Goal: Task Accomplishment & Management: Complete application form

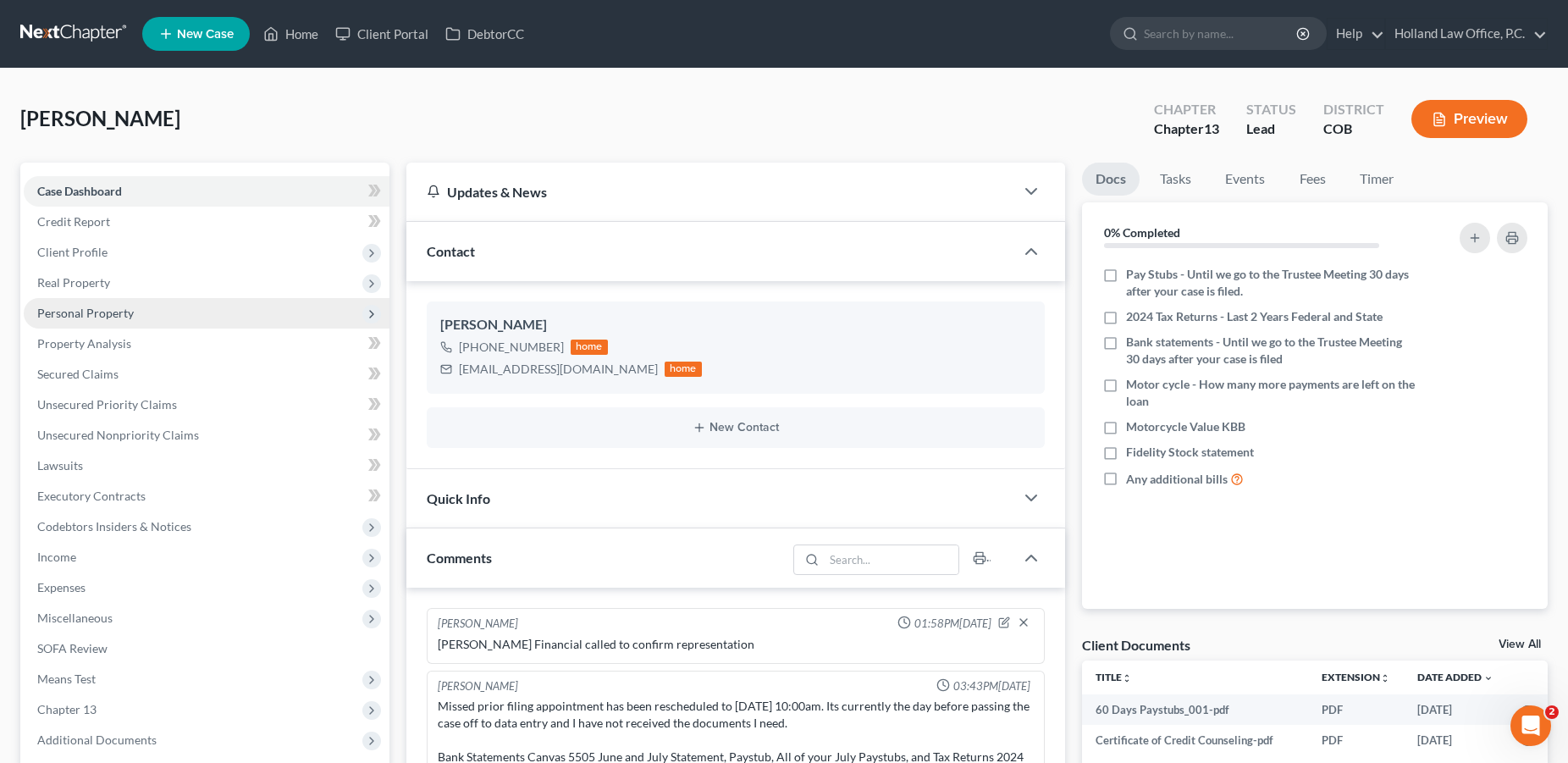
click at [117, 310] on span "Personal Property" at bounding box center [85, 313] width 97 height 14
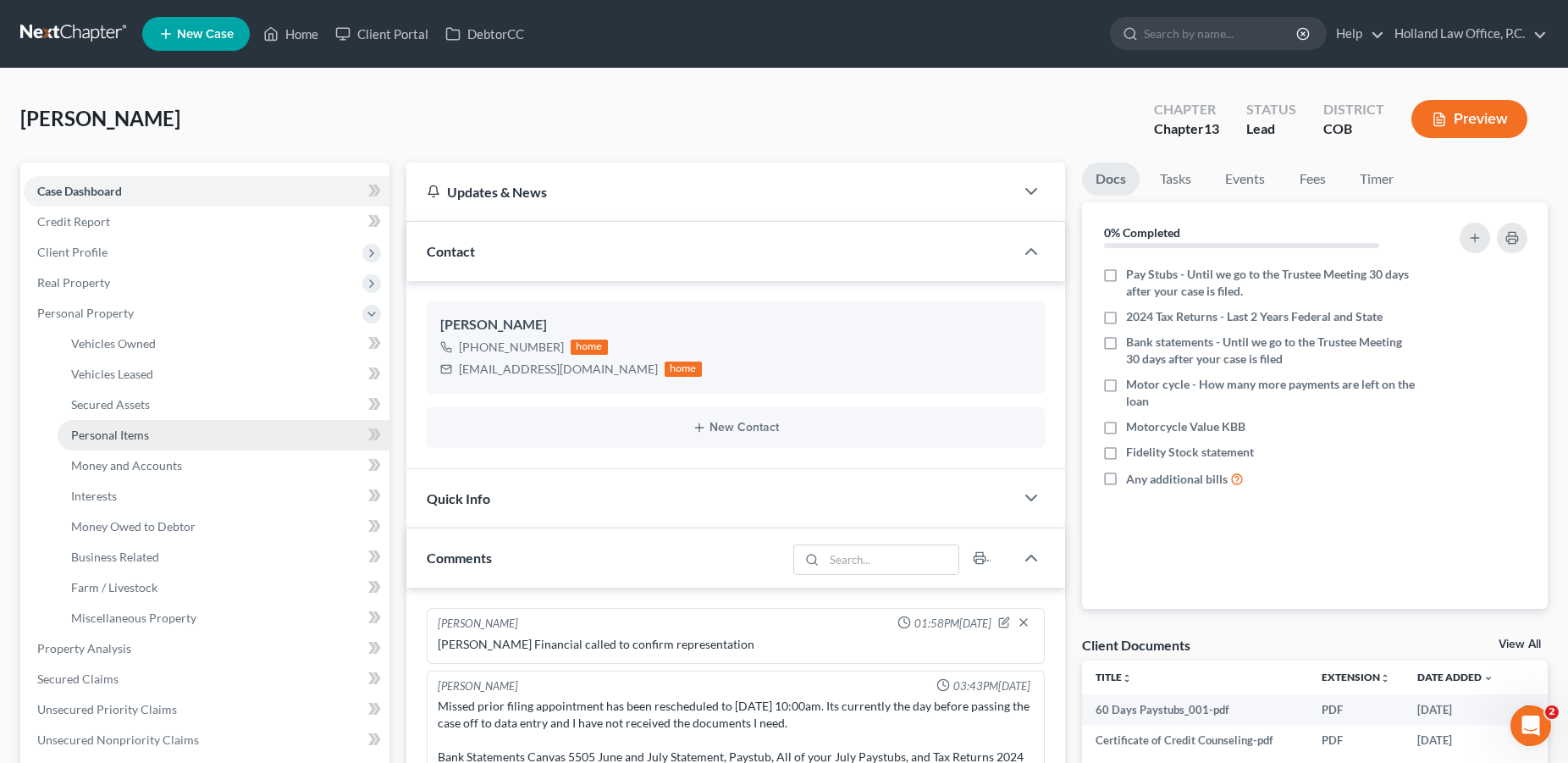
click at [129, 437] on span "Personal Items" at bounding box center [110, 435] width 78 height 14
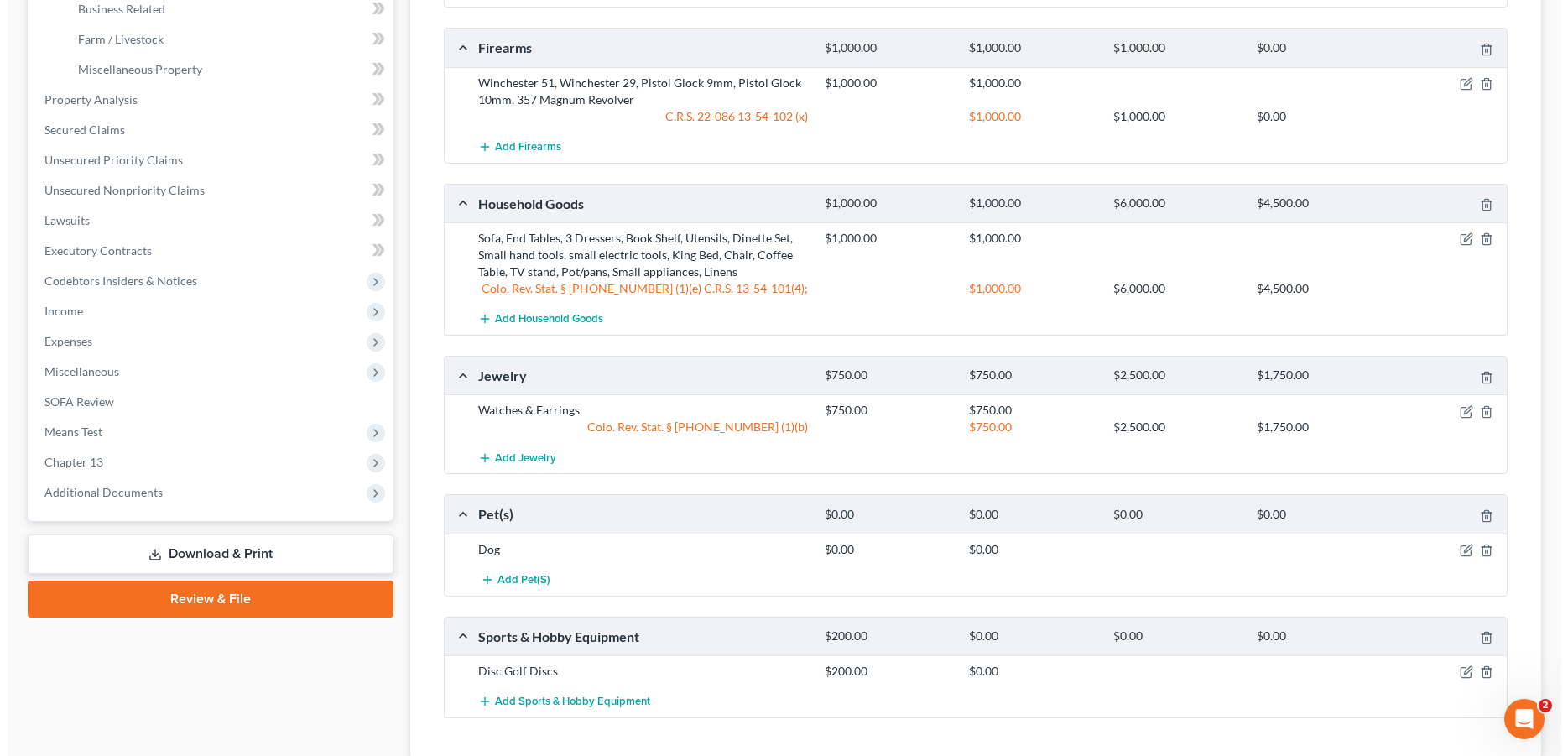
scroll to position [553, 0]
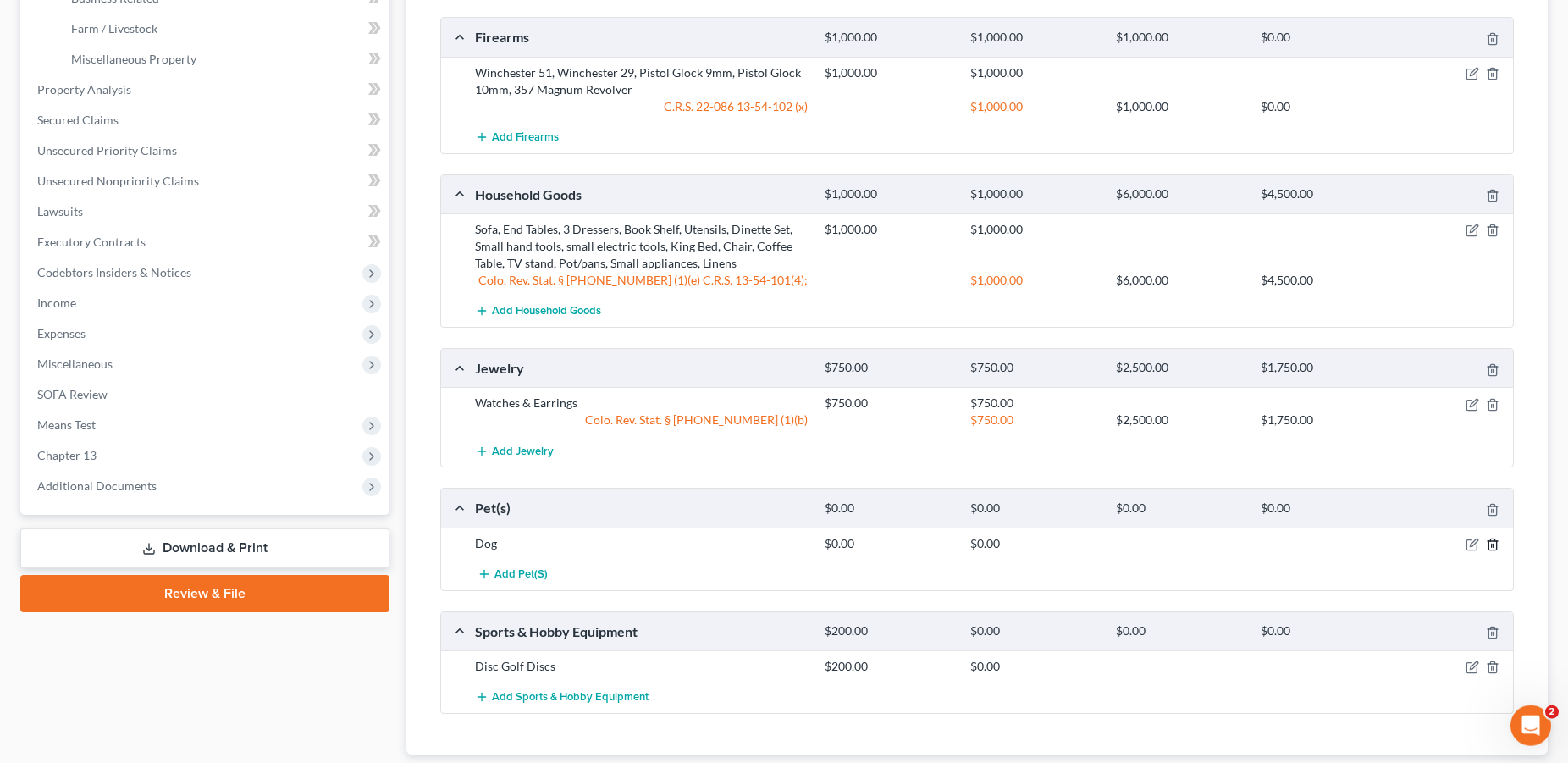
click at [1492, 544] on line "button" at bounding box center [1492, 546] width 0 height 4
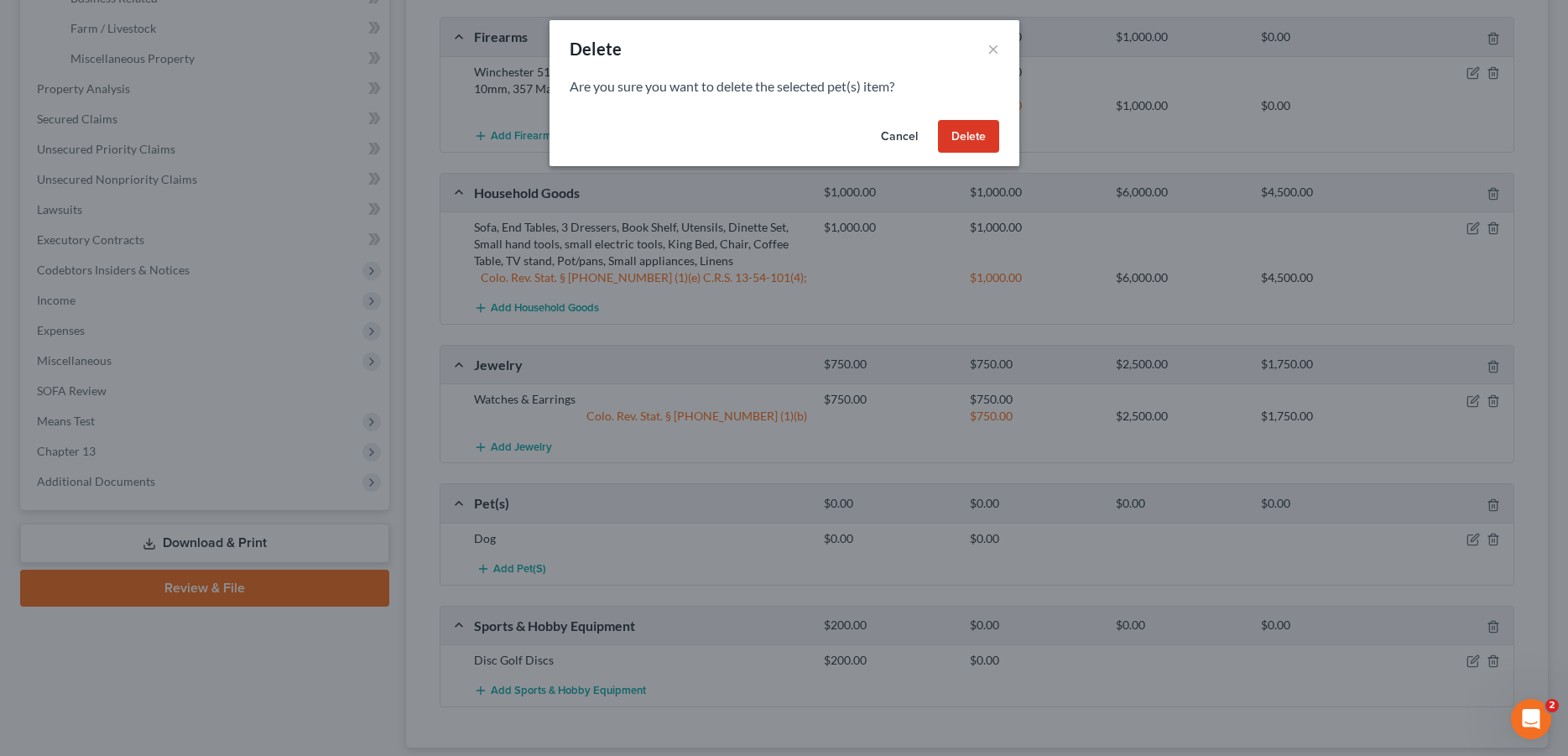
click at [957, 134] on button "Delete" at bounding box center [968, 137] width 62 height 34
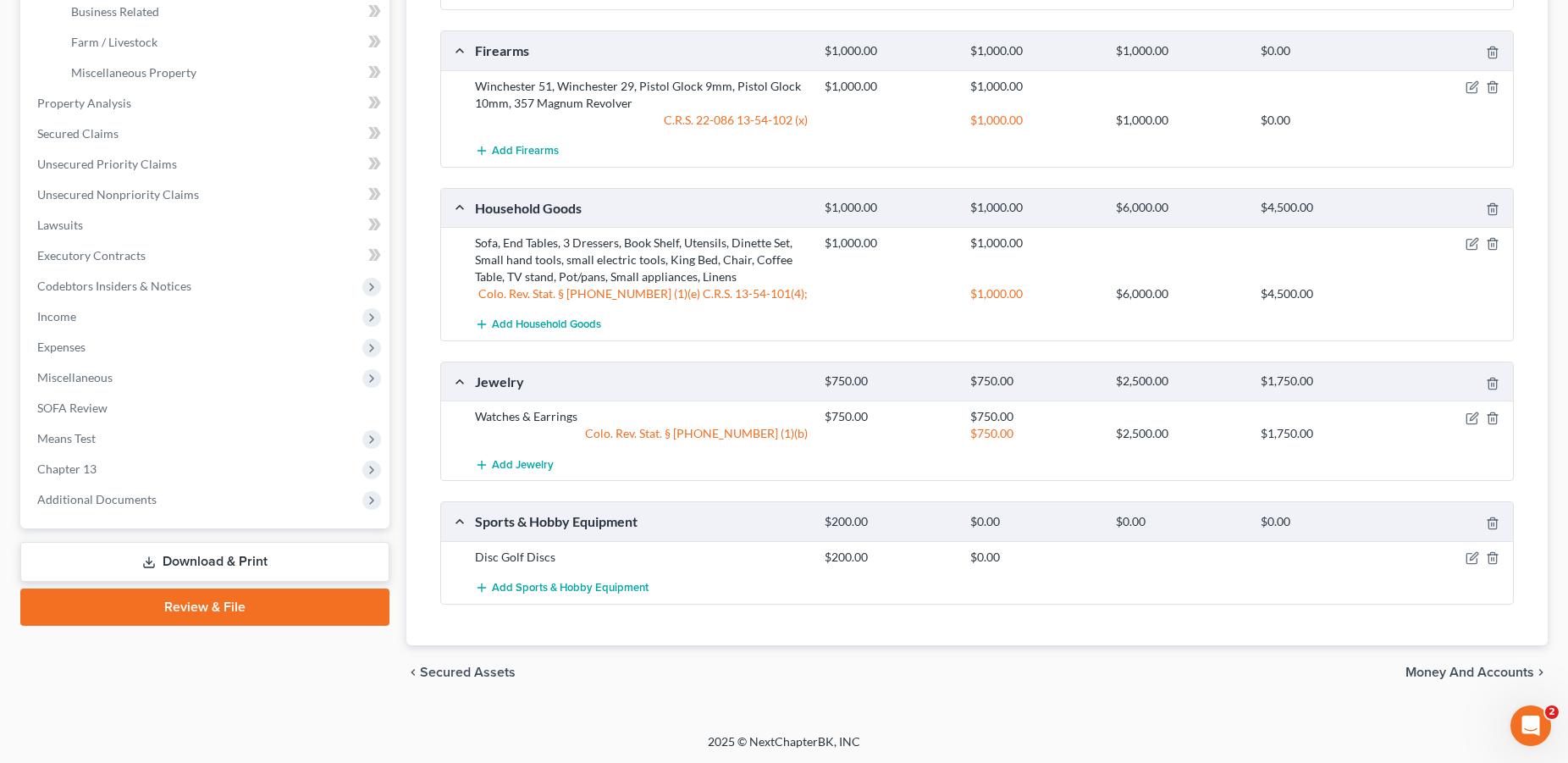
scroll to position [0, 0]
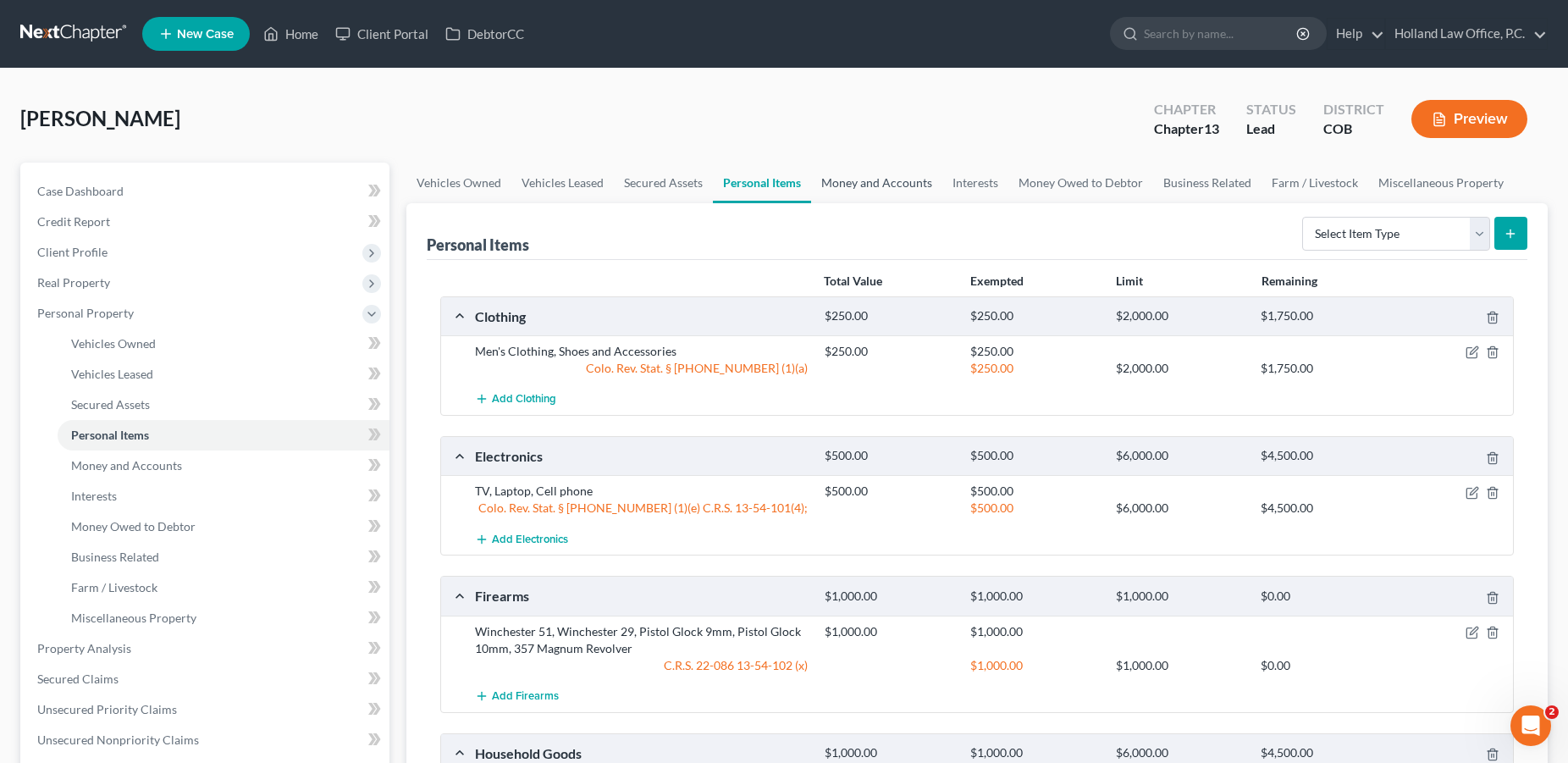
click at [874, 179] on link "Money and Accounts" at bounding box center [876, 182] width 131 height 41
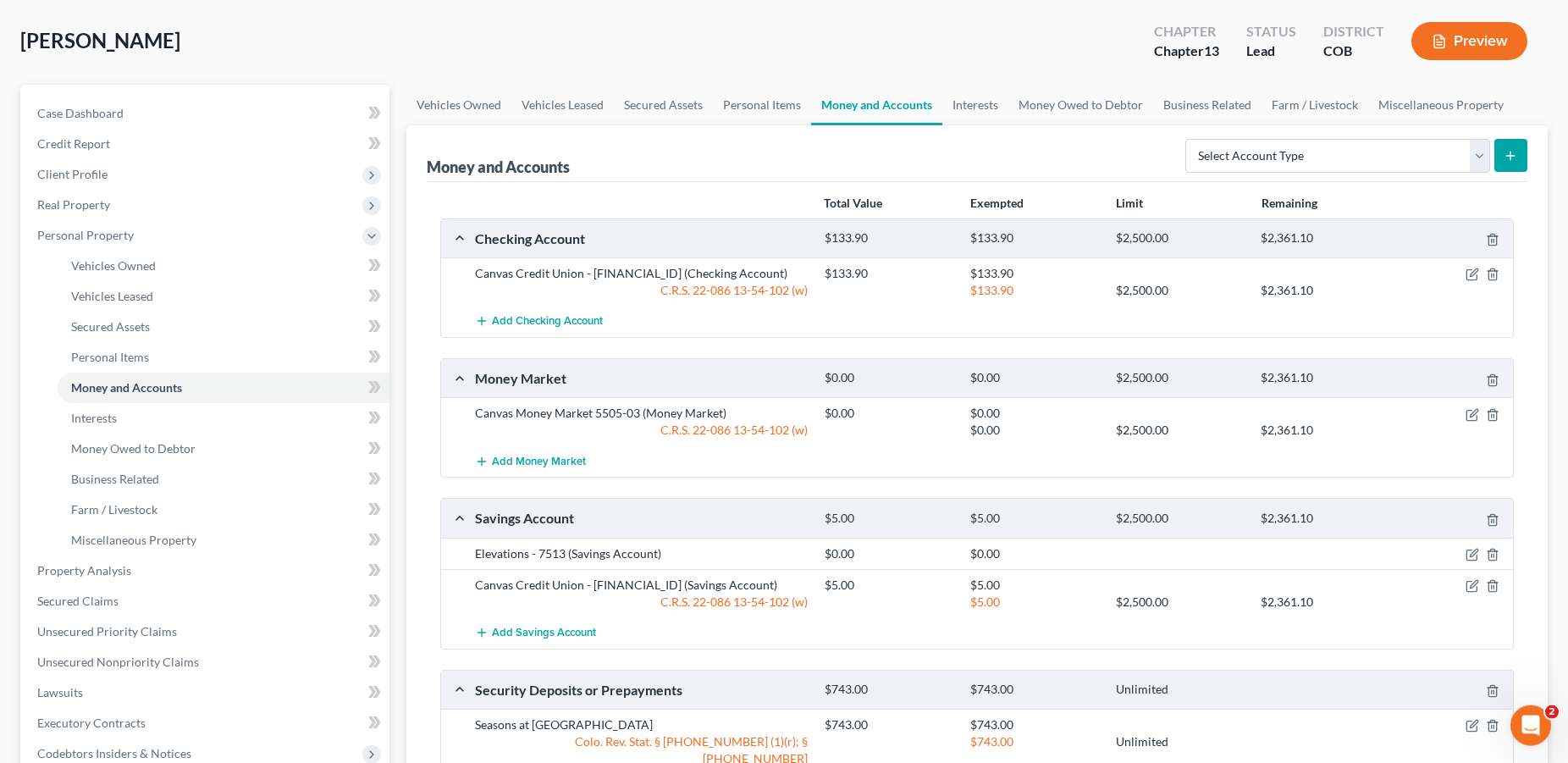
scroll to position [77, 0]
click at [1185, 140] on select "Select Account Type Brokerage Cash on Hand Certificates of Deposit Checking Acc…" at bounding box center [1338, 157] width 305 height 34
select select "other"
click option "Other (Credit Union, Health Savings Account, etc)" at bounding box center [0, 0] width 0 height 0
click at [1503, 161] on button "submit" at bounding box center [1510, 156] width 33 height 33
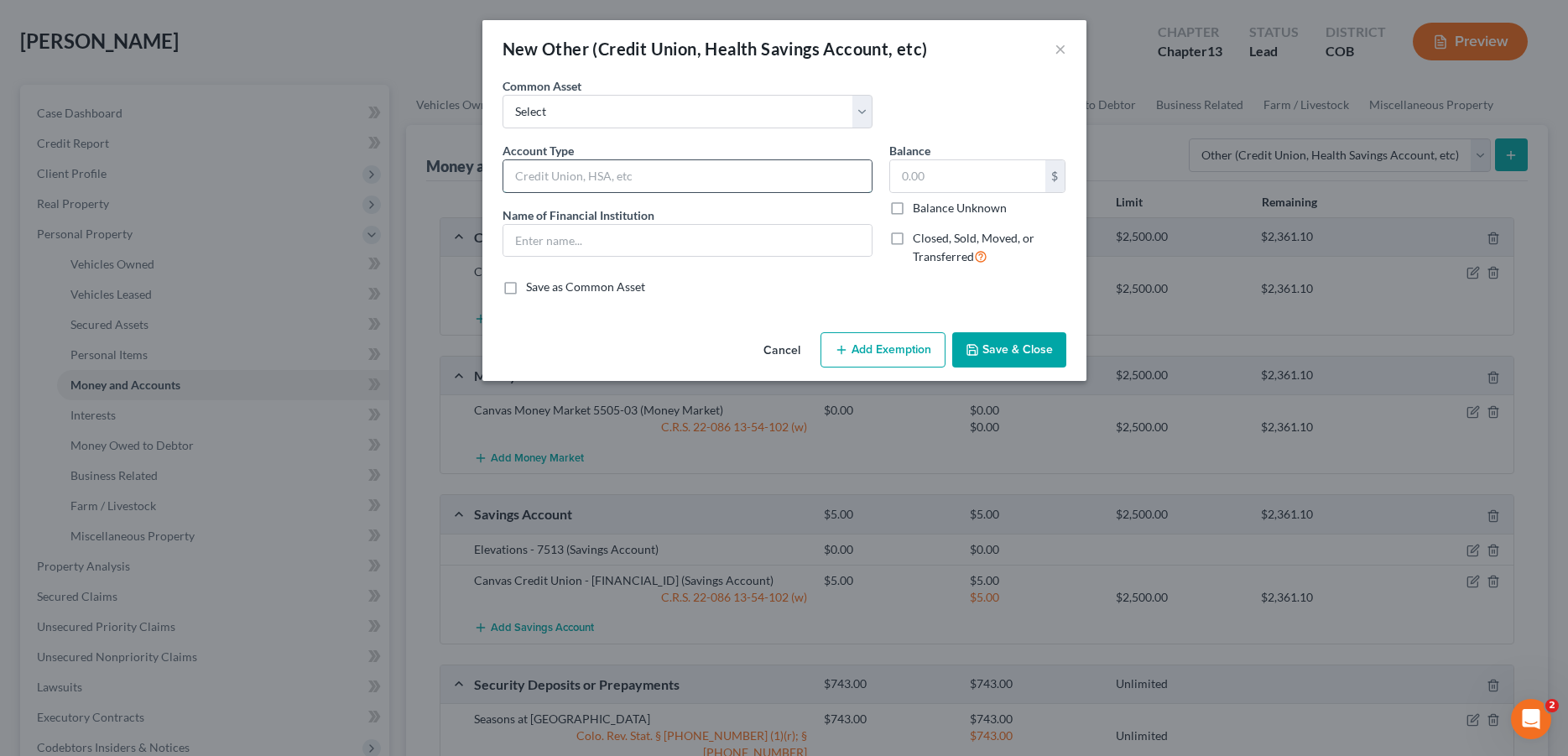
click at [611, 178] on input "text" at bounding box center [687, 176] width 368 height 32
type input "HSA"
click at [597, 231] on input "text" at bounding box center [687, 241] width 368 height 32
type input "HSA"
click at [854, 346] on button "Add Exemption" at bounding box center [883, 349] width 125 height 35
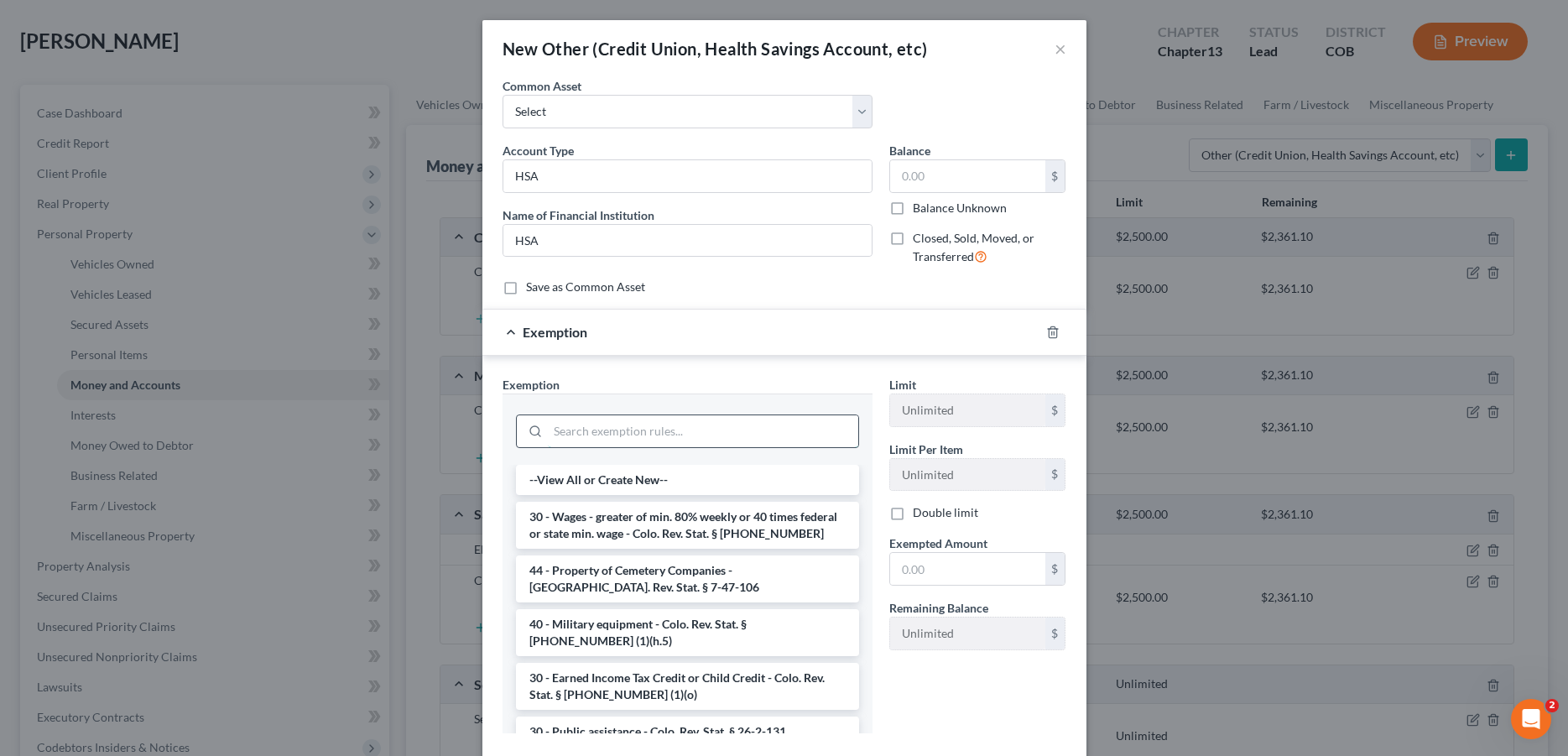
click at [625, 433] on input "search" at bounding box center [703, 432] width 310 height 32
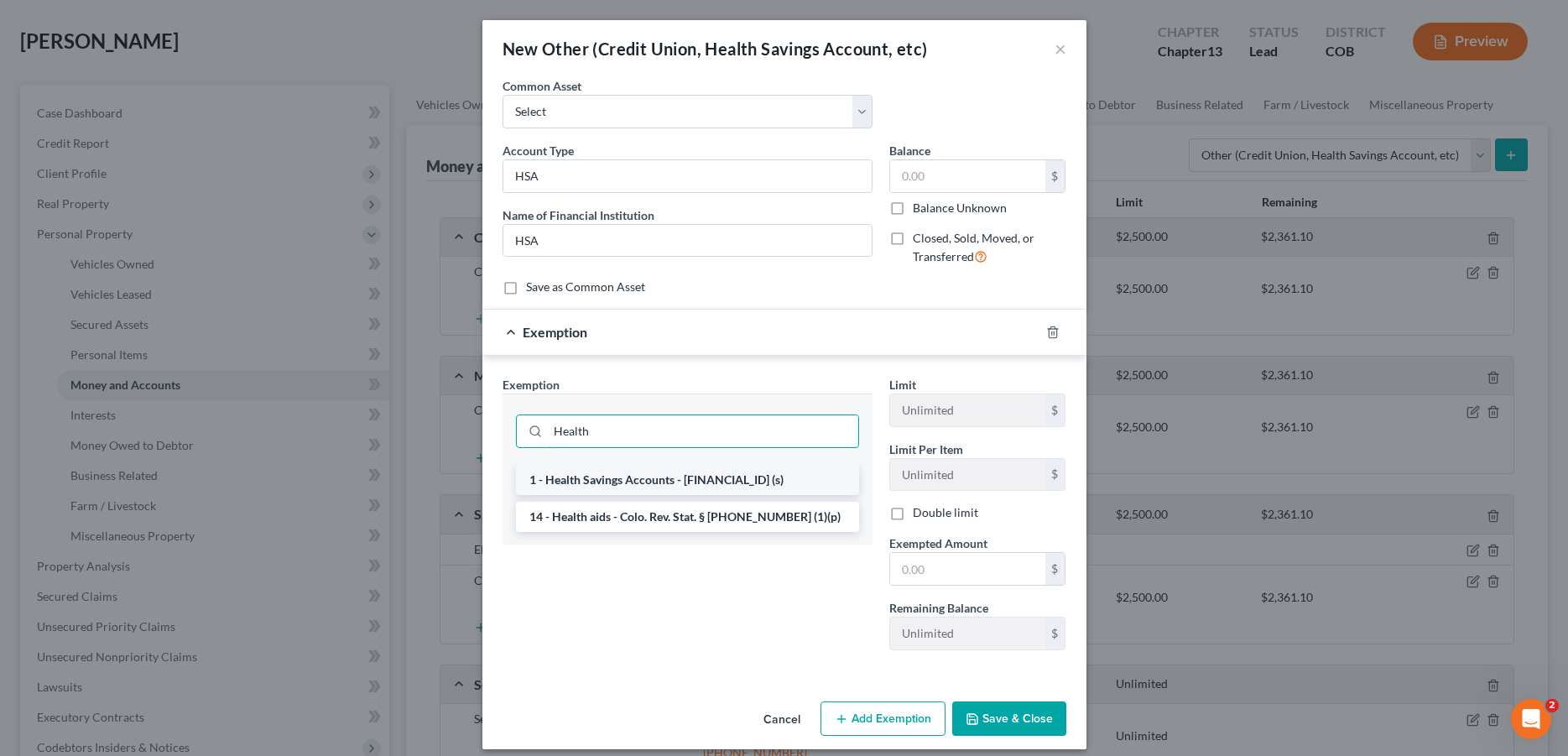
type input "Health"
click at [626, 481] on li "1 - Health Savings Accounts - [FINANCIAL_ID] (s)" at bounding box center [687, 480] width 343 height 30
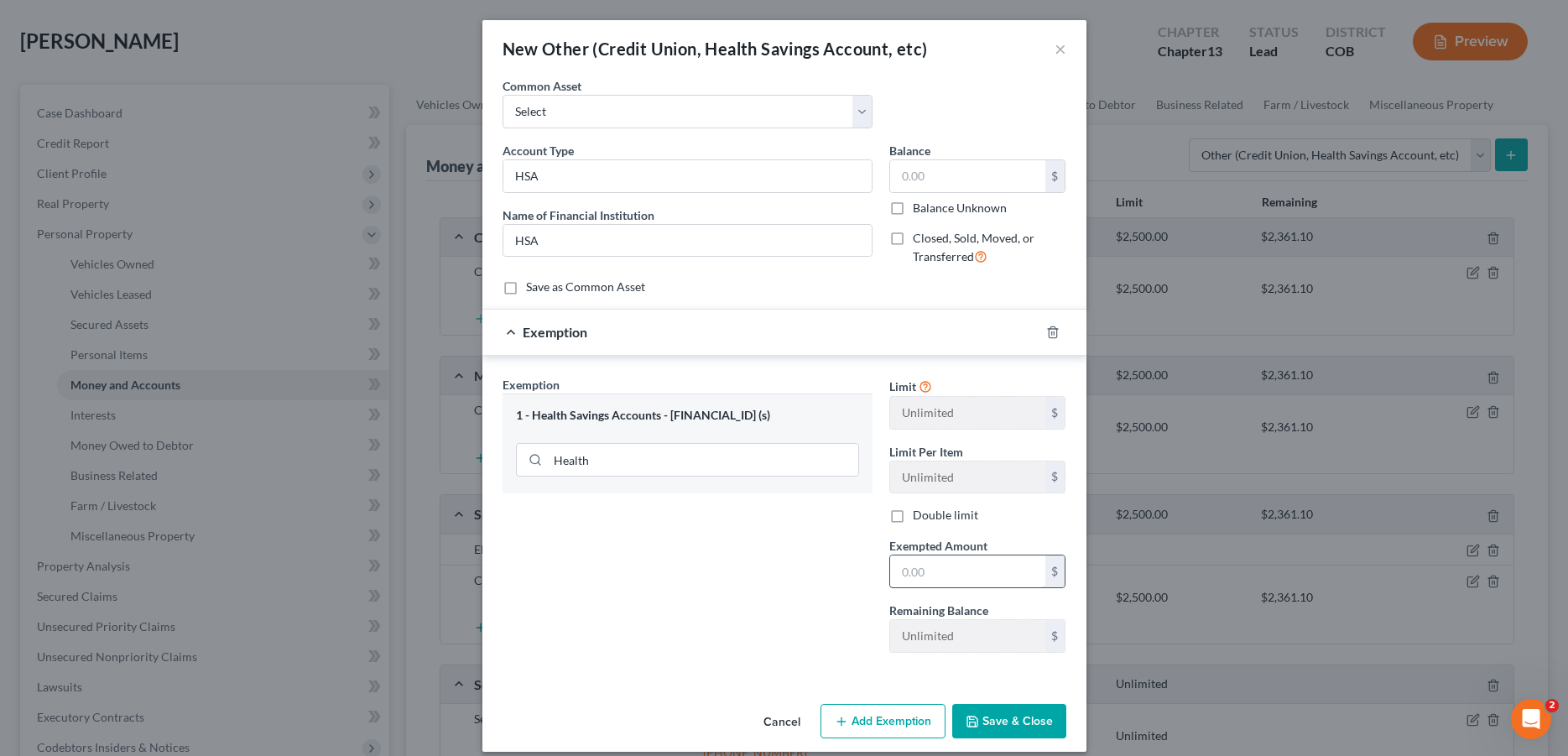
click at [924, 576] on input "text" at bounding box center [968, 571] width 156 height 32
type input "0.00"
click at [1024, 714] on button "Save & Close" at bounding box center [1009, 720] width 114 height 35
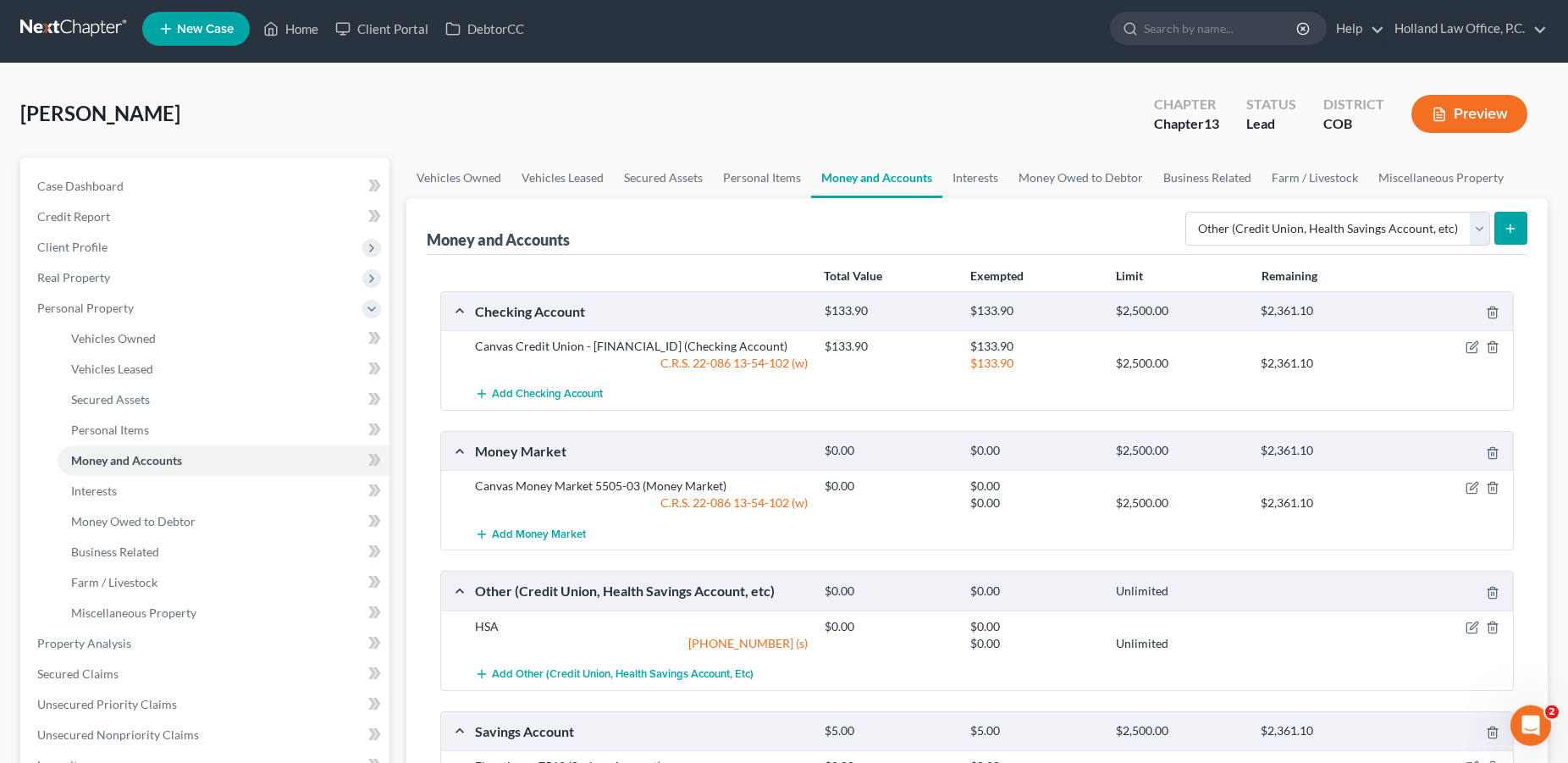
scroll to position [0, 0]
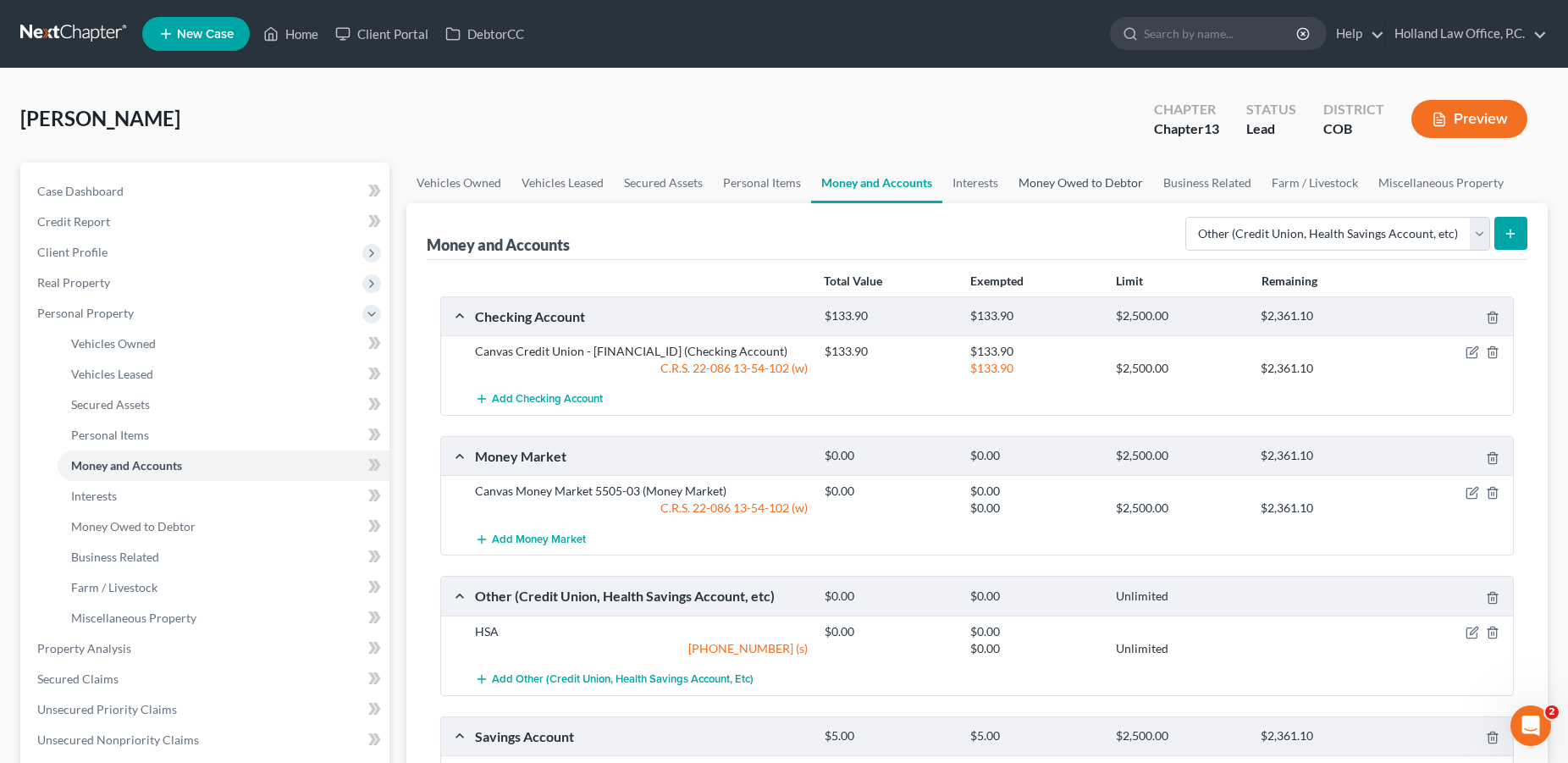
click at [1039, 182] on link "Money Owed to Debtor" at bounding box center [1081, 182] width 144 height 41
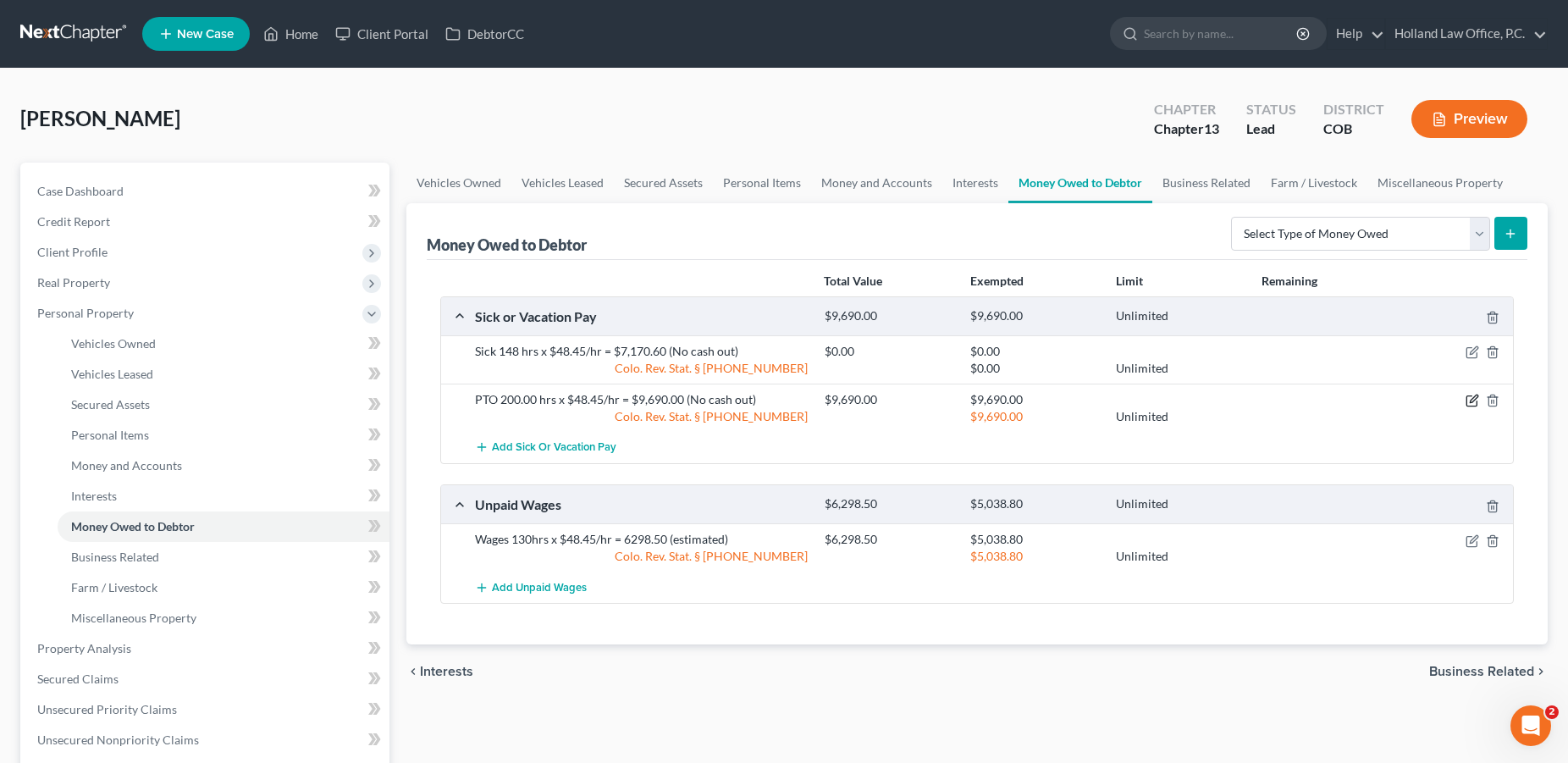
click at [1478, 396] on icon "button" at bounding box center [1472, 400] width 14 height 14
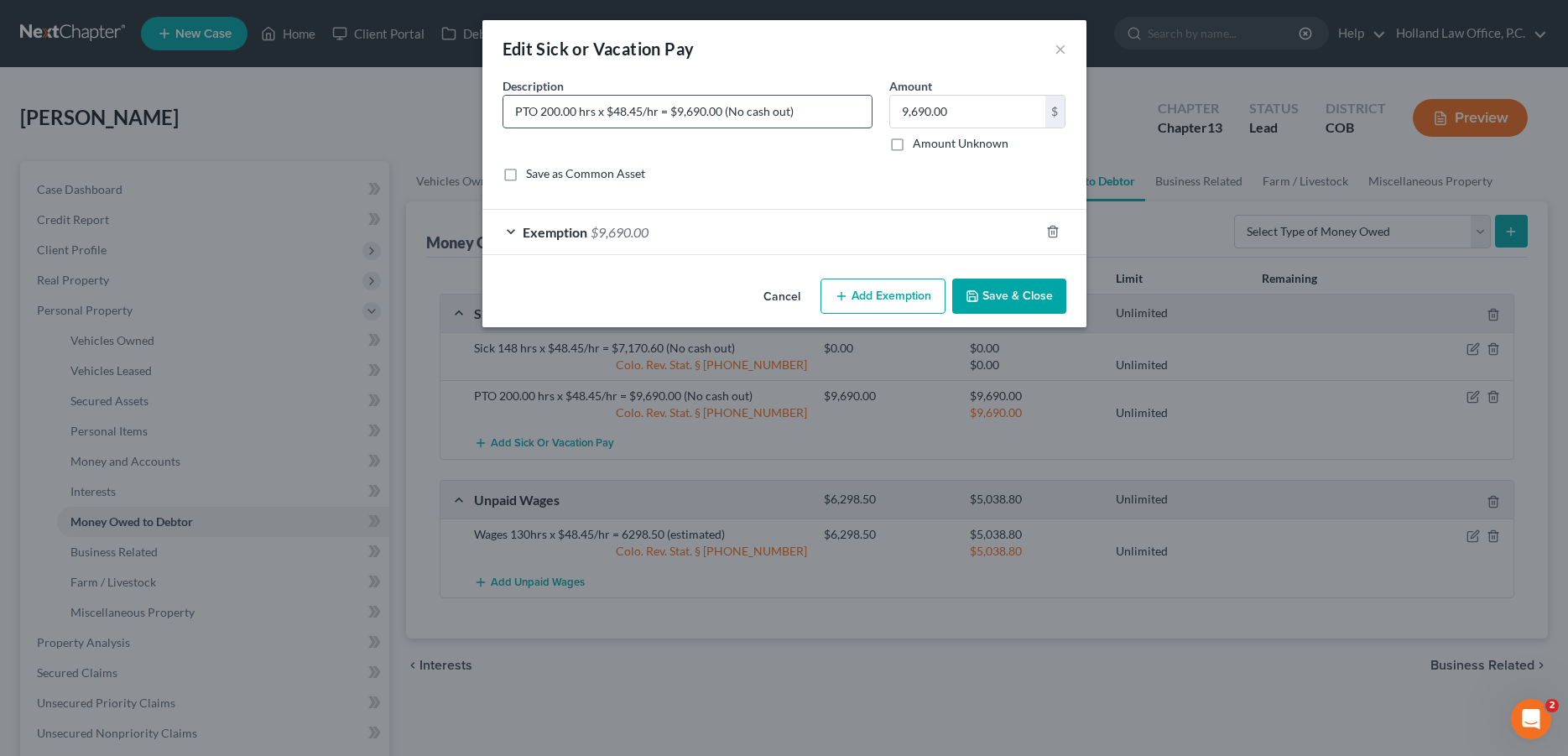
click at [574, 113] on input "PTO 200.00 hrs x $48.45/hr = $9,690.00 (No cash out)" at bounding box center [687, 112] width 368 height 32
type input "PTO 200 hrs x $48.45/hr = $9,690.00 (No cash out)"
click at [1017, 292] on button "Save & Close" at bounding box center [1009, 296] width 114 height 35
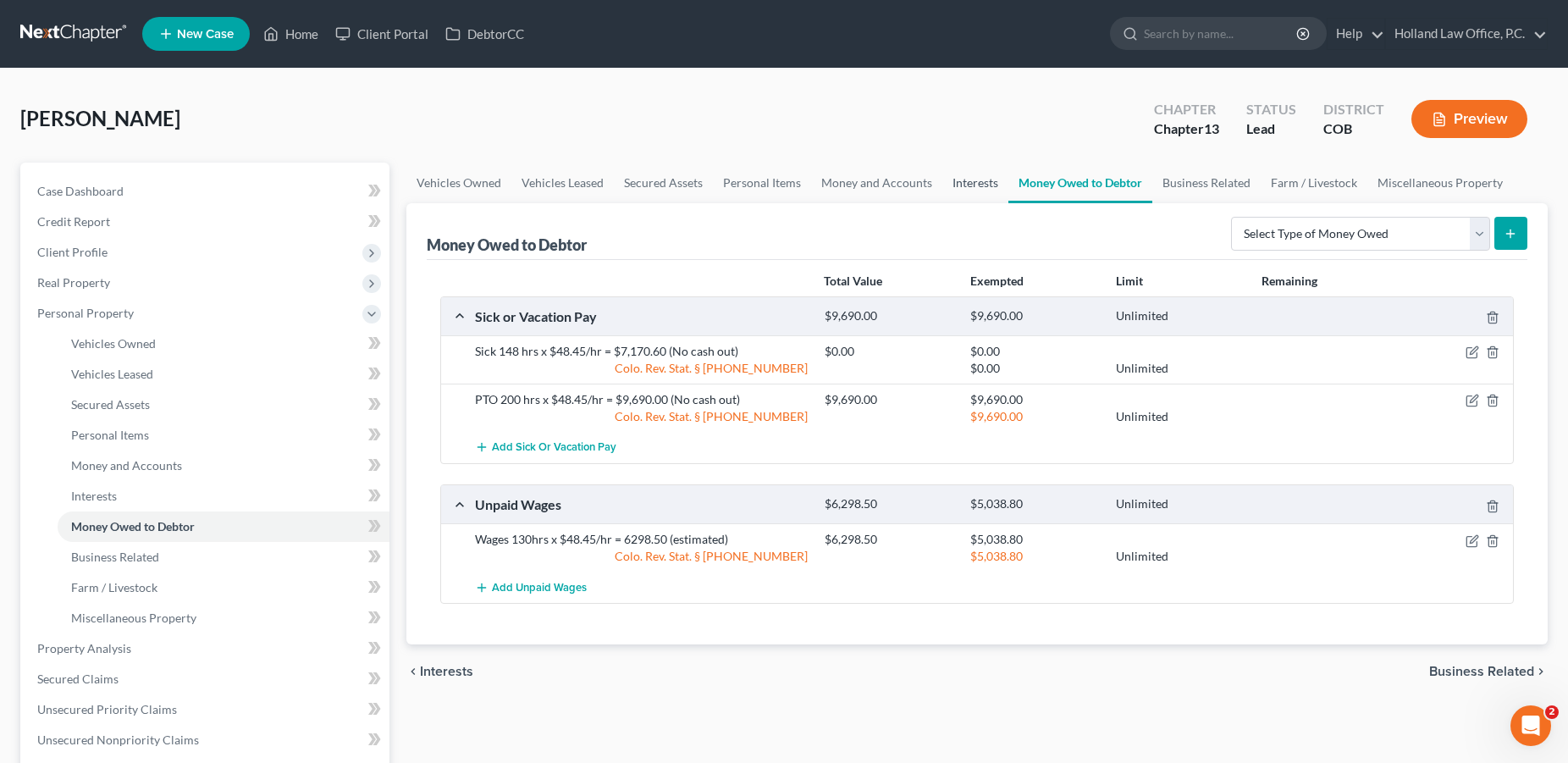
click at [981, 183] on link "Interests" at bounding box center [975, 182] width 66 height 41
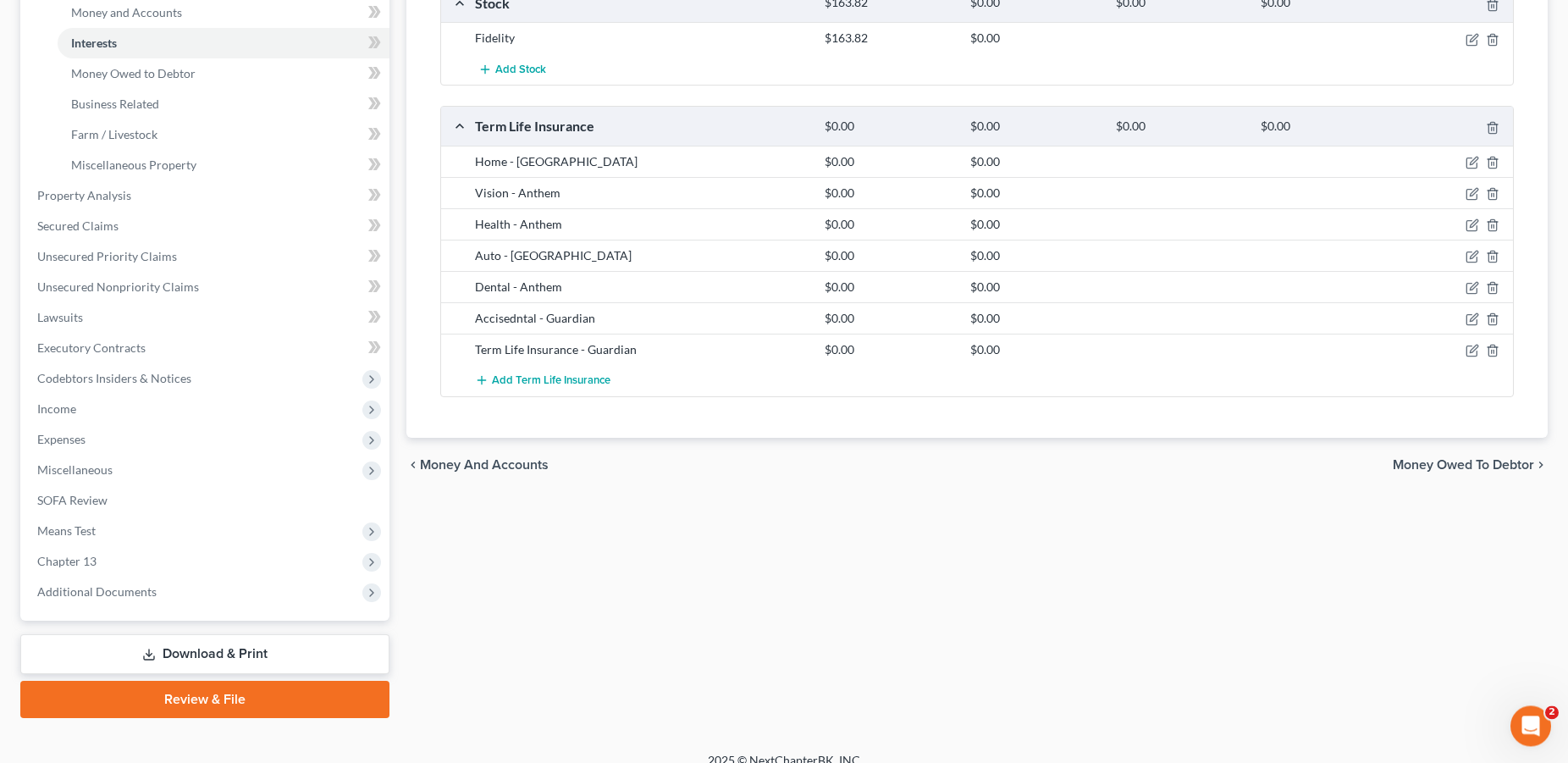
scroll to position [471, 0]
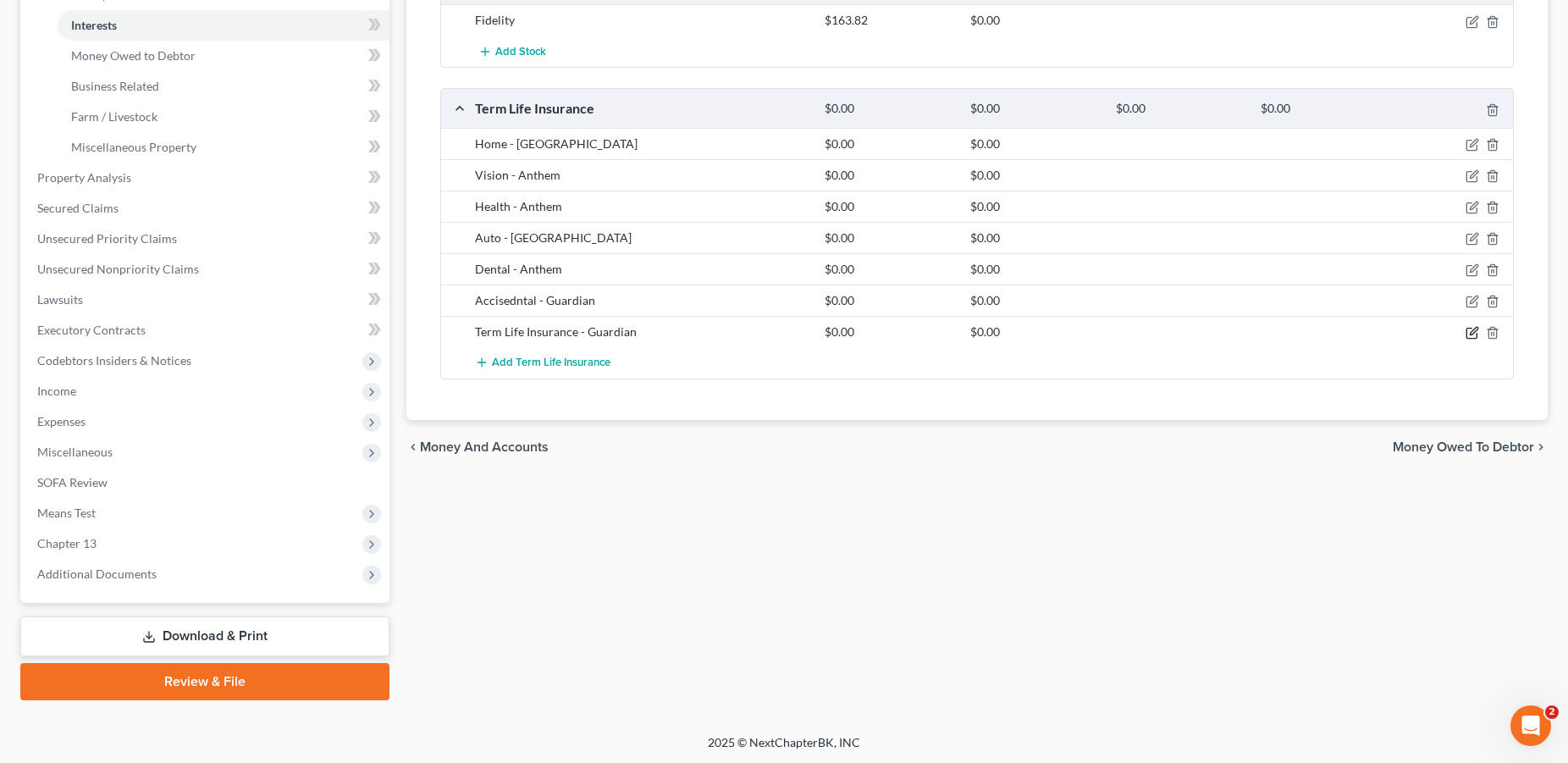
click at [1469, 334] on icon "button" at bounding box center [1472, 332] width 14 height 14
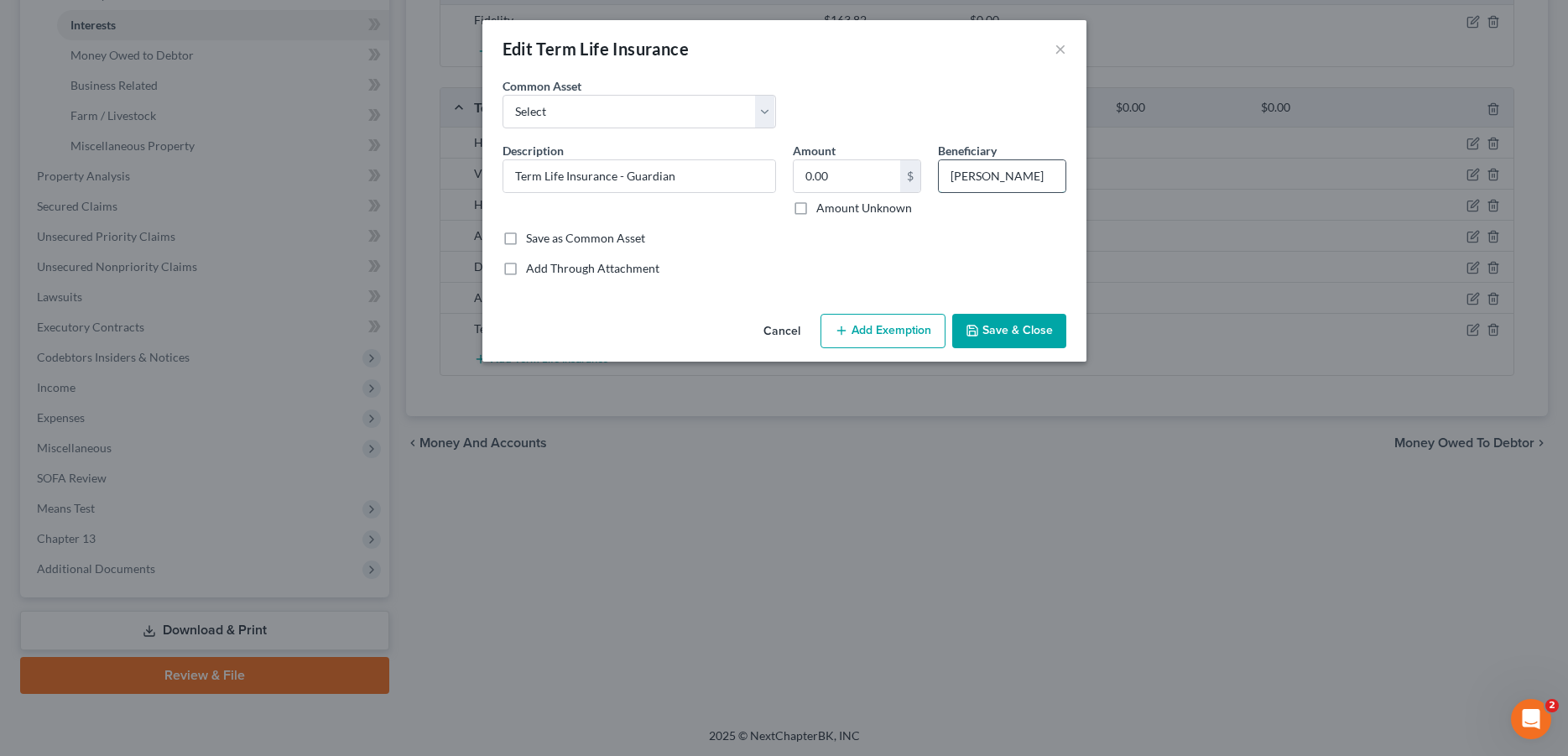
drag, startPoint x: 990, startPoint y: 177, endPoint x: 948, endPoint y: 181, distance: 42.2
click at [948, 181] on input "[PERSON_NAME]" at bounding box center [1002, 176] width 127 height 32
type input "[PERSON_NAME]"
click at [1010, 337] on button "Save & Close" at bounding box center [1009, 331] width 114 height 35
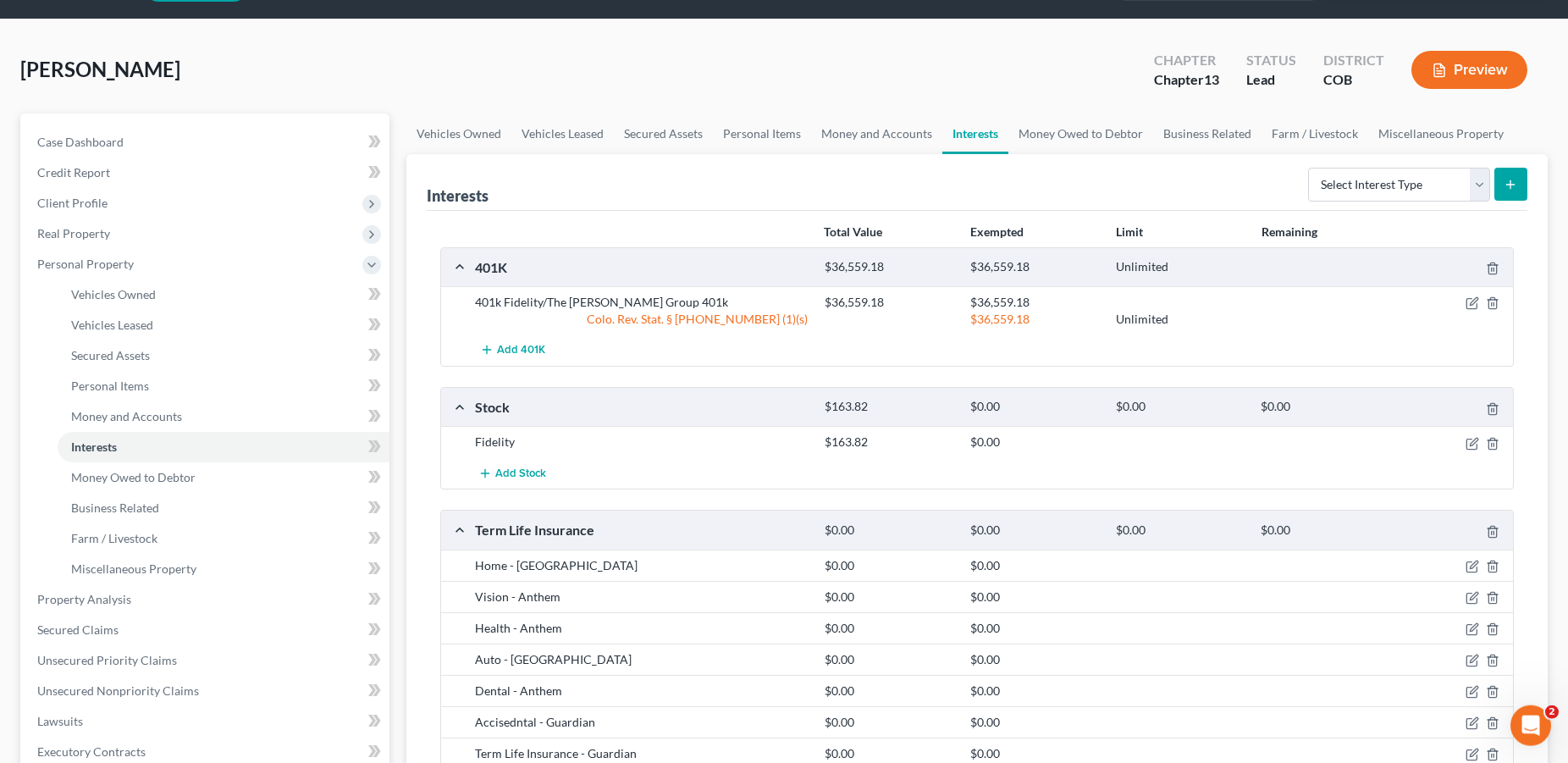
scroll to position [47, 0]
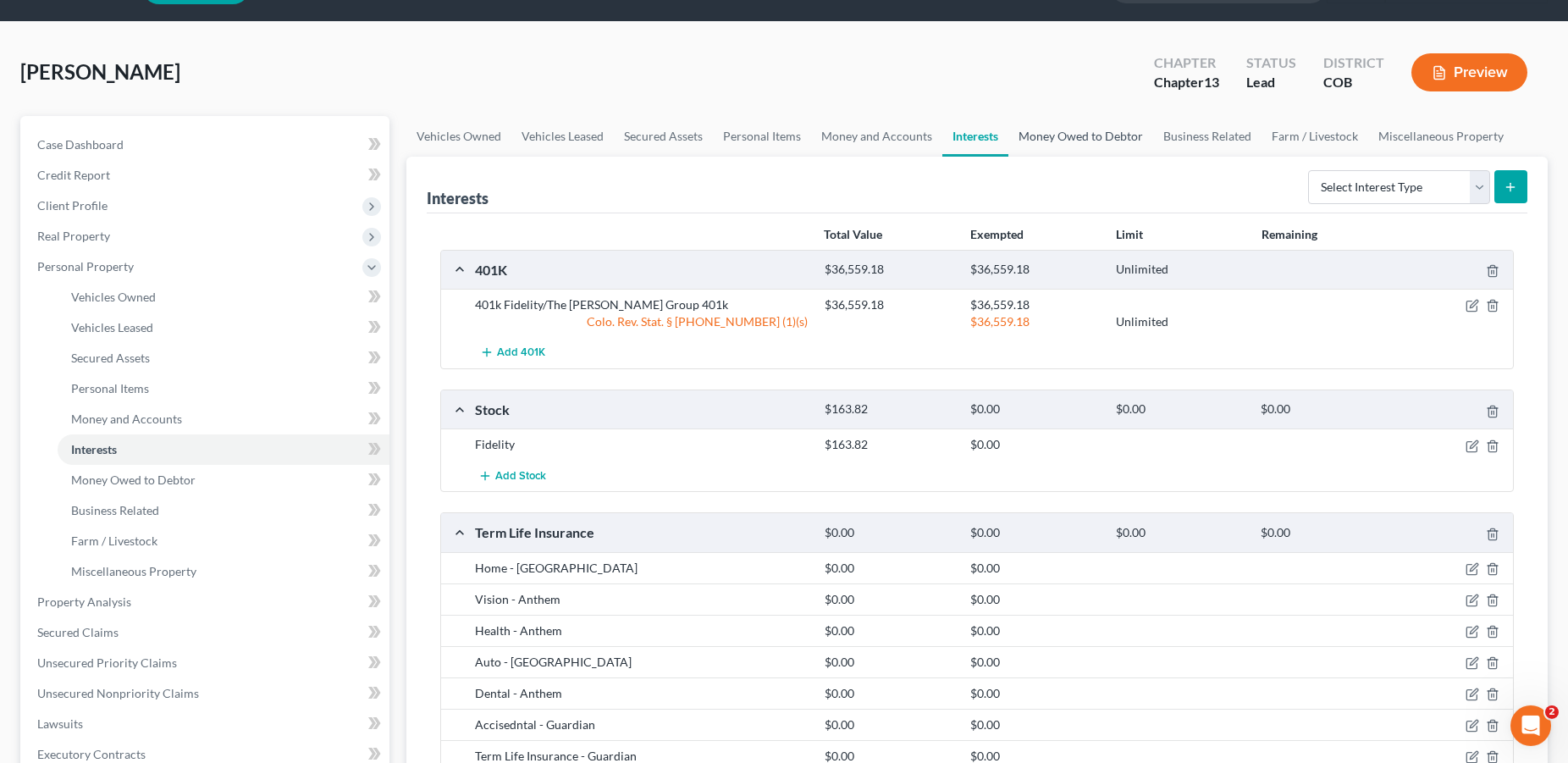
click at [1058, 136] on link "Money Owed to Debtor" at bounding box center [1081, 136] width 144 height 41
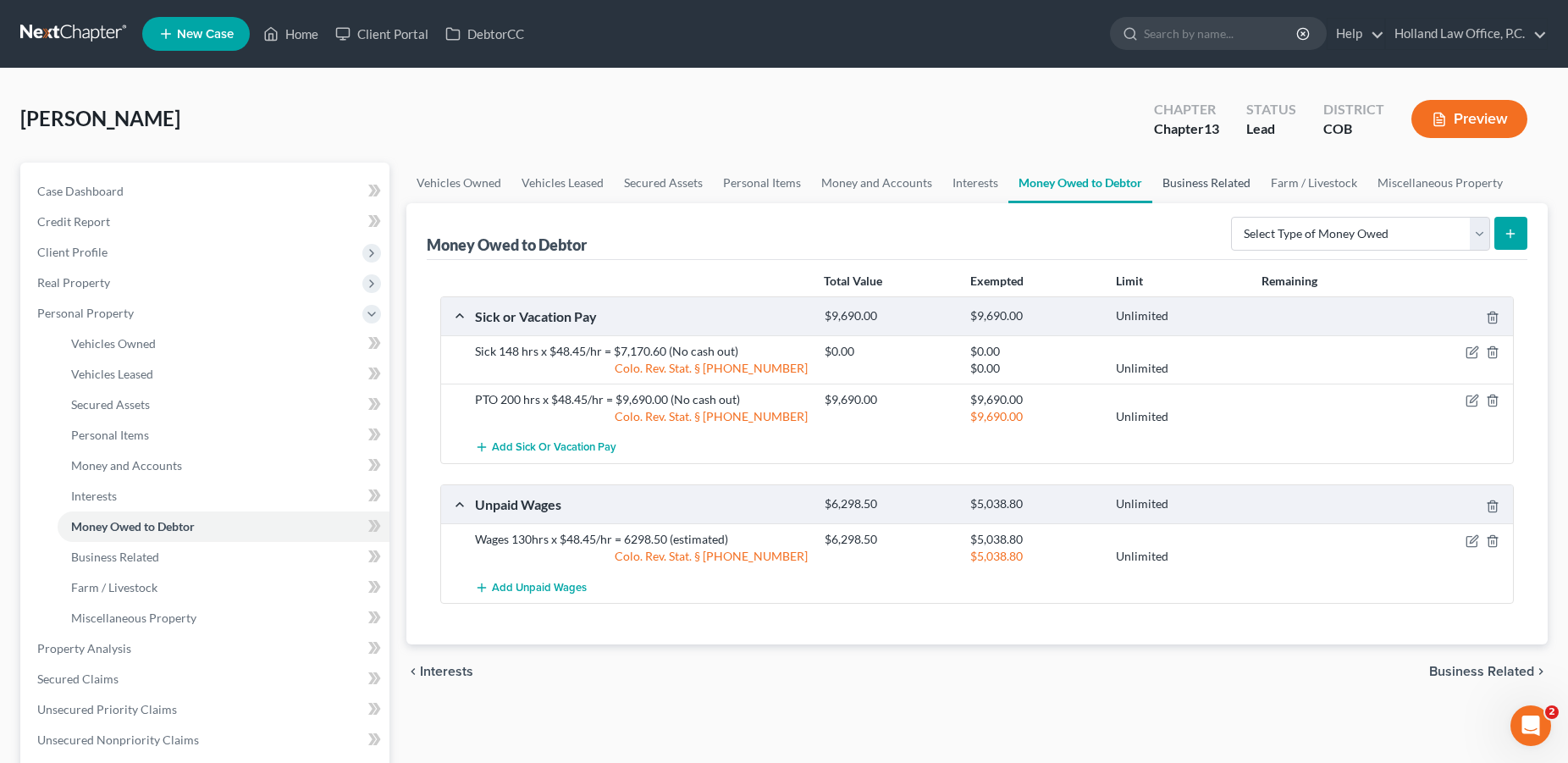
click at [1200, 186] on link "Business Related" at bounding box center [1206, 182] width 108 height 41
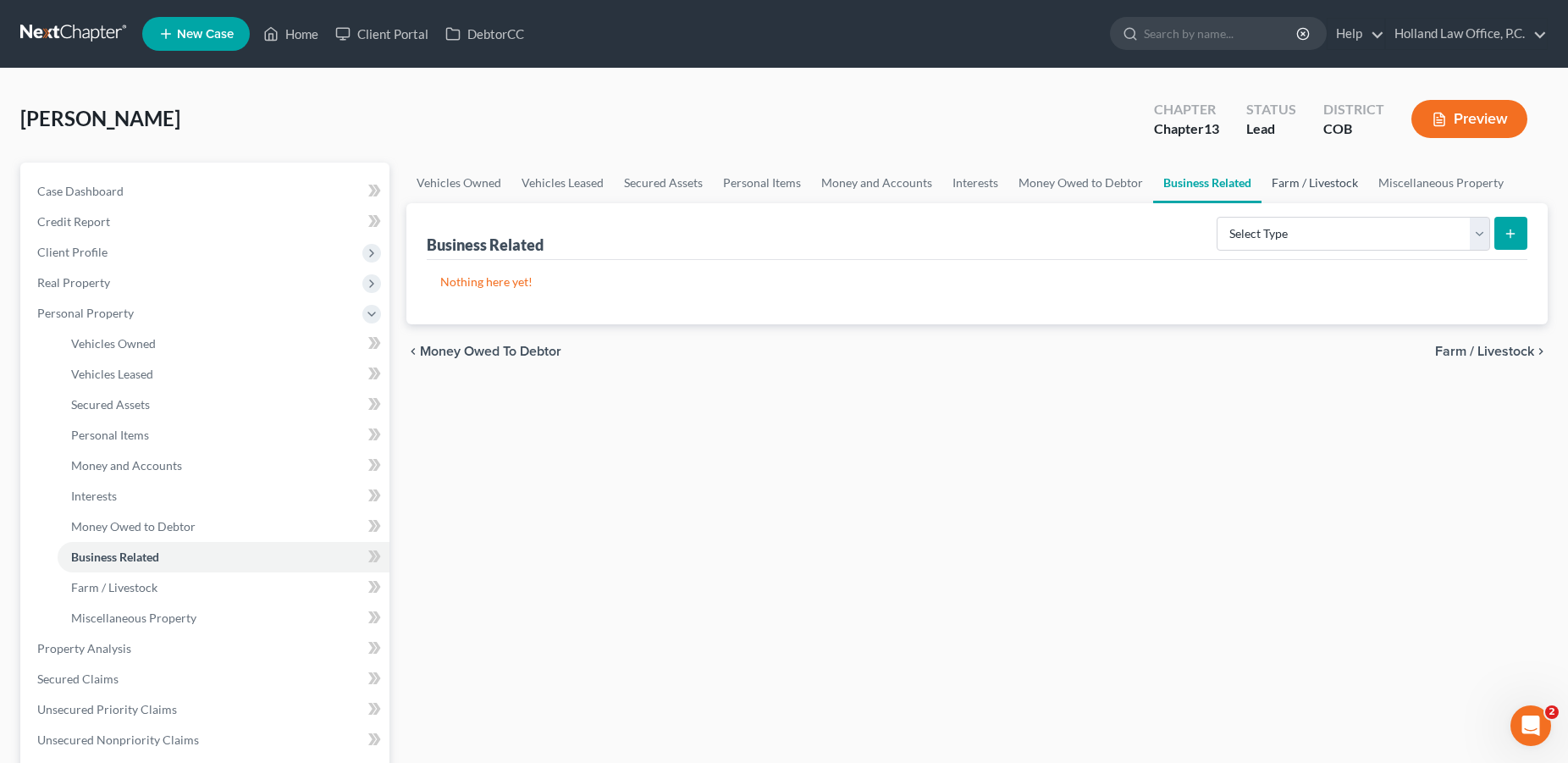
click at [1298, 186] on link "Farm / Livestock" at bounding box center [1314, 182] width 106 height 41
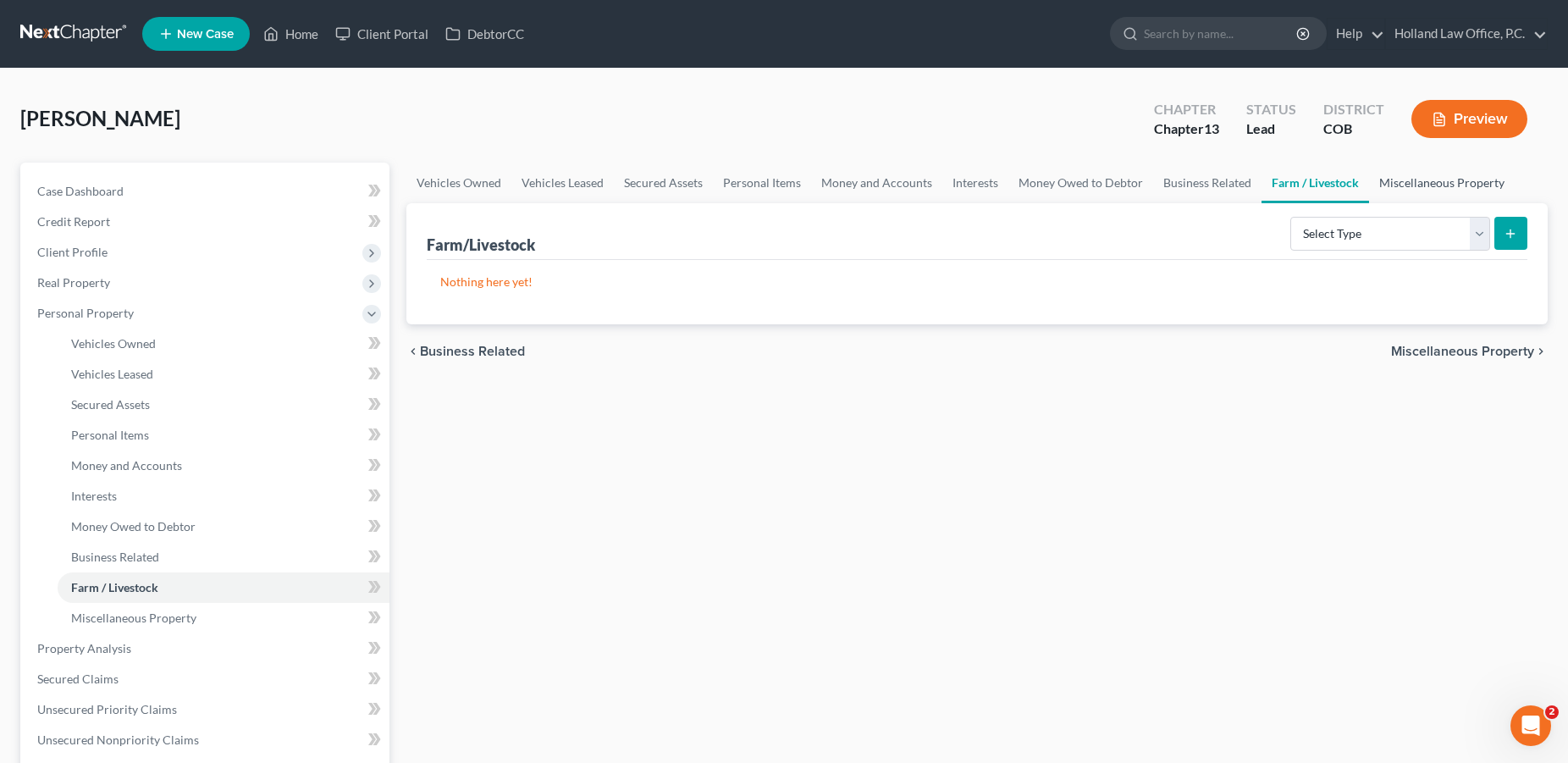
click at [1407, 181] on link "Miscellaneous Property" at bounding box center [1442, 182] width 145 height 41
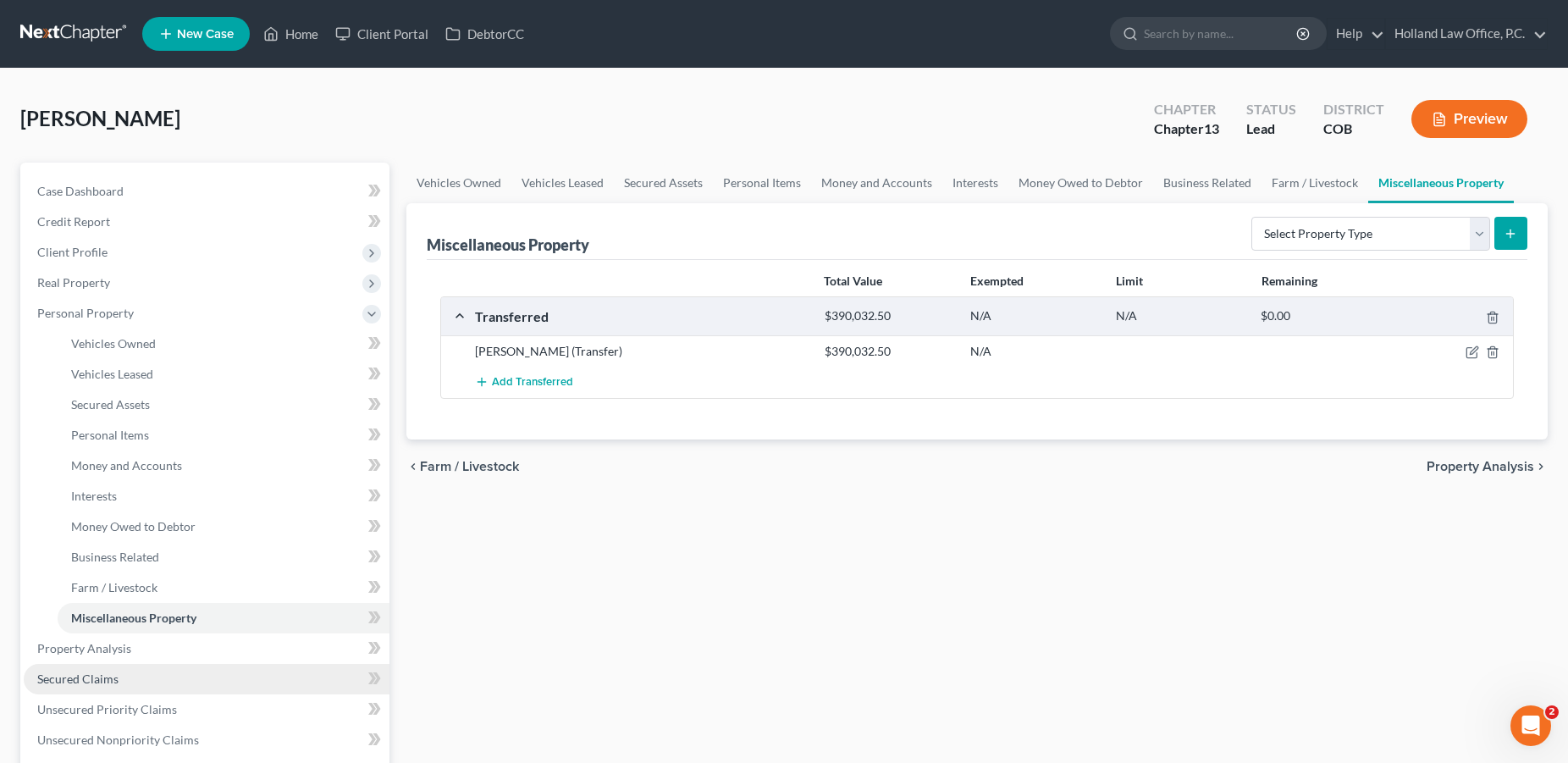
click at [51, 674] on span "Secured Claims" at bounding box center [78, 678] width 81 height 14
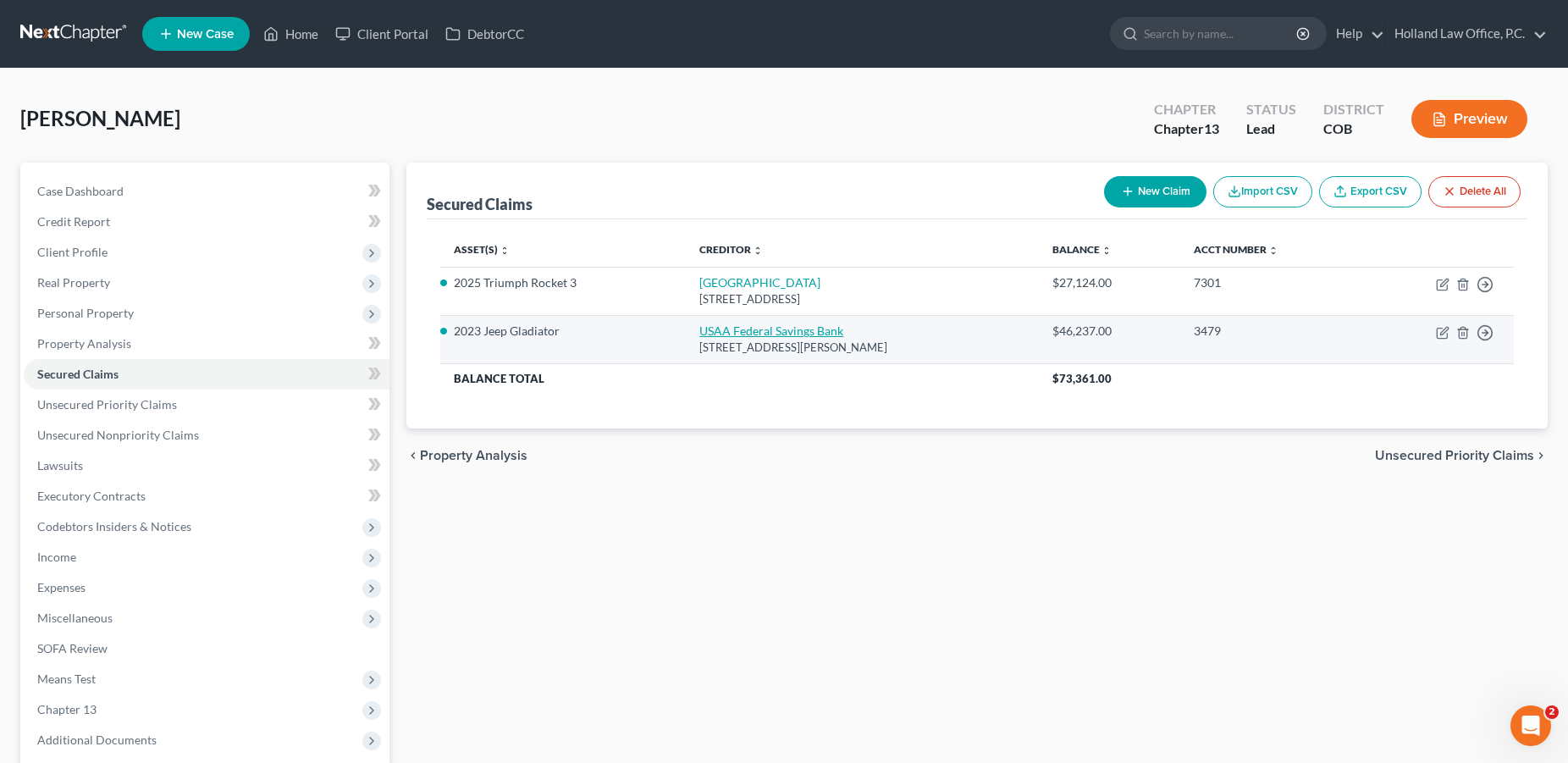
click at [712, 333] on link "USAA Federal Savings Bank" at bounding box center [771, 331] width 144 height 14
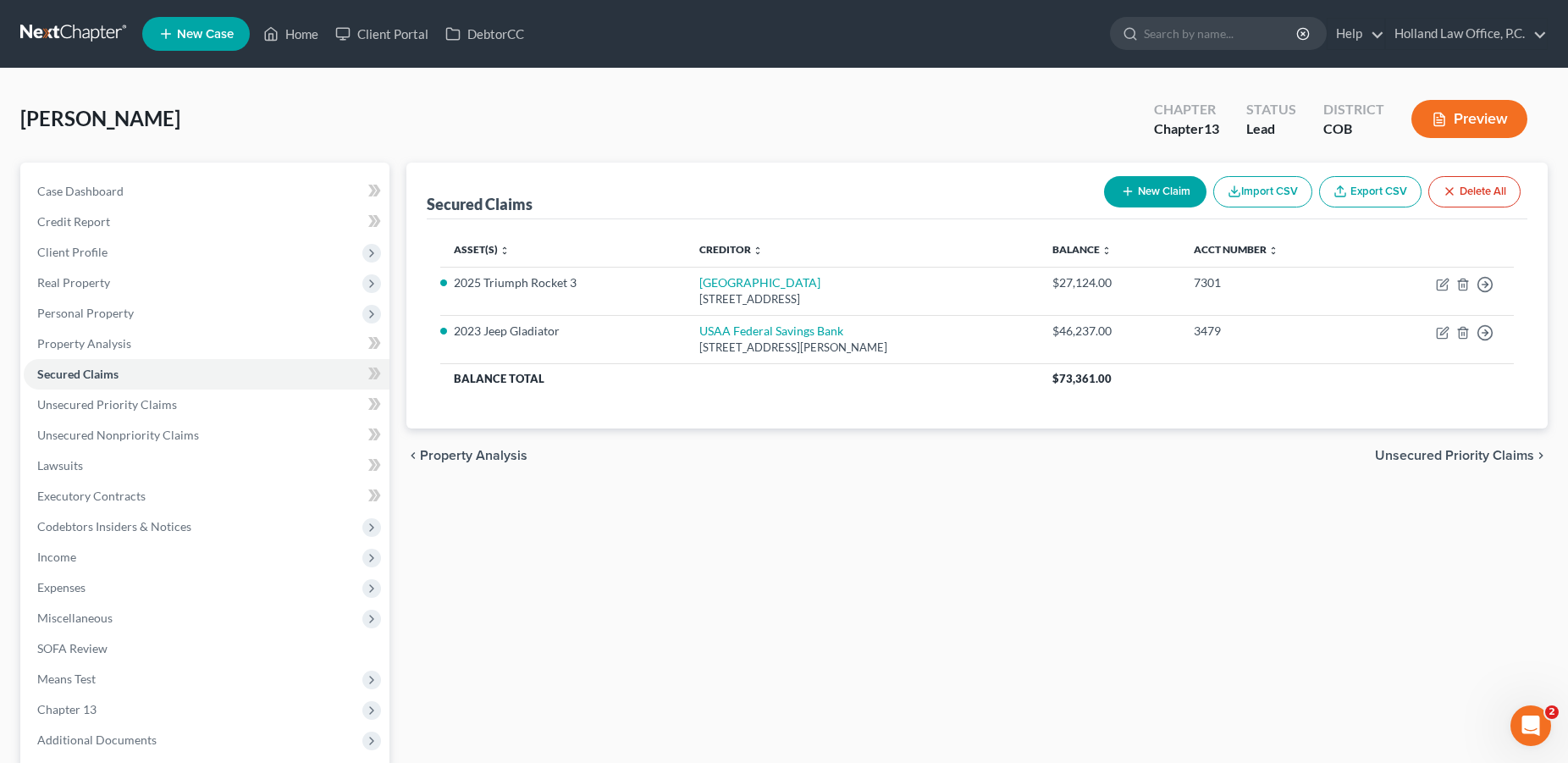
select select "45"
select select "0"
select select "28"
select select "4"
select select "0"
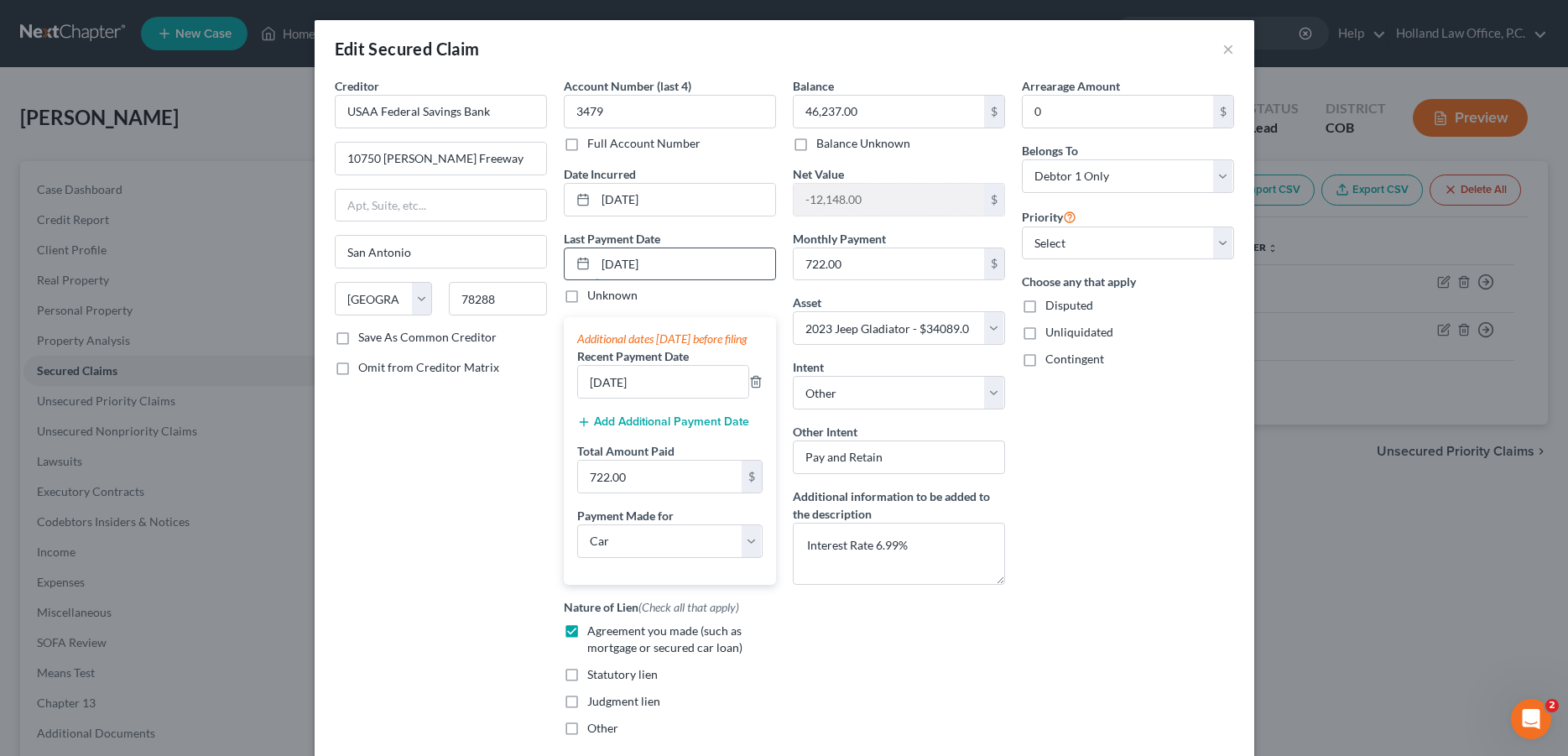
drag, startPoint x: 682, startPoint y: 265, endPoint x: 589, endPoint y: 260, distance: 93.1
click at [595, 260] on input "[DATE]" at bounding box center [685, 265] width 180 height 32
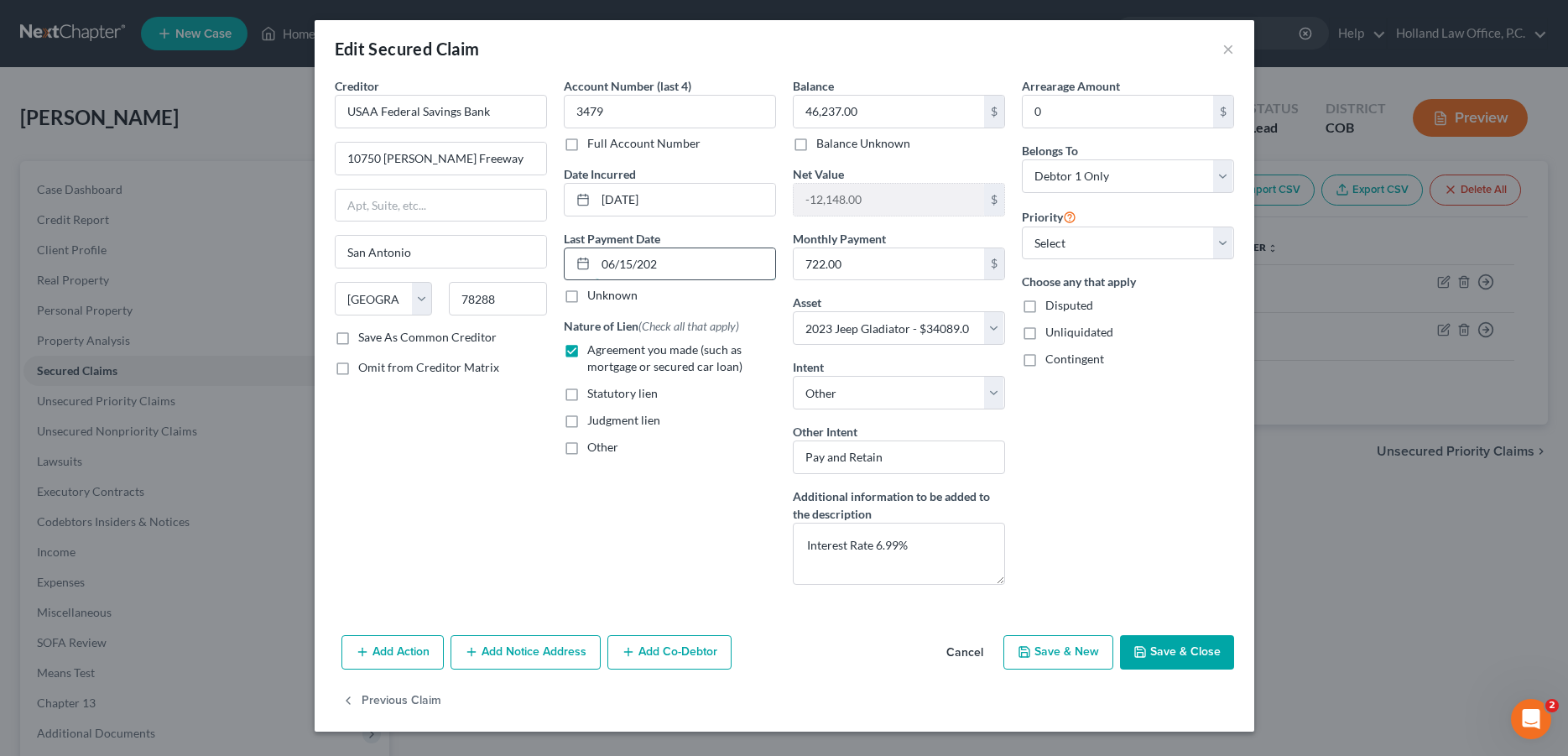
type input "[DATE]"
select select "0"
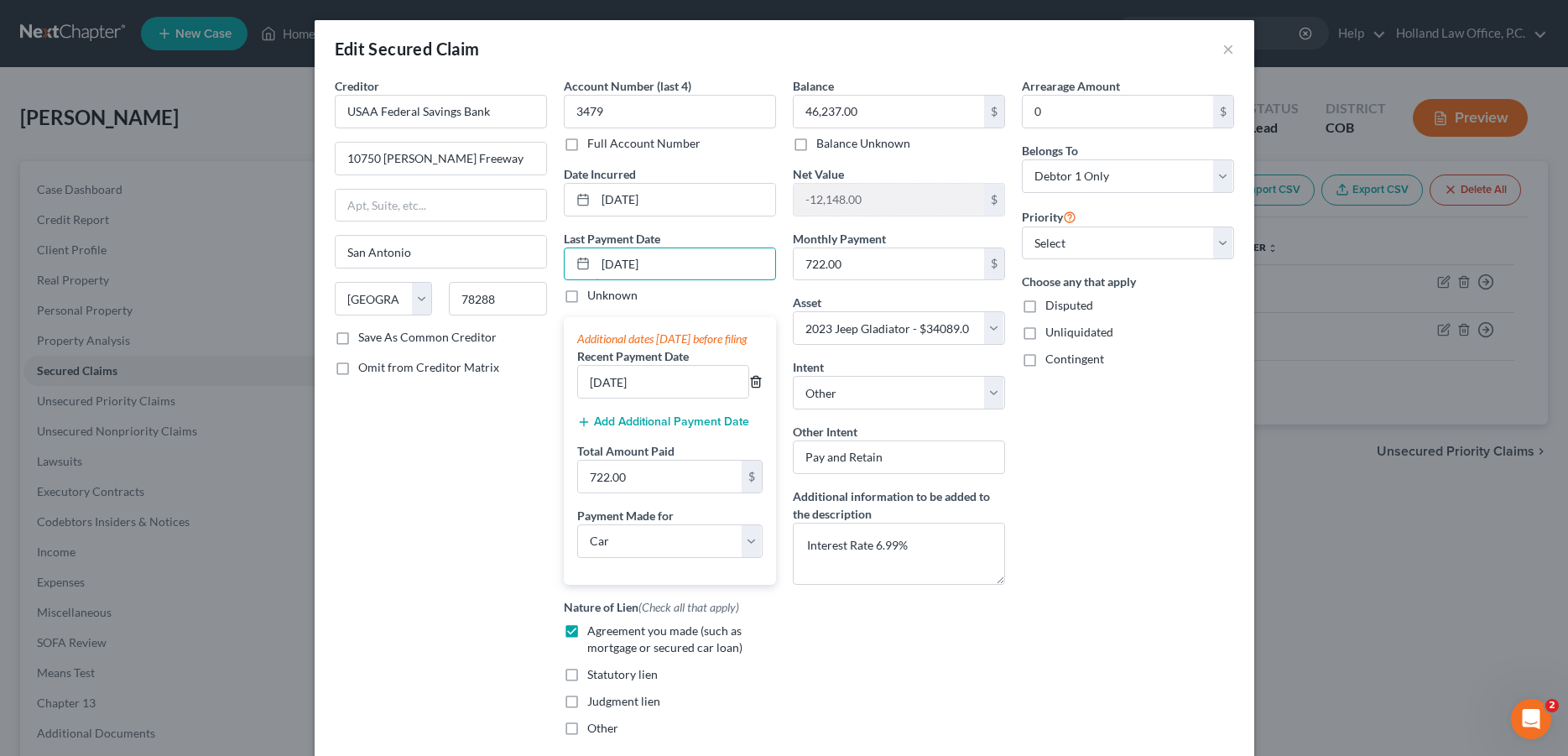
type input "[DATE]"
click at [754, 389] on icon "button" at bounding box center [755, 382] width 13 height 13
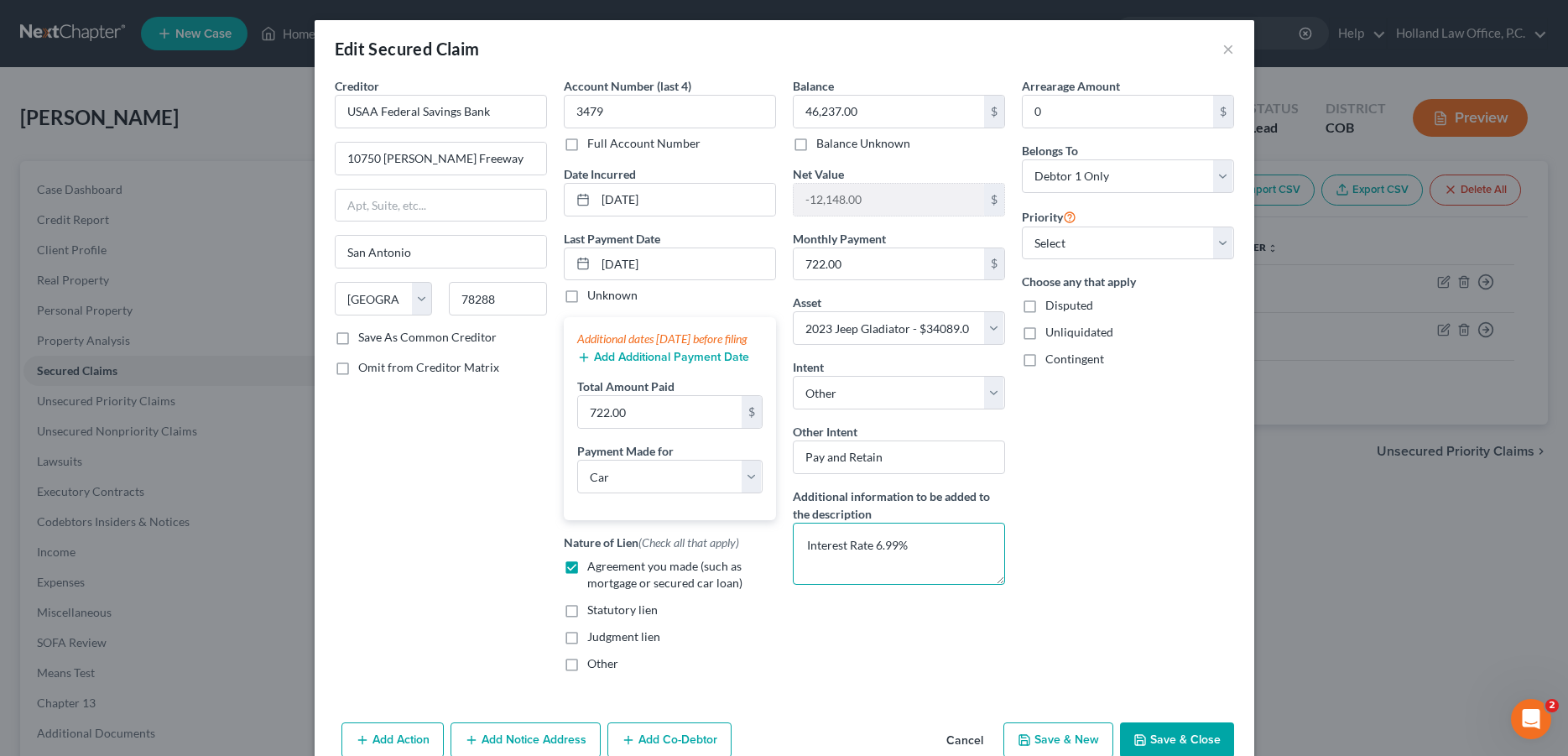
click at [940, 547] on textarea "Interest Rate 6.99%" at bounding box center [898, 553] width 212 height 62
type textarea "Interest Rate 6.99% 77 More Payments"
click at [1051, 113] on input "0" at bounding box center [1117, 112] width 190 height 32
type input "2,100.00"
click at [1022, 226] on select "Select 1st 2nd 3rd 4th 5th 6th 7th 8th 9th 10th 11th 12th 13th 14th 15th 16th 1…" at bounding box center [1127, 243] width 212 height 34
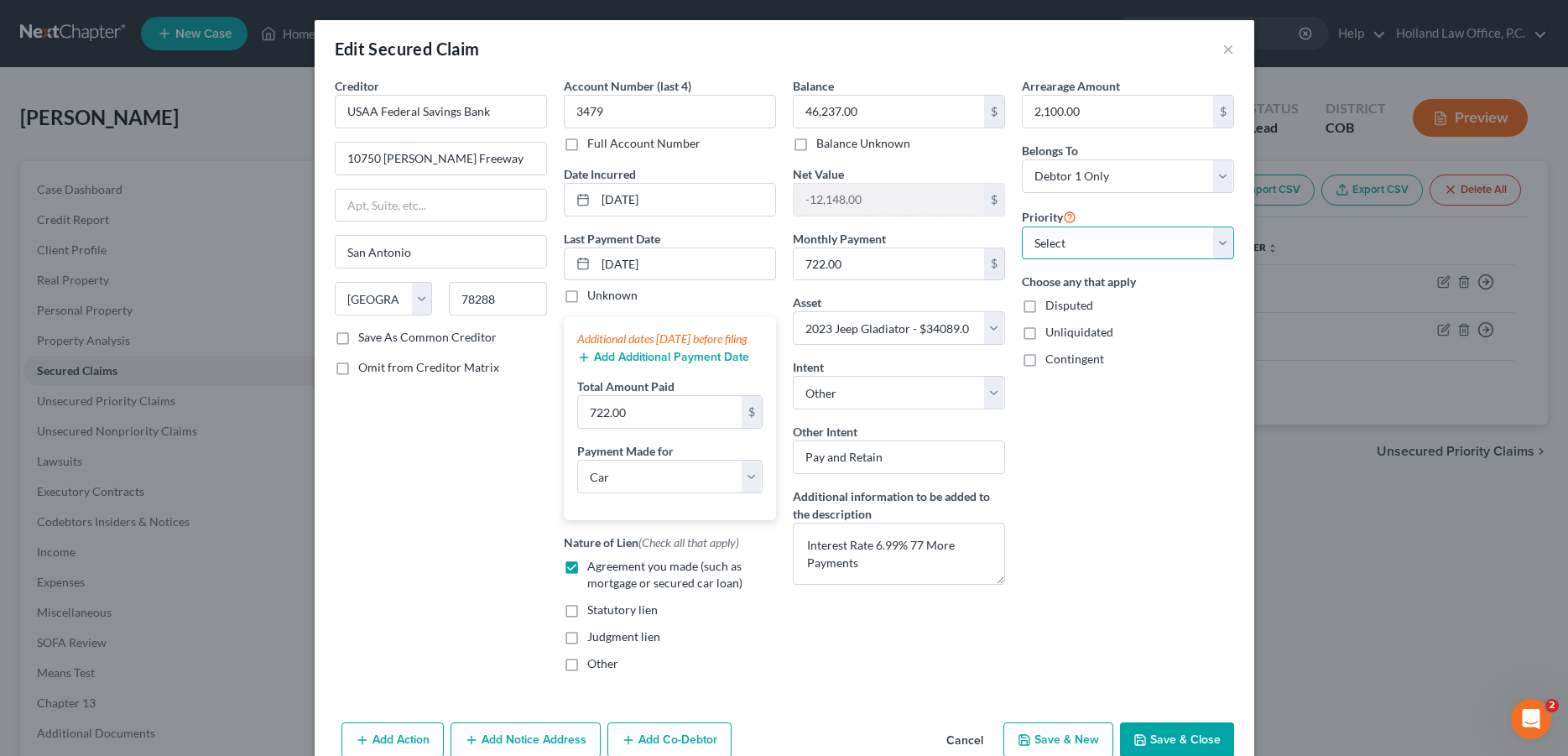
select select "0"
click option "1st" at bounding box center [0, 0] width 0 height 0
click at [1049, 454] on div "Arrearage Amount 2,100.00 $ Belongs To * Select Debtor 1 Only Debtor 2 Only Deb…" at bounding box center [1128, 381] width 229 height 608
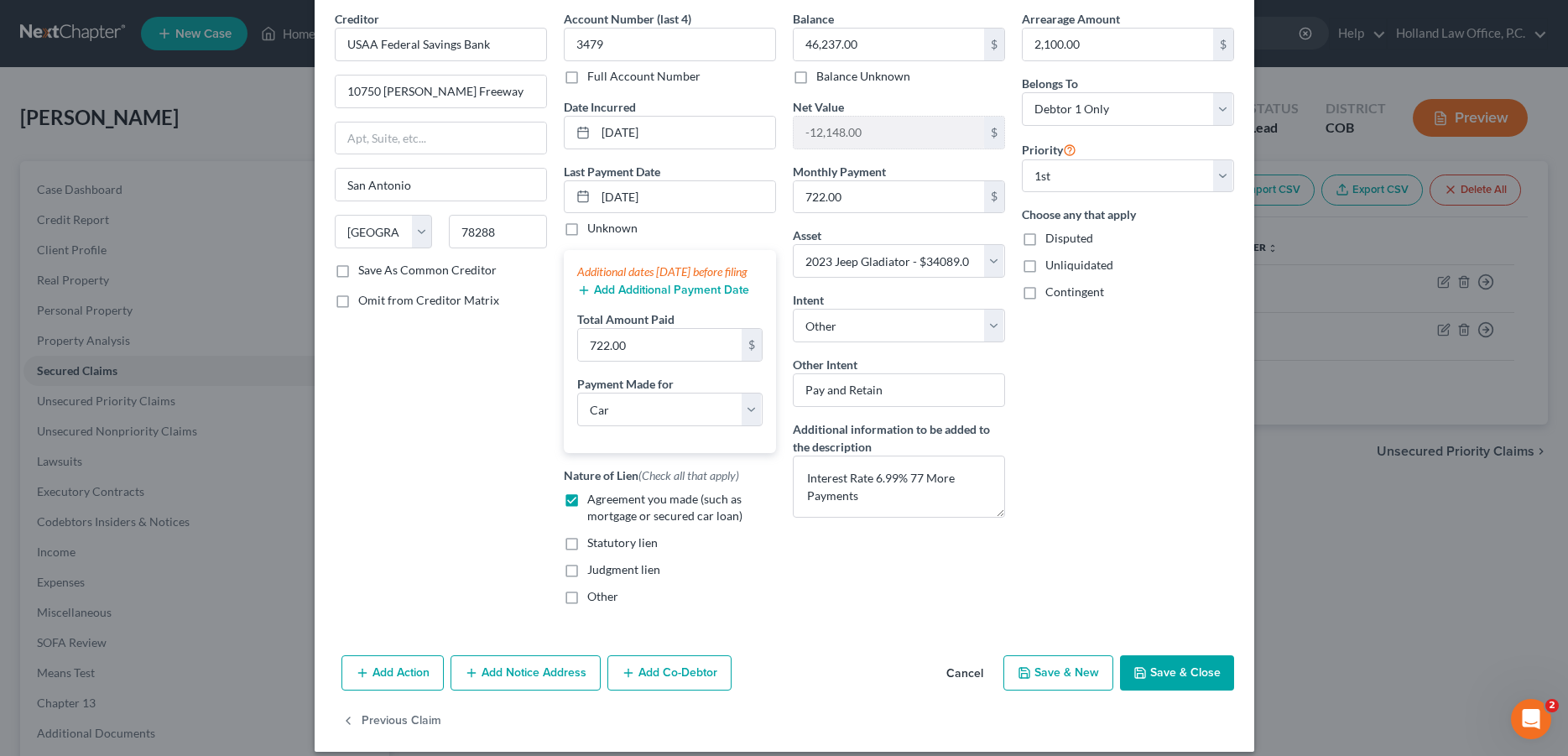
scroll to position [100, 0]
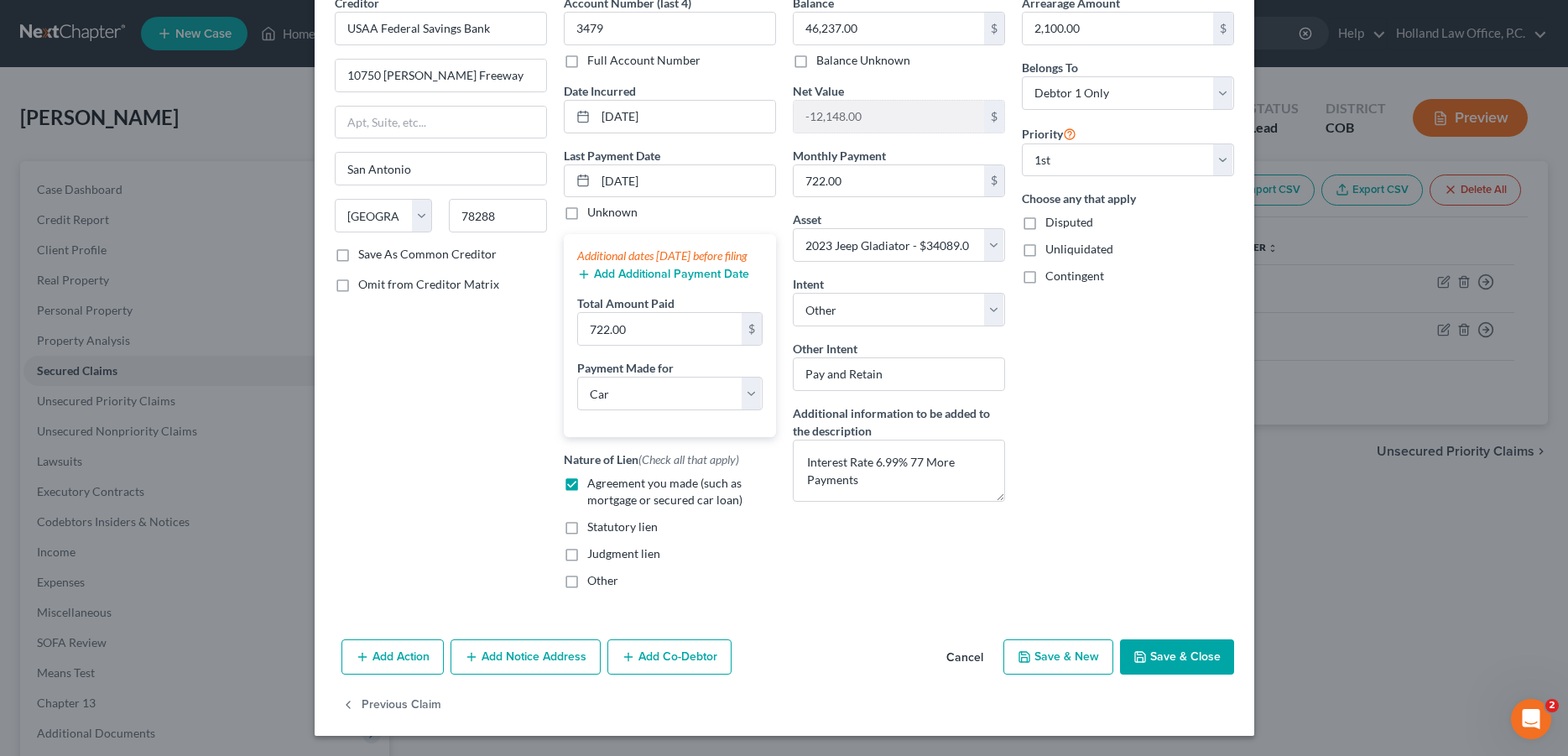
click at [1151, 656] on button "Save & Close" at bounding box center [1177, 656] width 114 height 35
select select
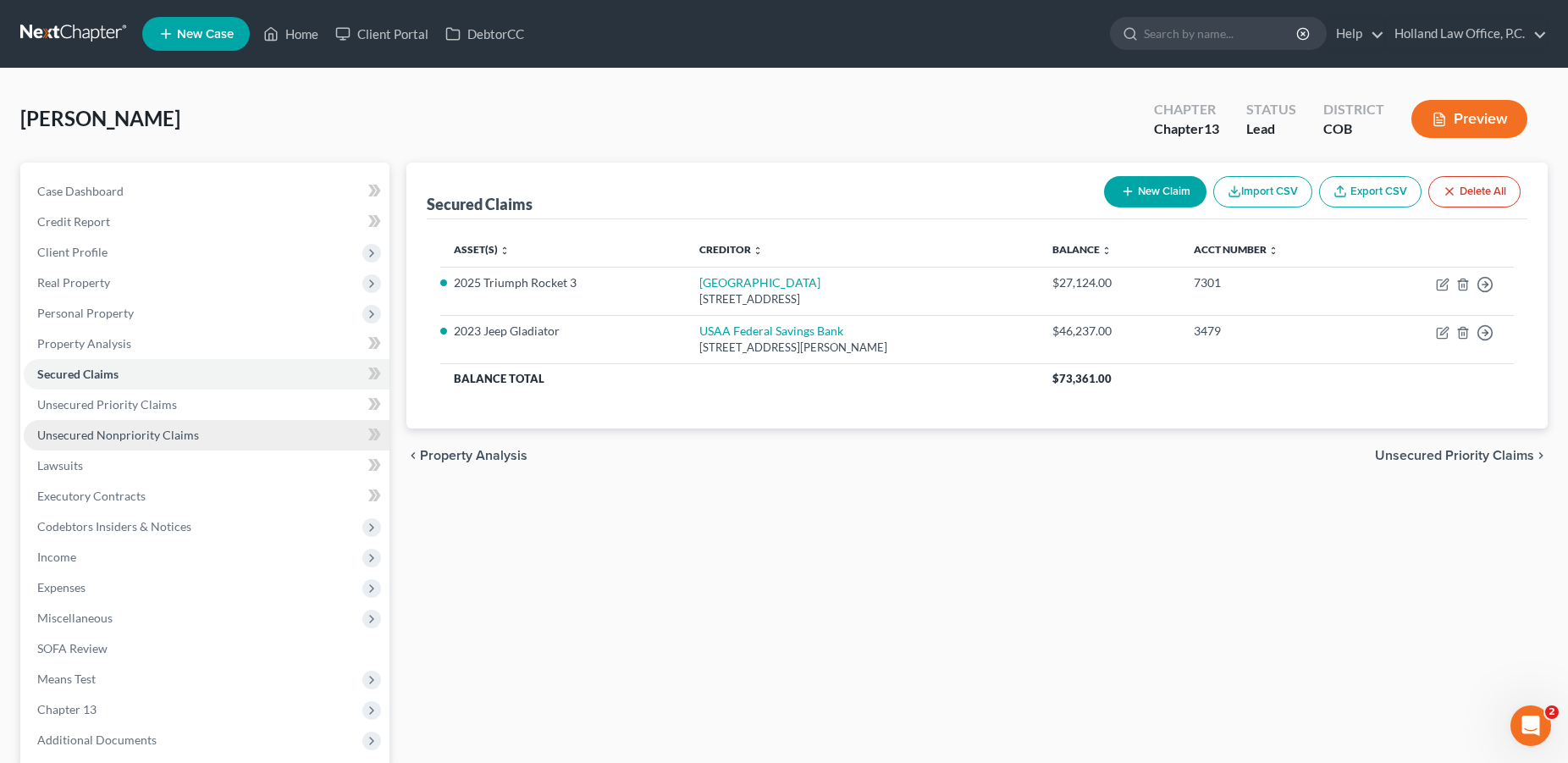
click at [77, 432] on span "Unsecured Nonpriority Claims" at bounding box center [117, 435] width 161 height 14
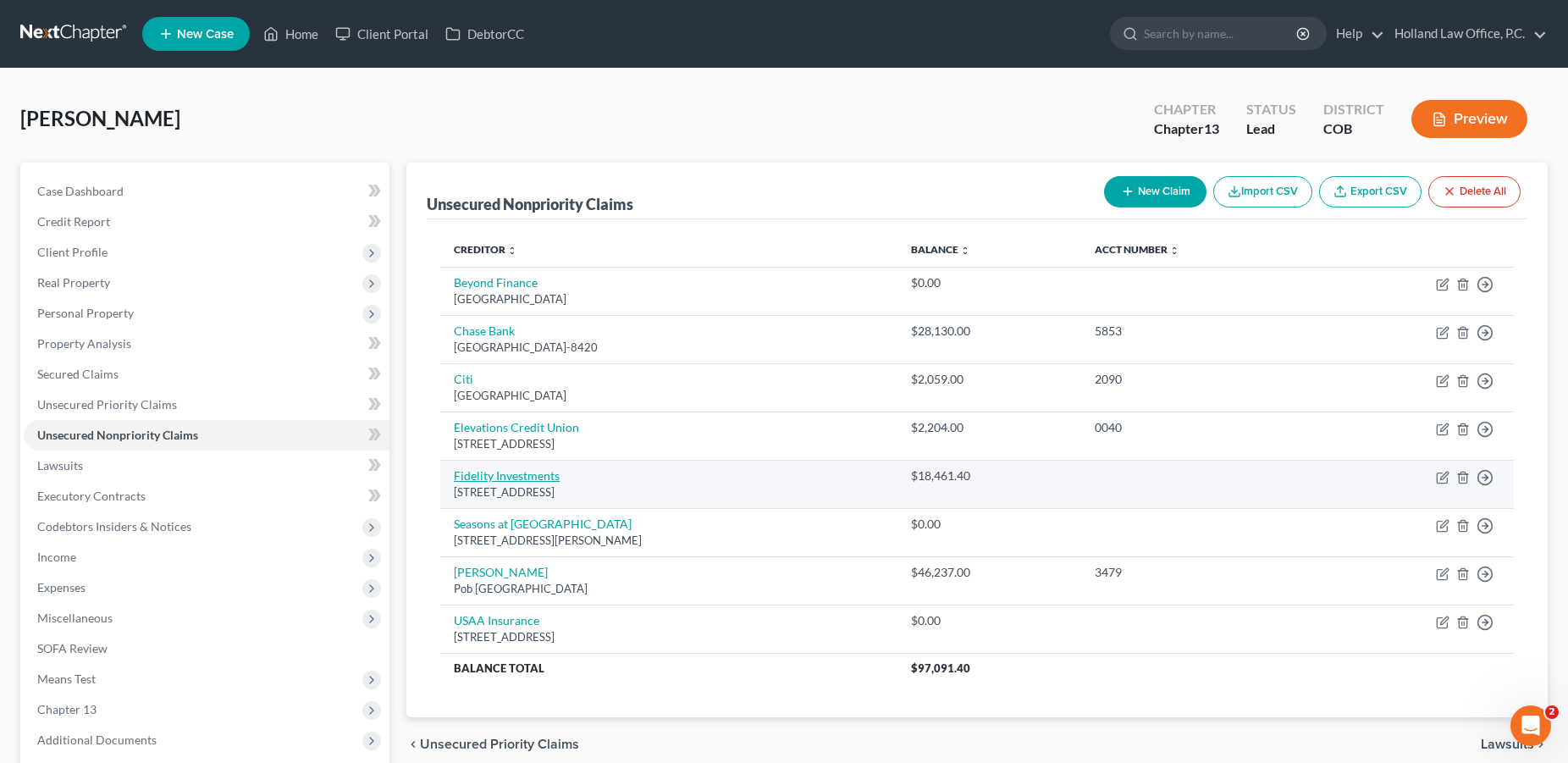
click at [511, 473] on link "Fidelity Investments" at bounding box center [506, 475] width 106 height 14
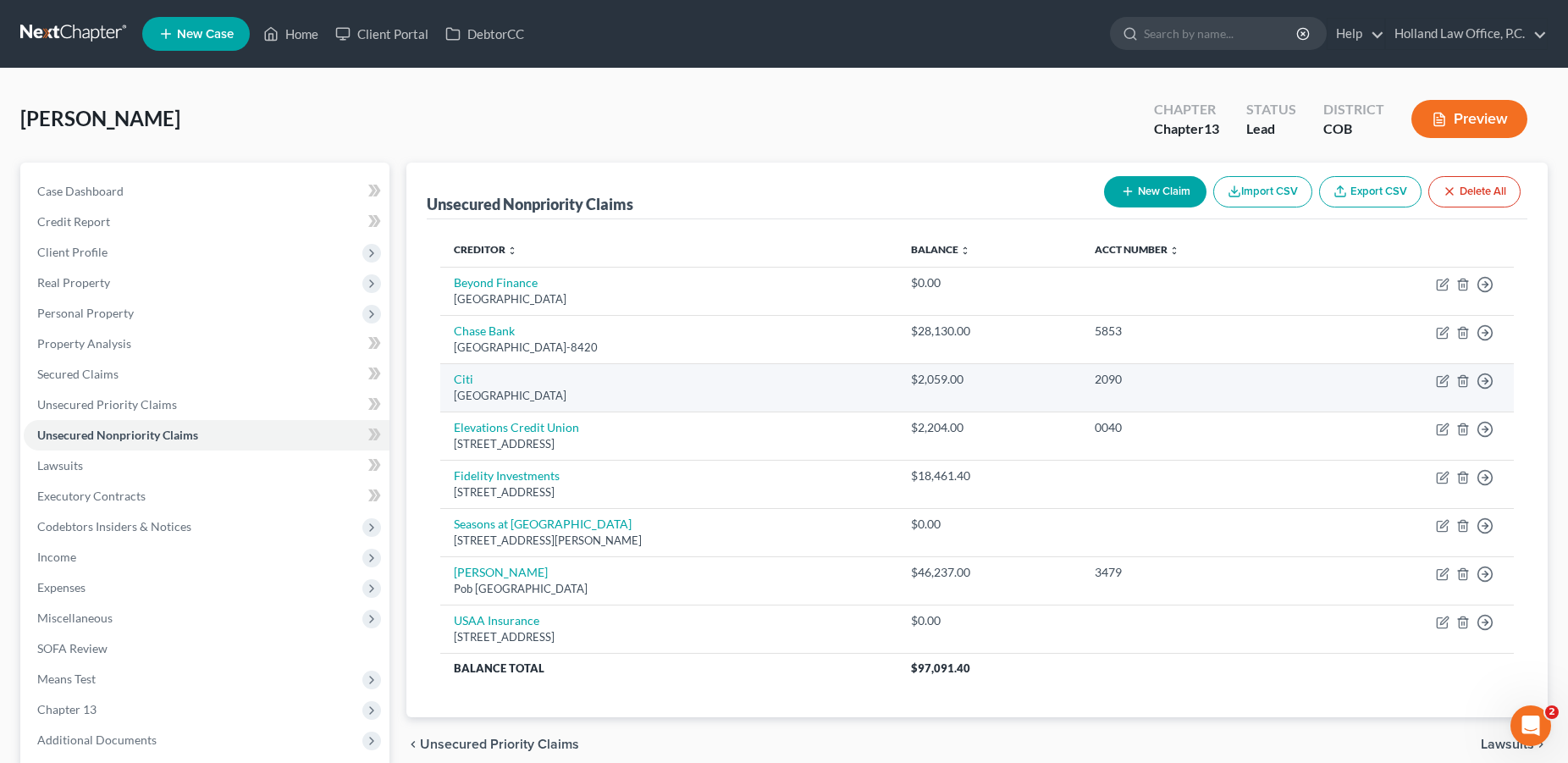
select select "18"
select select "14"
select select "0"
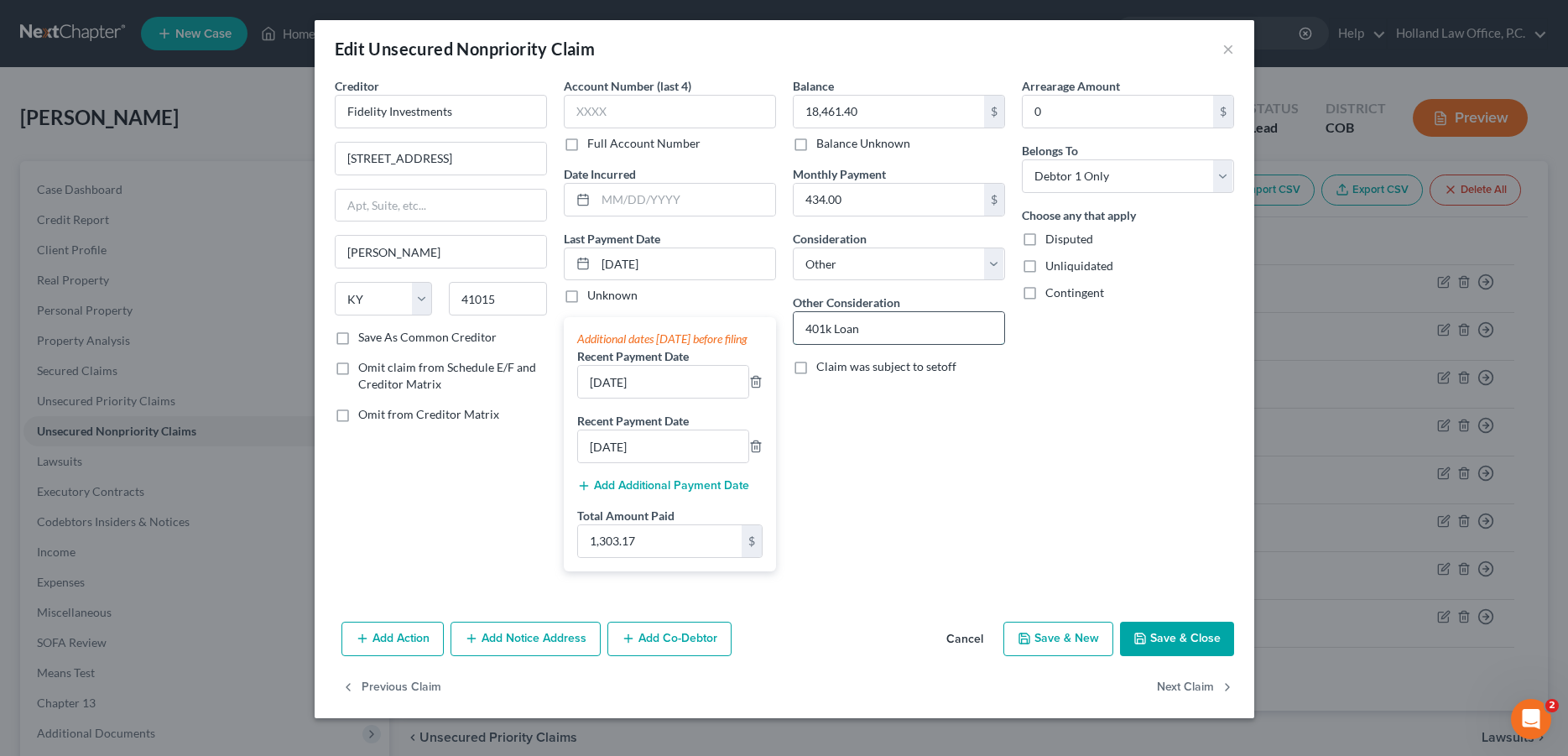
click at [873, 332] on input "401k Loan" at bounding box center [899, 328] width 211 height 32
drag, startPoint x: 986, startPoint y: 337, endPoint x: 932, endPoint y: 331, distance: 54.3
click at [932, 331] on input "401k Loan 52 Payments Reamining" at bounding box center [899, 328] width 211 height 32
type input "401k Loan 52 Payments Remaining"
click at [1178, 653] on button "Save & Close" at bounding box center [1177, 638] width 114 height 35
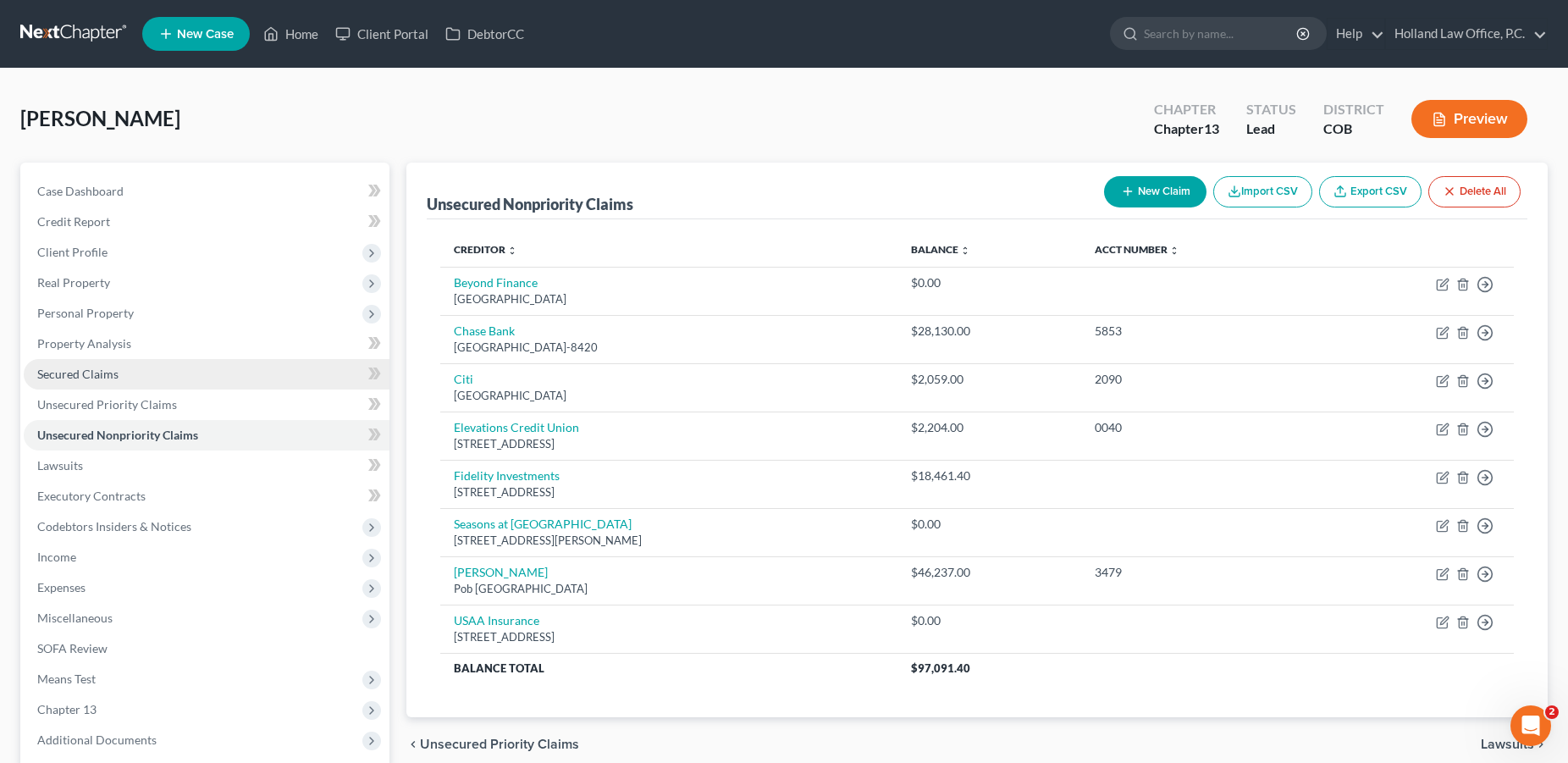
click at [111, 378] on span "Secured Claims" at bounding box center [78, 373] width 81 height 14
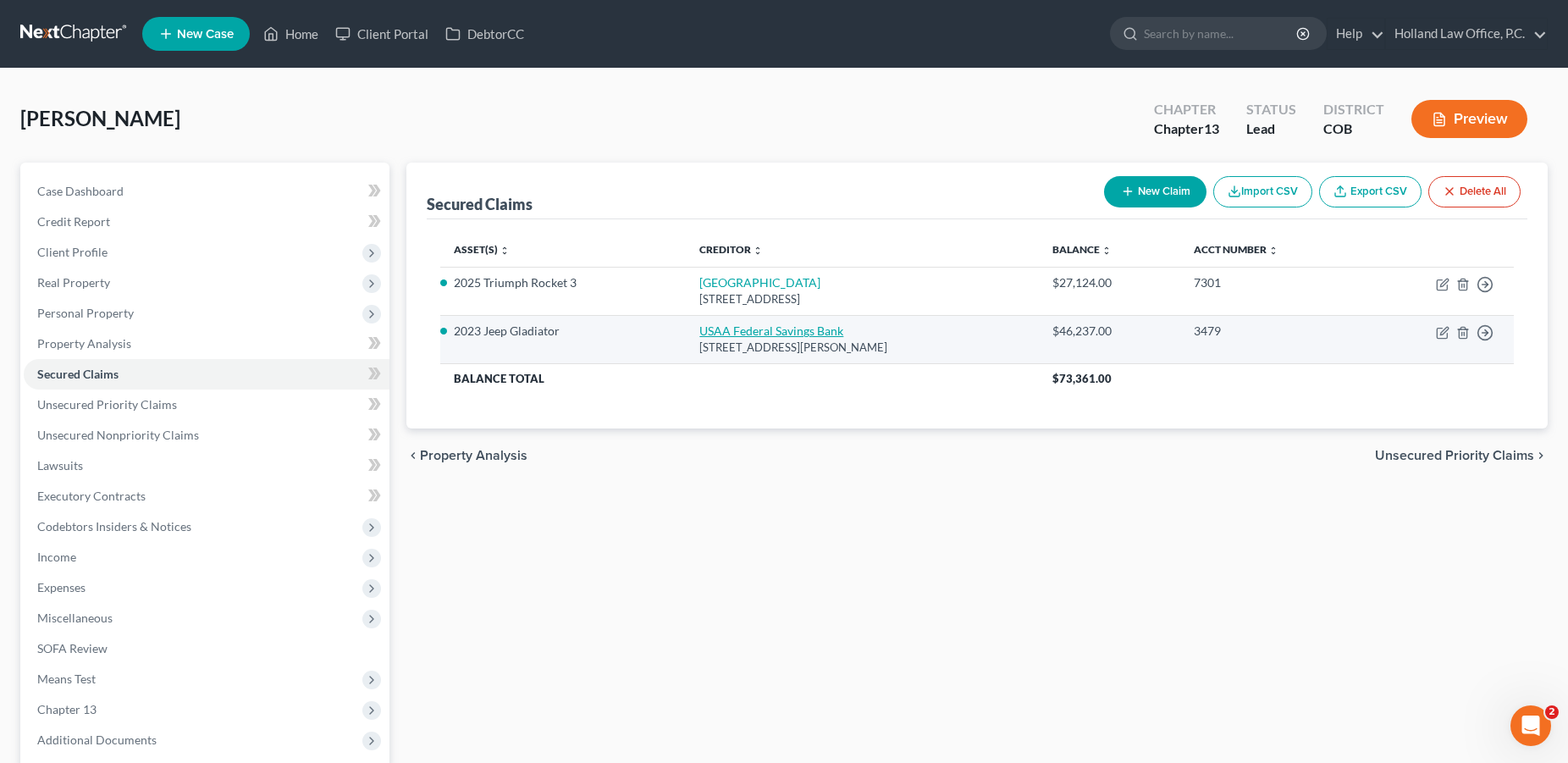
click at [721, 332] on link "USAA Federal Savings Bank" at bounding box center [771, 331] width 144 height 14
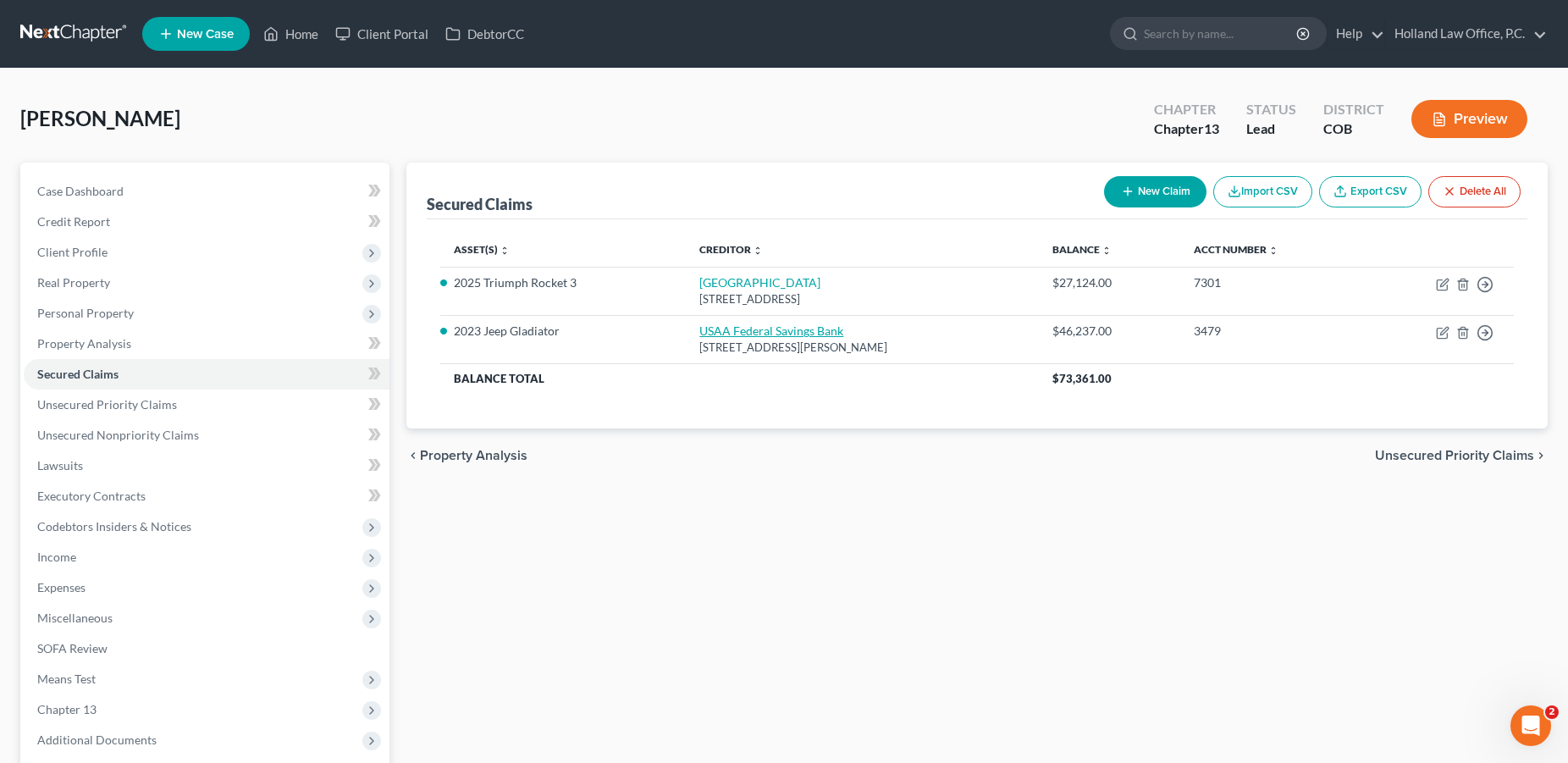
select select "45"
select select "0"
select select "28"
select select "4"
select select "0"
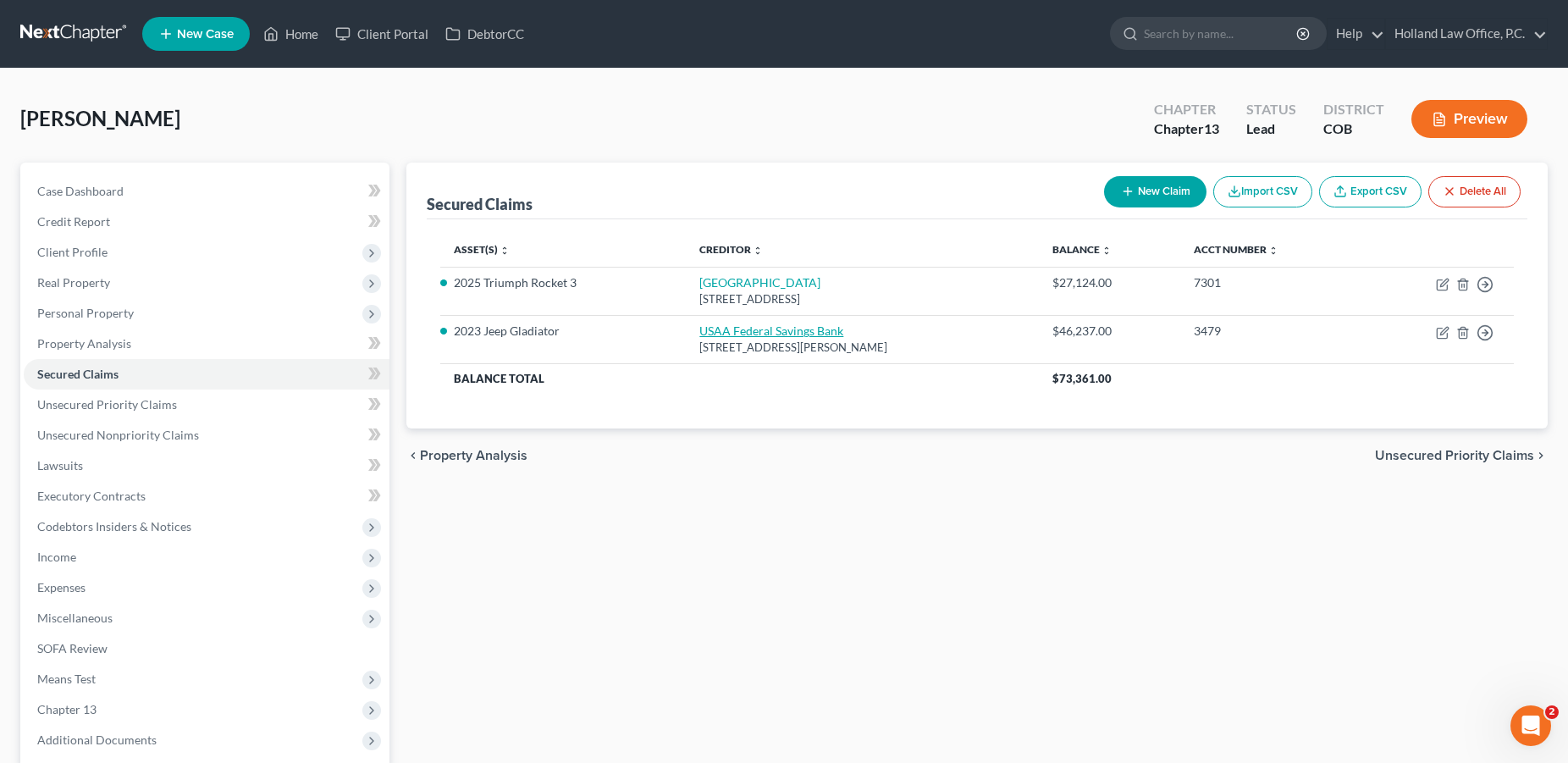
select select "0"
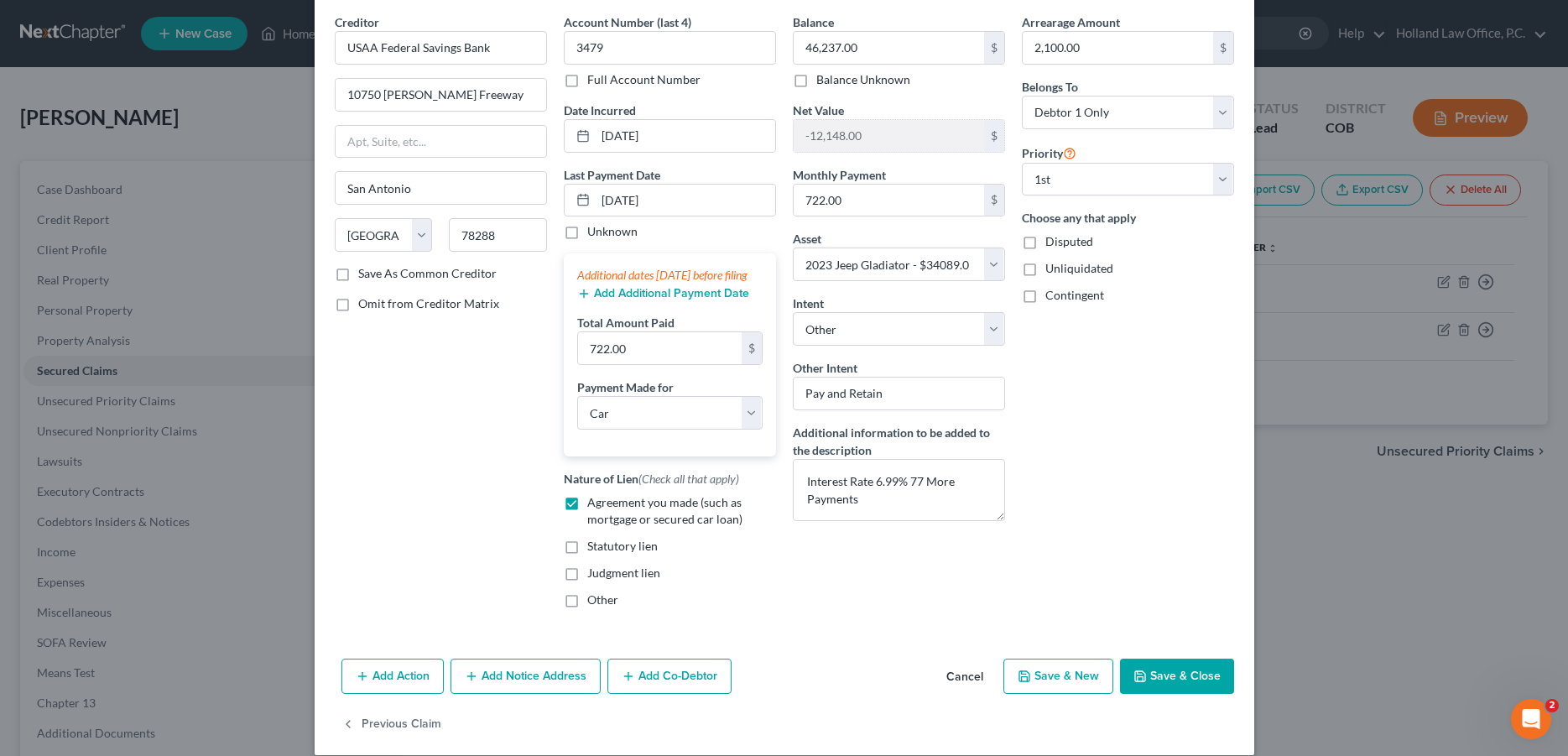
scroll to position [100, 0]
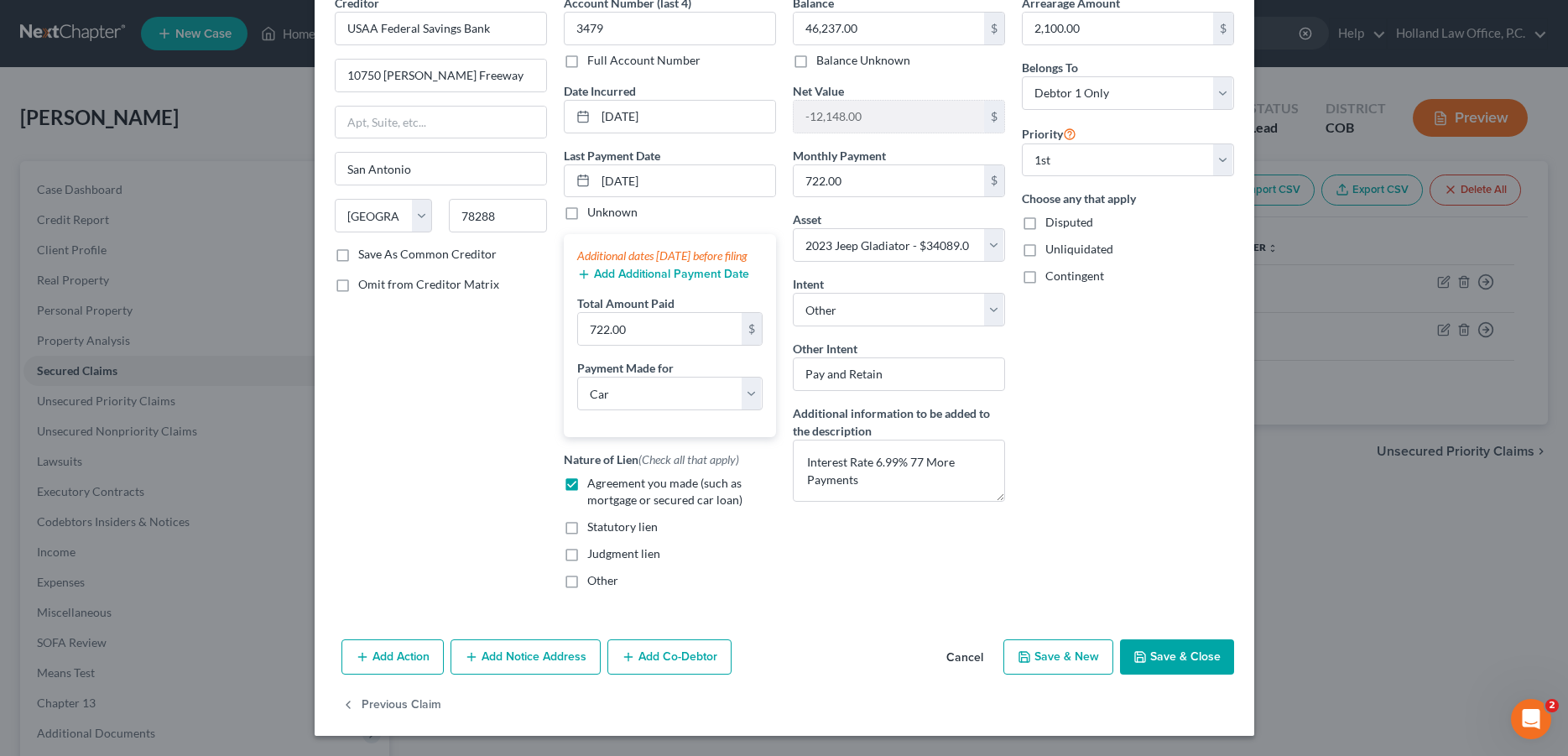
click at [1163, 659] on button "Save & Close" at bounding box center [1177, 656] width 114 height 35
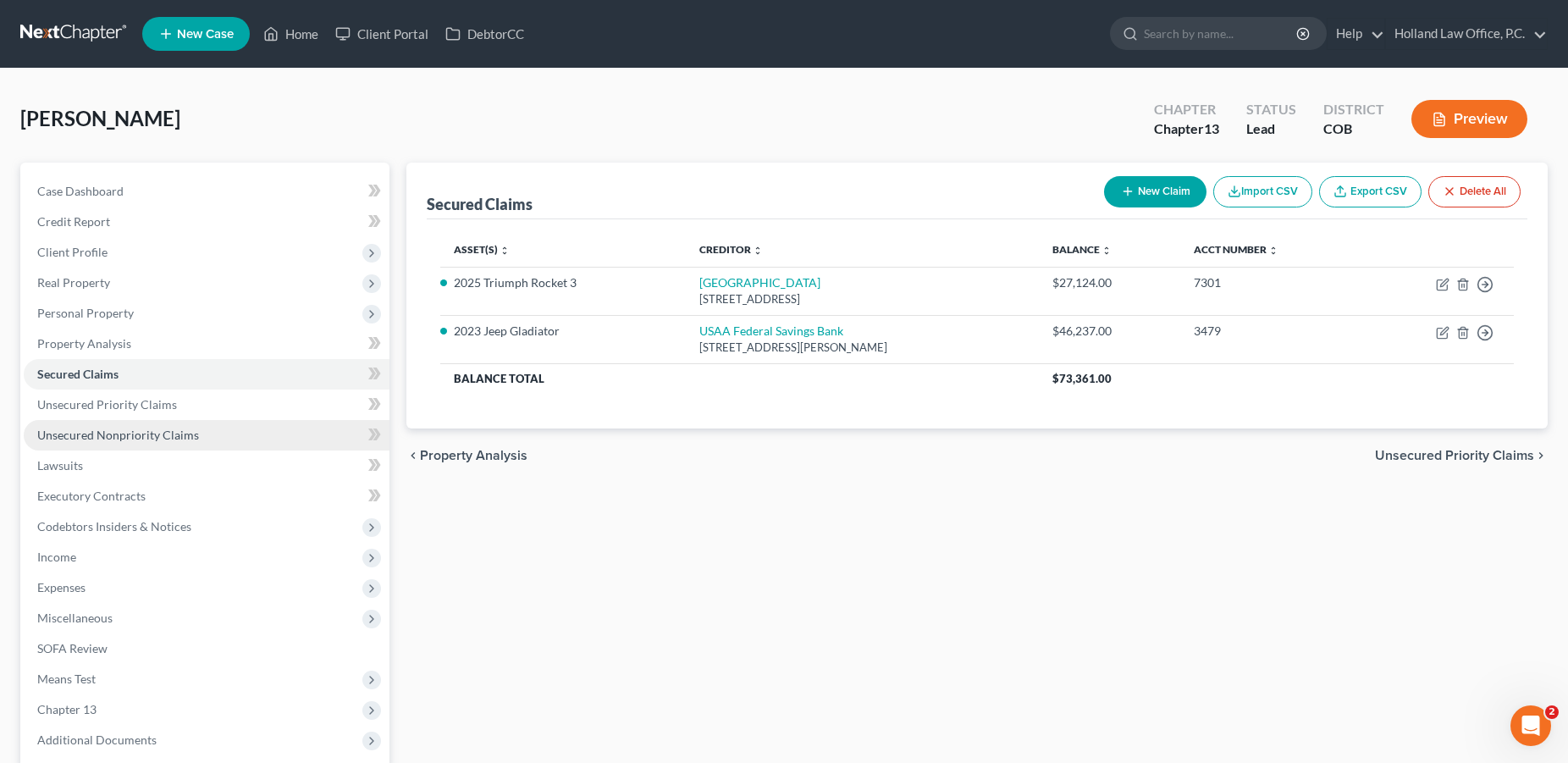
click at [77, 439] on span "Unsecured Nonpriority Claims" at bounding box center [117, 435] width 161 height 14
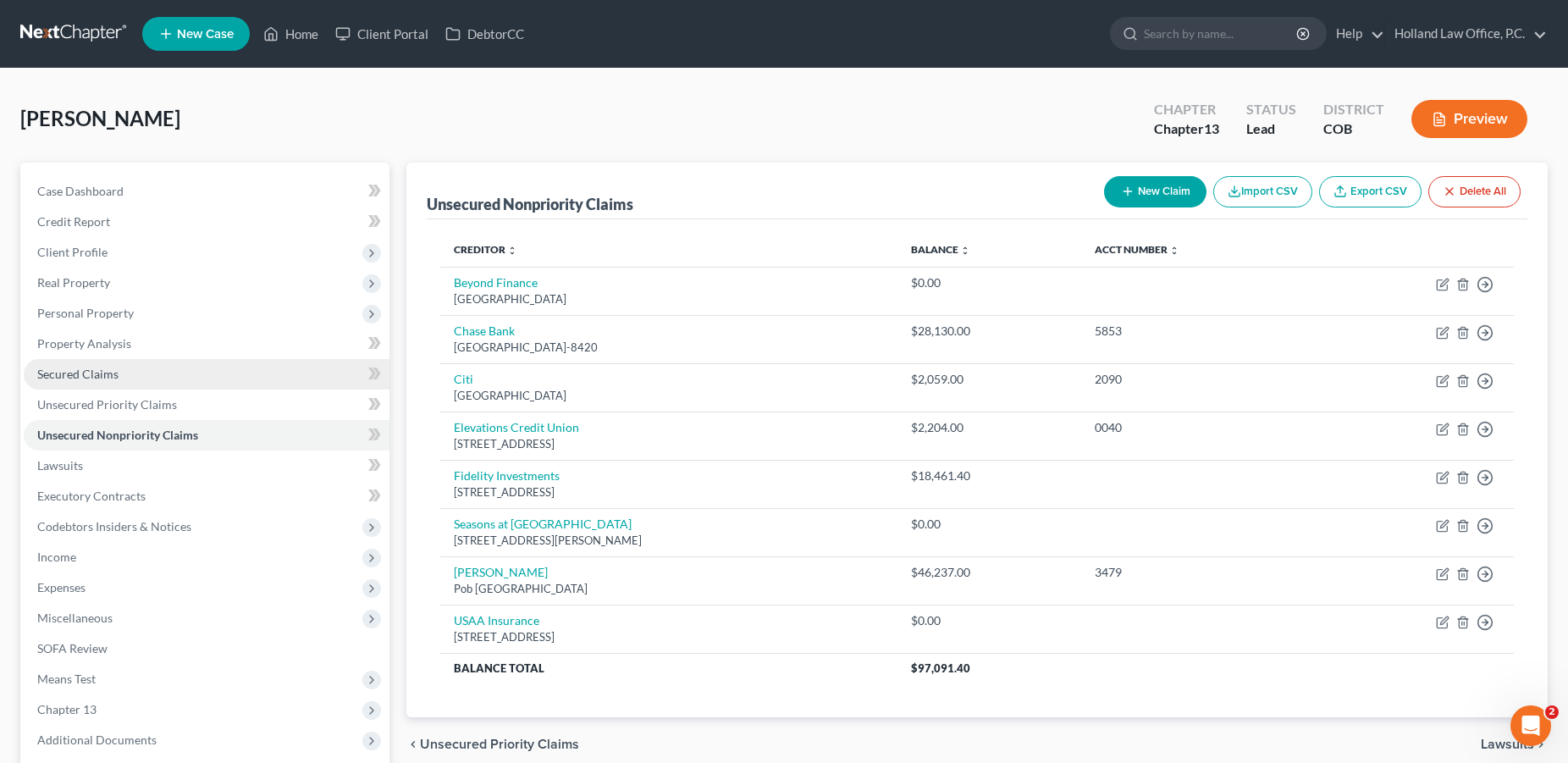
click at [107, 373] on span "Secured Claims" at bounding box center [78, 373] width 81 height 14
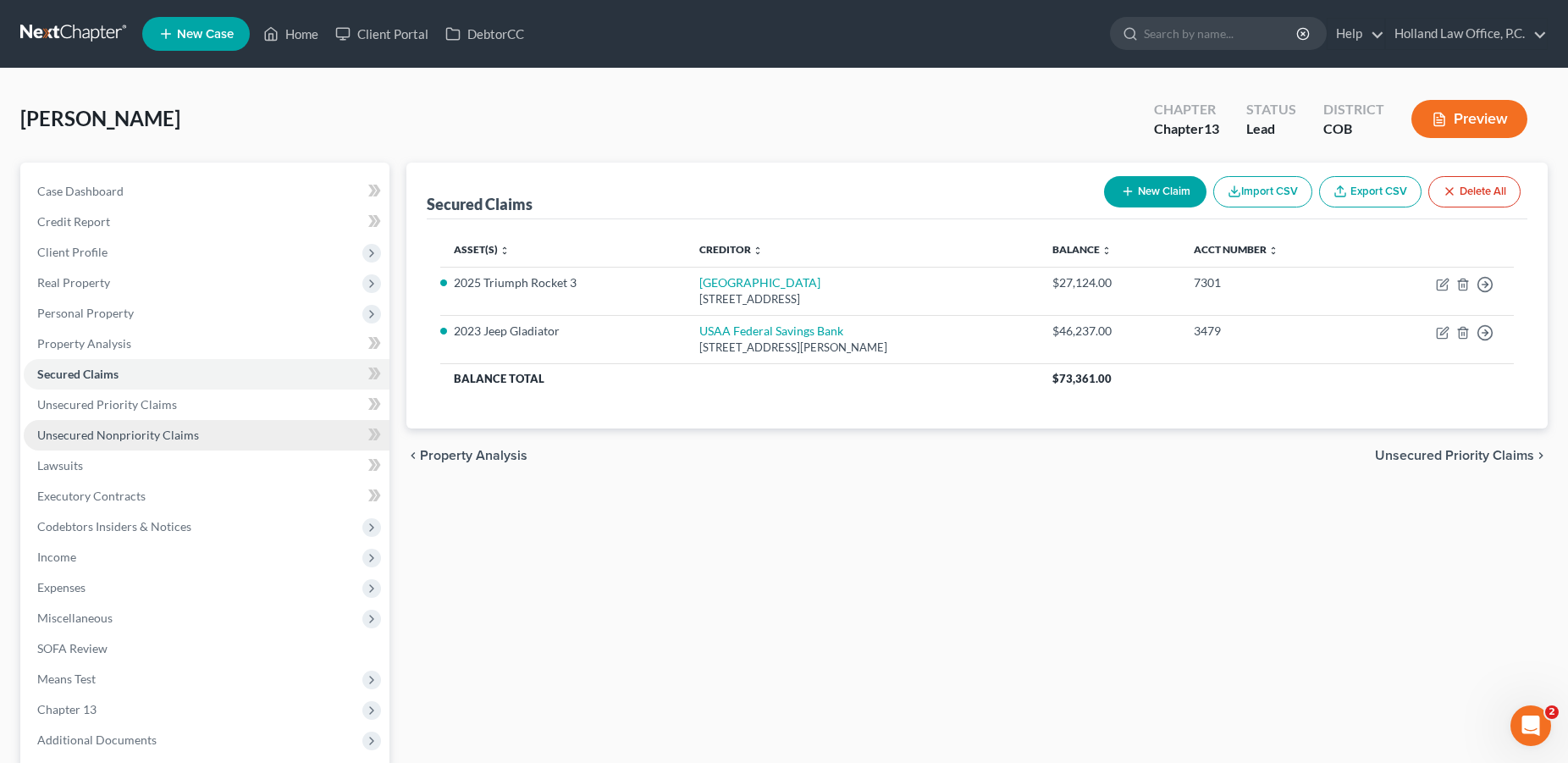
click at [82, 434] on span "Unsecured Nonpriority Claims" at bounding box center [117, 435] width 161 height 14
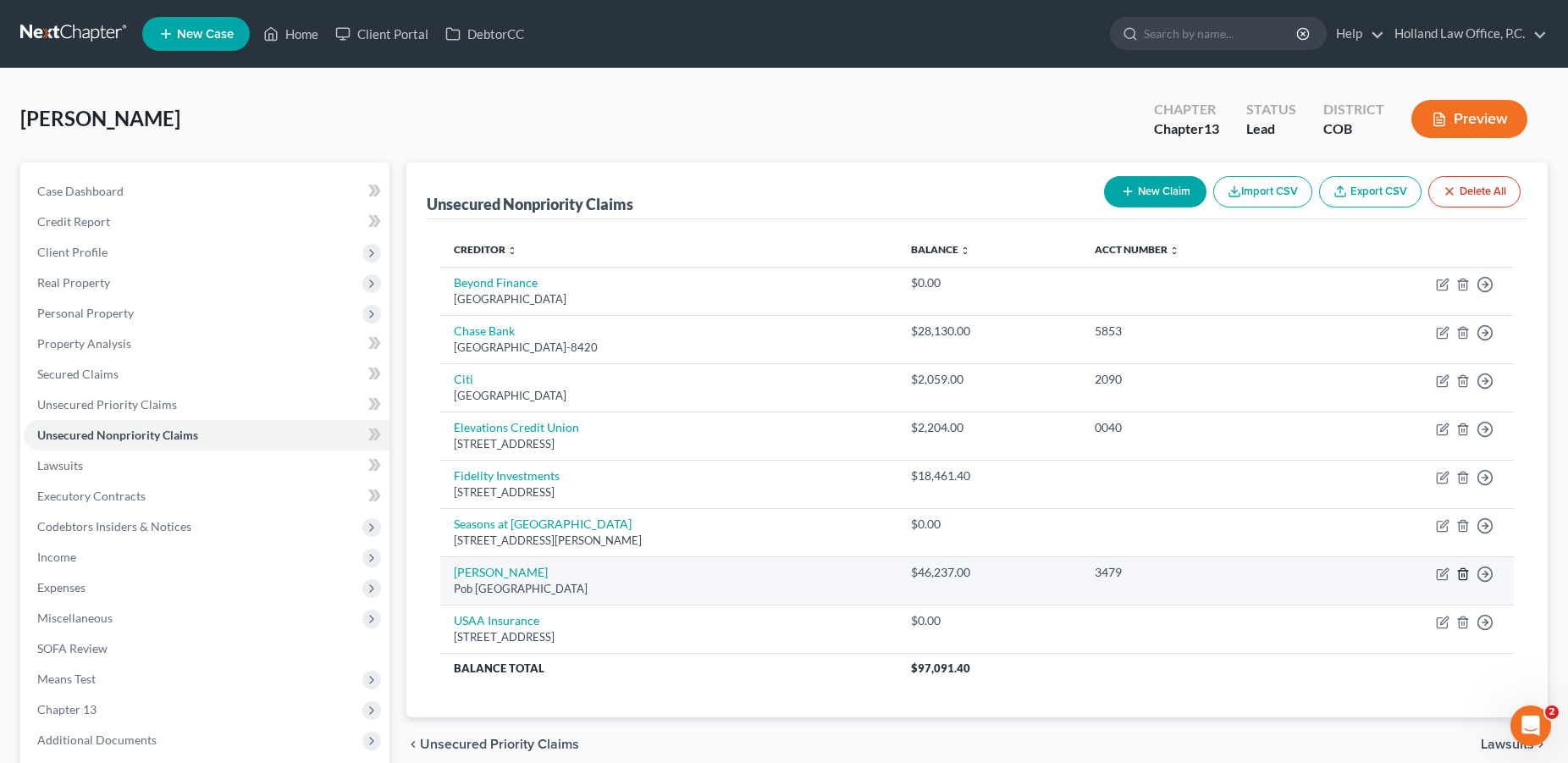
click at [1462, 573] on line "button" at bounding box center [1462, 575] width 0 height 4
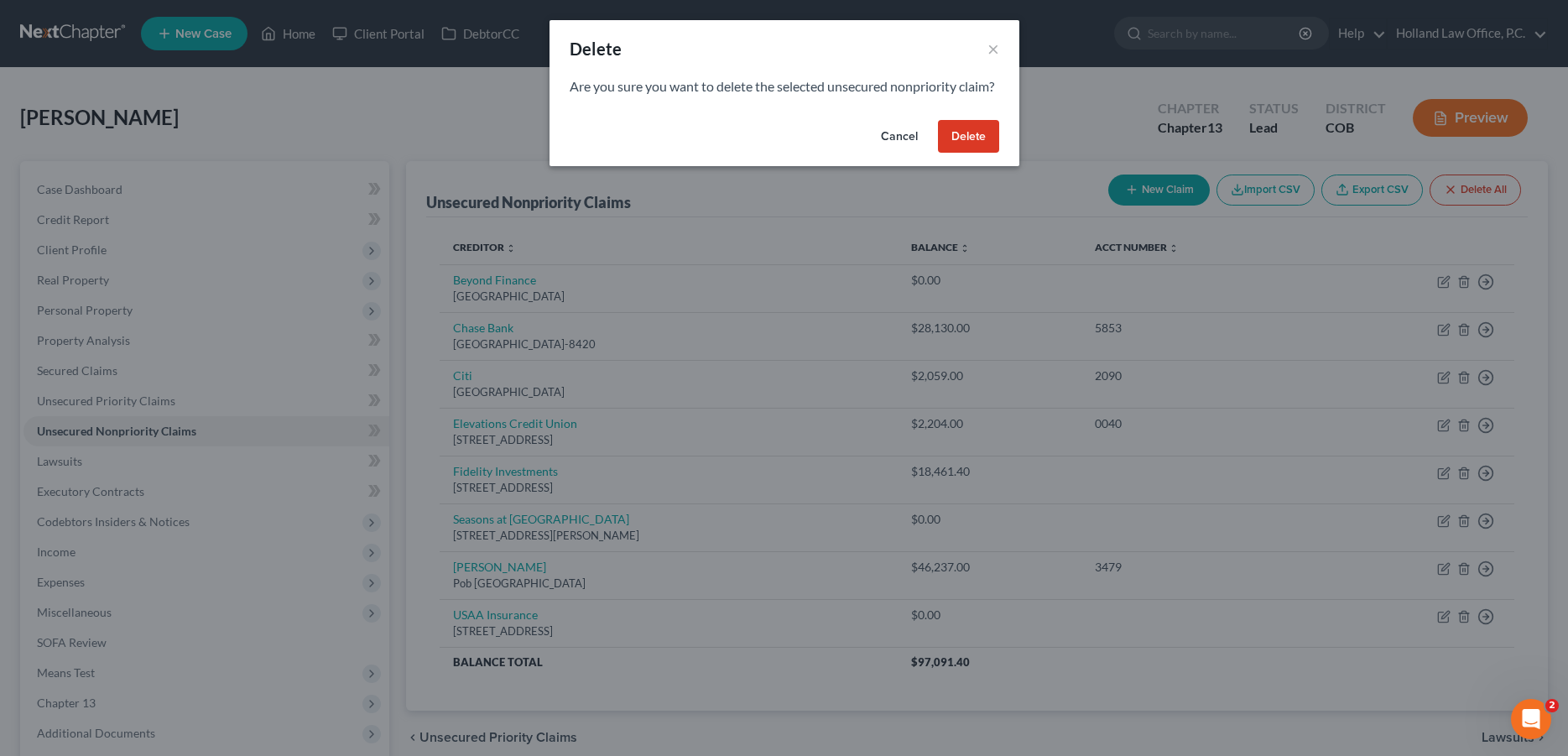
click at [954, 154] on button "Delete" at bounding box center [968, 137] width 62 height 34
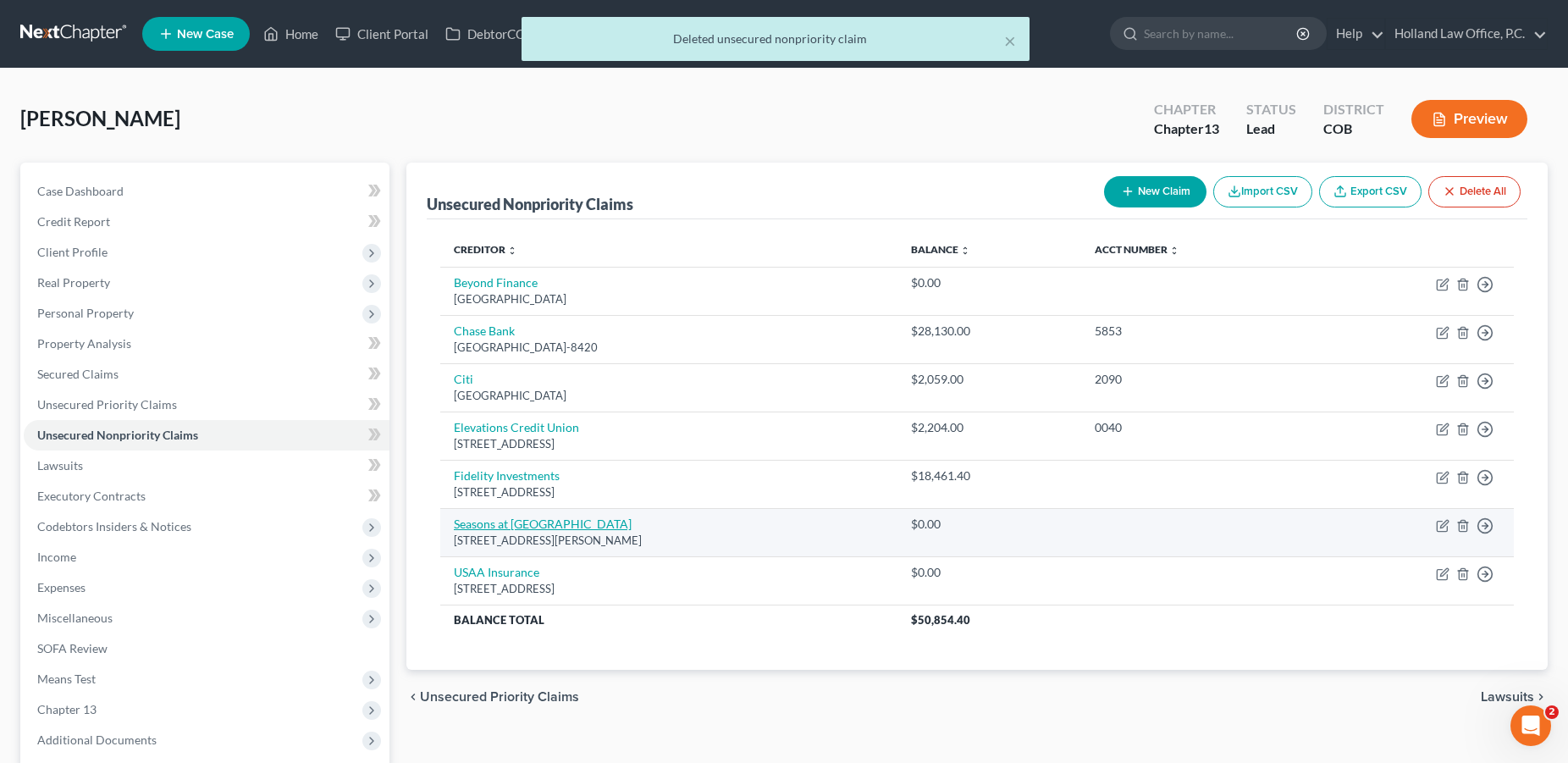
click at [576, 527] on link "Seasons at [GEOGRAPHIC_DATA]" at bounding box center [542, 523] width 178 height 14
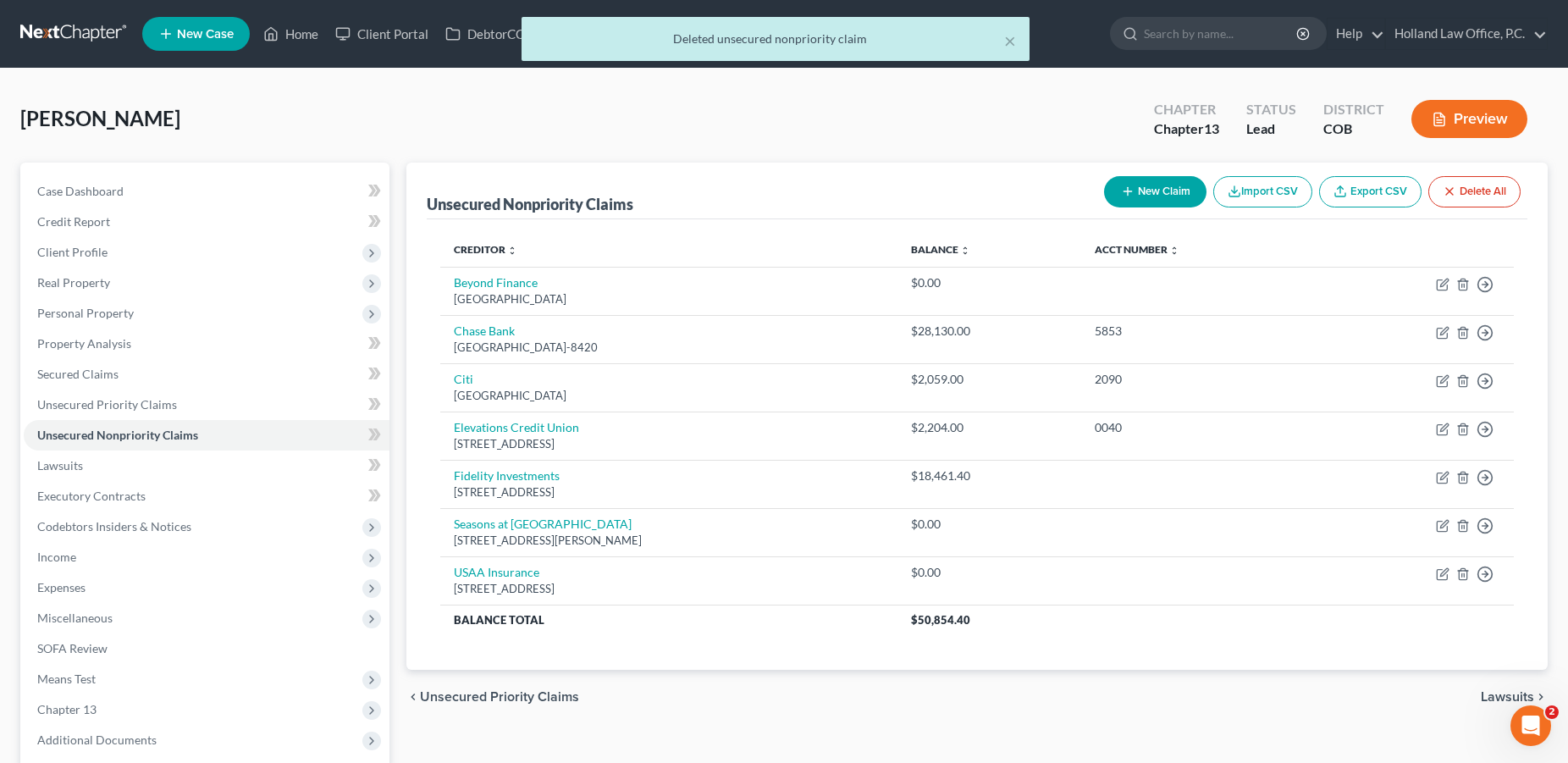
select select "5"
select select "14"
select select "0"
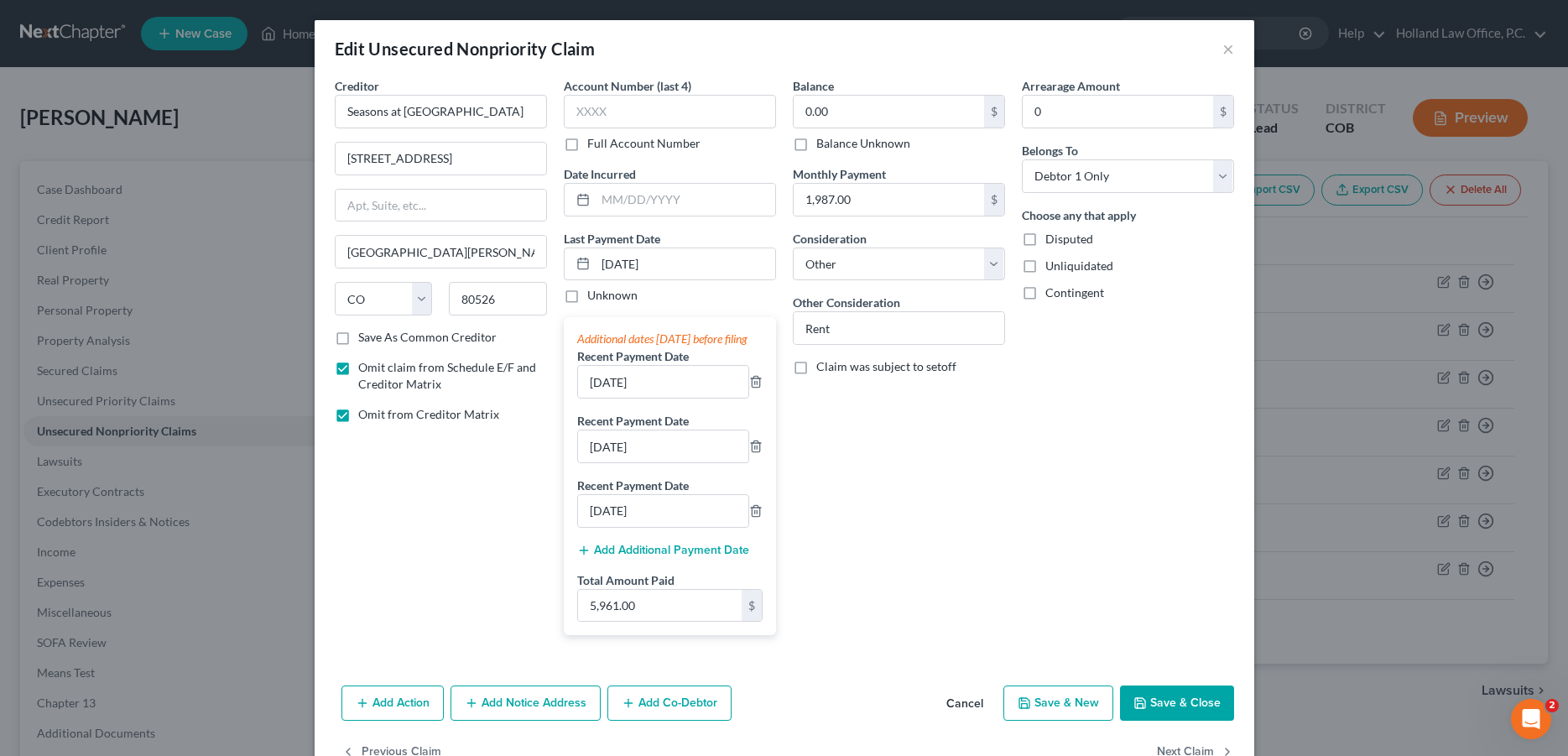
click at [1153, 717] on button "Save & Close" at bounding box center [1177, 702] width 114 height 35
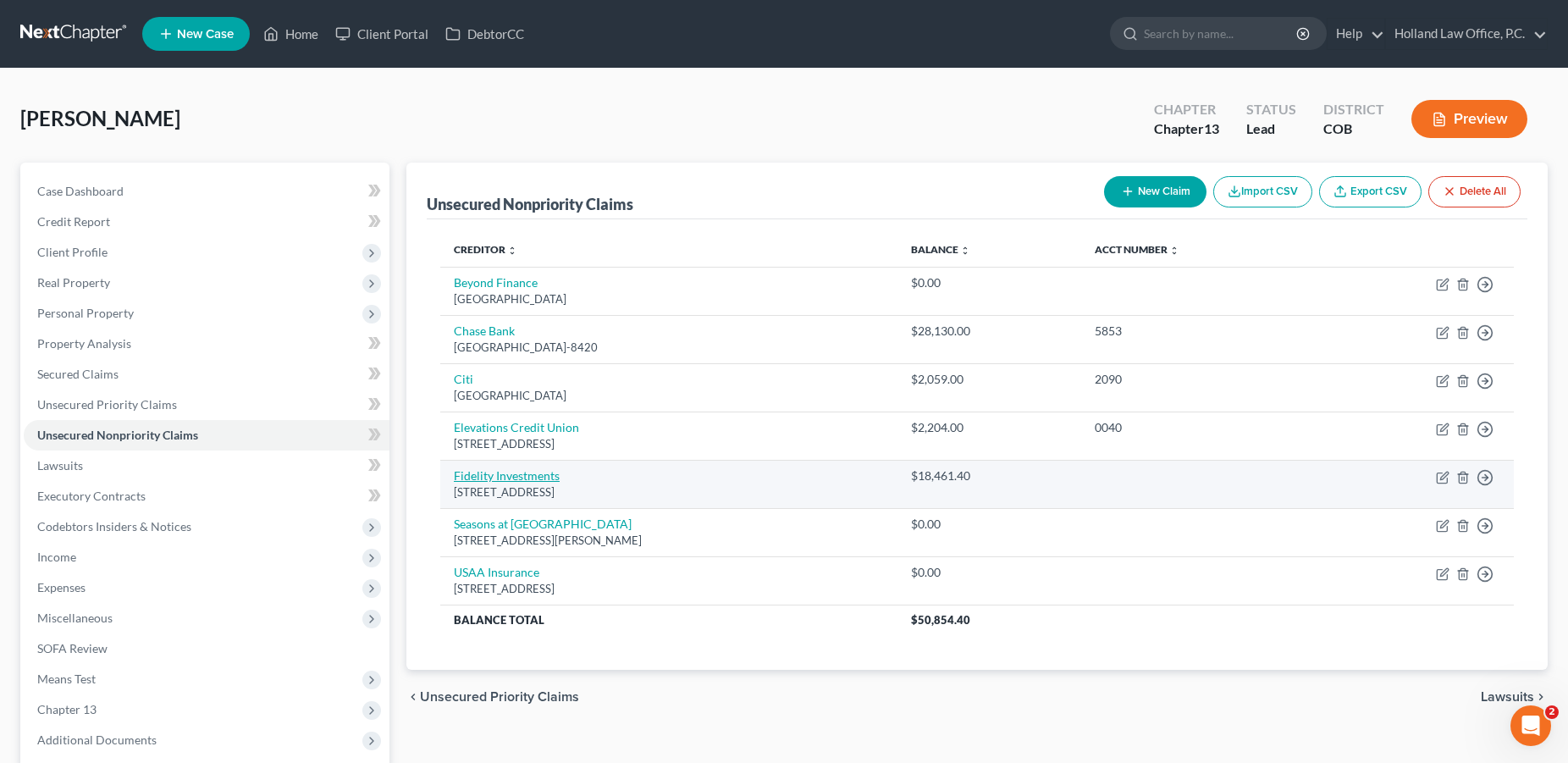
click at [492, 482] on link "Fidelity Investments" at bounding box center [506, 475] width 106 height 14
select select "18"
select select "14"
select select "0"
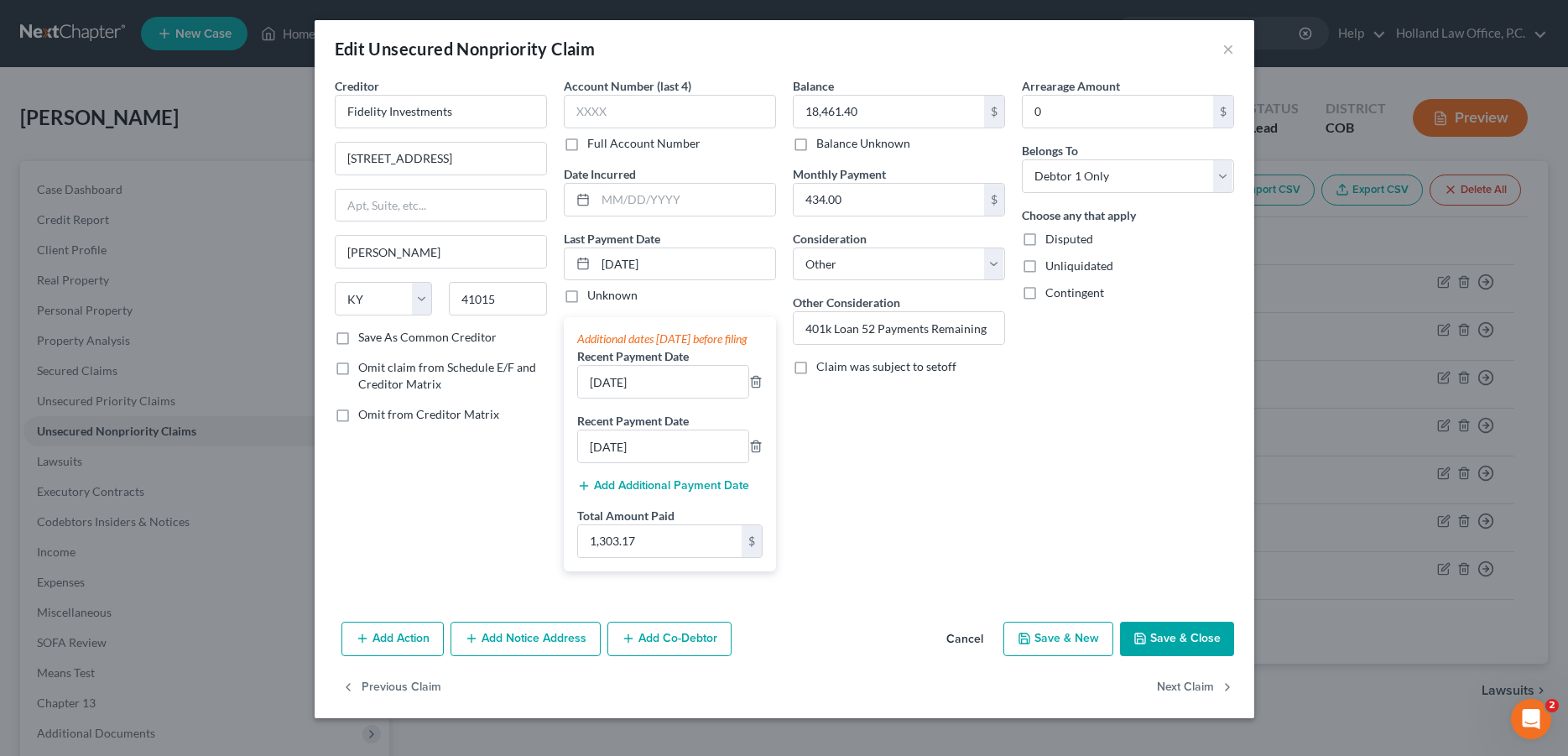
click at [1177, 657] on button "Save & Close" at bounding box center [1177, 638] width 114 height 35
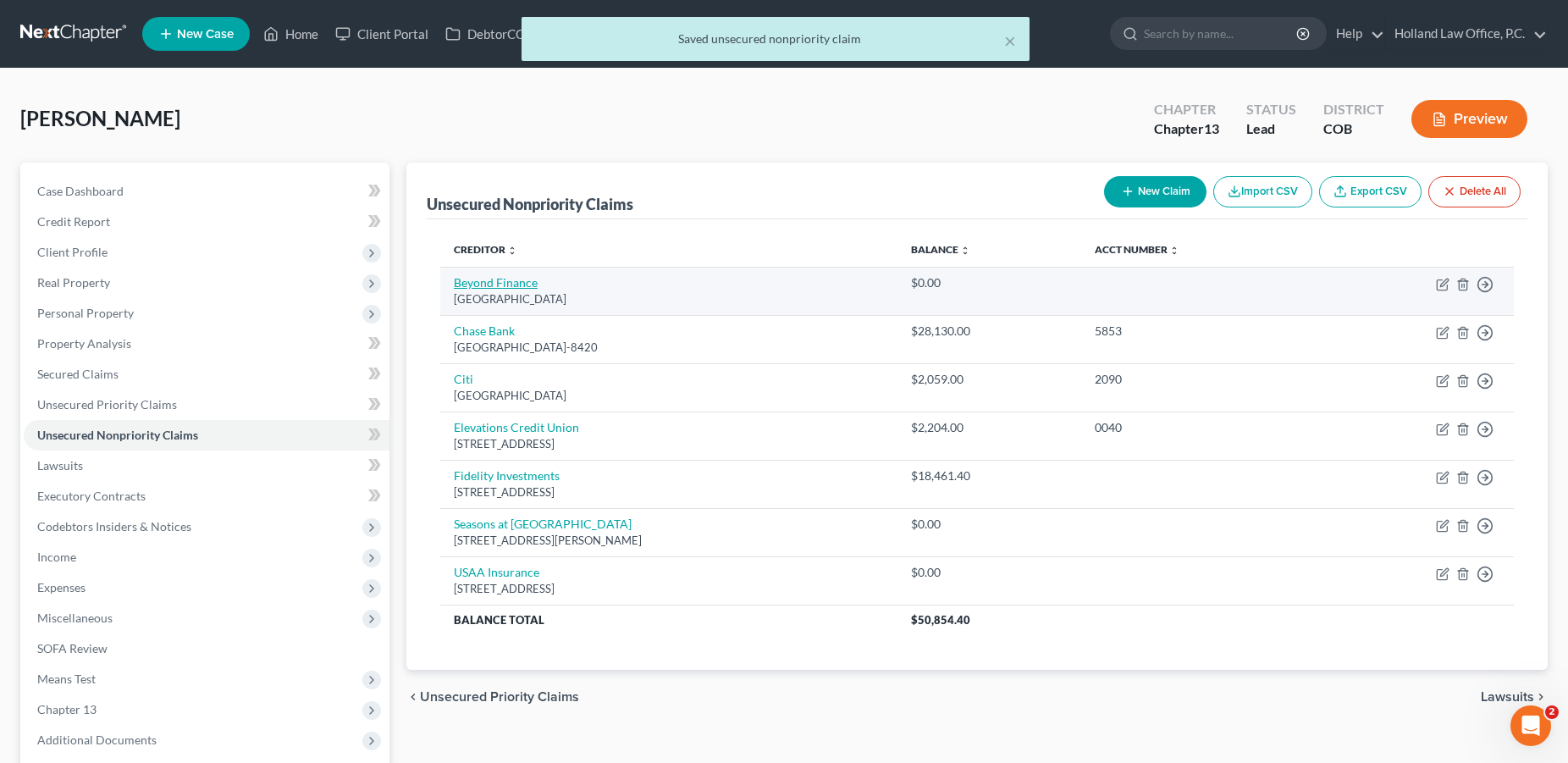
click at [489, 280] on link "Beyond Finance" at bounding box center [495, 282] width 84 height 14
select select "45"
select select "16"
select select "0"
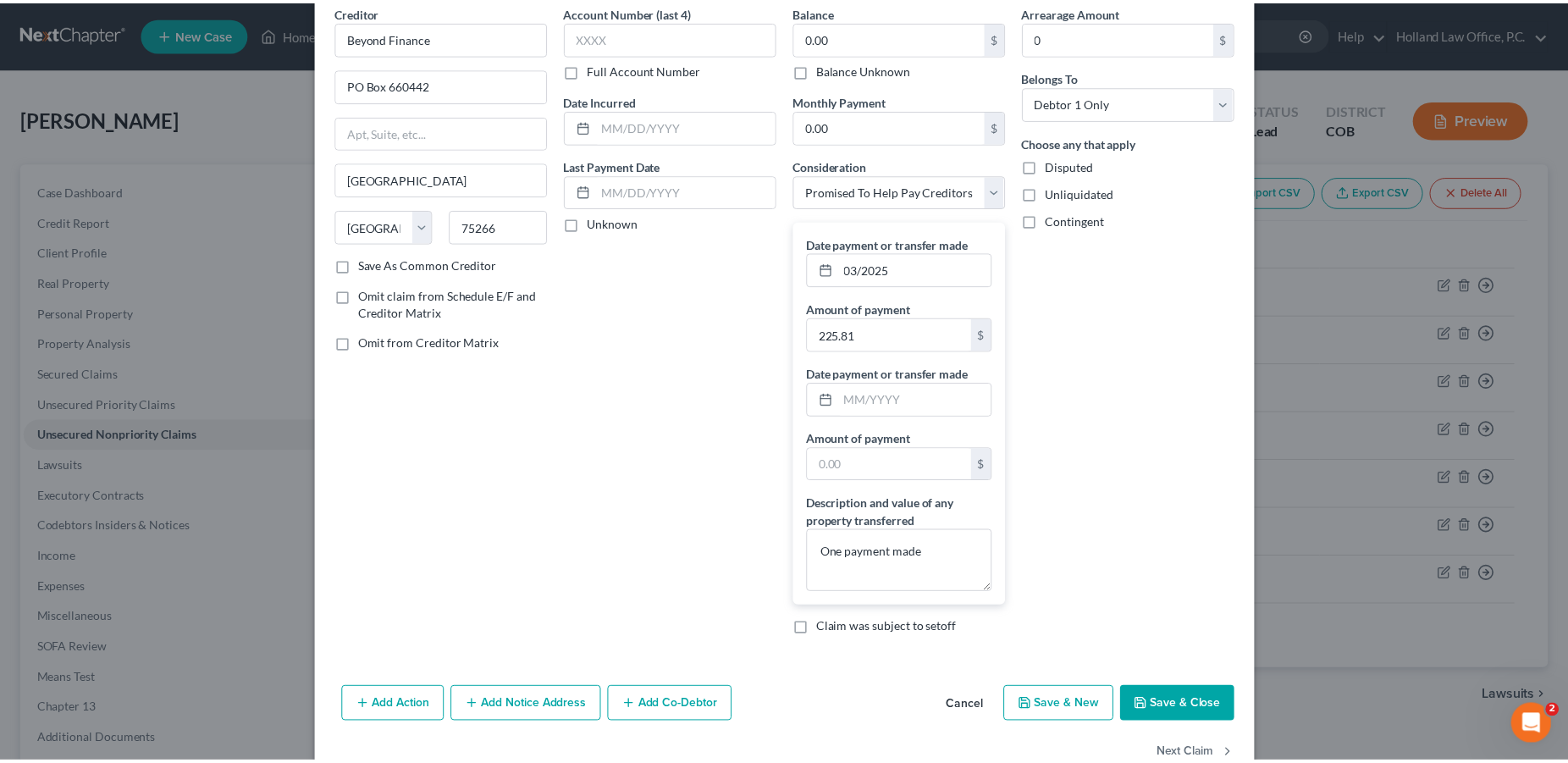
scroll to position [118, 0]
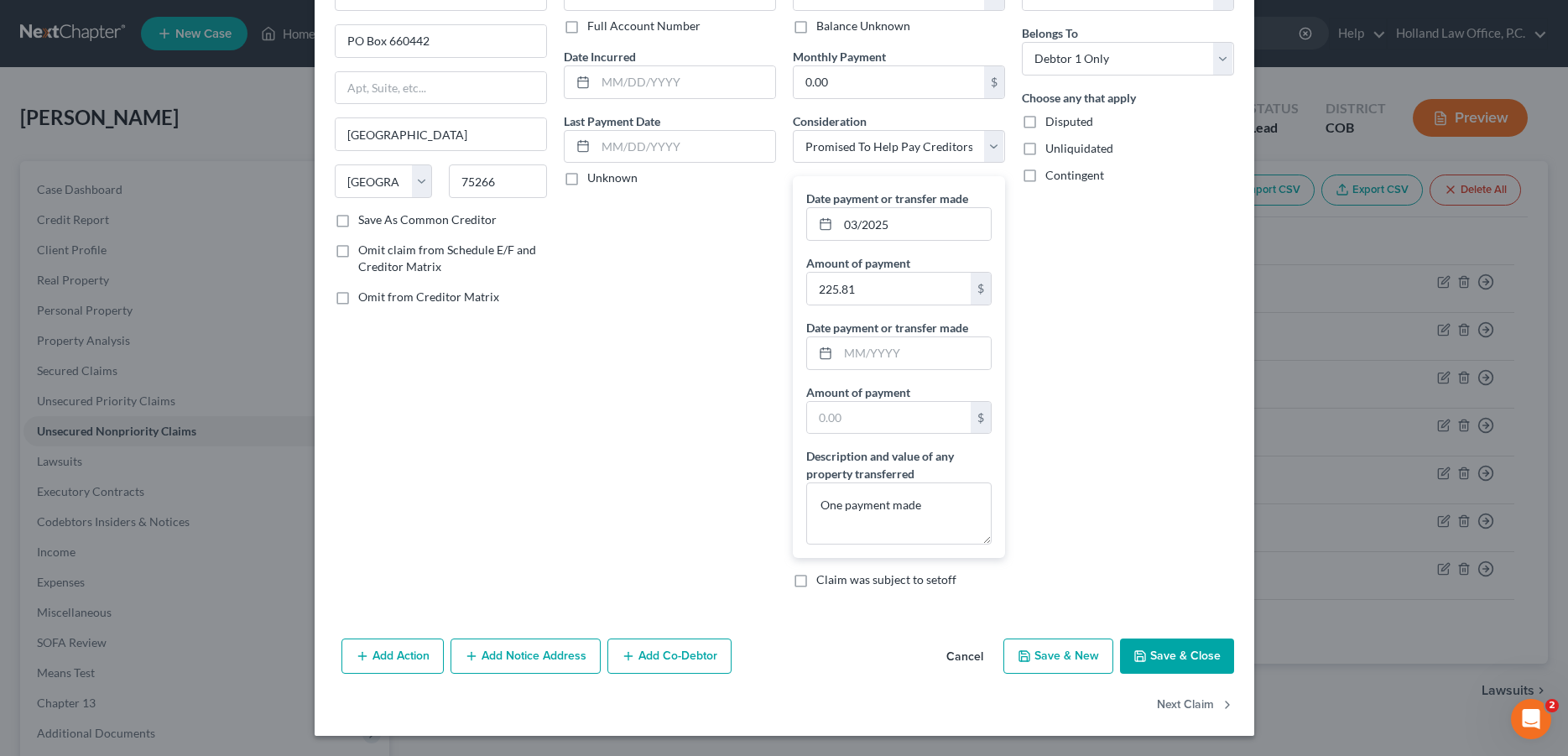
click at [1151, 648] on button "Save & Close" at bounding box center [1177, 655] width 114 height 35
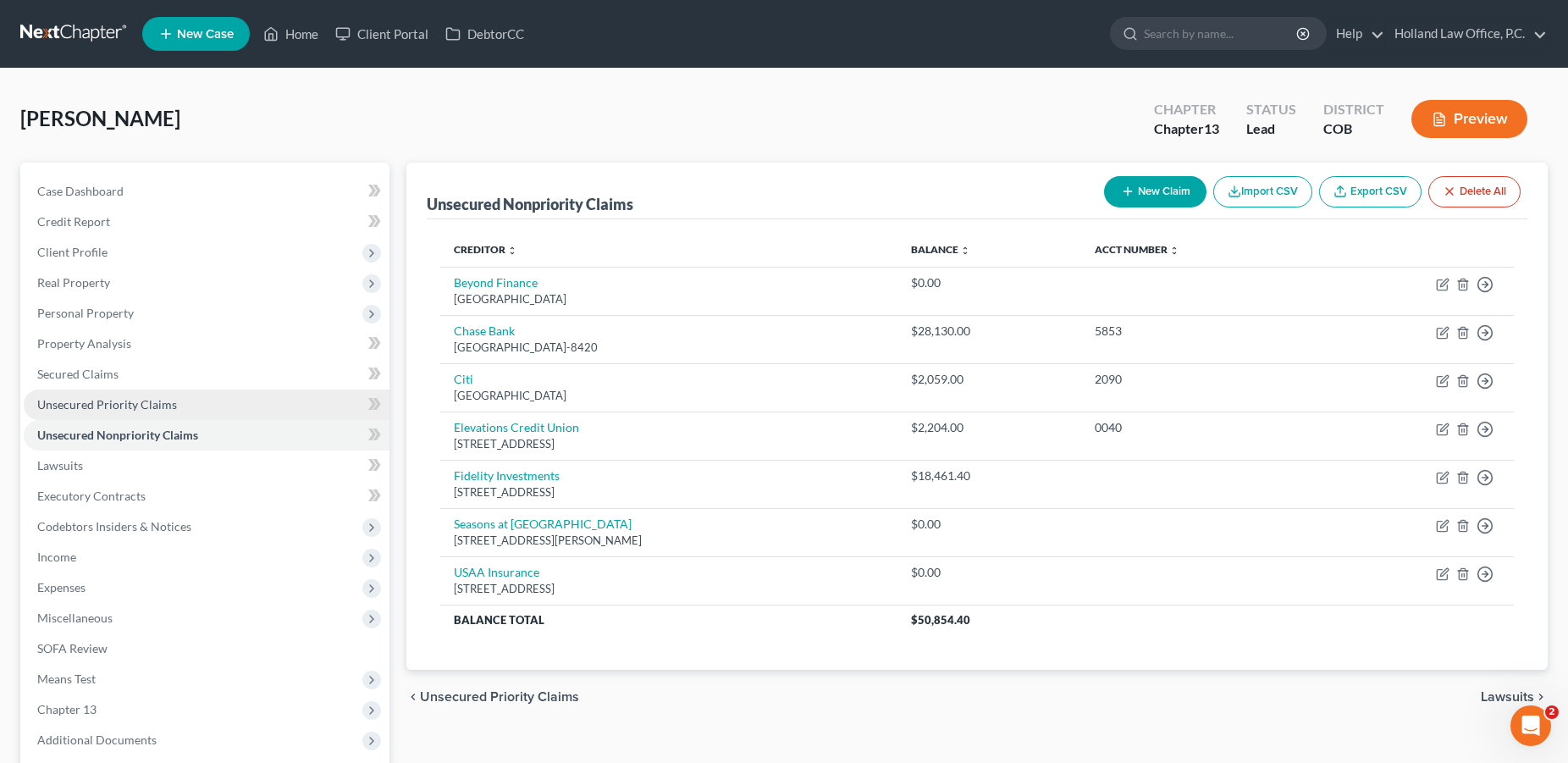
click at [111, 403] on span "Unsecured Priority Claims" at bounding box center [106, 404] width 140 height 14
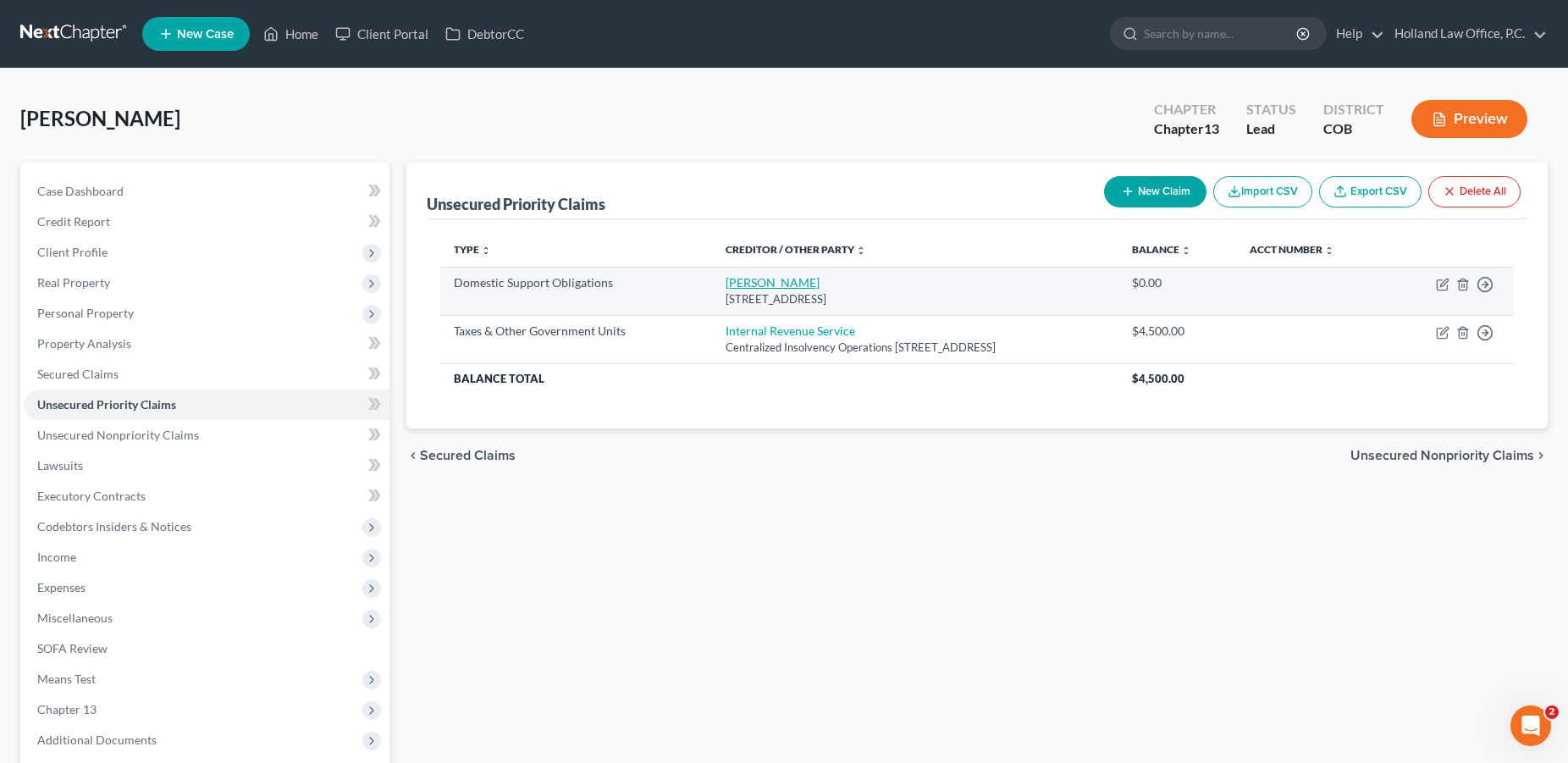
click at [725, 279] on link "[PERSON_NAME]" at bounding box center [772, 282] width 94 height 14
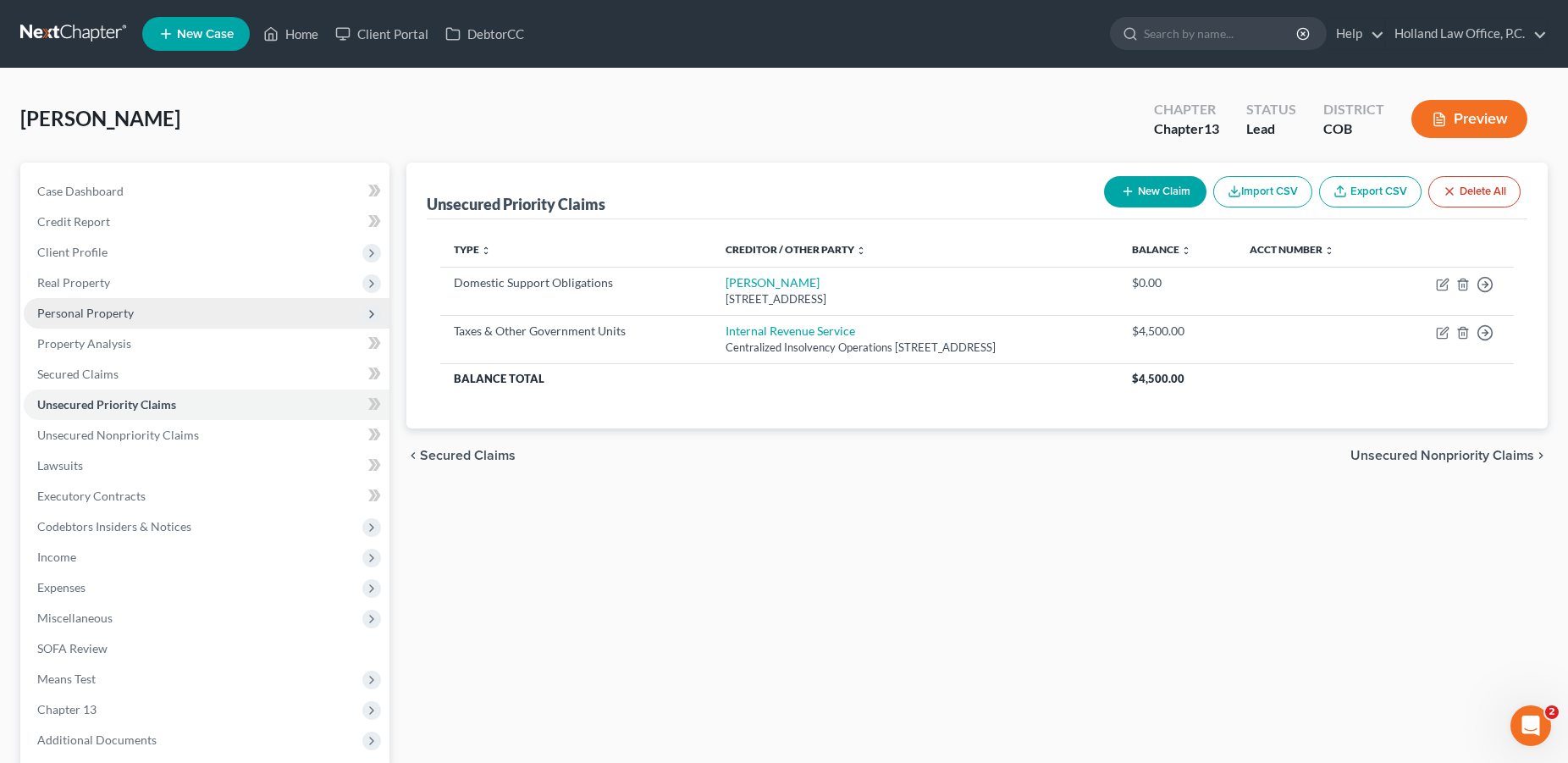
select select "5"
select select "0"
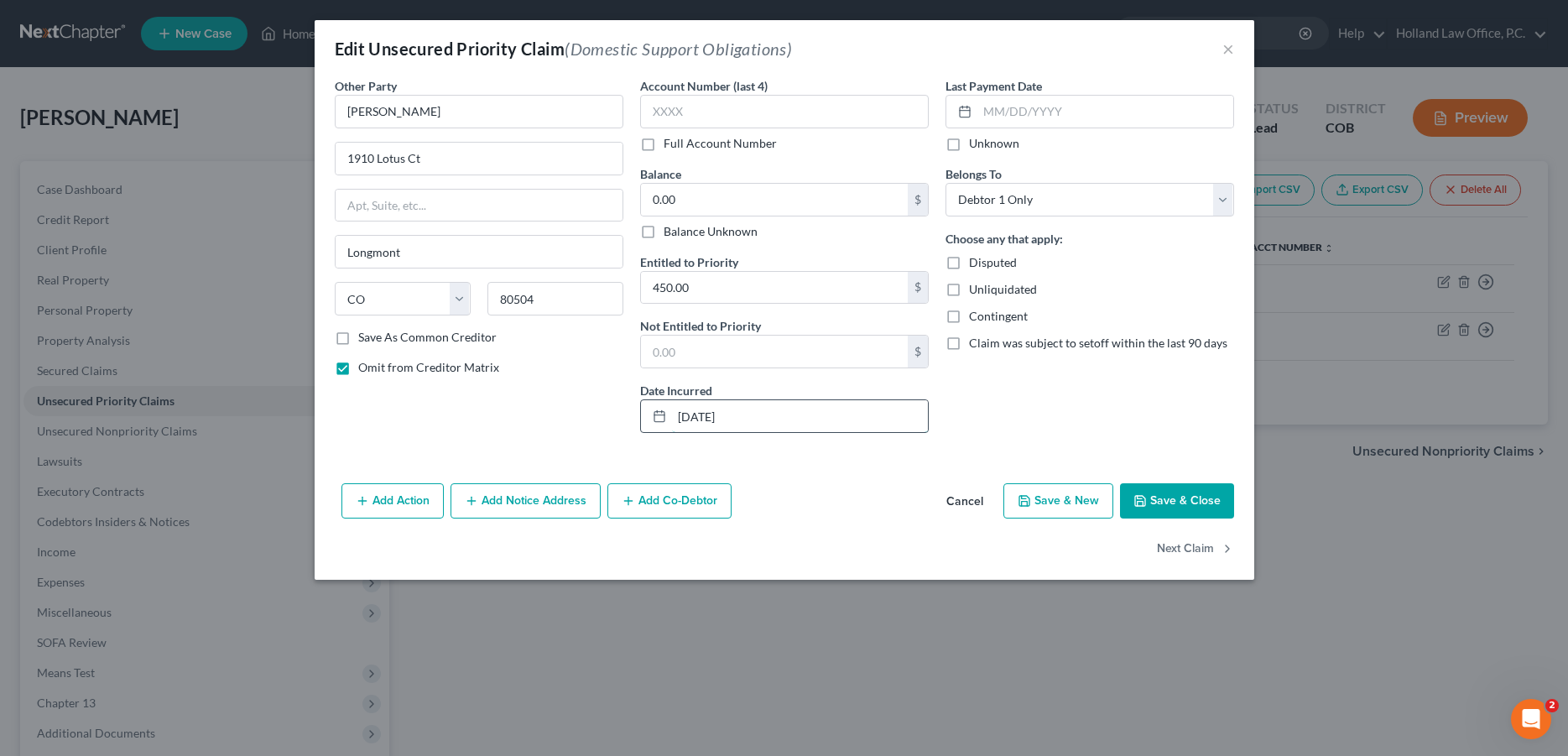
click at [804, 416] on input "[DATE]" at bounding box center [800, 416] width 256 height 32
type input "[DATE] Ends [DATE]"
click at [1159, 498] on button "Save & Close" at bounding box center [1177, 500] width 114 height 35
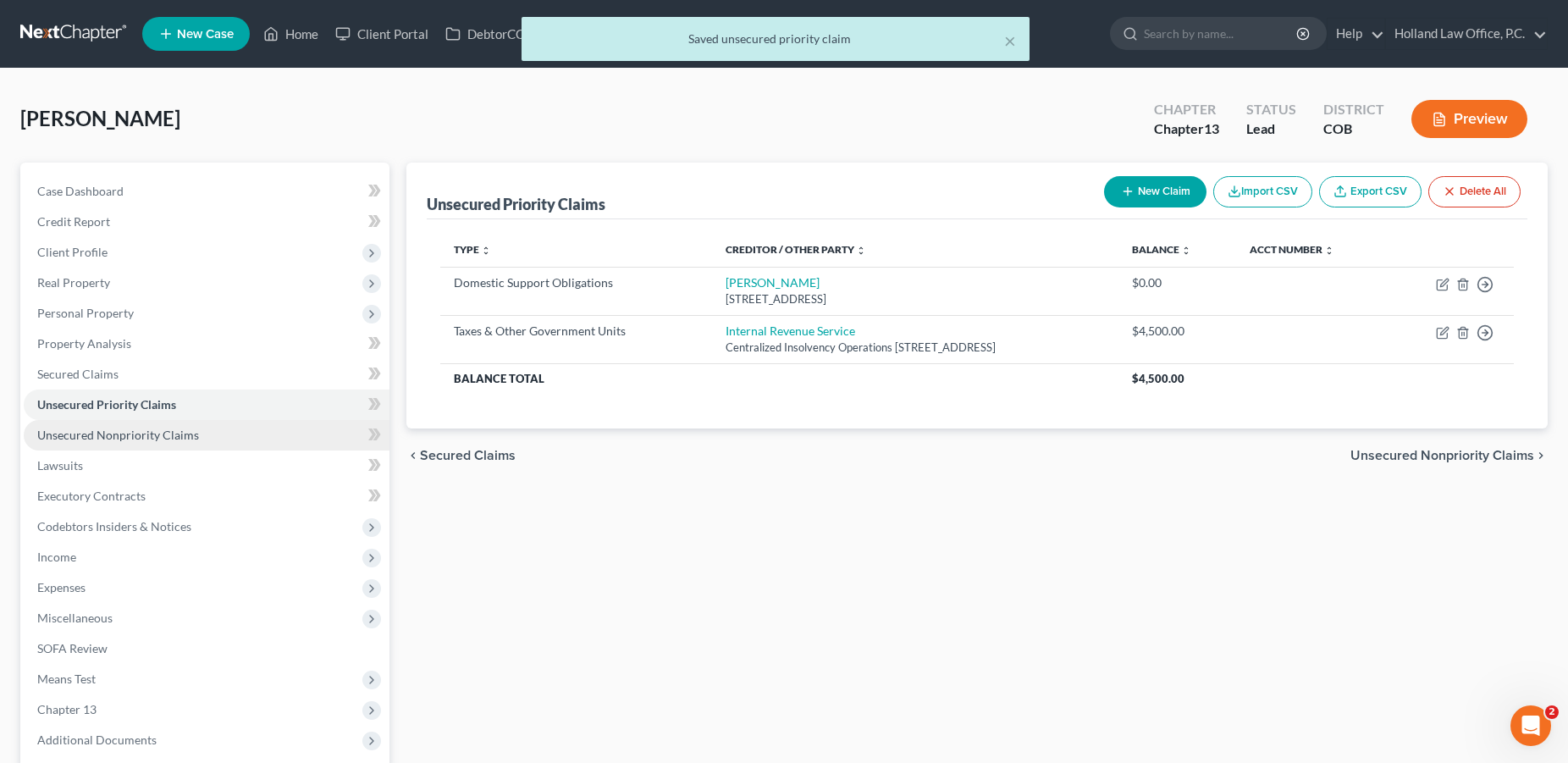
click at [115, 434] on span "Unsecured Nonpriority Claims" at bounding box center [117, 435] width 161 height 14
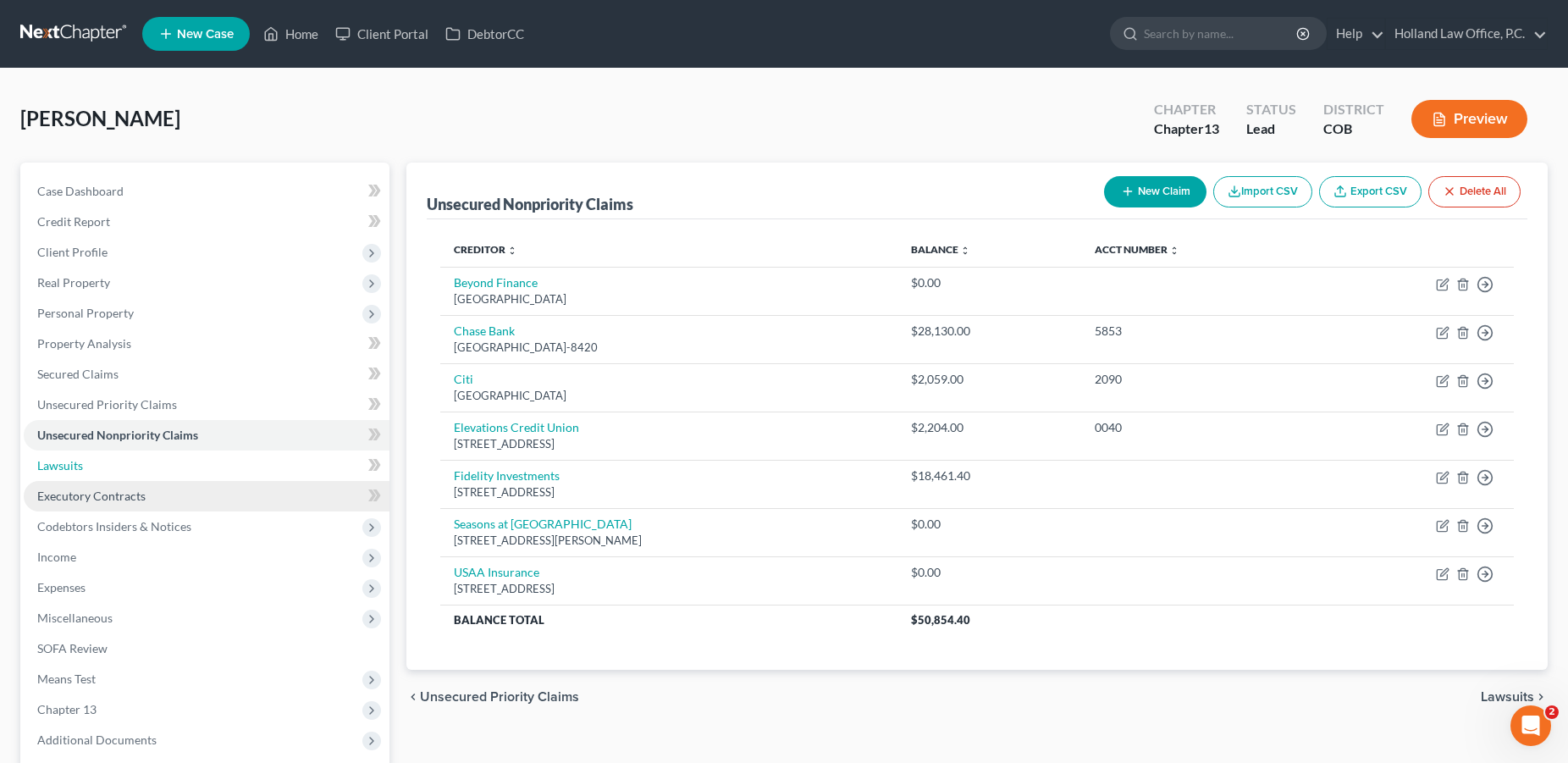
click at [86, 464] on link "Lawsuits" at bounding box center [206, 465] width 365 height 31
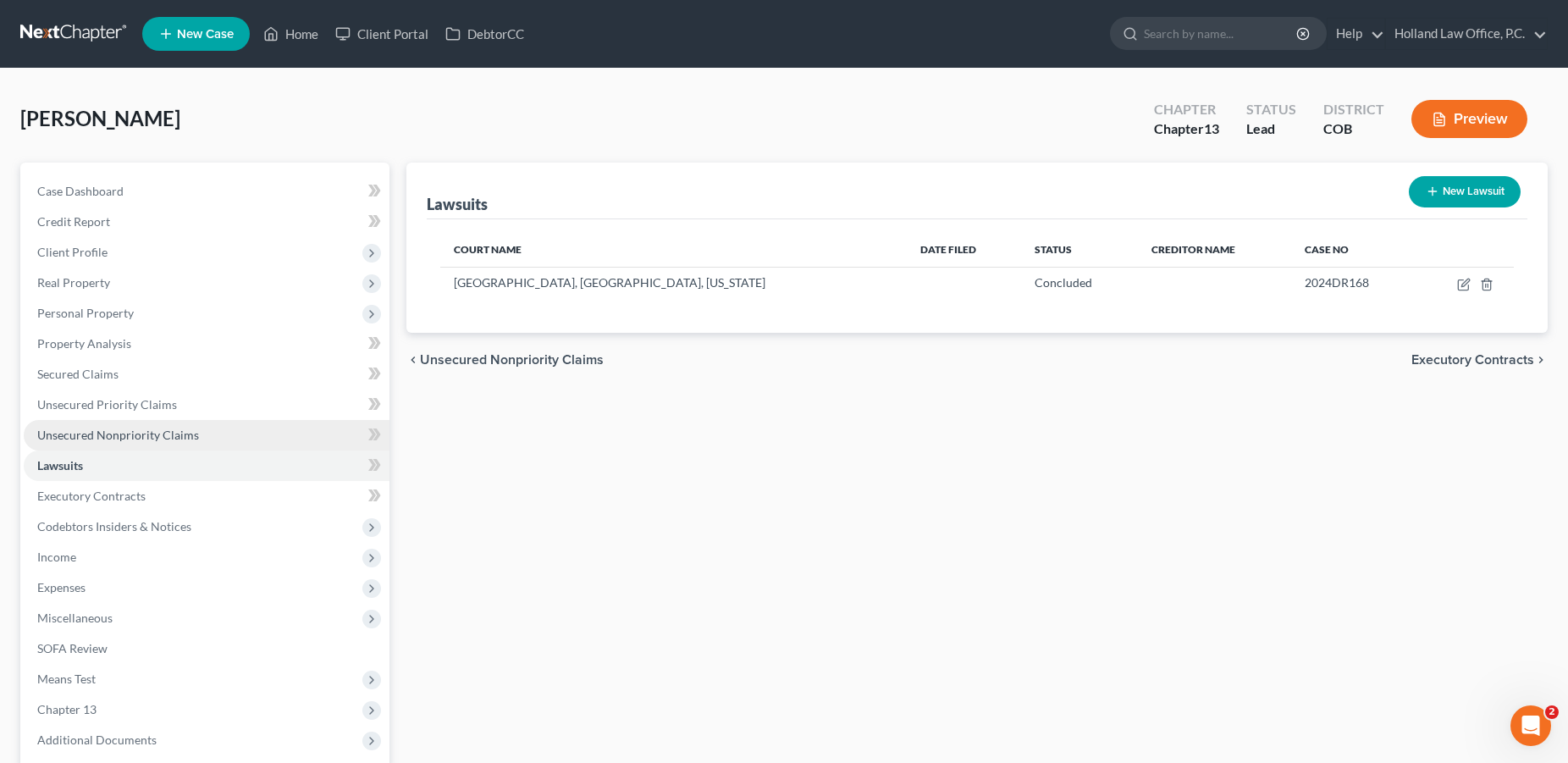
click at [86, 440] on span "Unsecured Nonpriority Claims" at bounding box center [117, 435] width 161 height 14
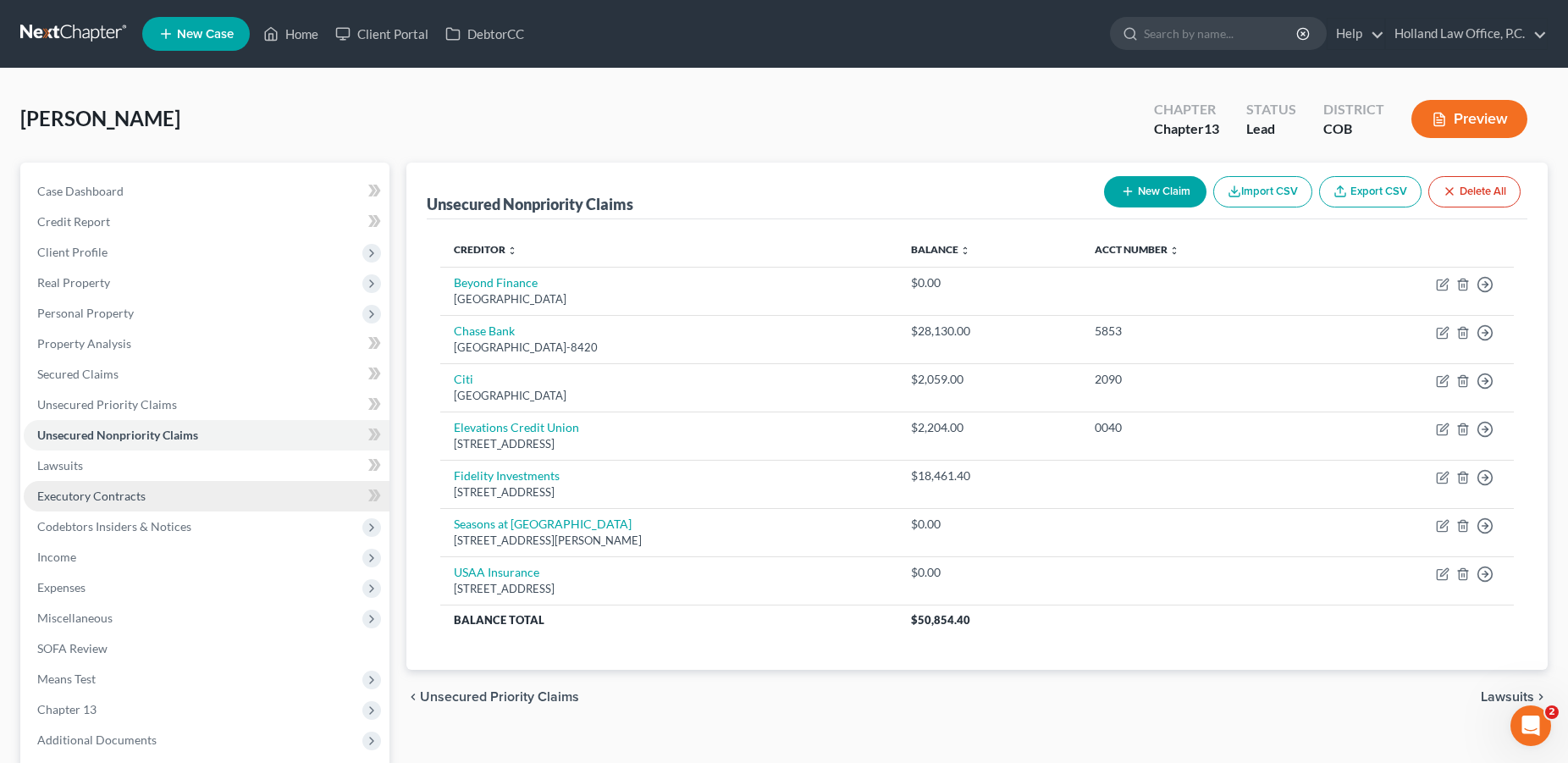
click at [110, 500] on span "Executory Contracts" at bounding box center [91, 496] width 108 height 14
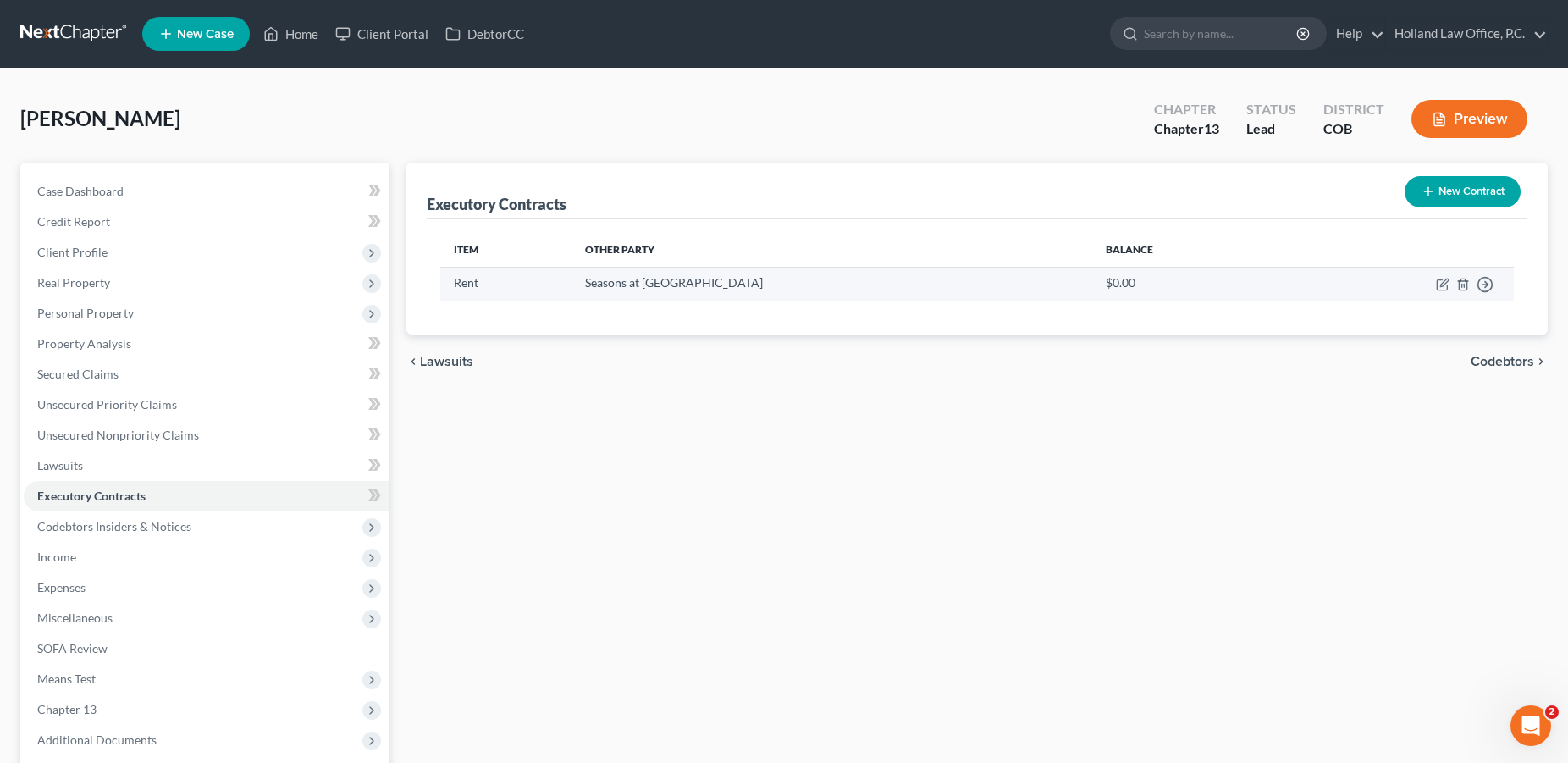
click at [1434, 285] on td "Move to D Move to E Move to F Move to Notice Only" at bounding box center [1397, 283] width 232 height 33
click at [1441, 290] on icon "button" at bounding box center [1442, 285] width 10 height 10
select select "3"
select select "5"
select select "0"
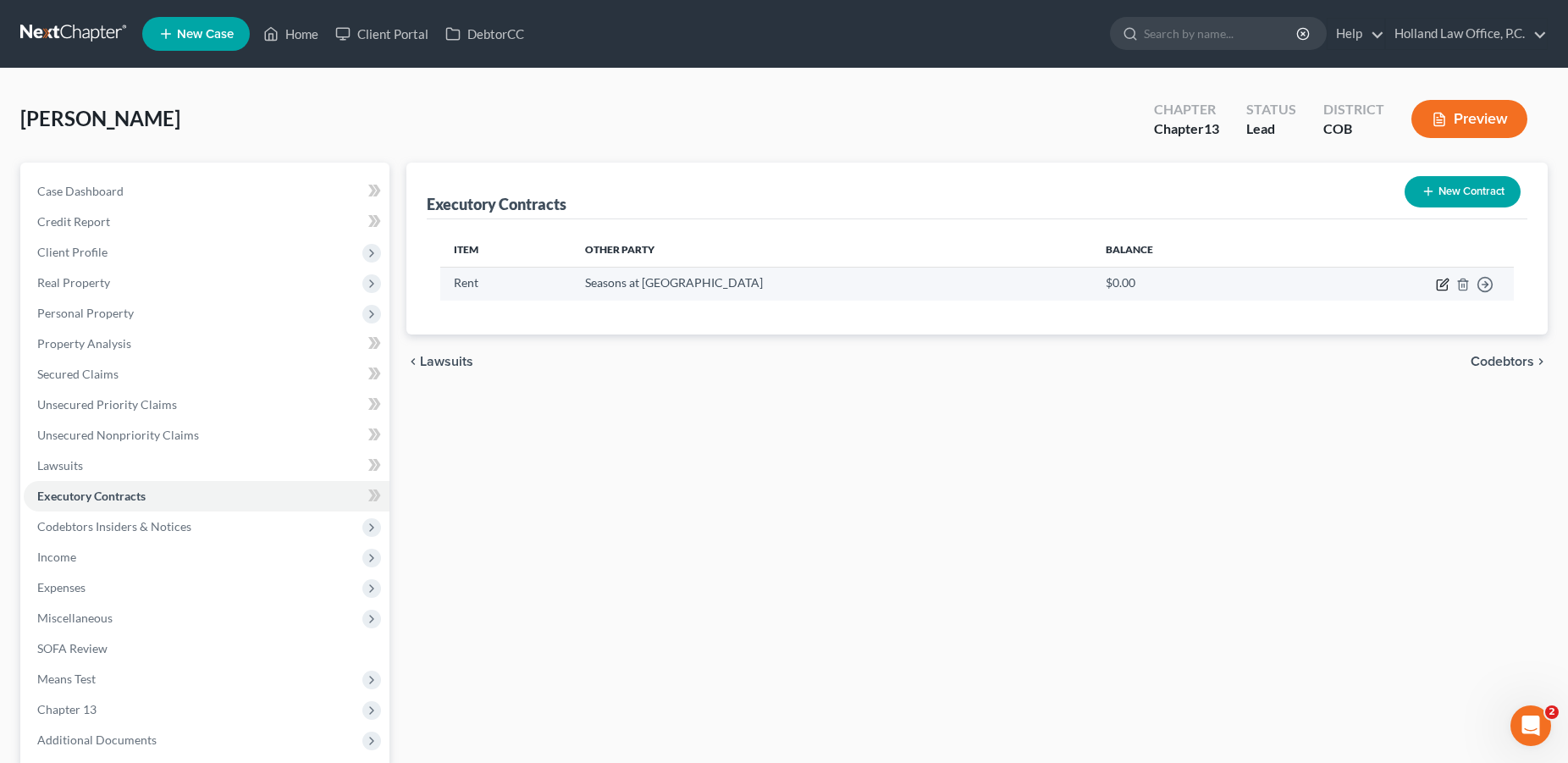
select select "0"
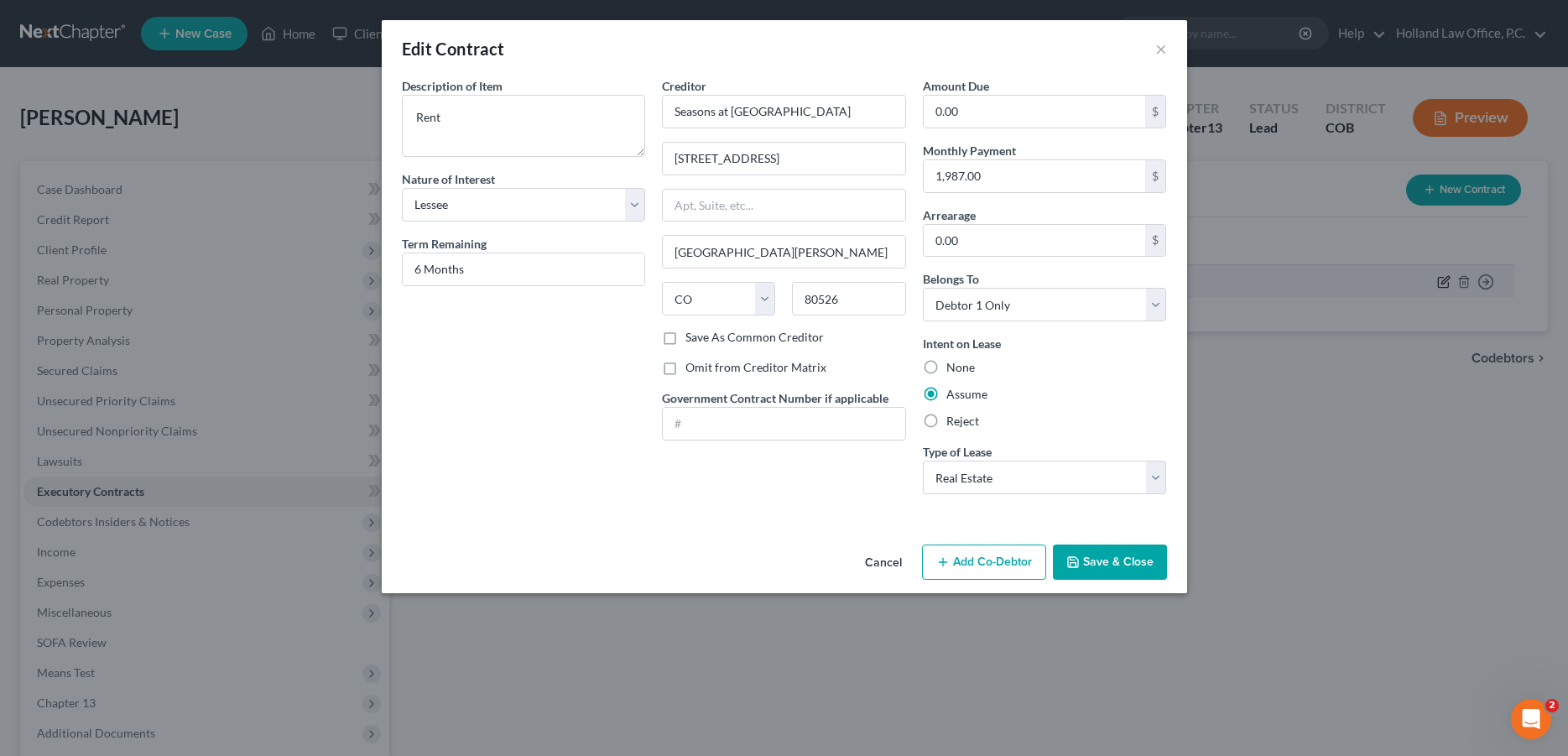
click at [1429, 280] on div "Edit Contract × Description of non-residential real property * Description of I…" at bounding box center [784, 378] width 1568 height 756
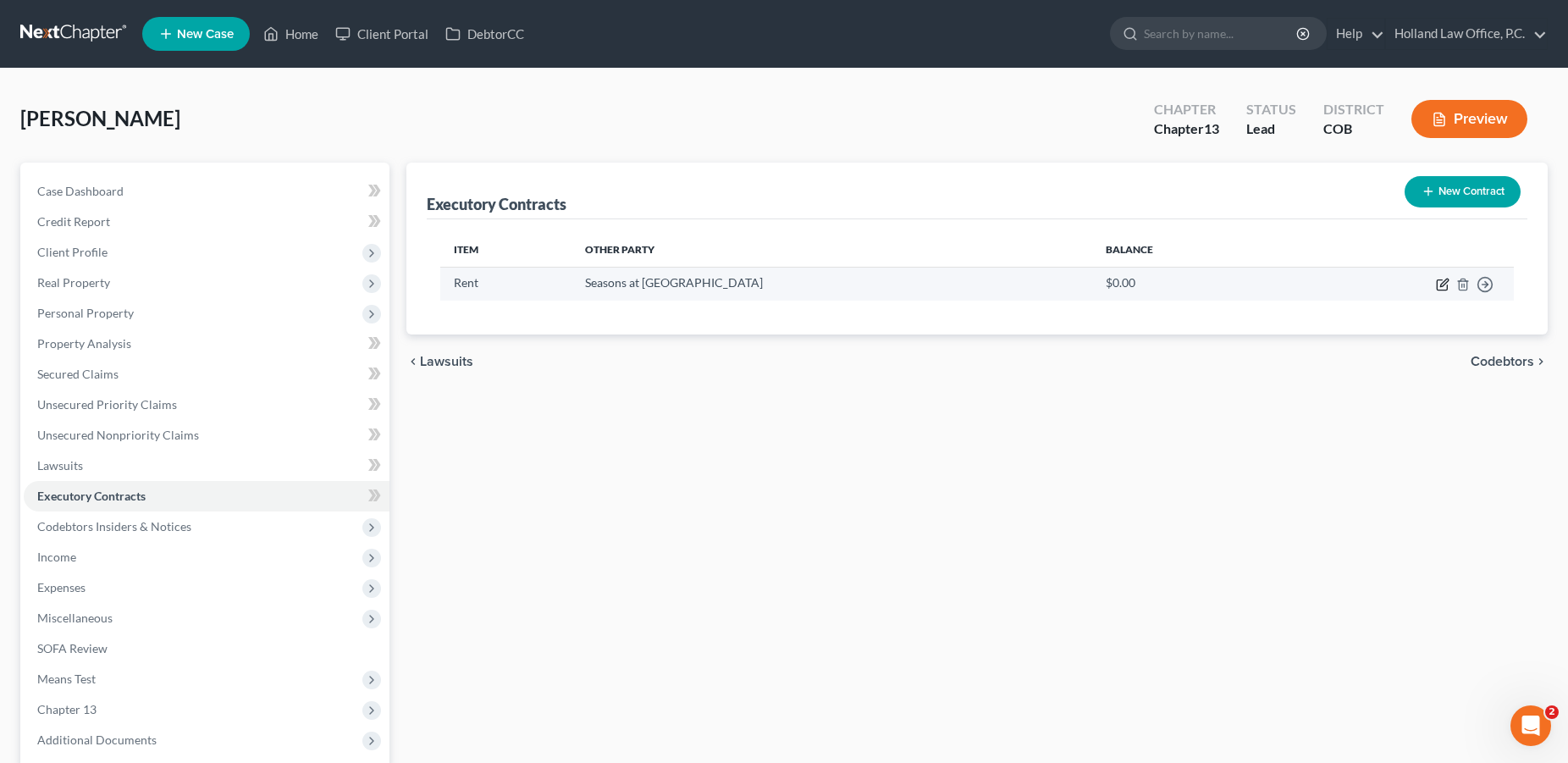
click at [1442, 283] on icon "button" at bounding box center [1443, 282] width 7 height 7
select select "3"
select select "5"
select select "0"
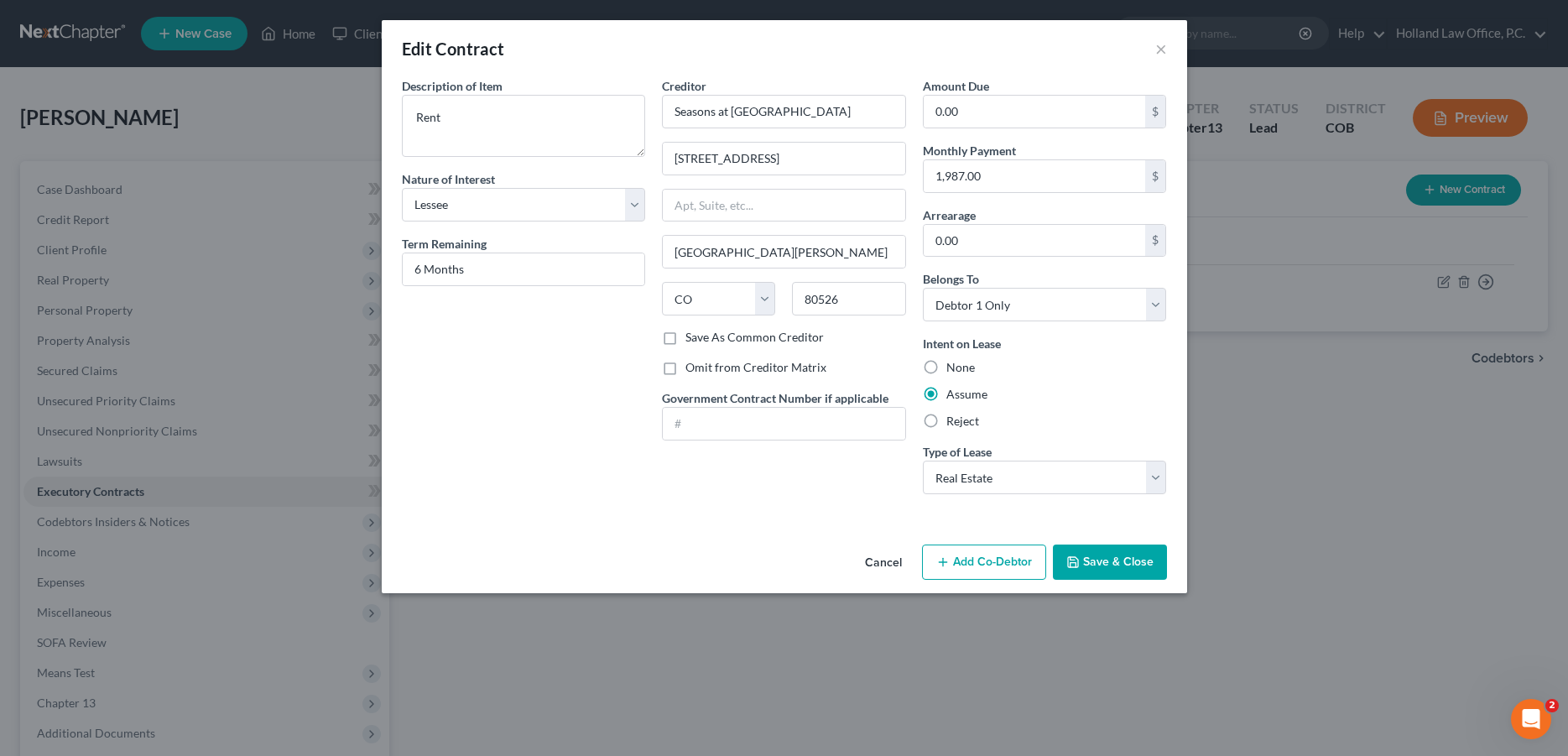
click at [686, 369] on label "Omit from Creditor Matrix" at bounding box center [756, 367] width 141 height 17
click at [692, 369] on input "Omit from Creditor Matrix" at bounding box center [697, 365] width 11 height 11
checkbox input "true"
click at [1096, 556] on button "Save & Close" at bounding box center [1110, 561] width 114 height 35
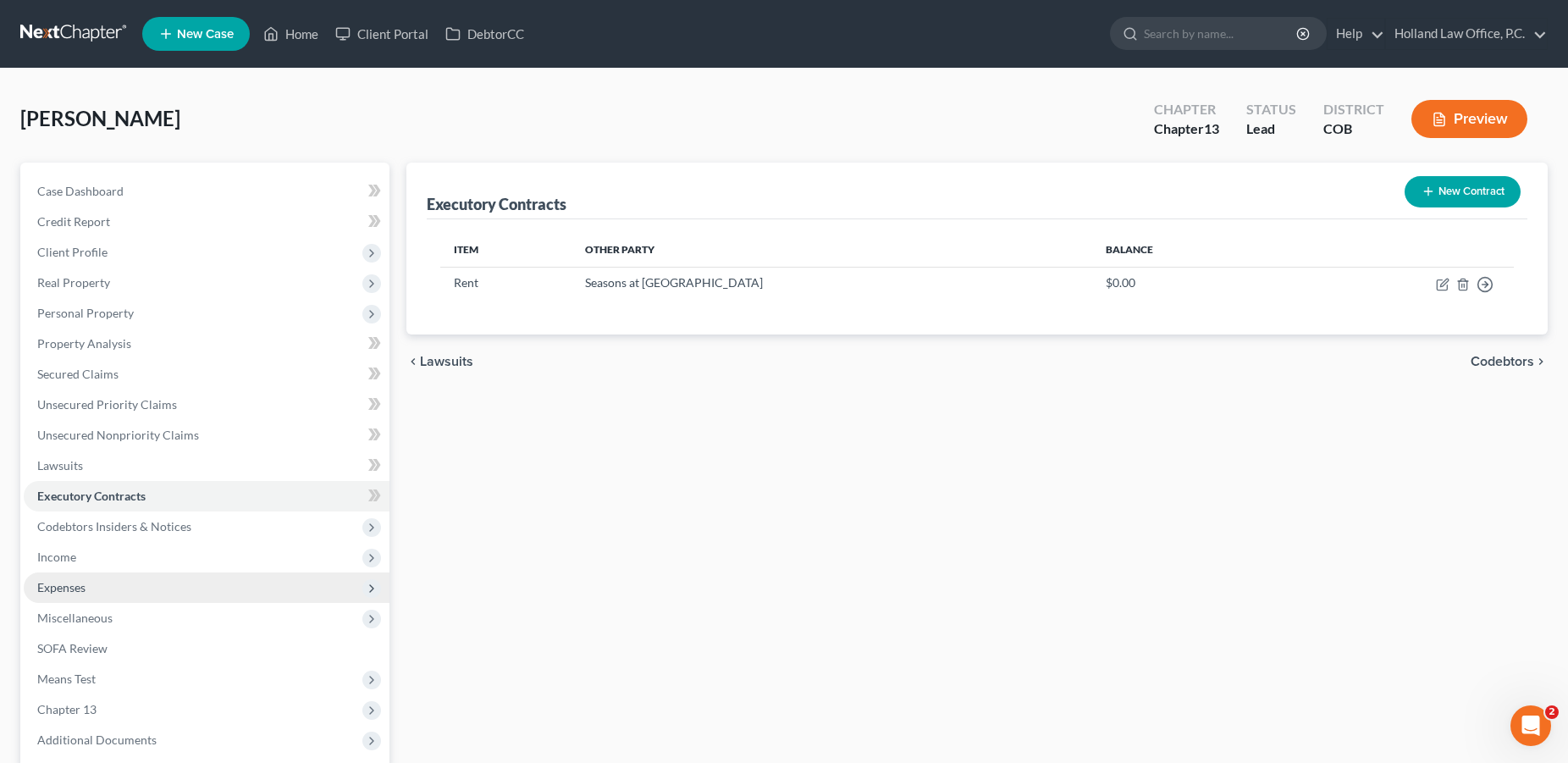
click at [81, 586] on span "Expenses" at bounding box center [60, 587] width 48 height 14
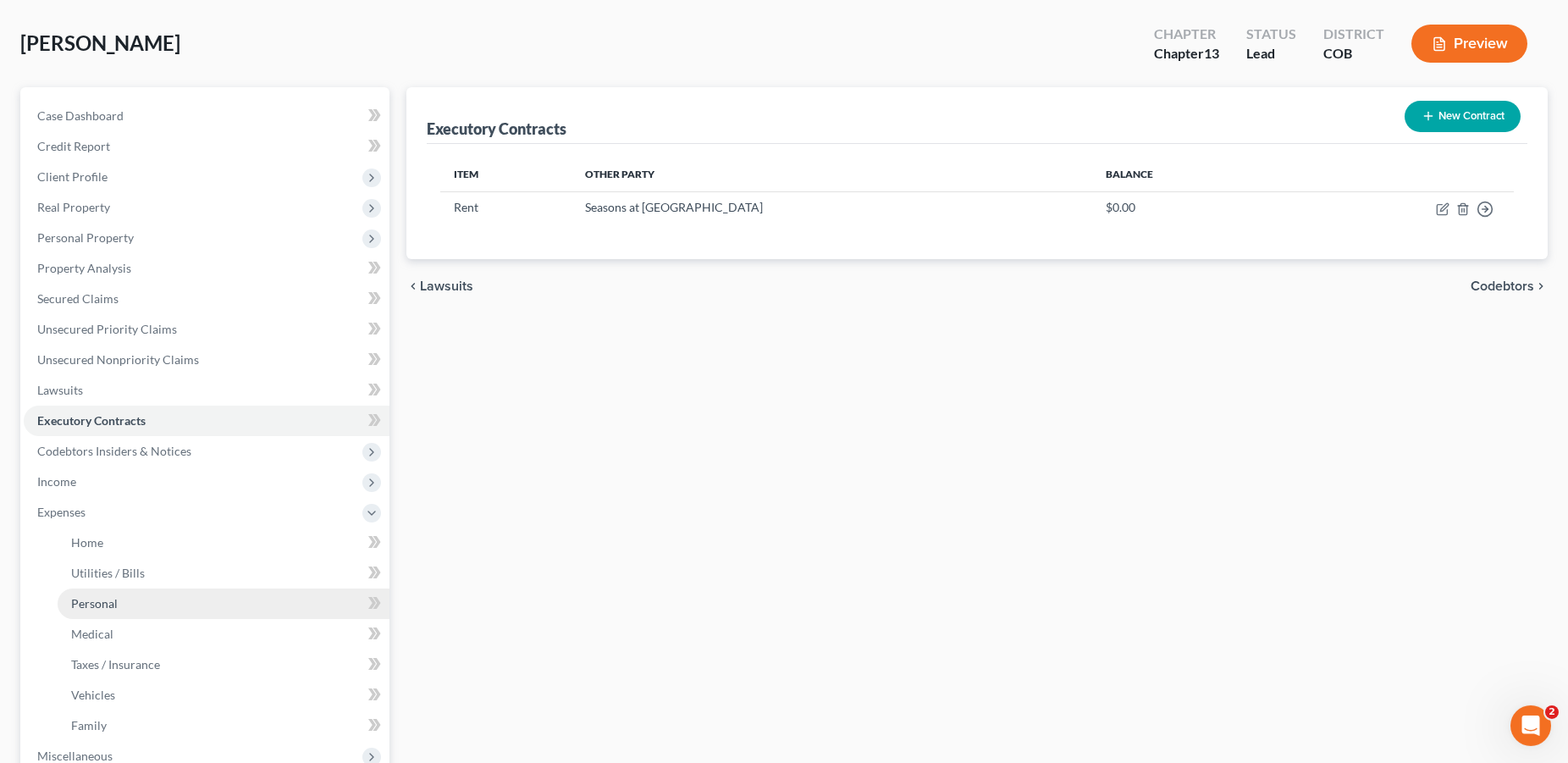
scroll to position [379, 0]
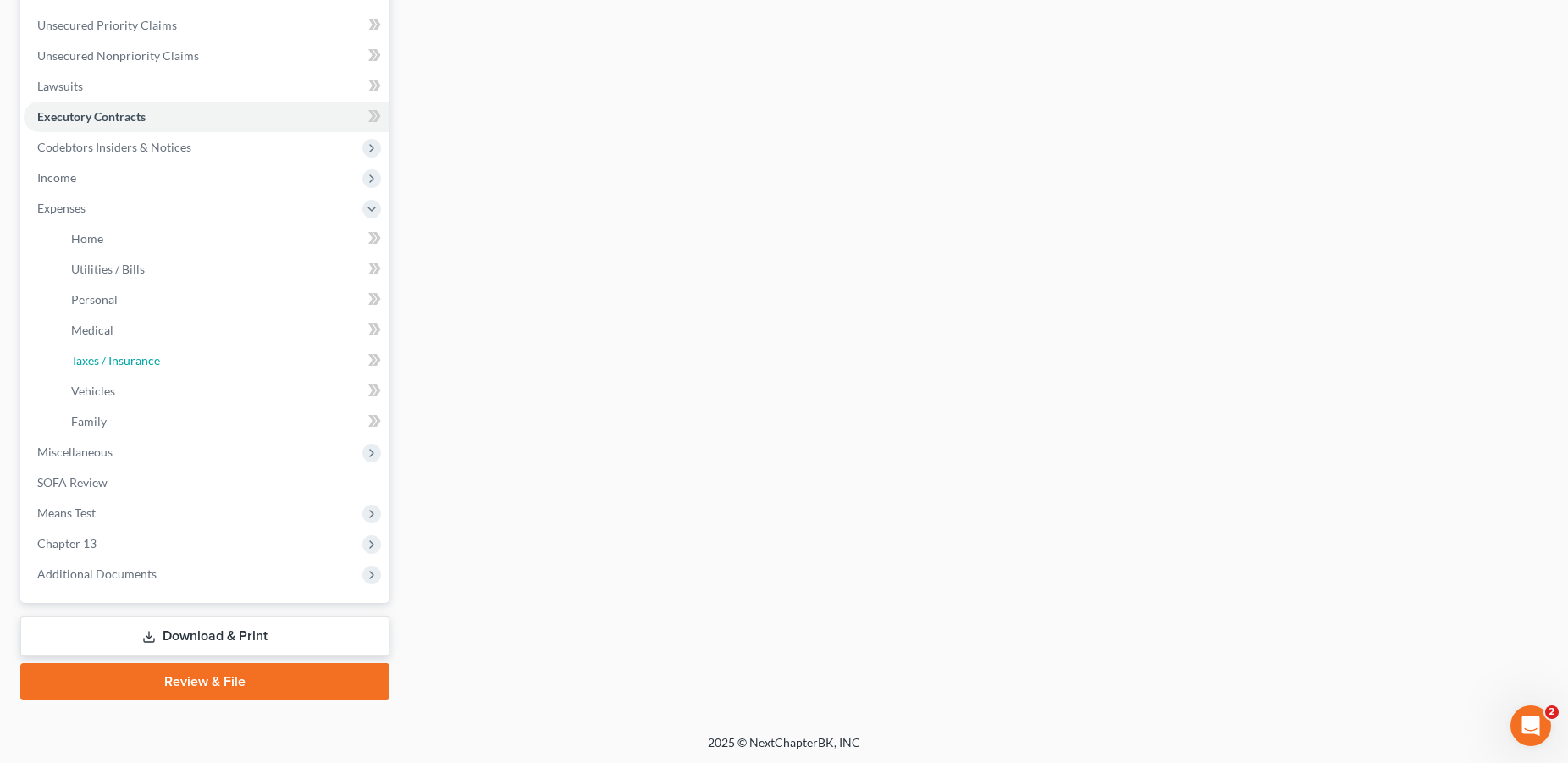
click at [143, 352] on link "Taxes / Insurance" at bounding box center [224, 361] width 332 height 31
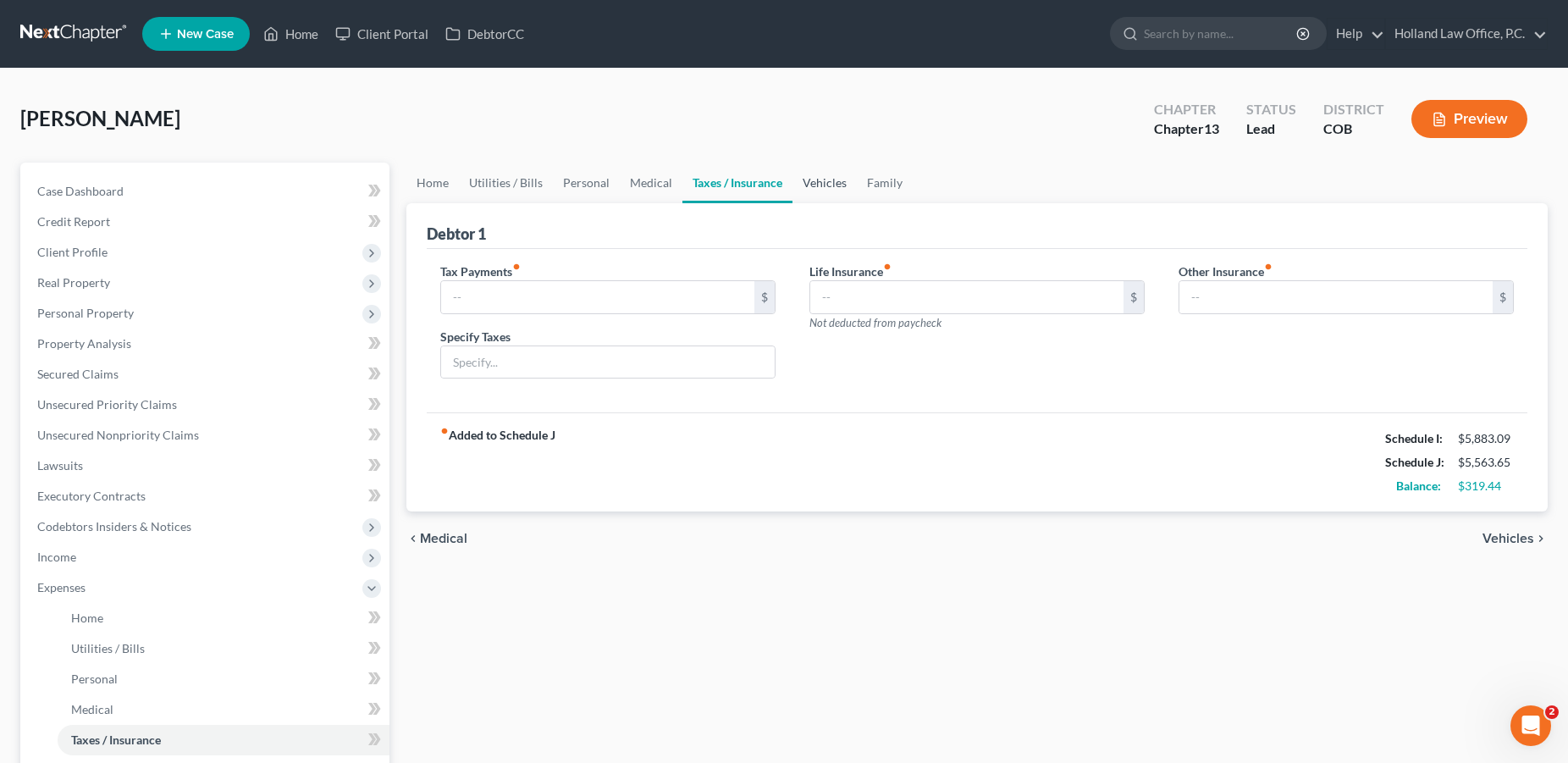
click at [807, 183] on link "Vehicles" at bounding box center [824, 182] width 64 height 41
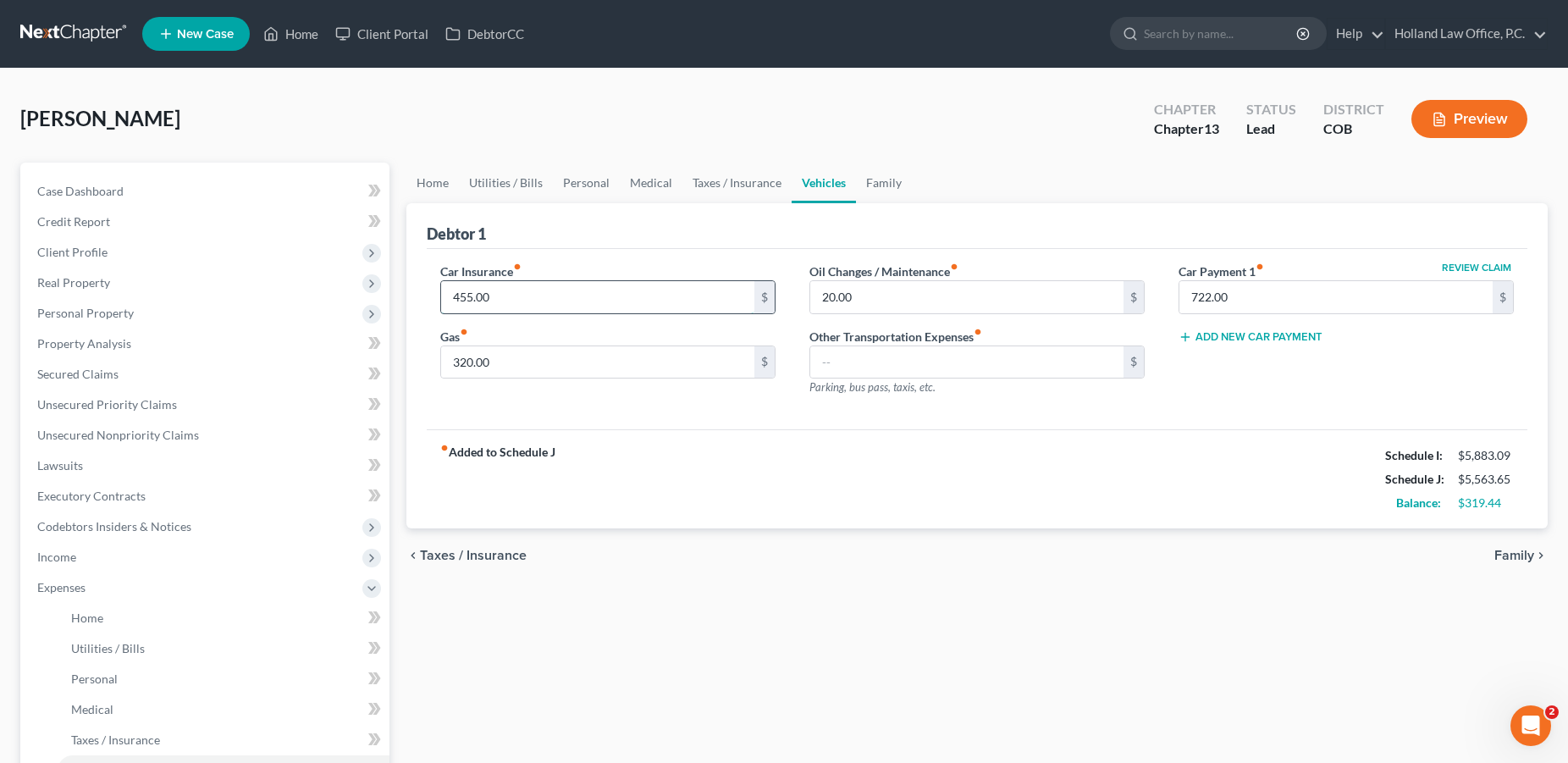
drag, startPoint x: 506, startPoint y: 296, endPoint x: 520, endPoint y: 302, distance: 15.2
click at [520, 302] on input "455.00" at bounding box center [597, 298] width 313 height 32
type input "350.00"
click at [900, 475] on div "fiber_manual_record Added to Schedule J Schedule I: $5,883.09 Schedule J: $5,45…" at bounding box center [977, 479] width 1101 height 99
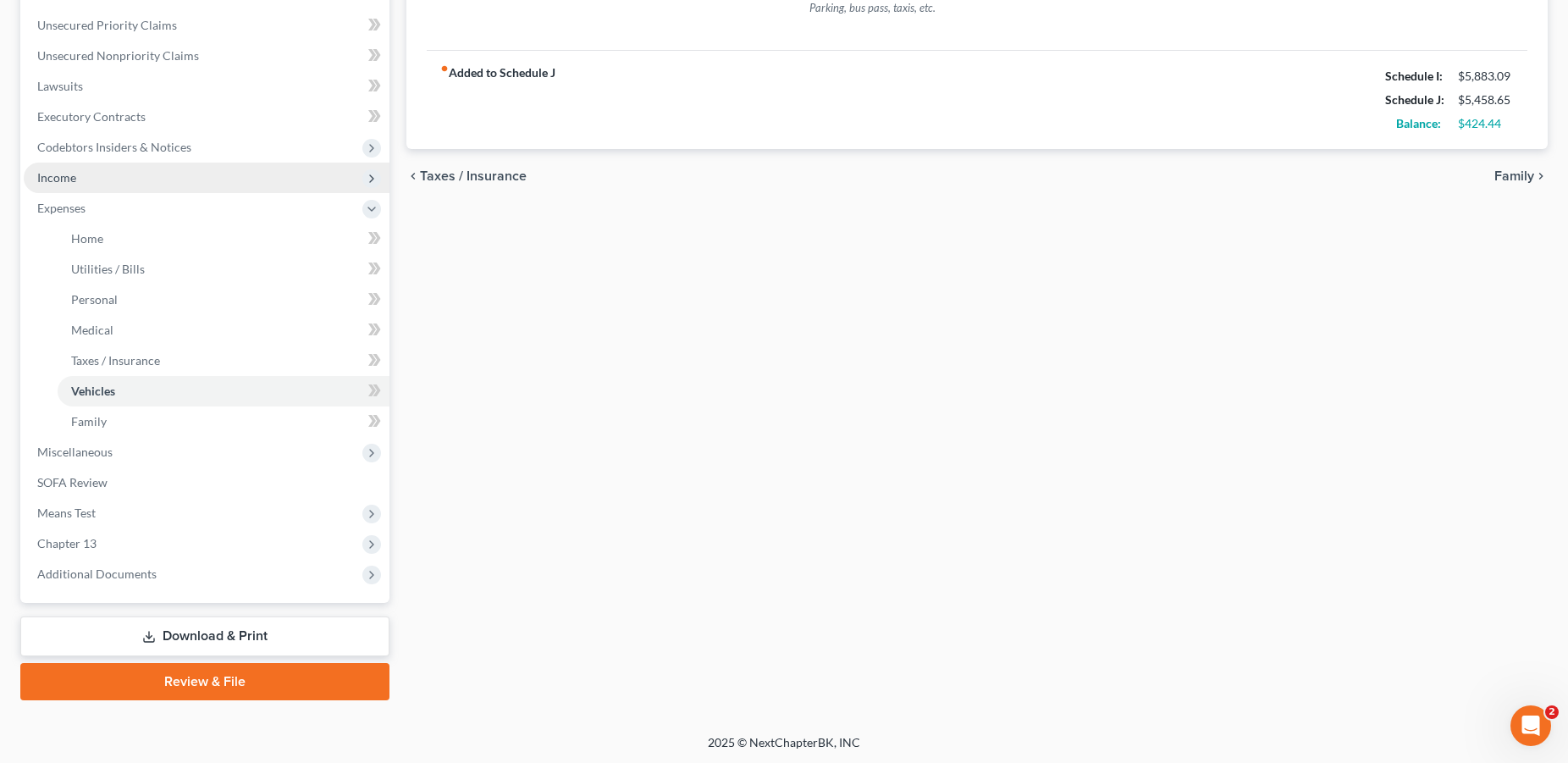
click at [78, 172] on span "Income" at bounding box center [206, 178] width 365 height 31
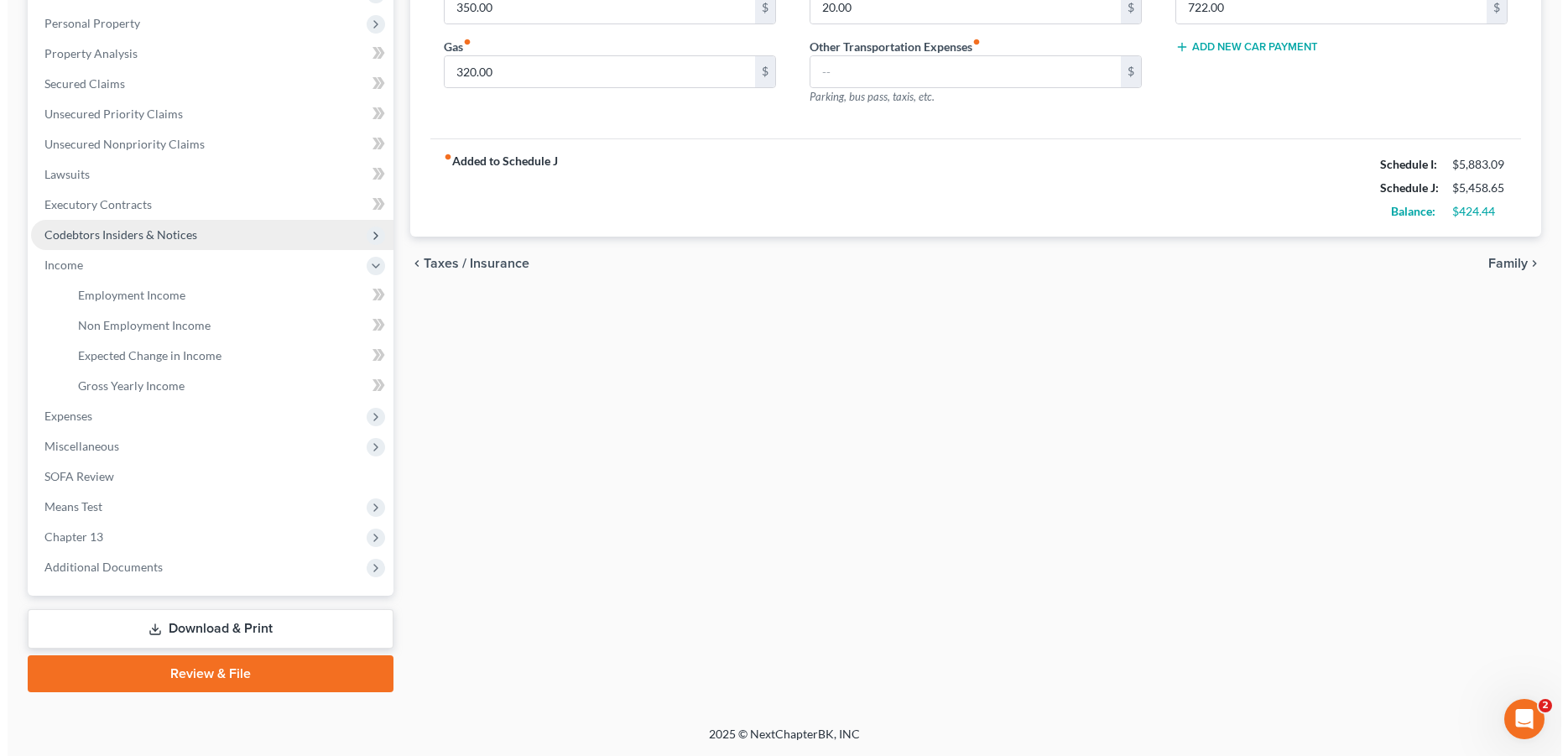
scroll to position [285, 0]
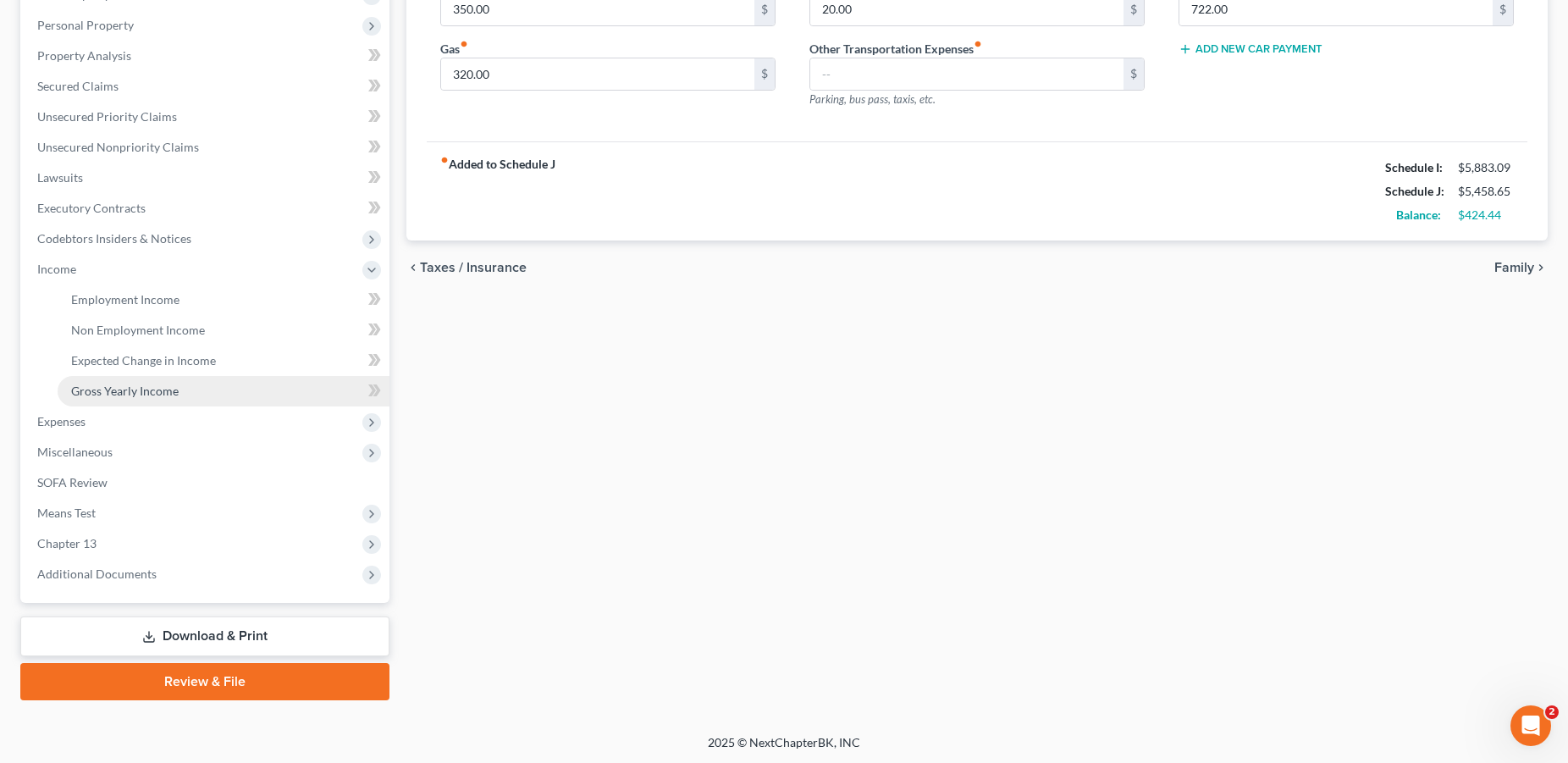
click at [151, 388] on span "Gross Yearly Income" at bounding box center [125, 391] width 107 height 14
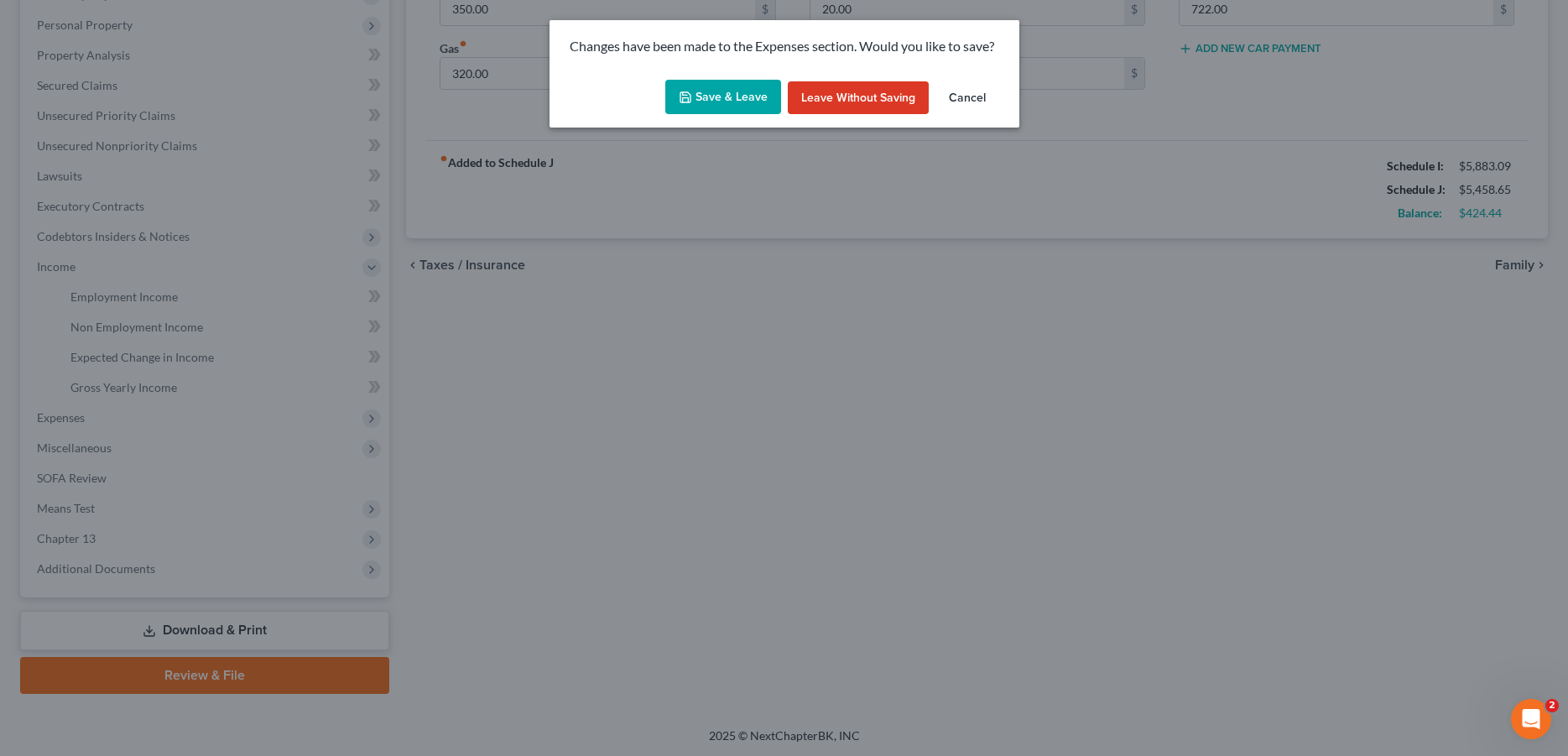
click at [724, 95] on button "Save & Leave" at bounding box center [723, 97] width 116 height 35
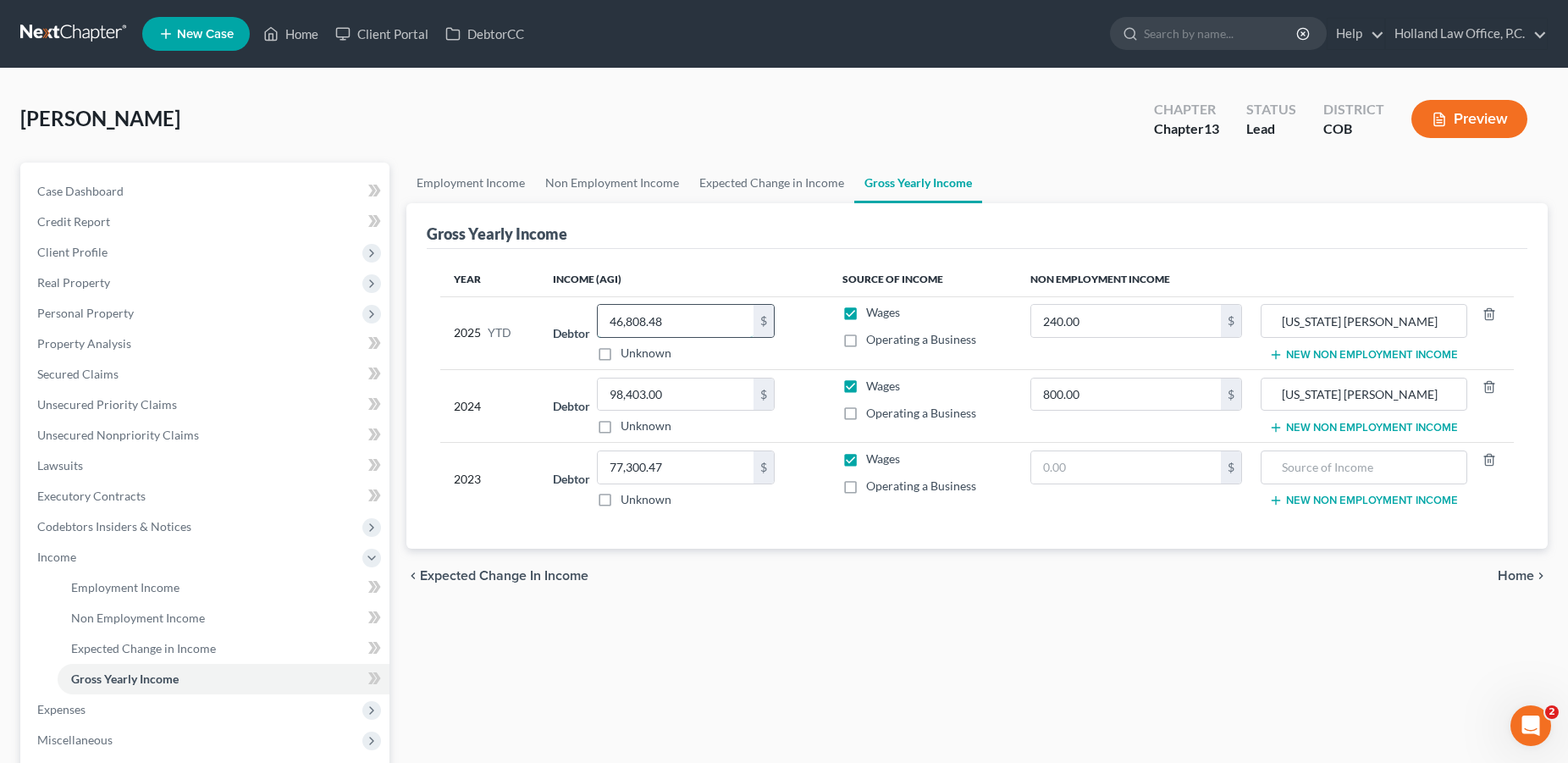
drag, startPoint x: 692, startPoint y: 321, endPoint x: 593, endPoint y: 315, distance: 99.2
click at [598, 315] on input "46,808.48" at bounding box center [676, 321] width 156 height 32
drag, startPoint x: 593, startPoint y: 315, endPoint x: 685, endPoint y: 323, distance: 92.3
click at [685, 323] on div "46,808.48 $" at bounding box center [686, 321] width 178 height 34
drag, startPoint x: 637, startPoint y: 324, endPoint x: 685, endPoint y: 326, distance: 48.0
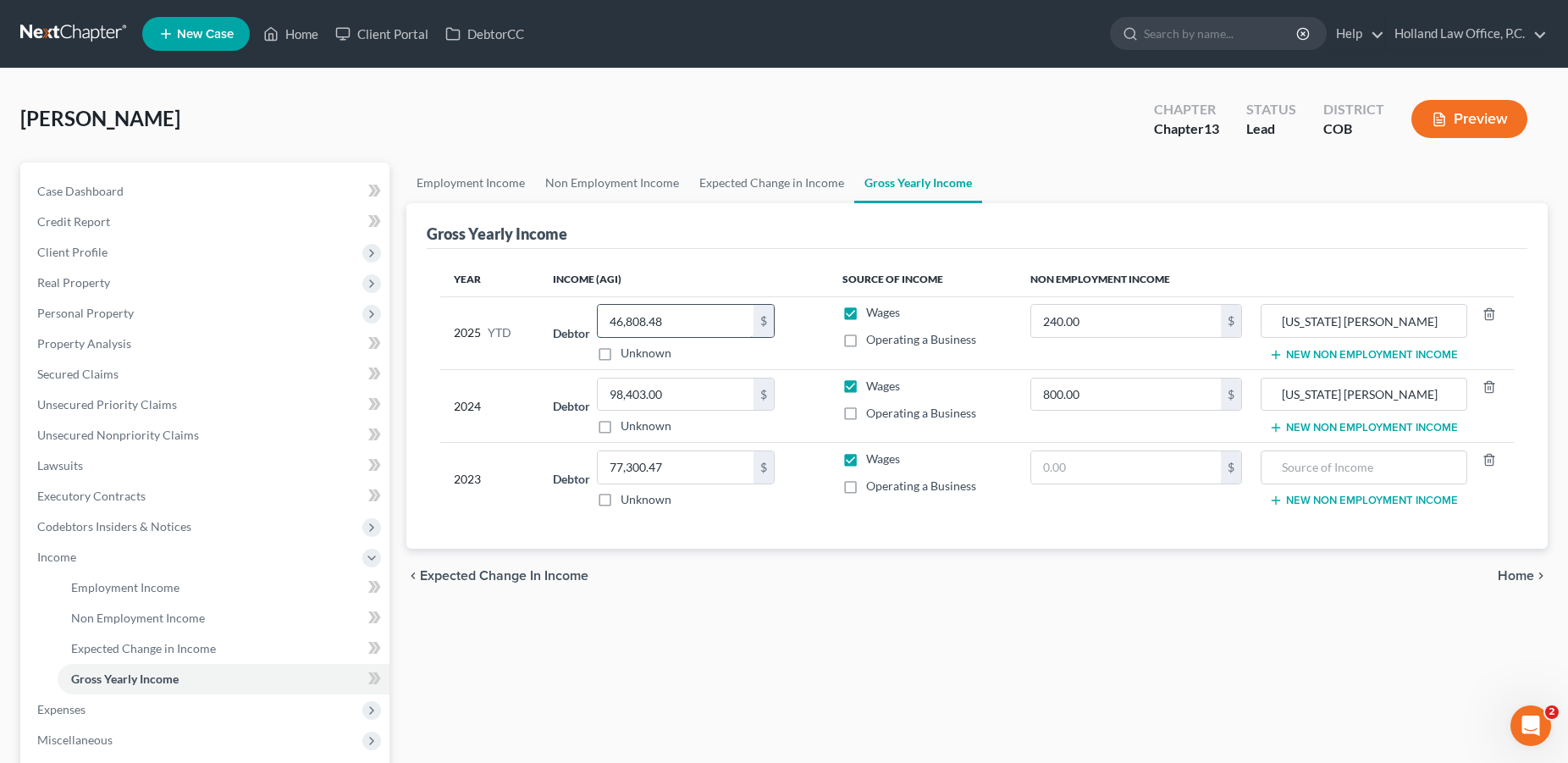
click at [685, 326] on input "46,808.48" at bounding box center [676, 321] width 156 height 32
type input "73,766.54"
click at [798, 626] on div "Employment Income Non Employment Income Expected Change in Income Gross Yearly …" at bounding box center [977, 575] width 1158 height 825
click at [1508, 574] on span "Home" at bounding box center [1516, 575] width 36 height 14
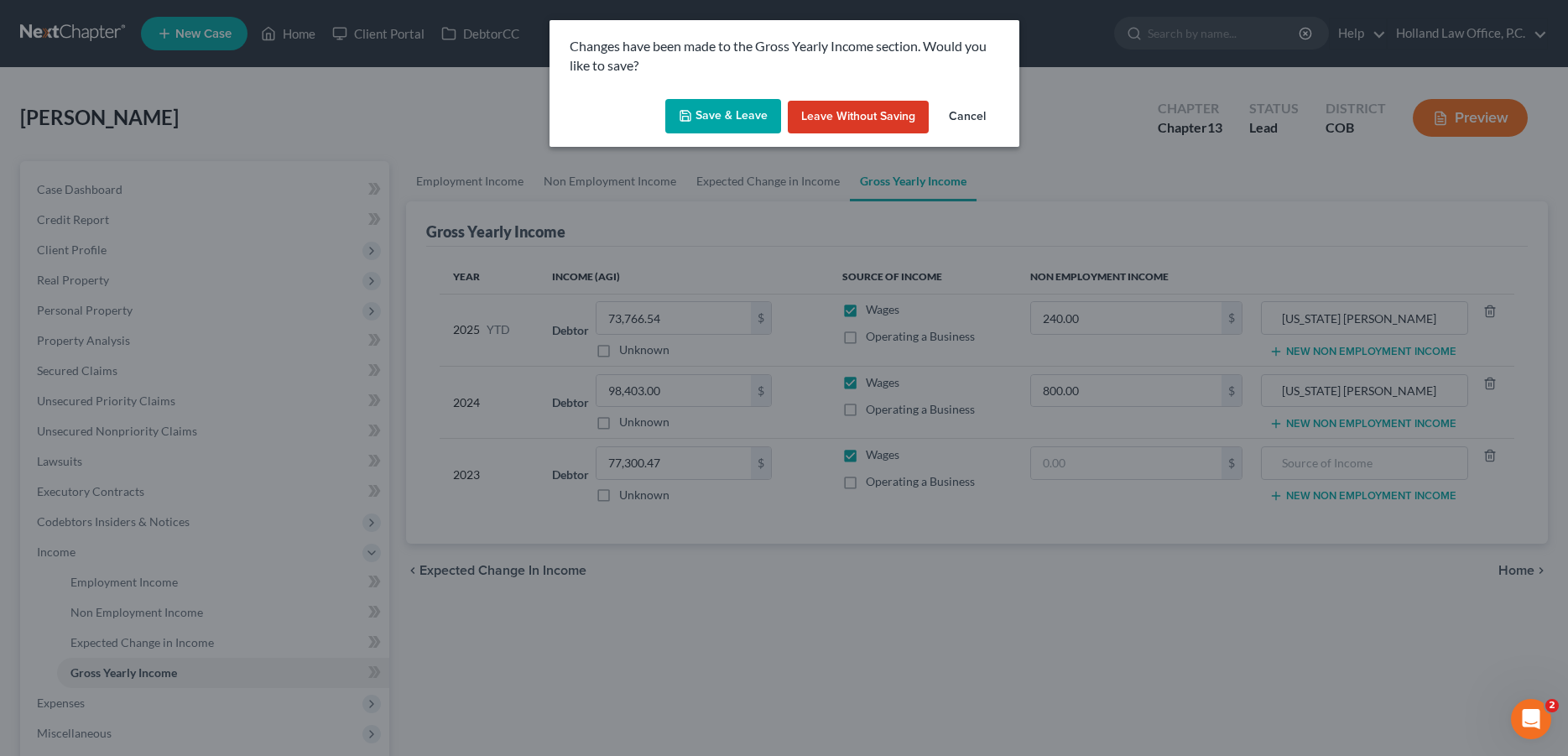
click at [711, 115] on button "Save & Leave" at bounding box center [723, 116] width 116 height 35
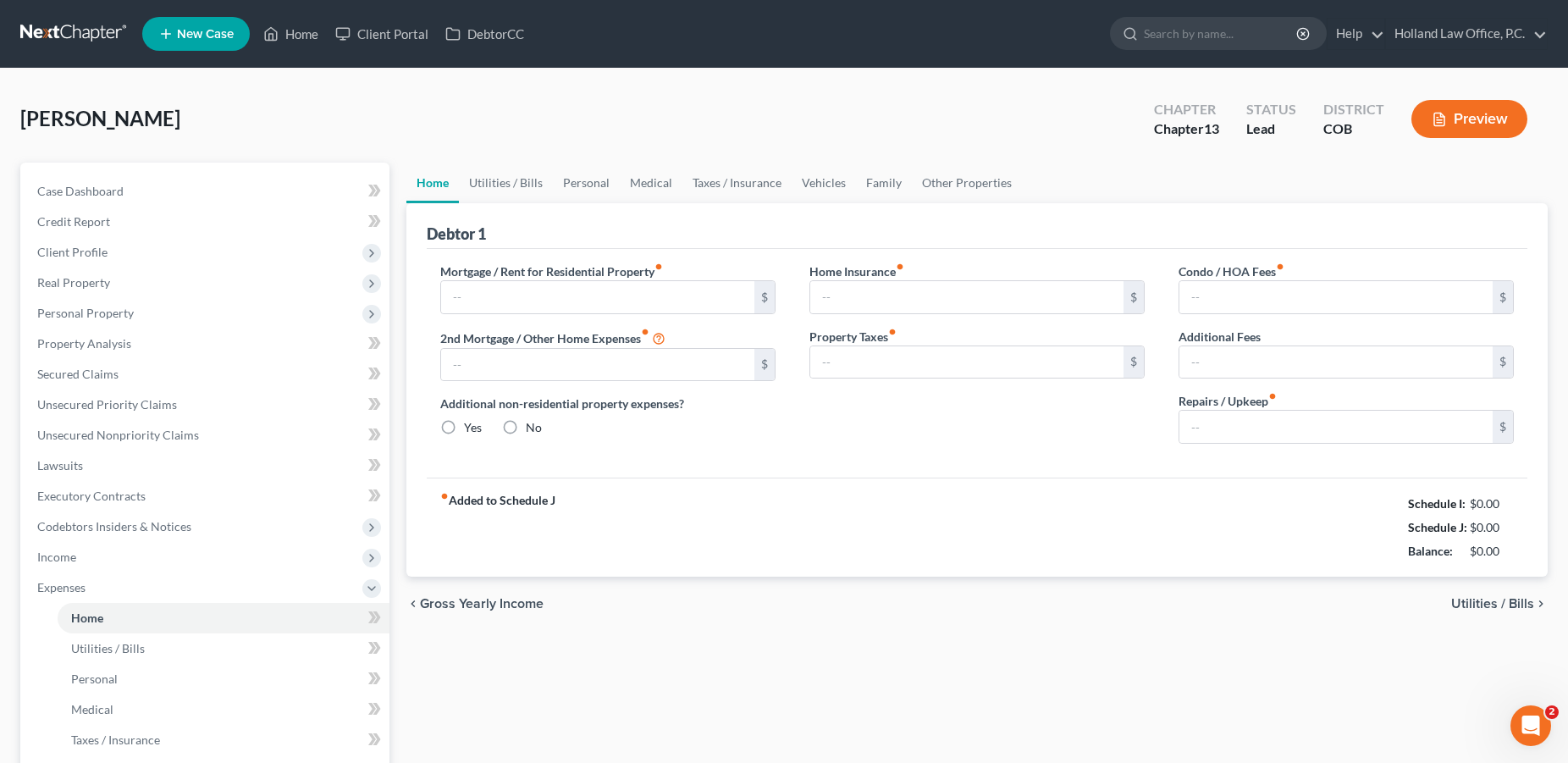
type input "1,987.00"
radio input "true"
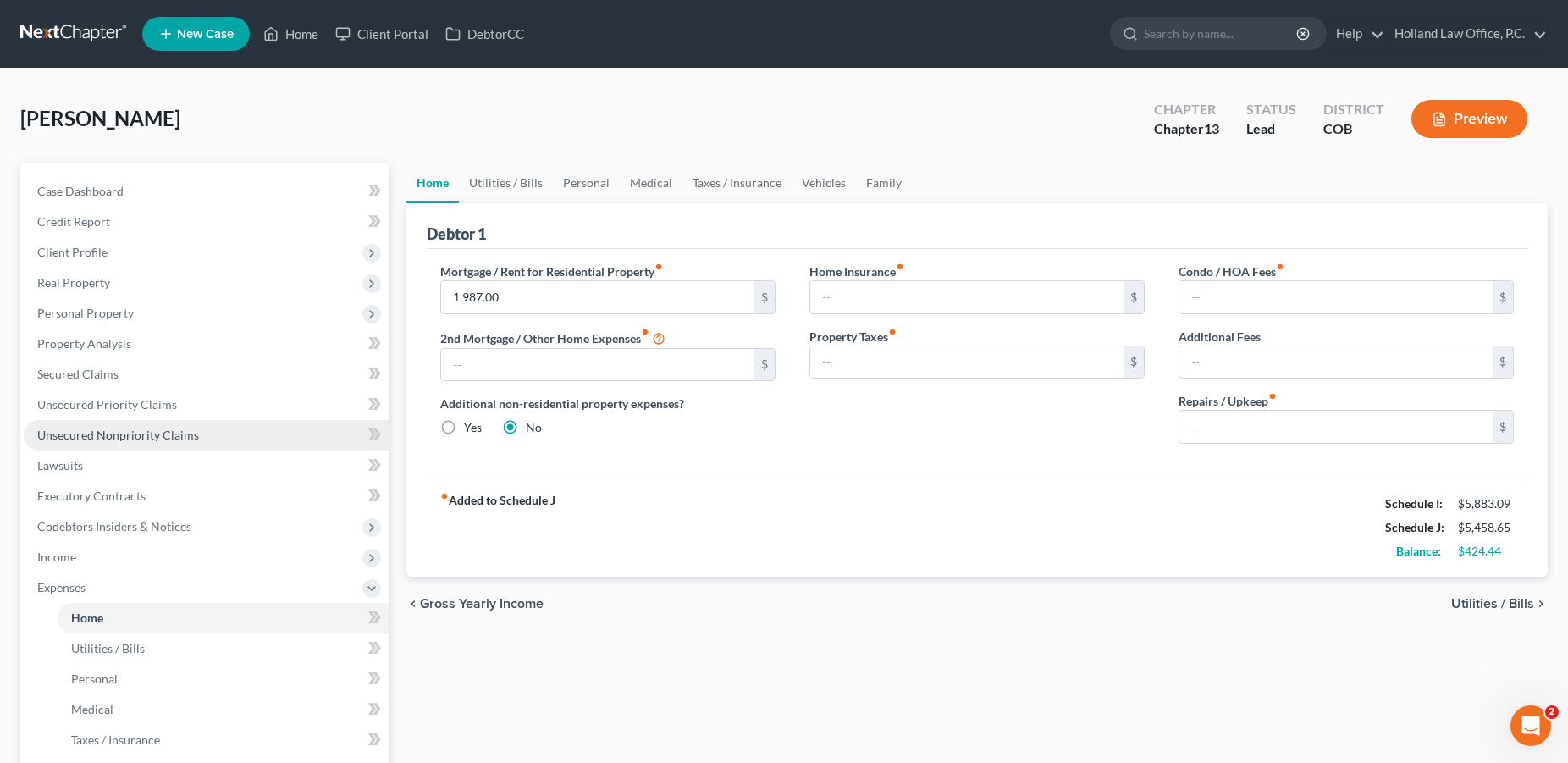
click at [101, 433] on span "Unsecured Nonpriority Claims" at bounding box center [117, 435] width 161 height 14
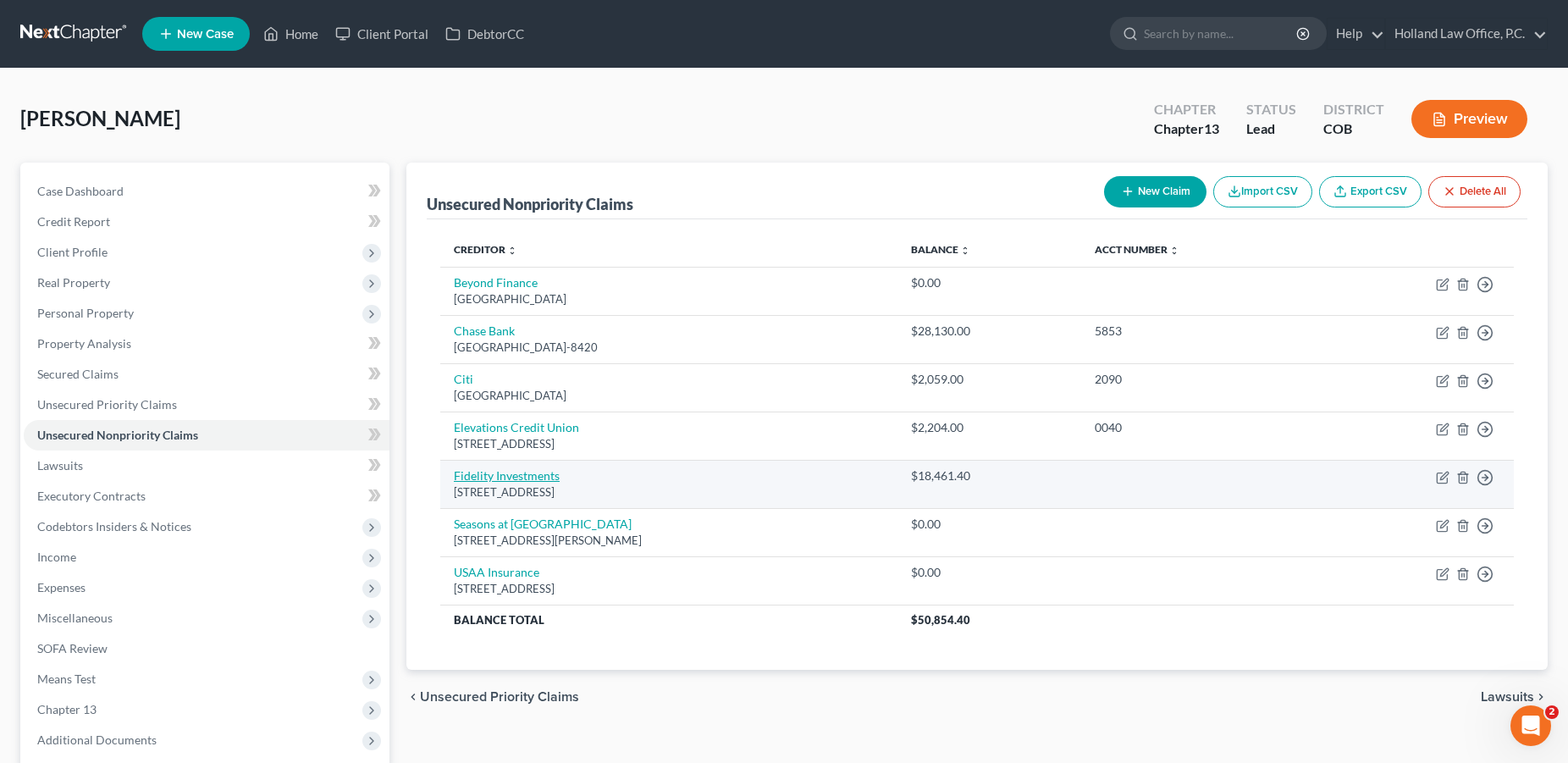
click at [512, 476] on link "Fidelity Investments" at bounding box center [506, 475] width 106 height 14
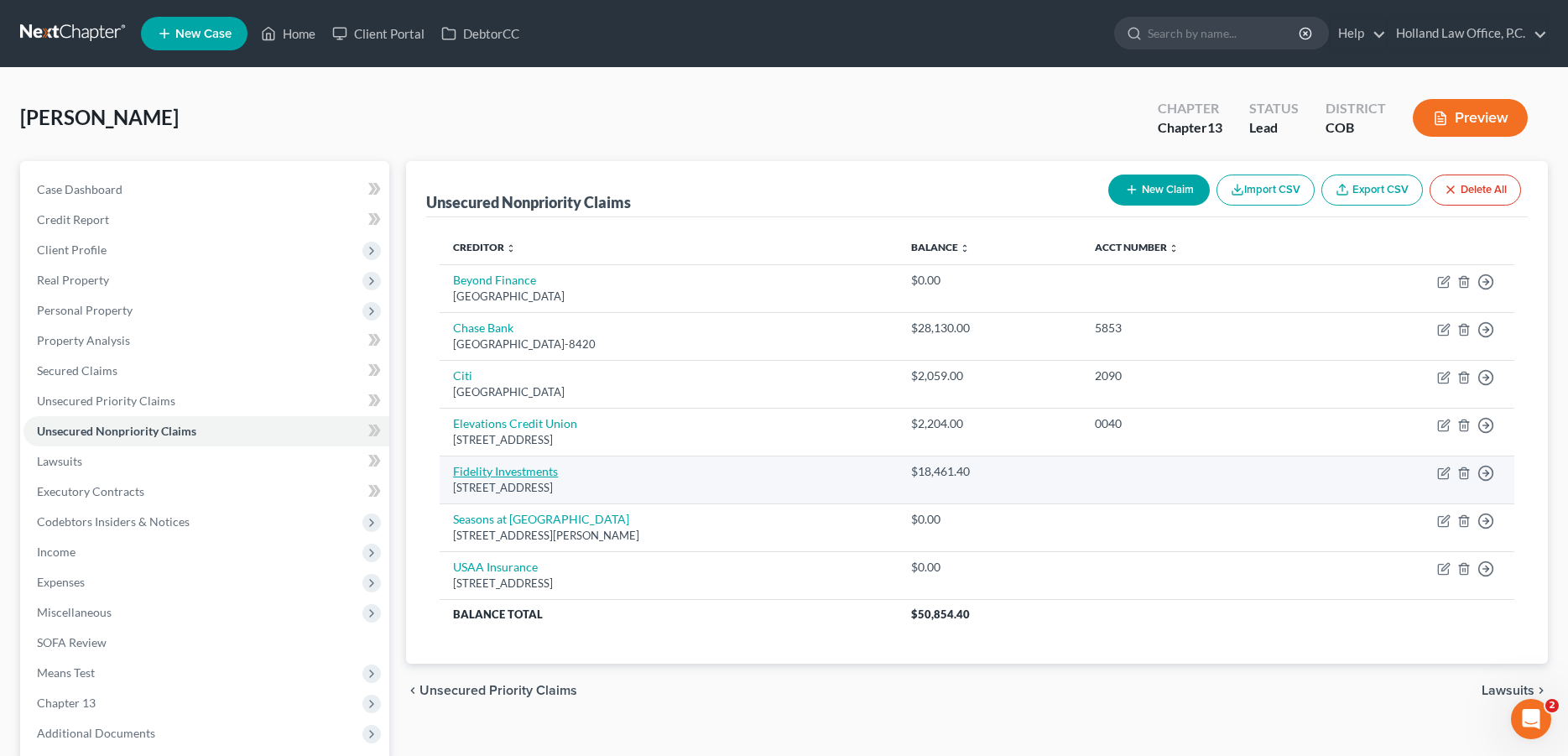
select select "18"
select select "14"
select select "0"
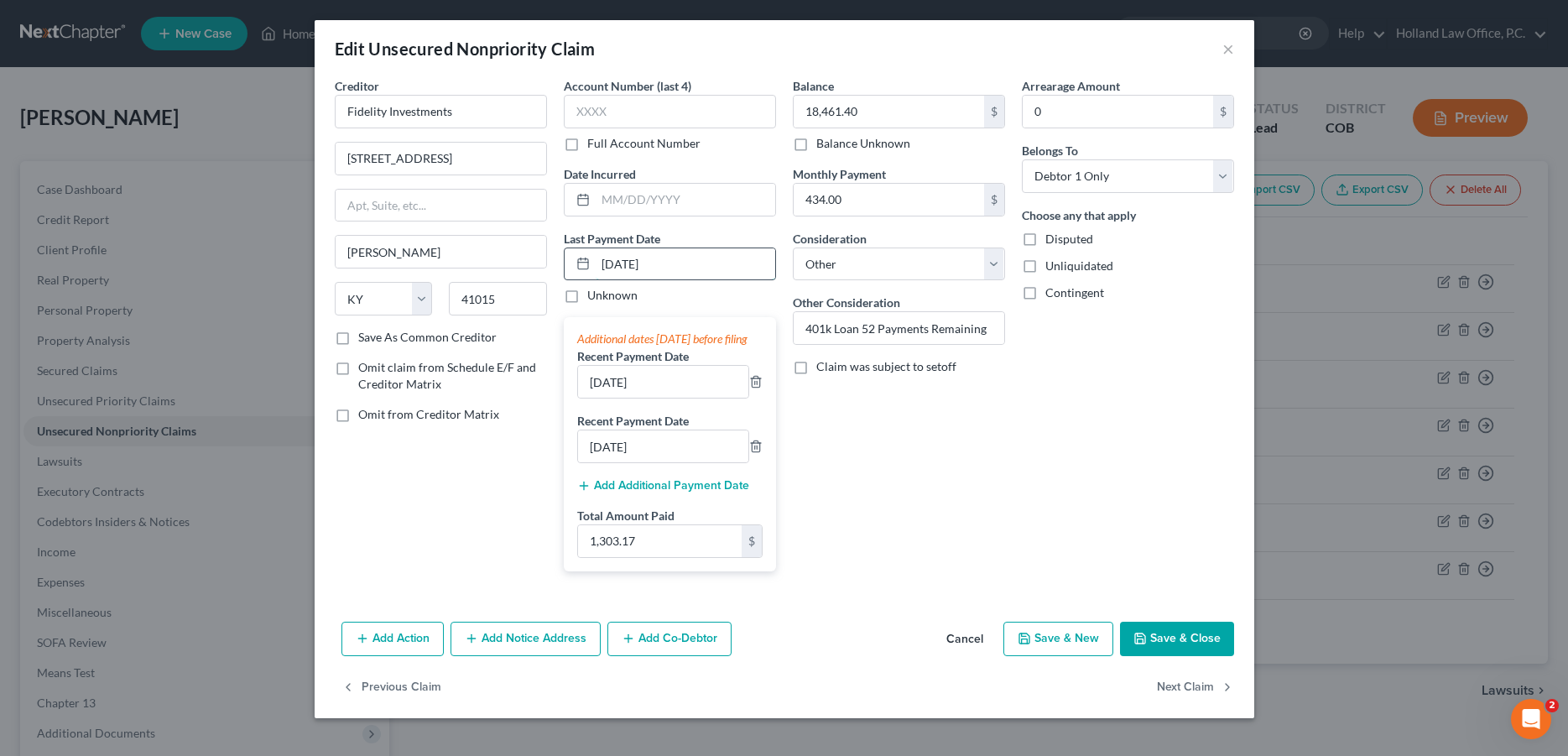
click at [632, 266] on input "[DATE]" at bounding box center [685, 265] width 180 height 32
type input "[DATE]"
click at [611, 397] on input "[DATE]" at bounding box center [663, 382] width 171 height 32
type input "[DATE]"
click at [612, 462] on input "[DATE]" at bounding box center [663, 446] width 171 height 32
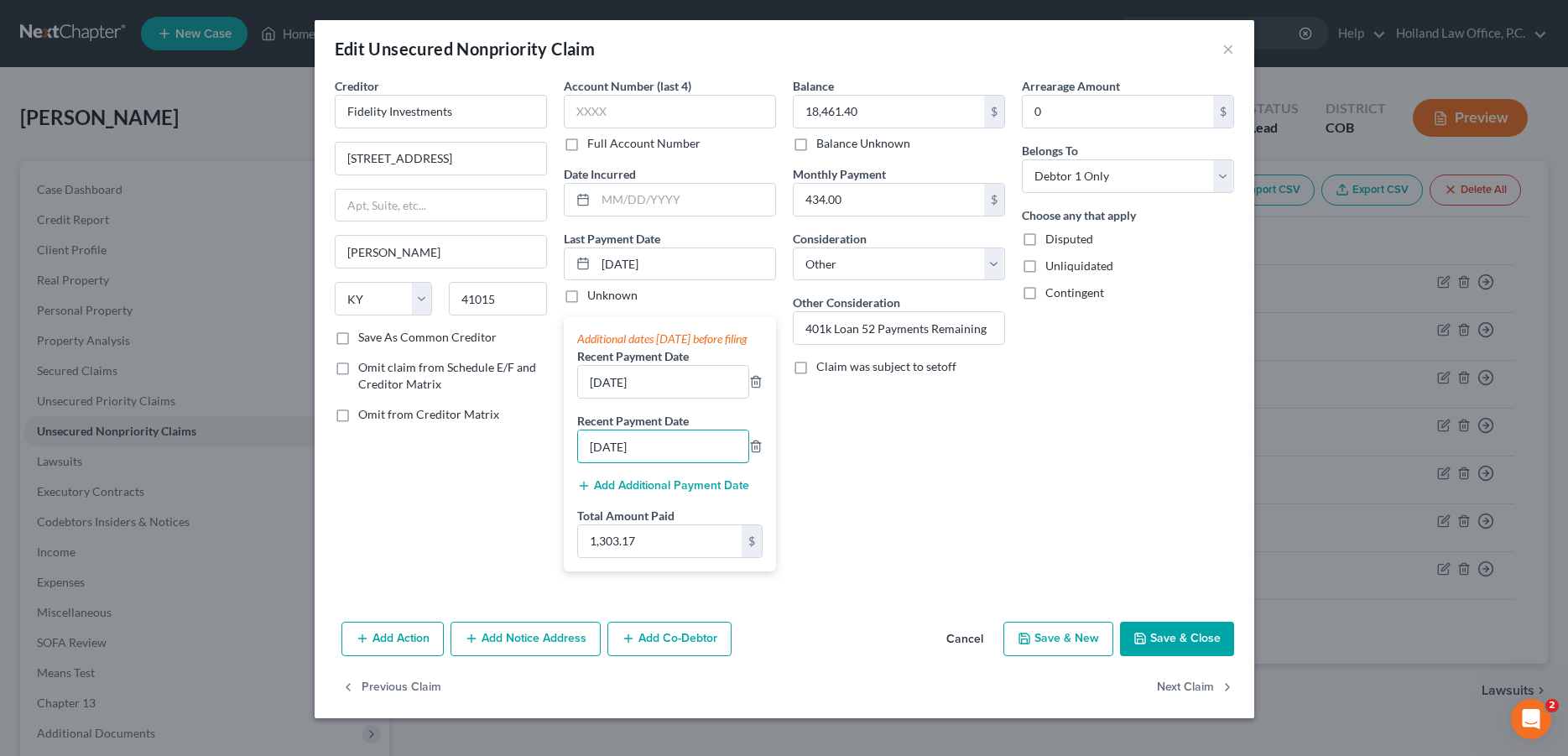
type input "[DATE]"
click at [1166, 657] on button "Save & Close" at bounding box center [1177, 638] width 114 height 35
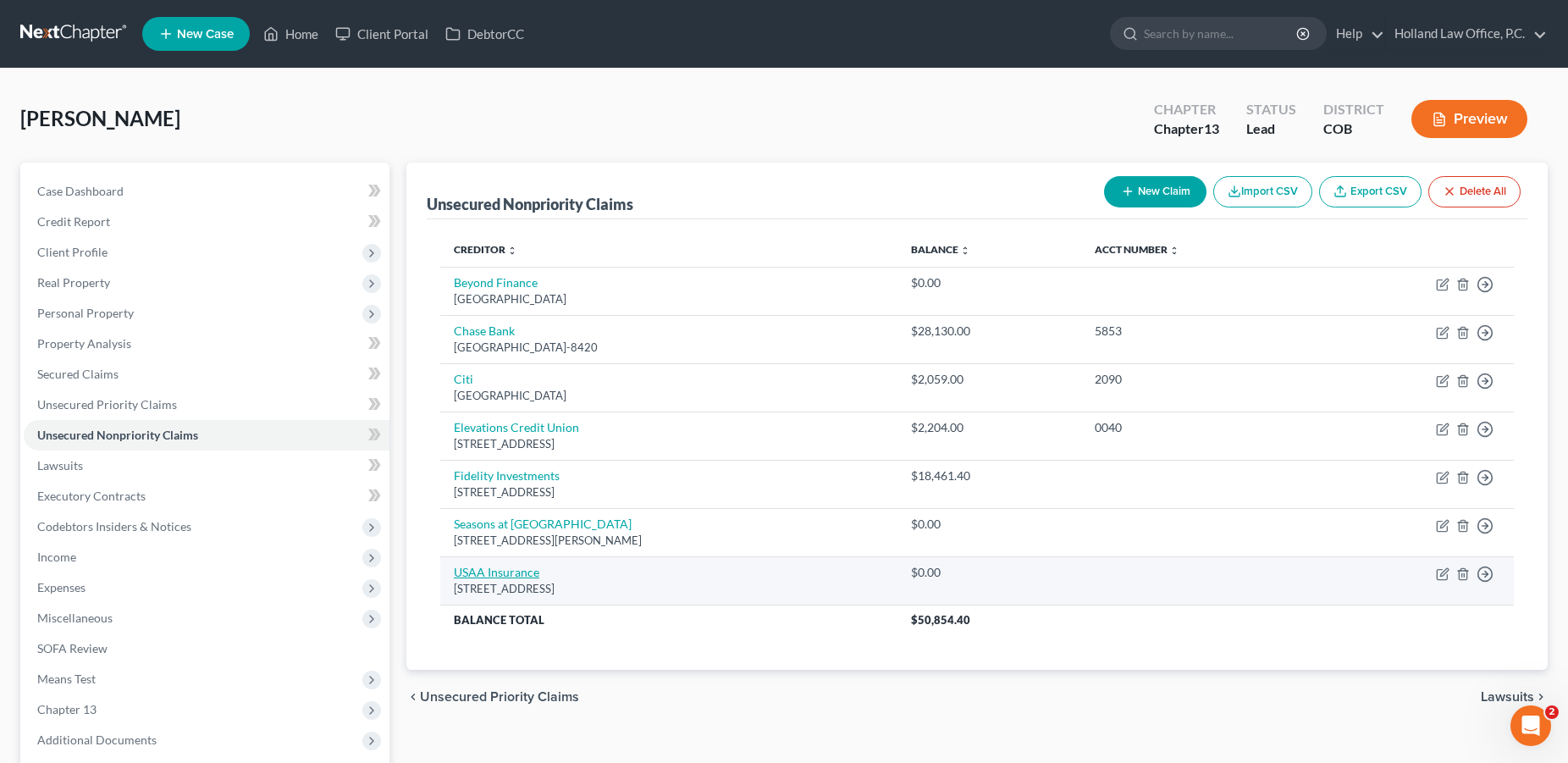
click at [503, 565] on link "USAA Insurance" at bounding box center [496, 572] width 86 height 14
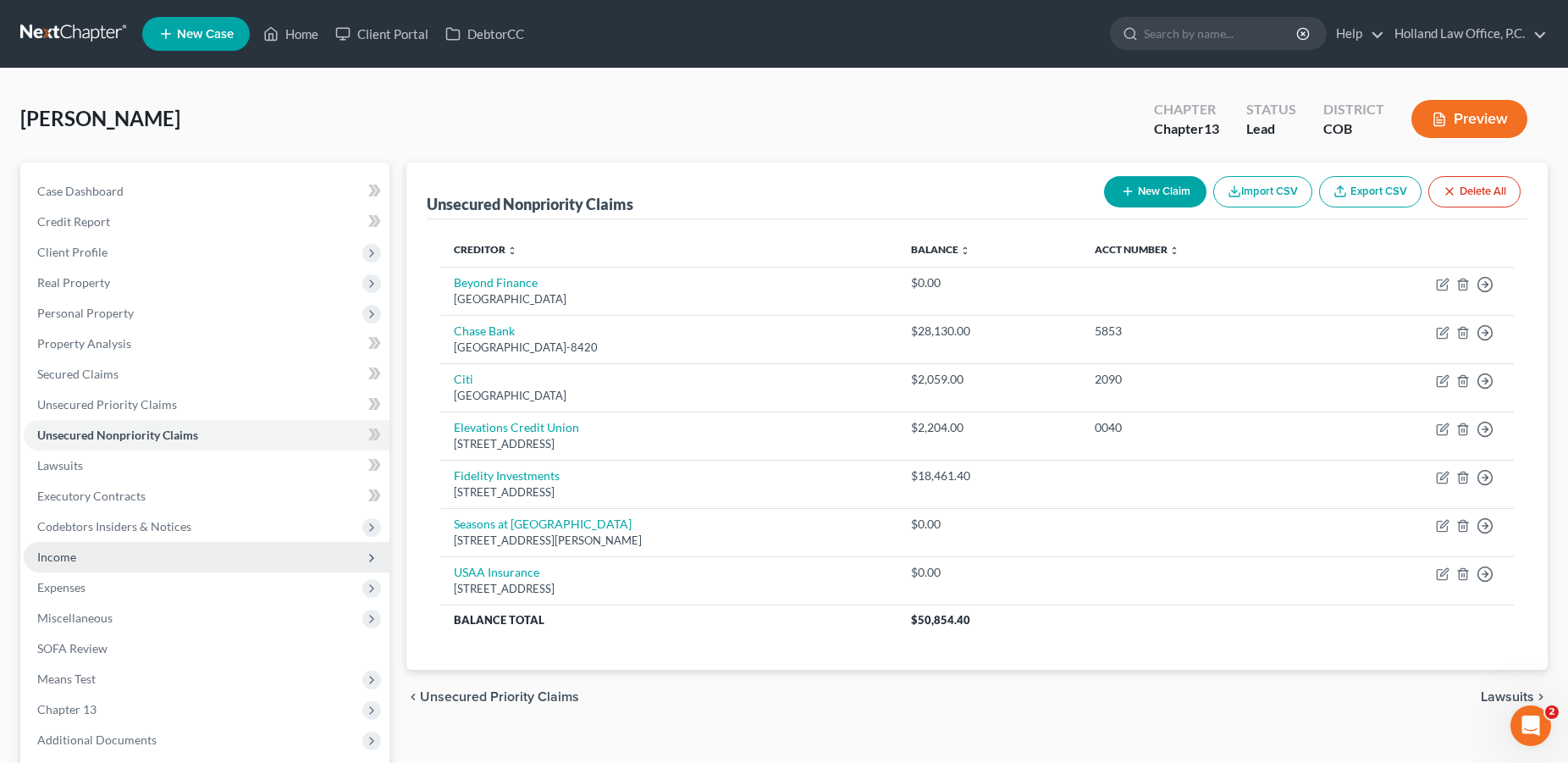
select select "45"
select select "14"
select select "0"
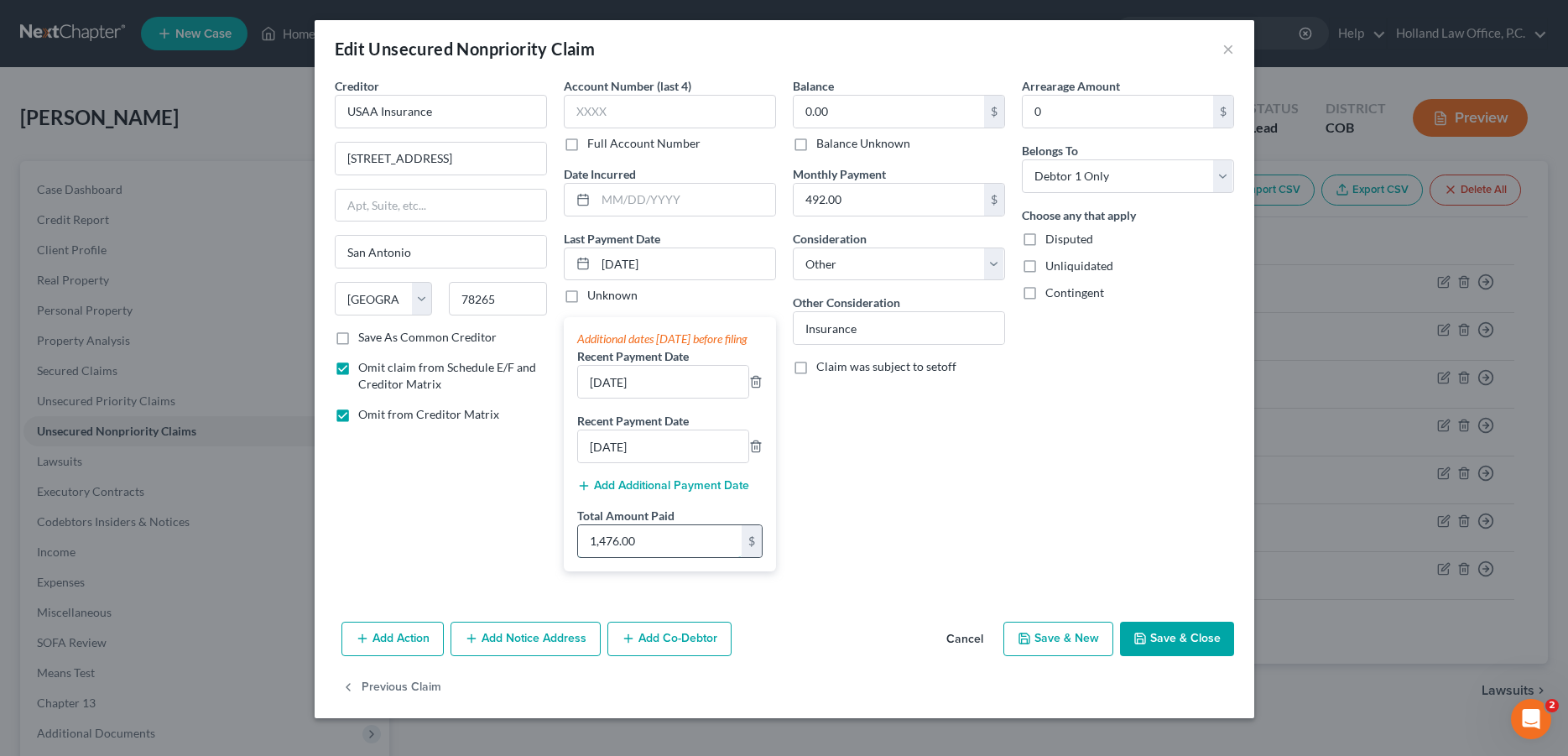
drag, startPoint x: 672, startPoint y: 555, endPoint x: 649, endPoint y: 558, distance: 23.2
click at [649, 557] on input "1,476.00" at bounding box center [660, 542] width 164 height 32
type input "1,204.00"
click at [877, 327] on input "Insurance" at bounding box center [899, 328] width 211 height 32
drag, startPoint x: 877, startPoint y: 327, endPoint x: 818, endPoint y: 327, distance: 59.0
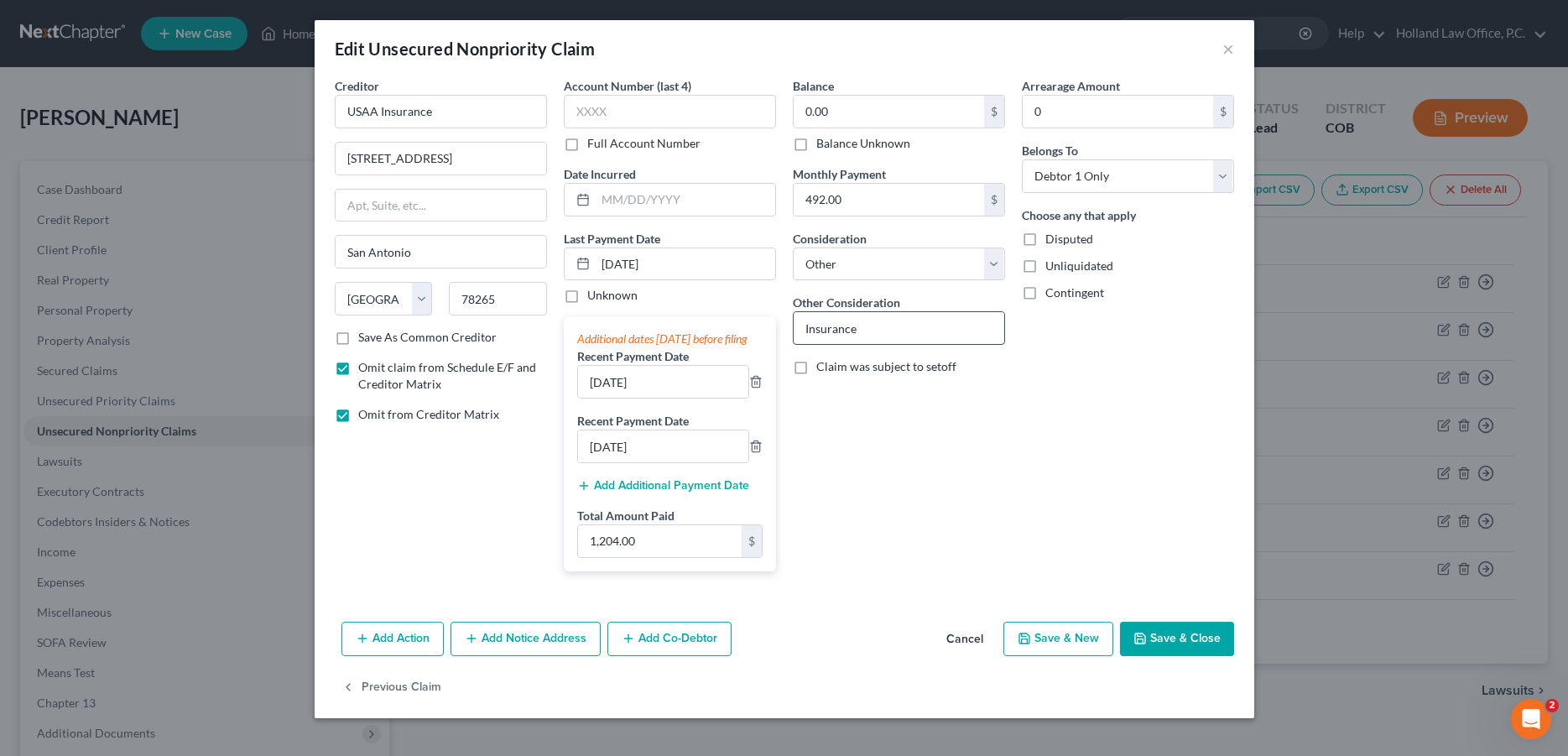
click at [818, 327] on input "Insurance" at bounding box center [899, 328] width 211 height 32
click at [865, 201] on input "492.00" at bounding box center [889, 200] width 190 height 32
click at [991, 331] on input "Auto Insurance New Amount $350" at bounding box center [899, 328] width 211 height 32
drag, startPoint x: 948, startPoint y: 413, endPoint x: 850, endPoint y: 453, distance: 105.8
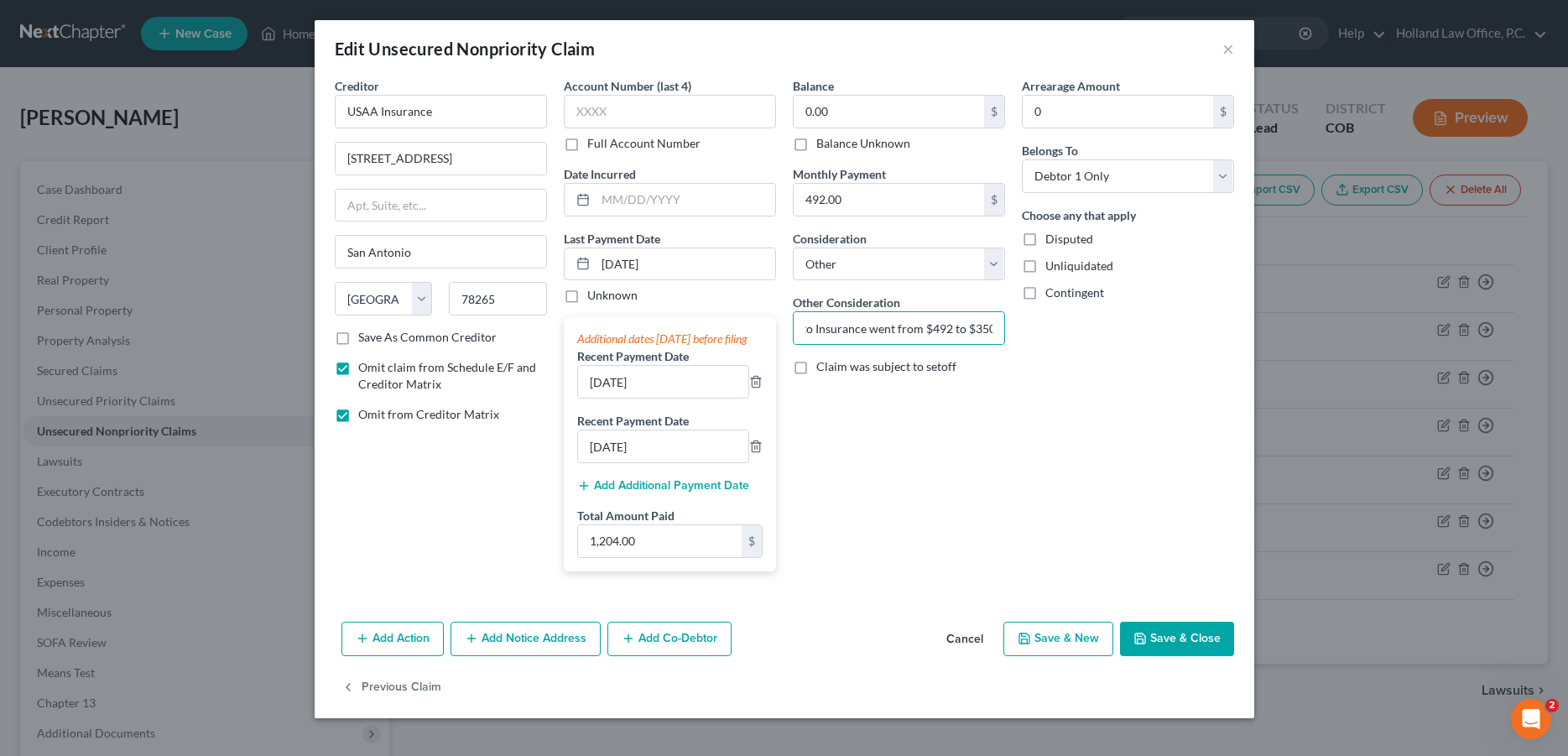
click at [948, 414] on div "Balance 0.00 $ Balance Unknown Balance Undetermined 0.00 $ Balance Unknown Mont…" at bounding box center [899, 331] width 229 height 508
click at [814, 332] on input "Auto Insurance went from $492 to $350" at bounding box center [899, 328] width 211 height 32
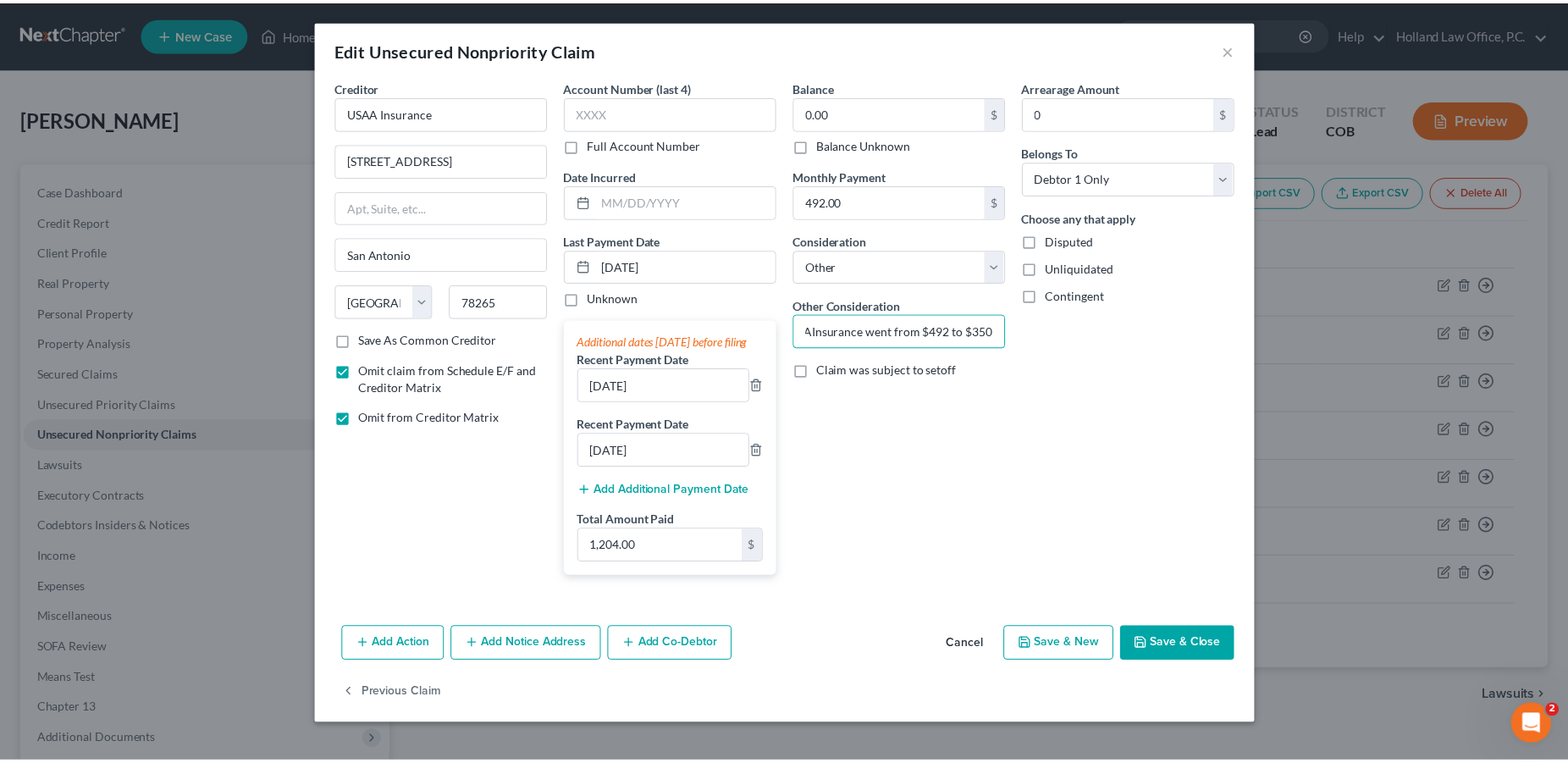
scroll to position [0, 0]
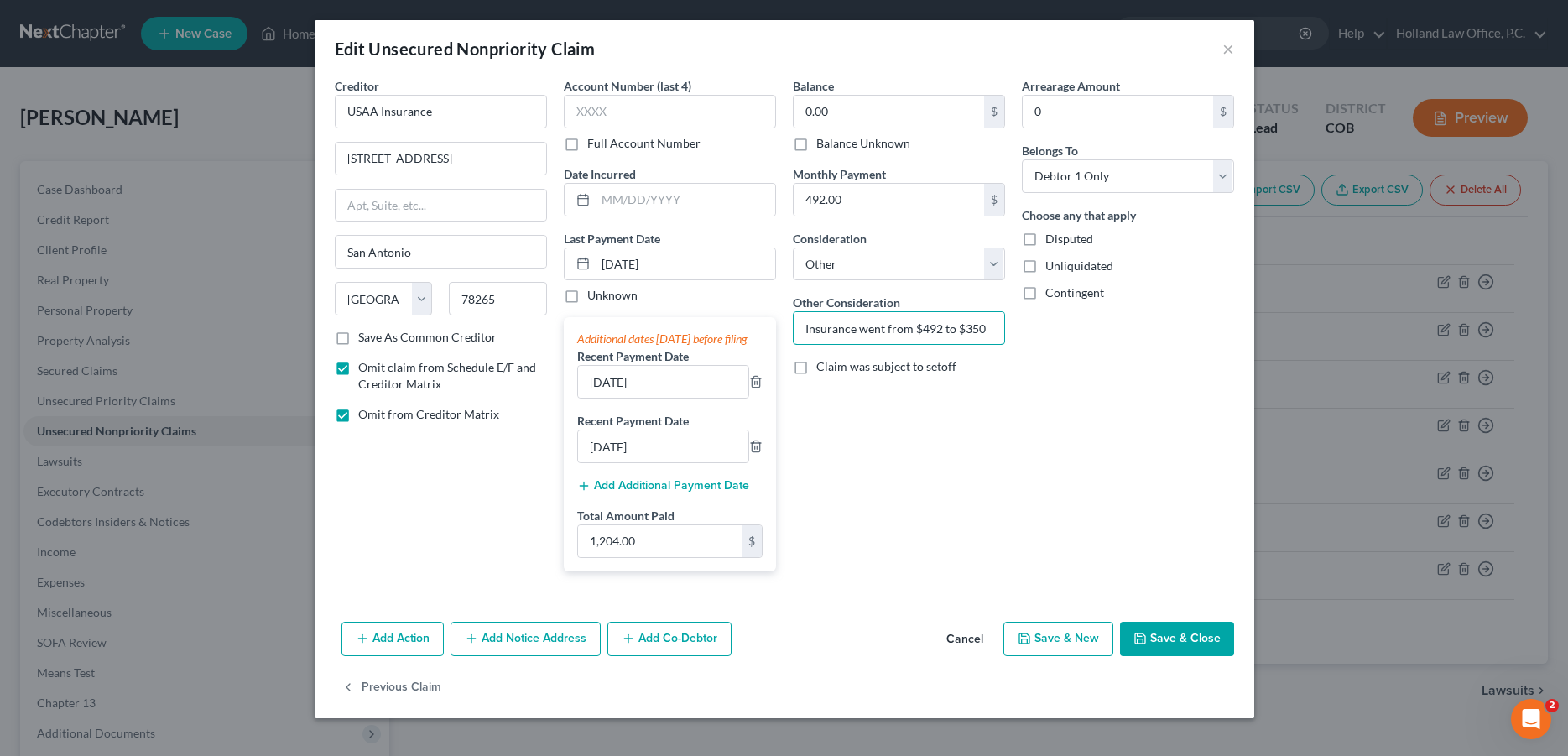
type input "Insurance went from $492 to $350"
click at [1178, 657] on button "Save & Close" at bounding box center [1177, 638] width 114 height 35
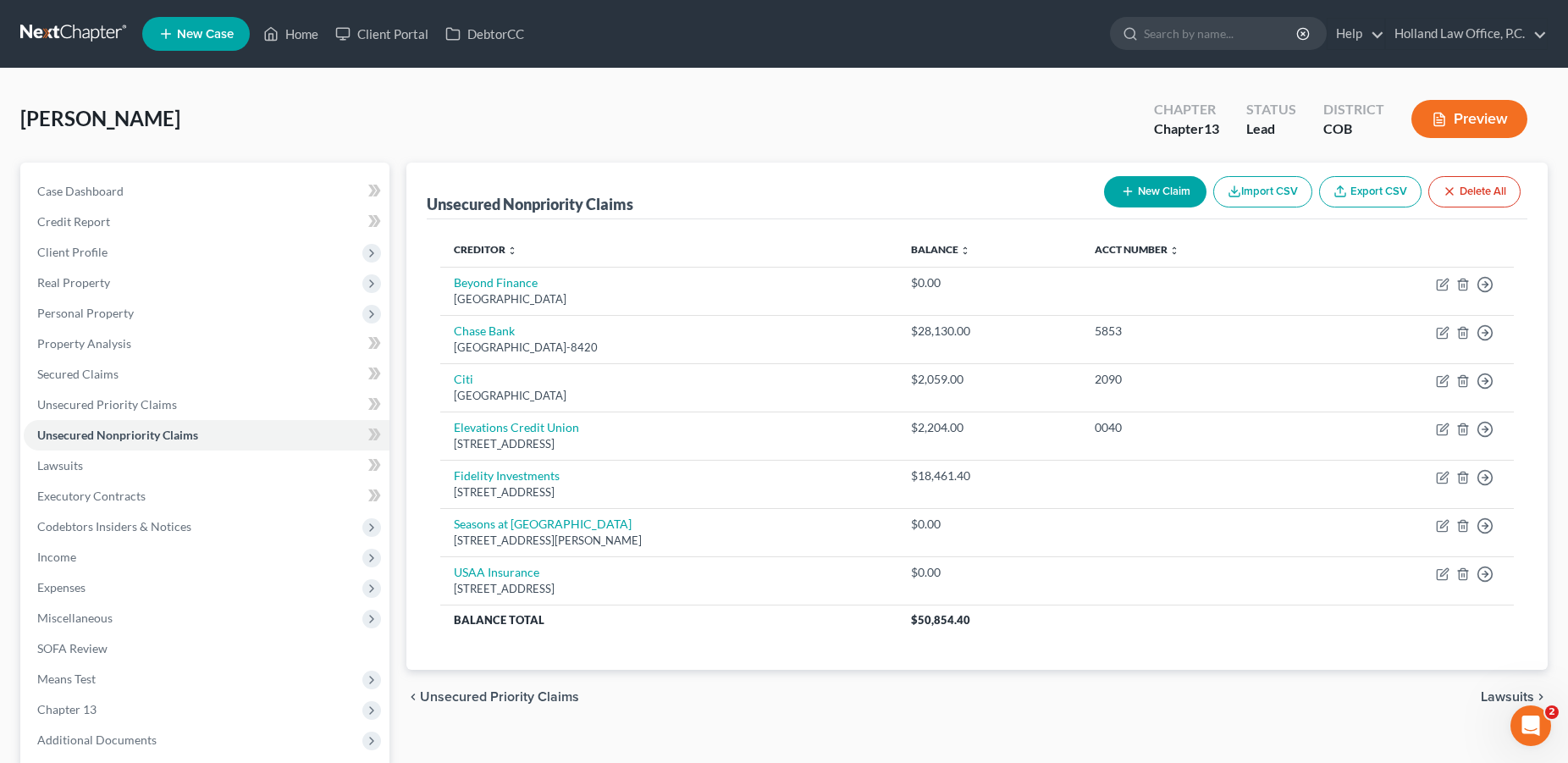
click at [1140, 181] on button "New Claim" at bounding box center [1156, 191] width 103 height 32
select select "0"
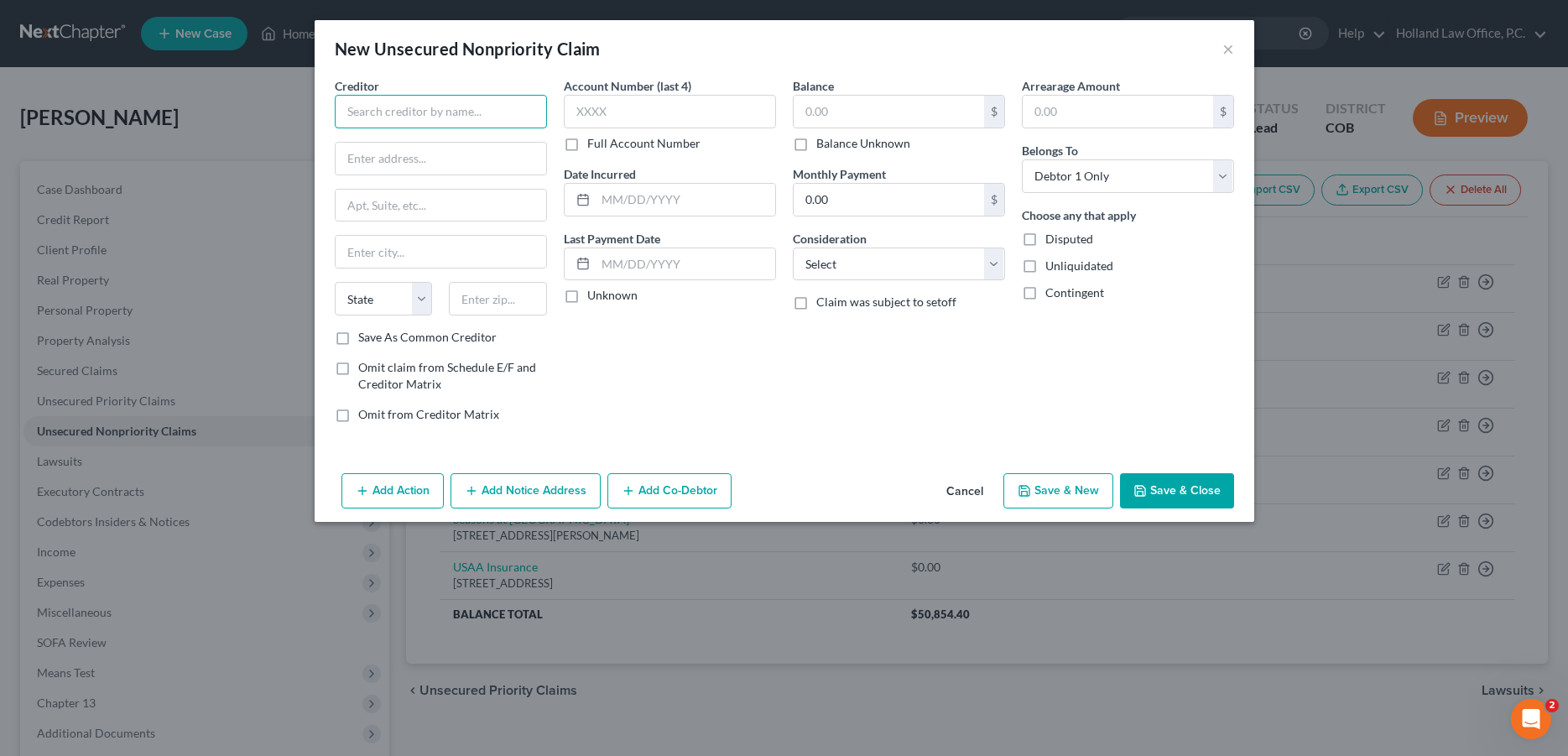
click at [387, 113] on input "text" at bounding box center [440, 112] width 212 height 34
click at [396, 116] on input "text" at bounding box center [440, 112] width 212 height 34
type input "4 Wheel Parts Loveland"
click at [412, 165] on input "text" at bounding box center [441, 159] width 211 height 32
type input "[STREET_ADDRESS]"
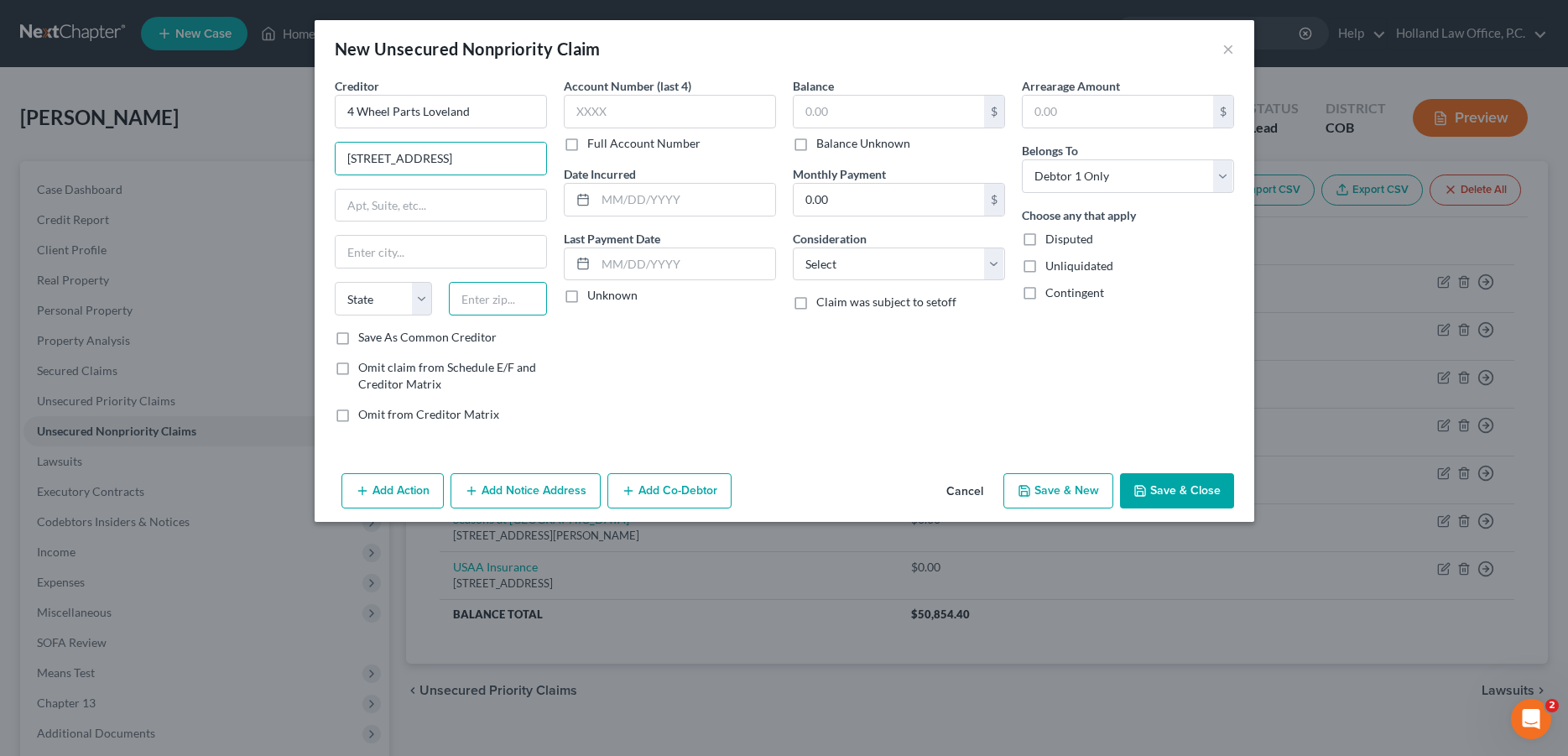
click at [484, 311] on input "text" at bounding box center [498, 298] width 98 height 34
type input "80538"
click at [660, 372] on div "Account Number (last 4) Full Account Number Date Incurred Last Payment Date Unk…" at bounding box center [670, 256] width 229 height 359
type input "Loveland"
select select "5"
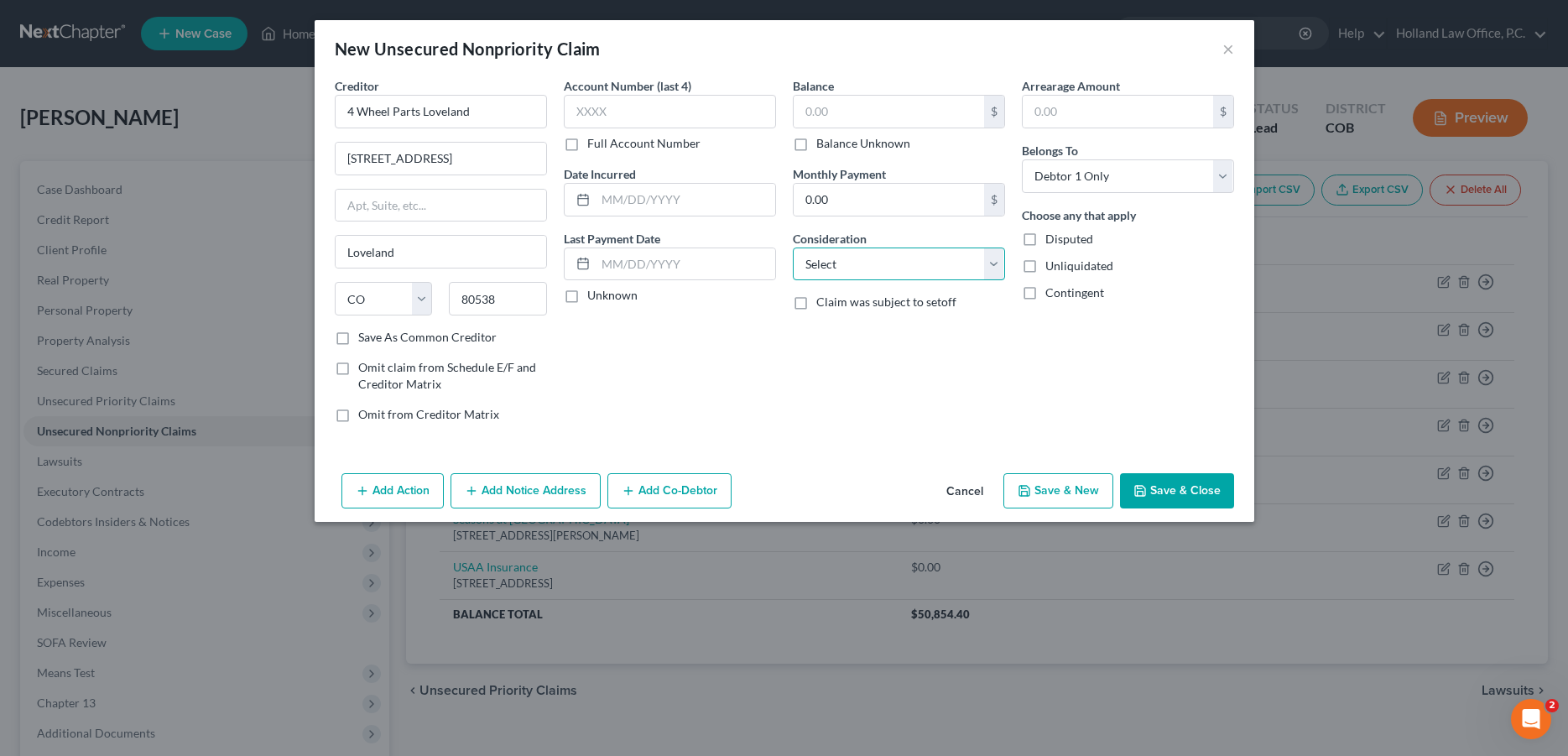
click at [793, 248] on select "Select Cable / Satellite Services Collection Agency Credit Card Debt Debt Couns…" at bounding box center [898, 265] width 212 height 34
select select "14"
click option "Other" at bounding box center [0, 0] width 0 height 0
click at [811, 333] on input "text" at bounding box center [899, 328] width 211 height 32
drag, startPoint x: 1154, startPoint y: 486, endPoint x: 70, endPoint y: 144, distance: 1136.7
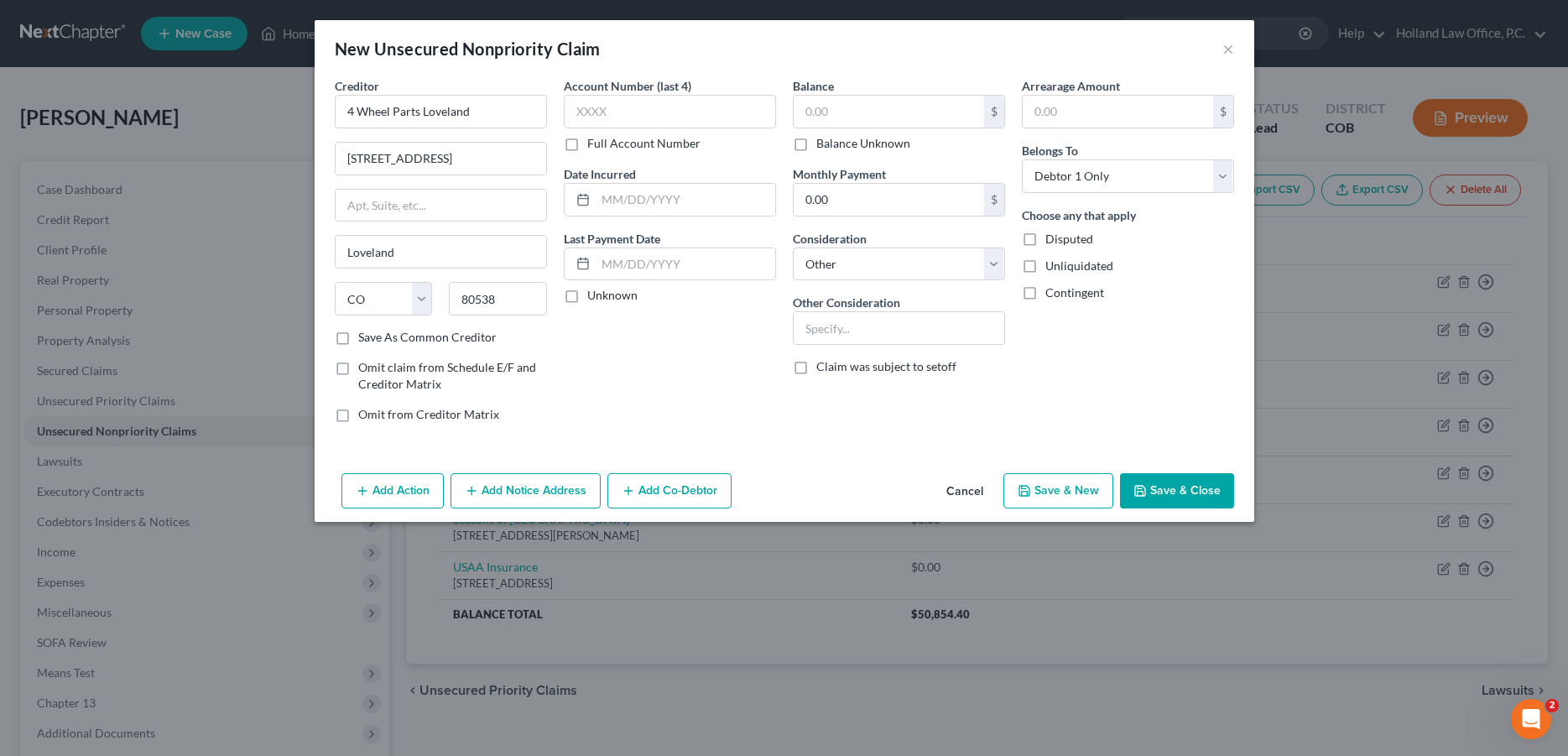
click at [1154, 487] on button "Save & Close" at bounding box center [1177, 490] width 114 height 35
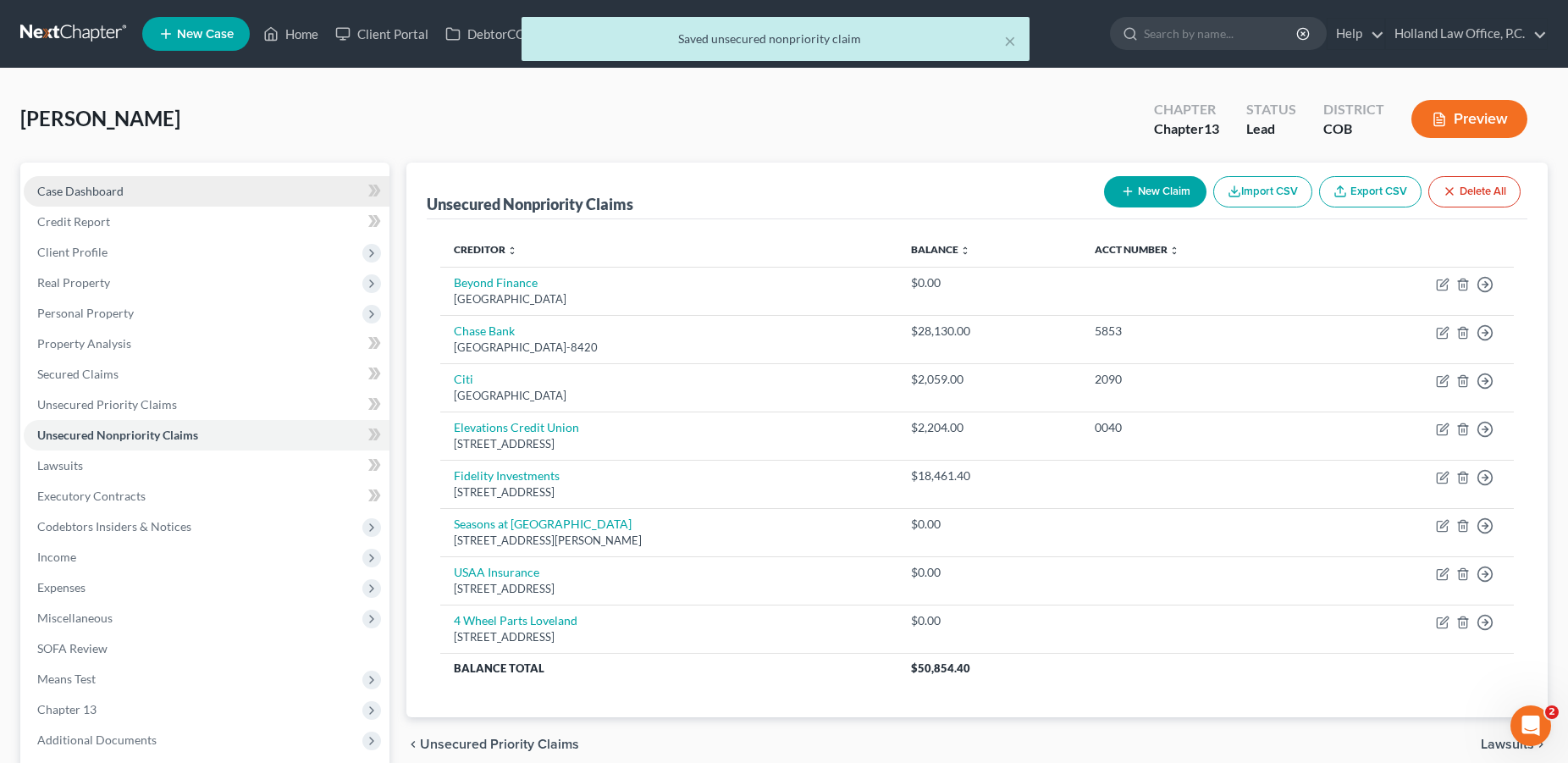
click at [156, 186] on link "Case Dashboard" at bounding box center [206, 191] width 365 height 31
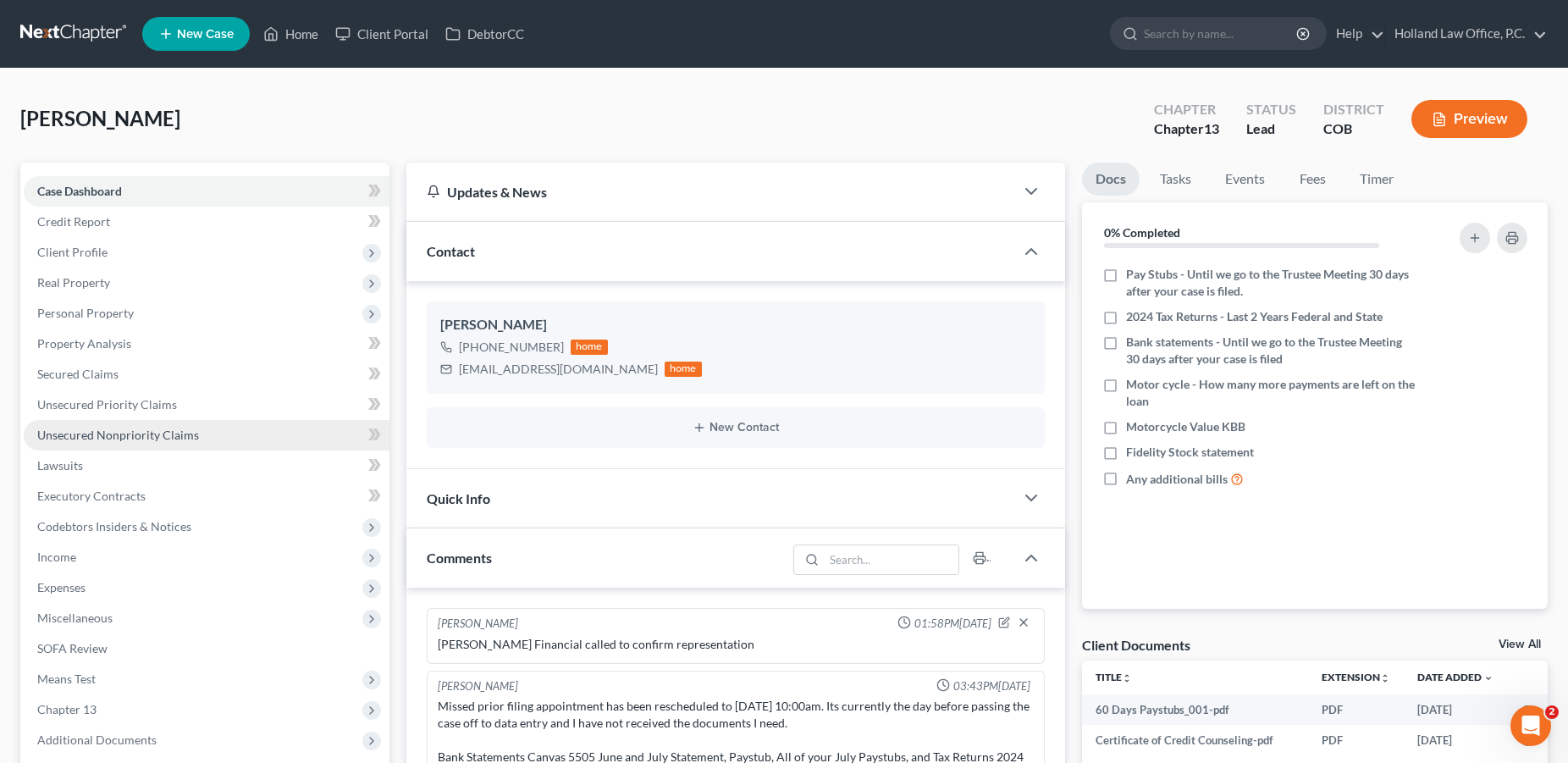
click at [121, 436] on span "Unsecured Nonpriority Claims" at bounding box center [117, 435] width 161 height 14
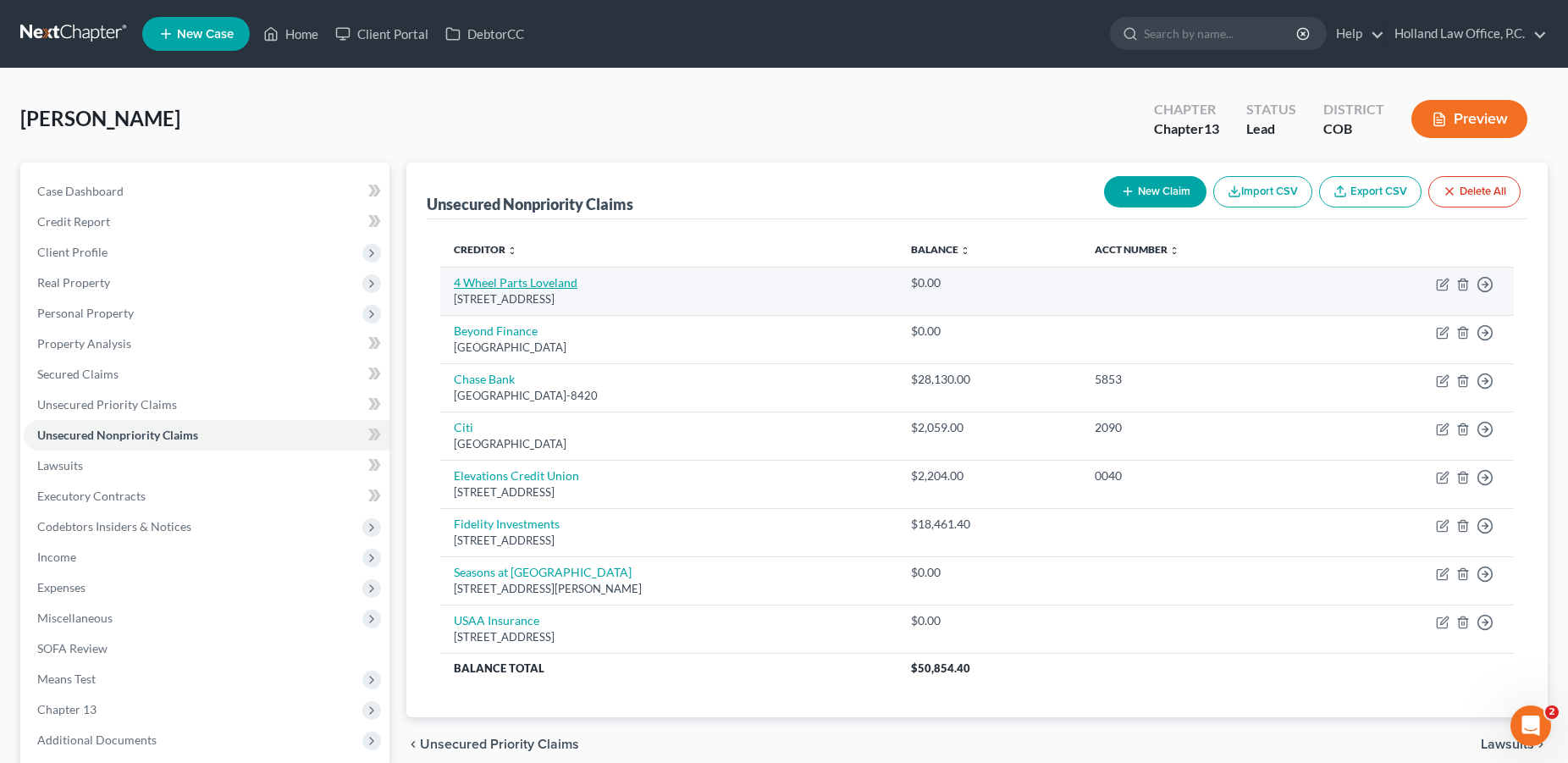
click at [512, 288] on link "4 Wheel Parts Loveland" at bounding box center [515, 282] width 124 height 14
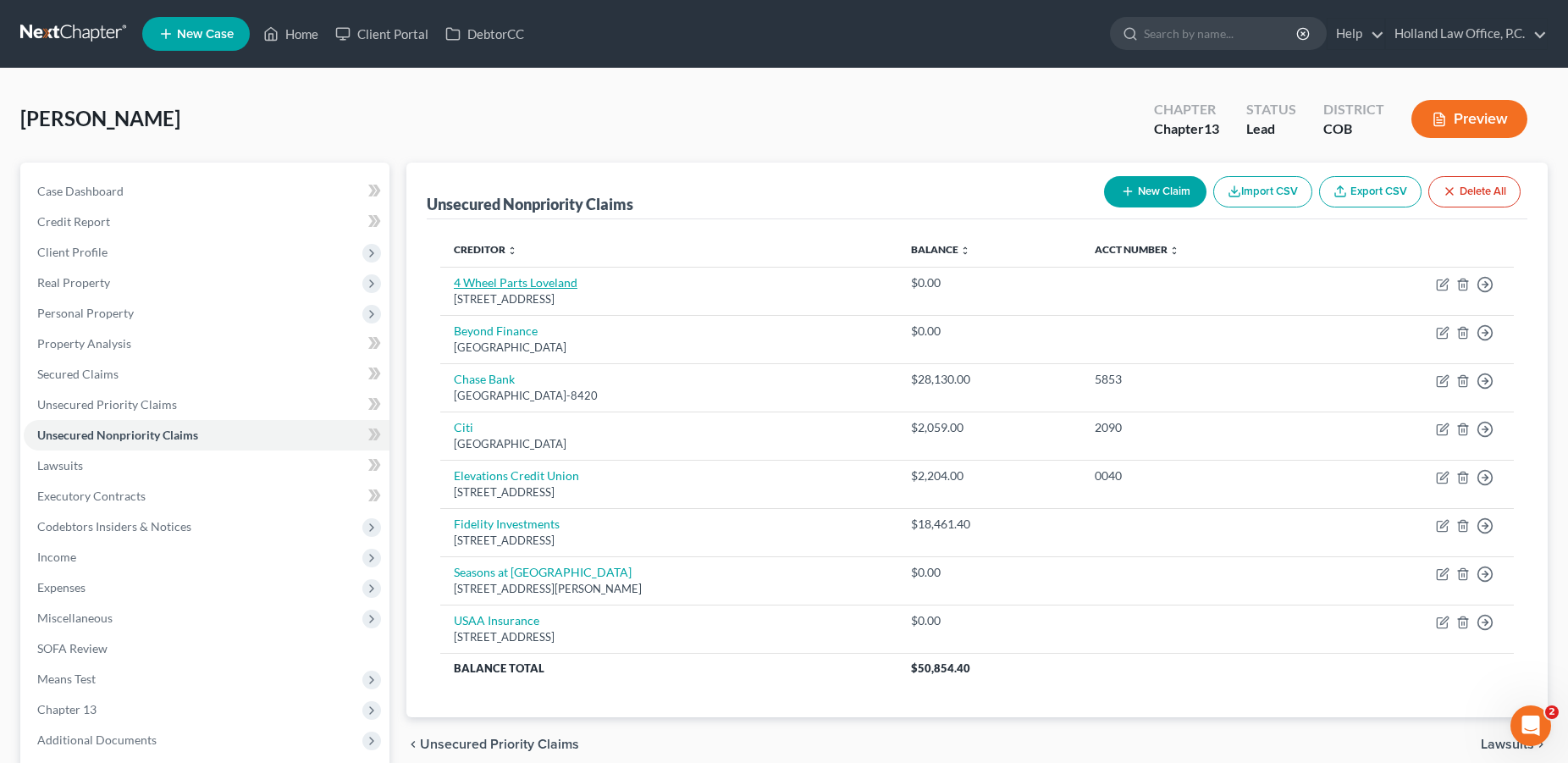
select select "5"
select select "14"
select select "0"
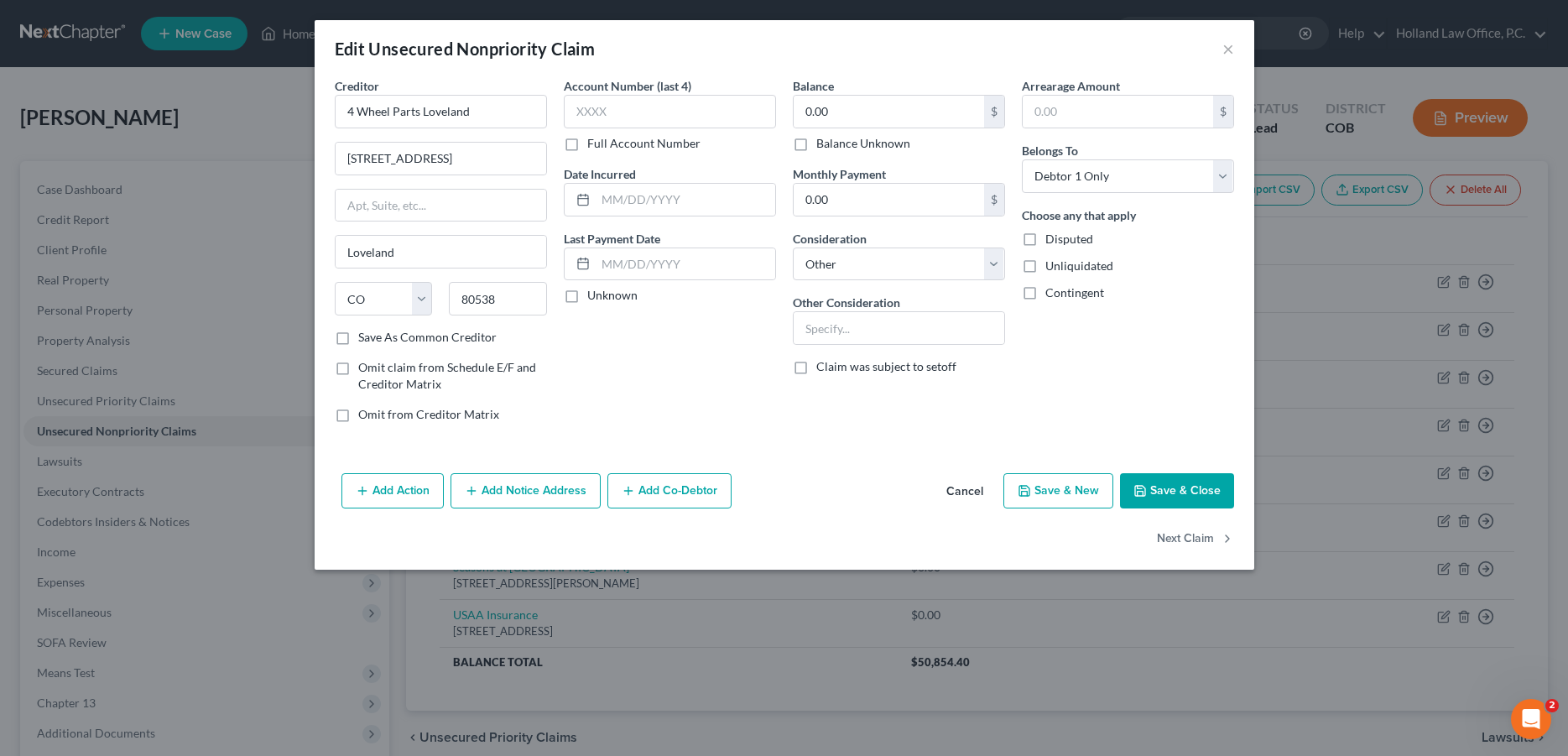
click at [358, 364] on label "Omit claim from Schedule E/F and Creditor Matrix" at bounding box center [452, 376] width 189 height 34
click at [365, 364] on input "Omit claim from Schedule E/F and Creditor Matrix" at bounding box center [370, 365] width 11 height 11
checkbox input "true"
click at [358, 417] on label "Omit from Creditor Matrix" at bounding box center [429, 414] width 141 height 17
click at [365, 416] on input "Omit from Creditor Matrix" at bounding box center [370, 411] width 11 height 11
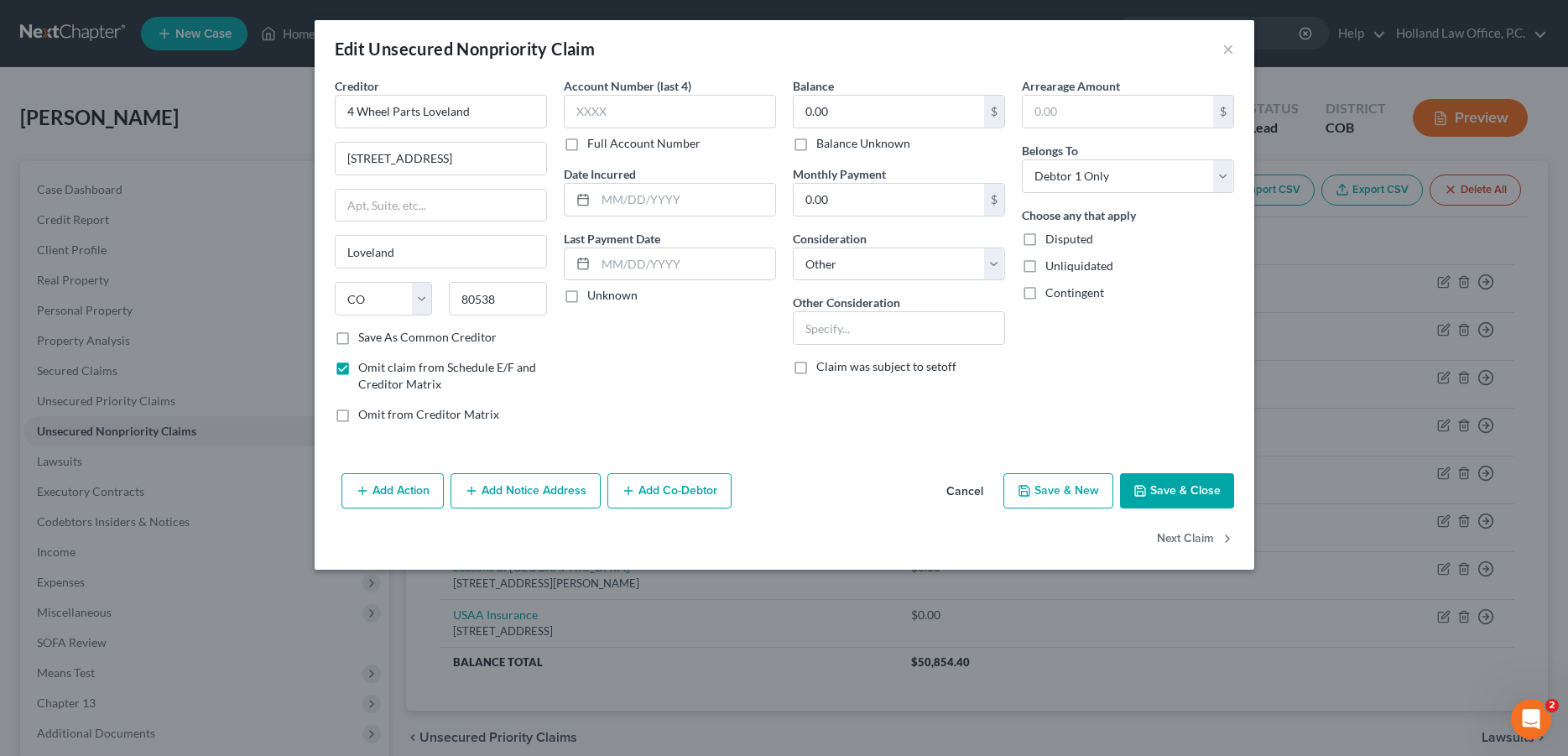
checkbox input "true"
click at [683, 259] on input "text" at bounding box center [685, 265] width 180 height 32
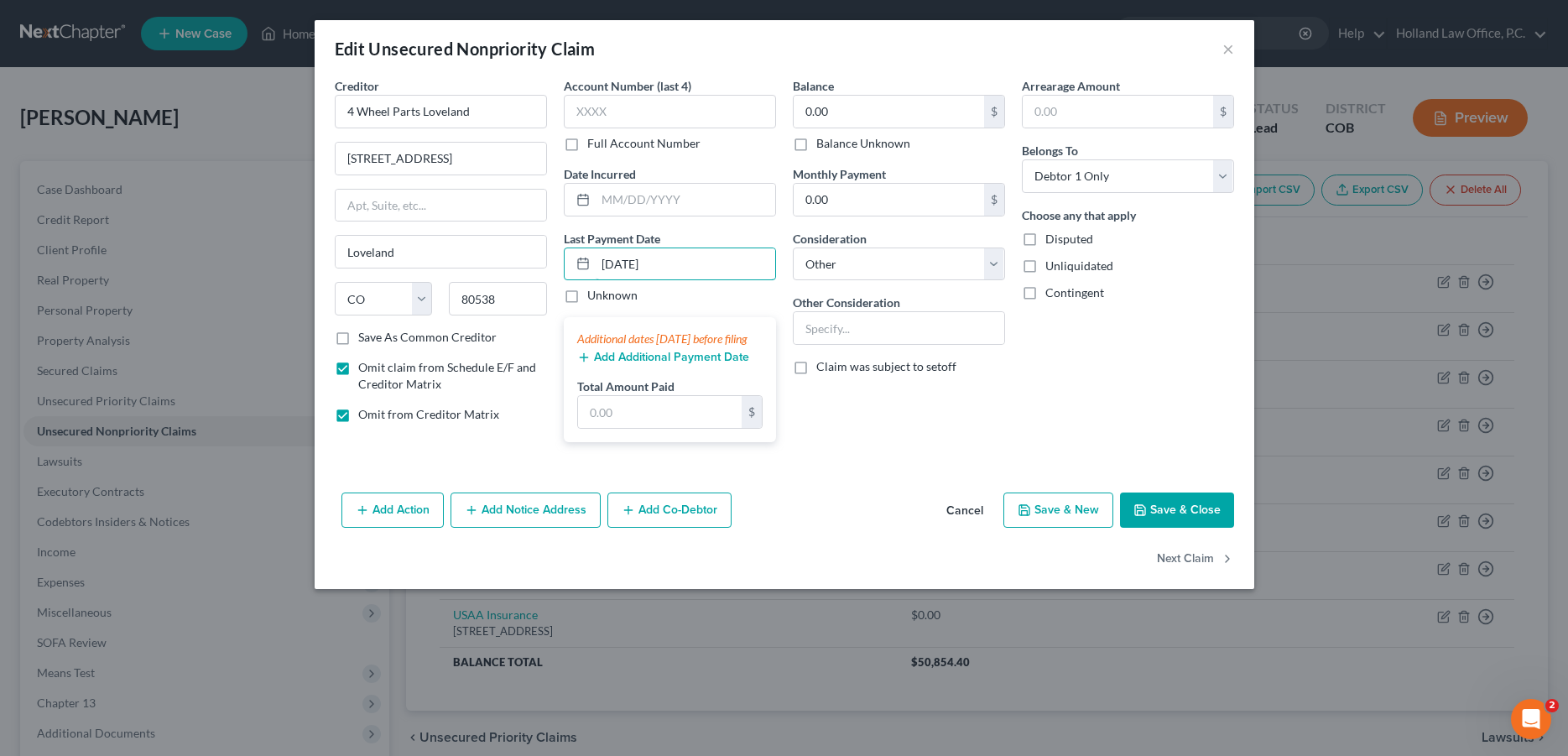
type input "[DATE]"
click at [913, 447] on div "Balance 0.00 $ Balance Unknown Balance Undetermined 0.00 $ Balance Unknown Mont…" at bounding box center [899, 265] width 229 height 378
click at [677, 428] on input "text" at bounding box center [660, 412] width 164 height 32
type input "1,600.00"
click at [840, 323] on input "text" at bounding box center [899, 328] width 211 height 32
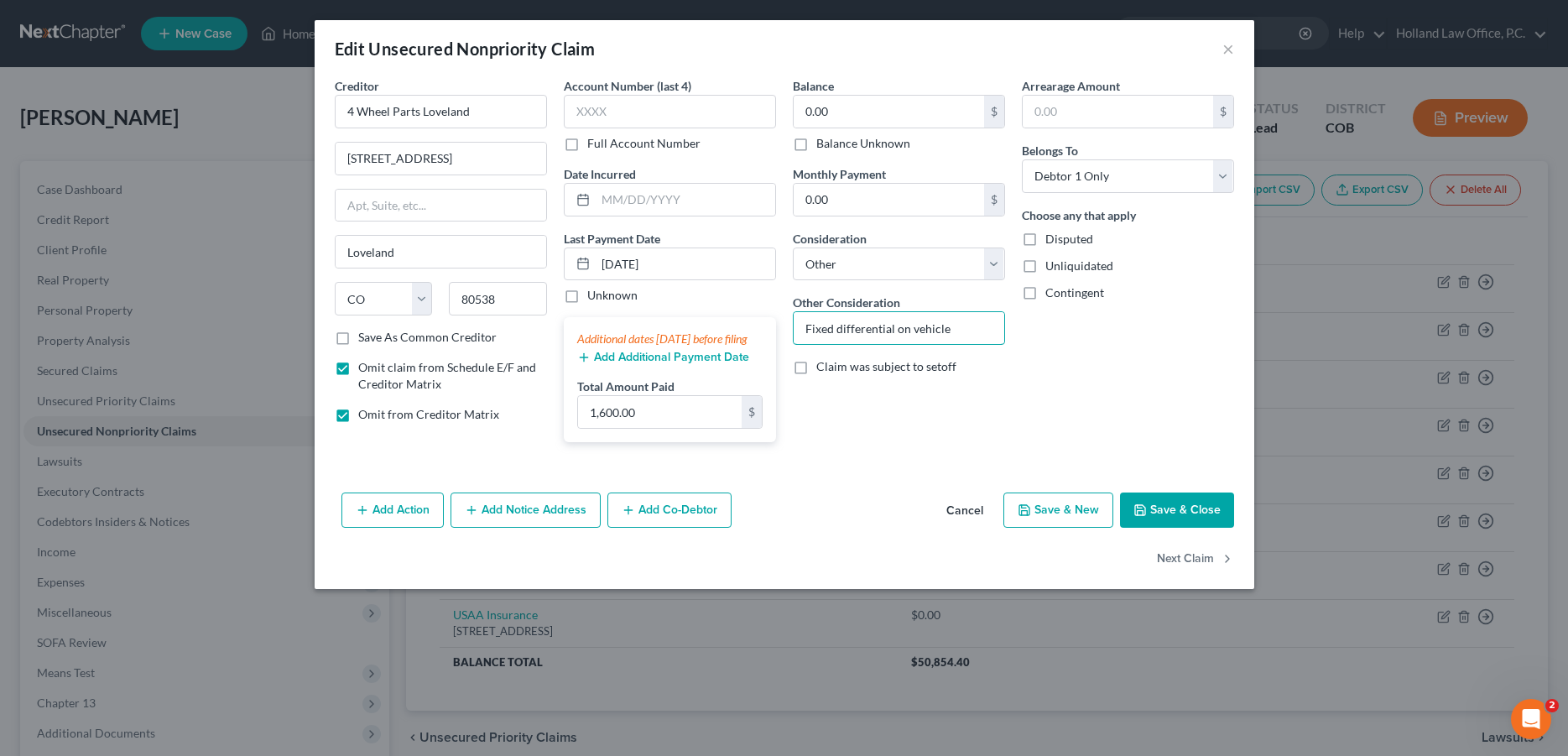
type input "Fixed differential on vehicle"
click at [1169, 525] on button "Save & Close" at bounding box center [1177, 509] width 114 height 35
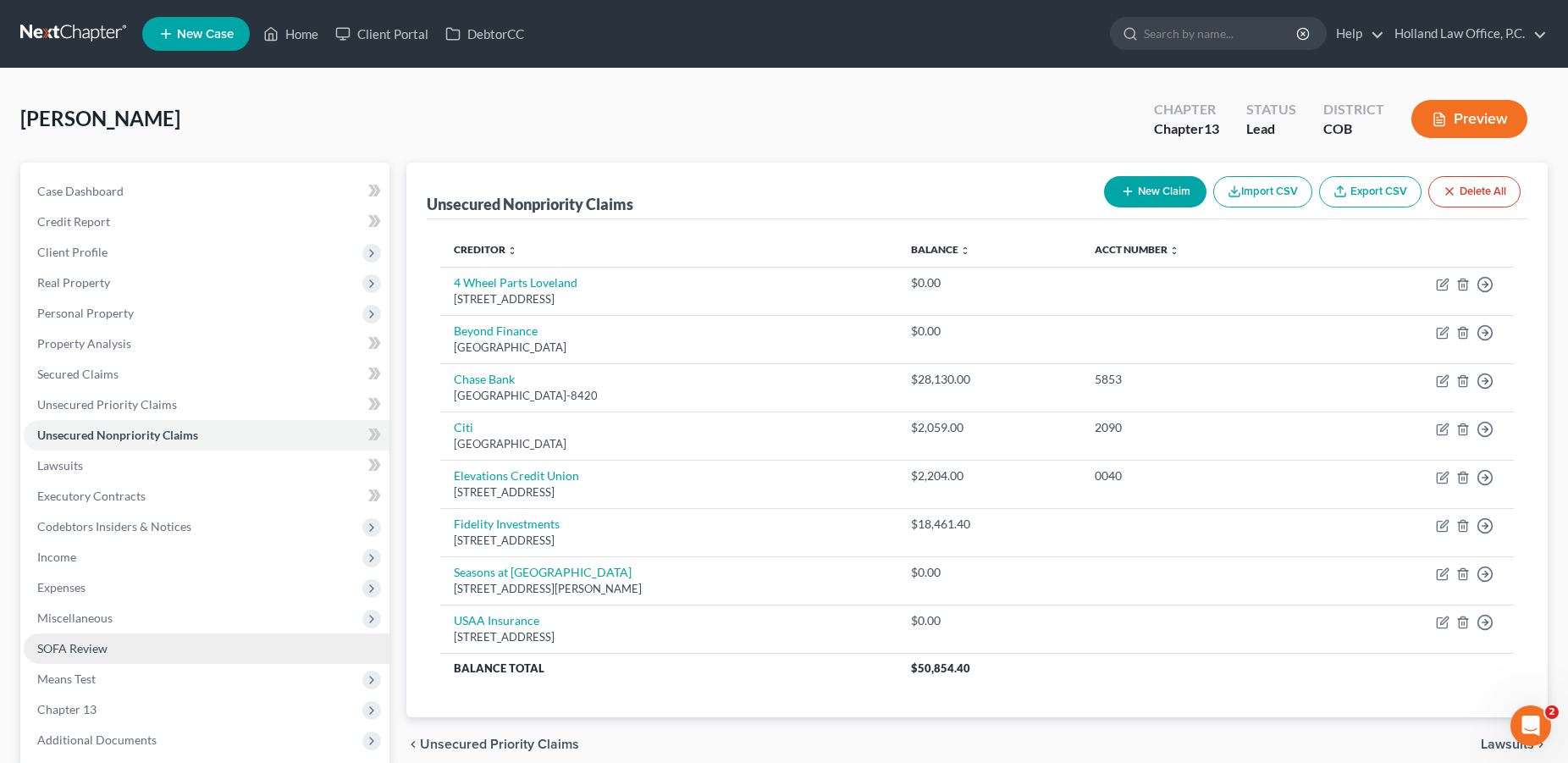
click at [83, 642] on span "SOFA Review" at bounding box center [72, 648] width 70 height 14
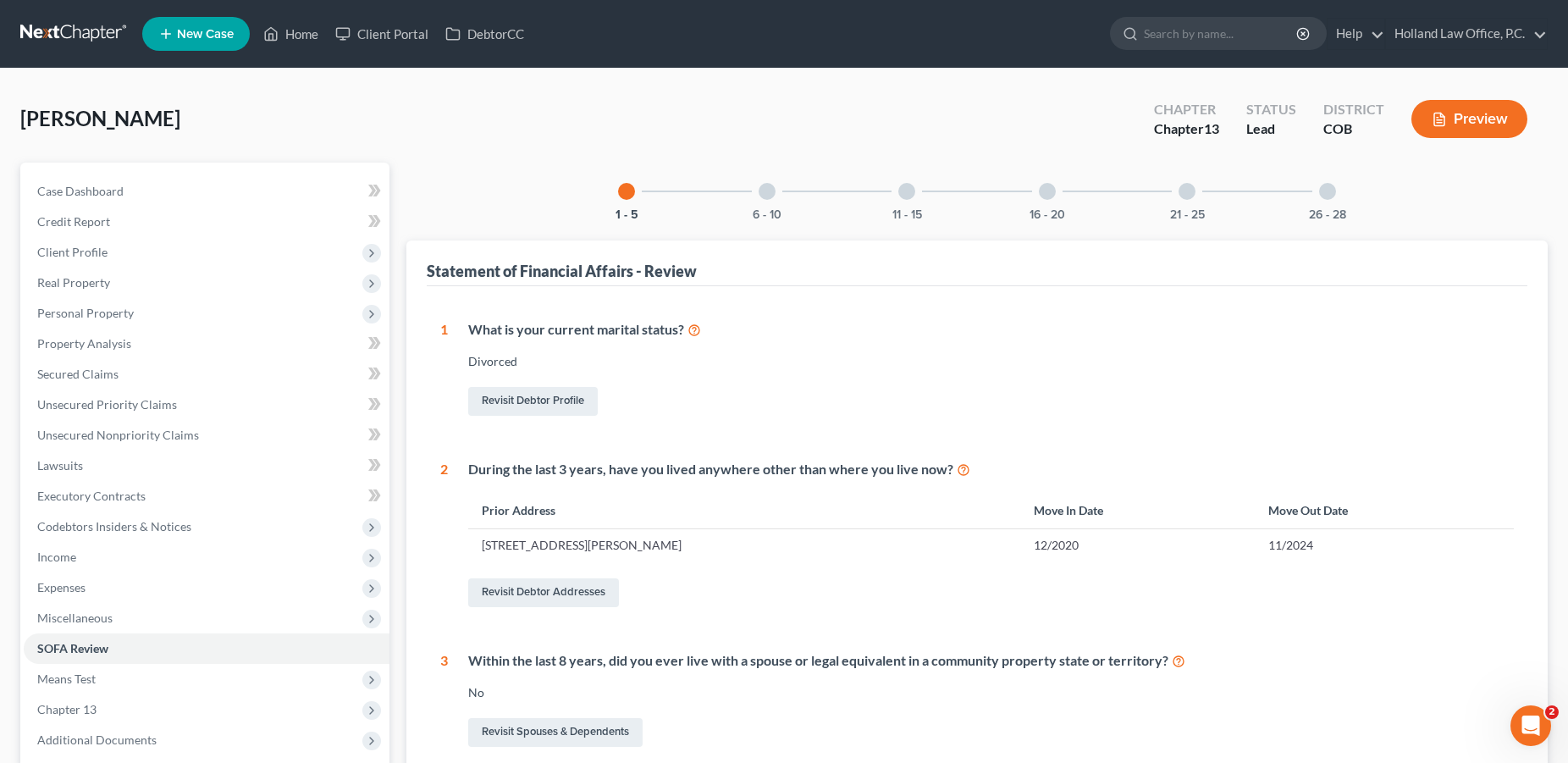
click at [906, 196] on div at bounding box center [907, 191] width 17 height 17
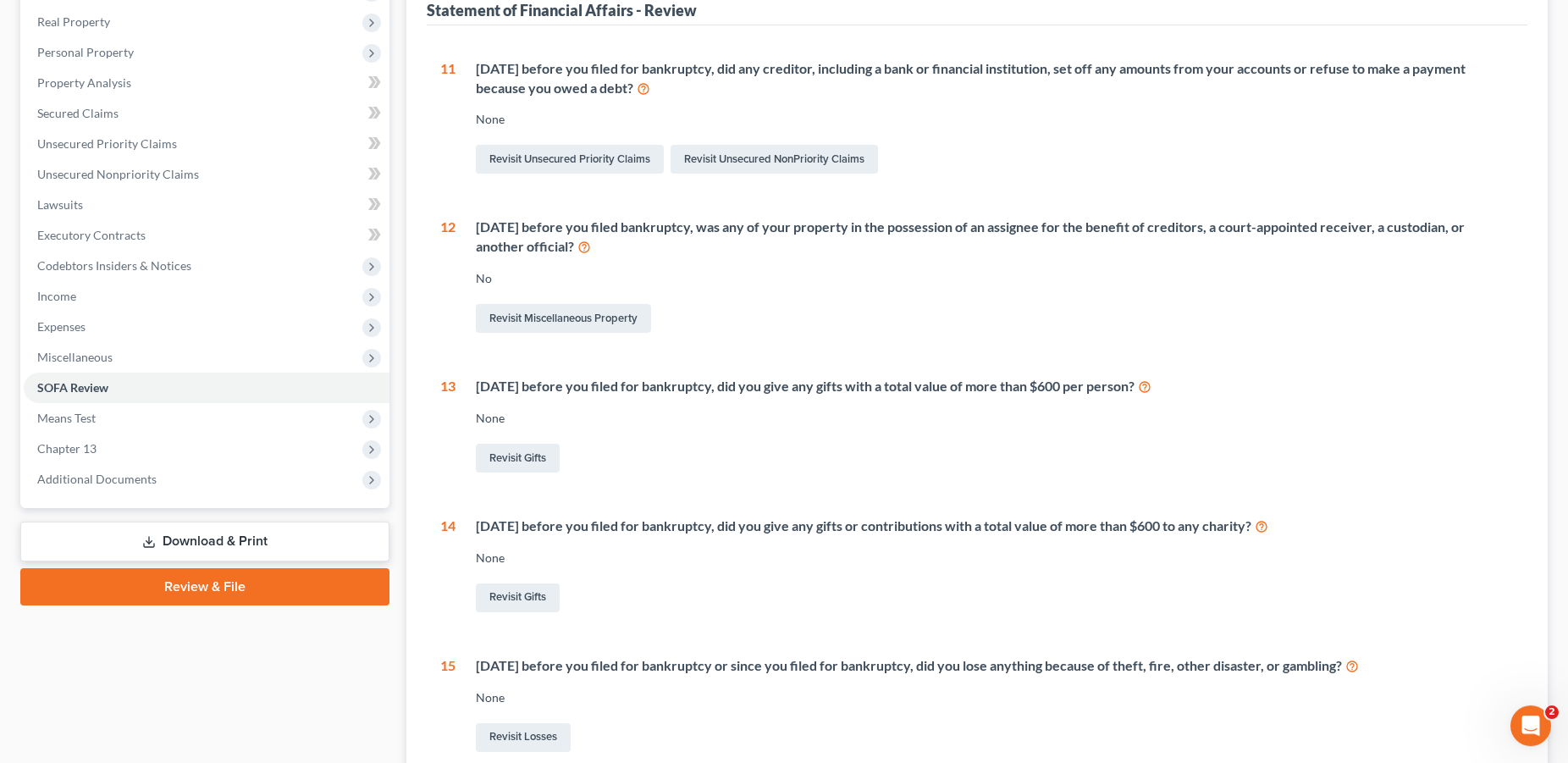
scroll to position [432, 0]
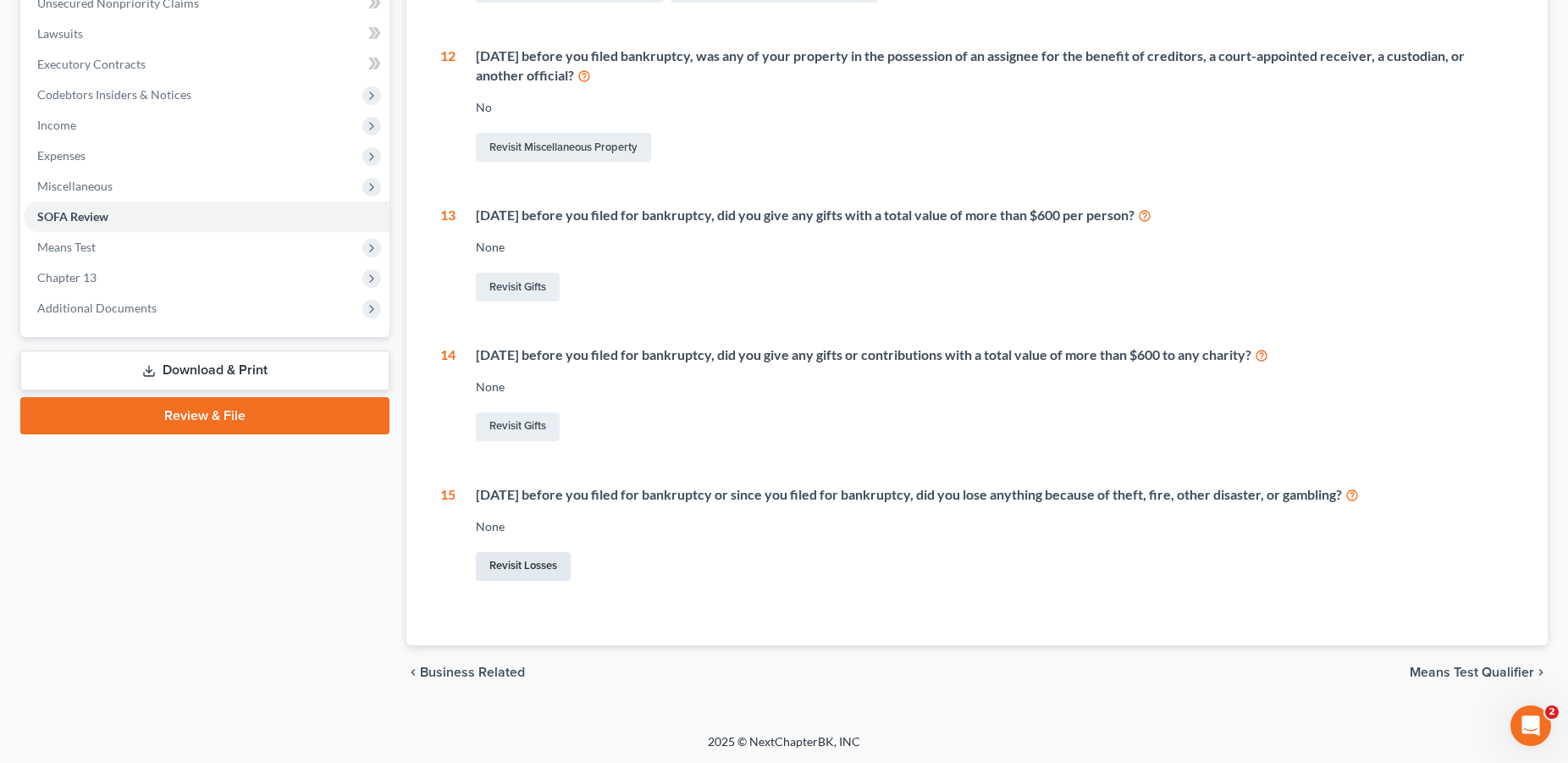
click at [527, 559] on link "Revisit Losses" at bounding box center [522, 566] width 95 height 29
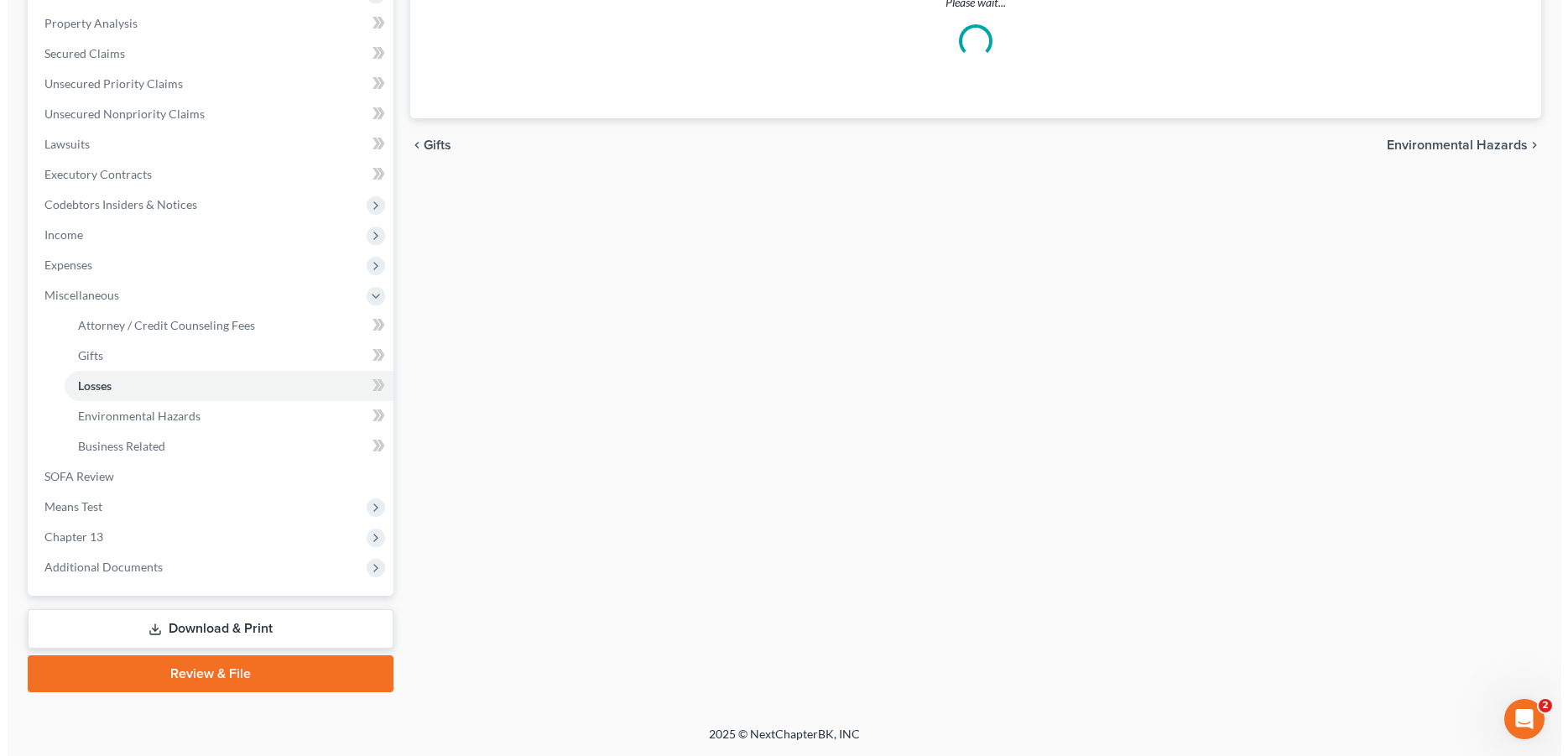
scroll to position [164, 0]
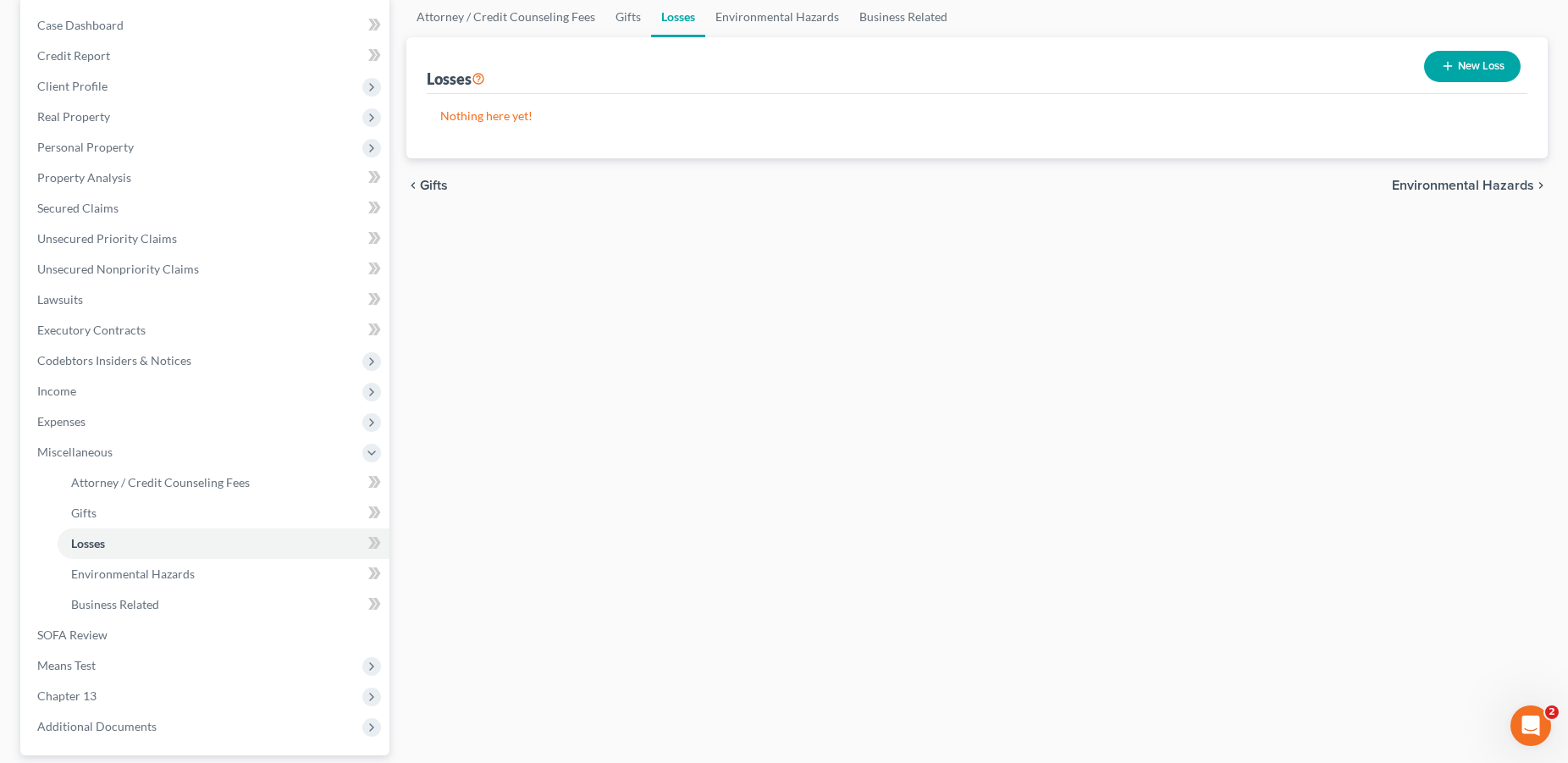
click at [1462, 60] on button "New Loss" at bounding box center [1472, 66] width 97 height 32
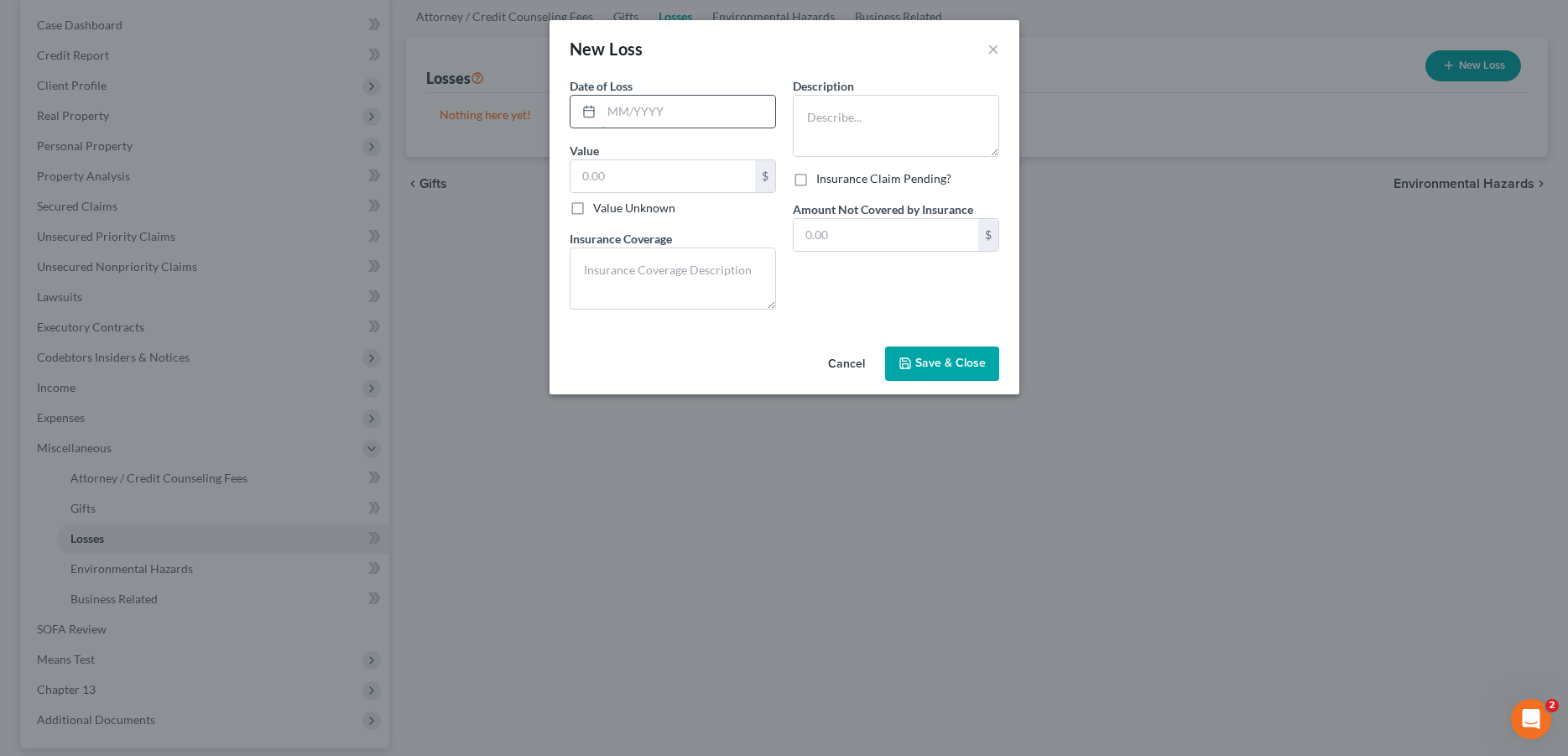
click at [664, 113] on input "text" at bounding box center [688, 112] width 173 height 32
type input "[DATE]"
click at [839, 120] on textarea at bounding box center [896, 125] width 207 height 62
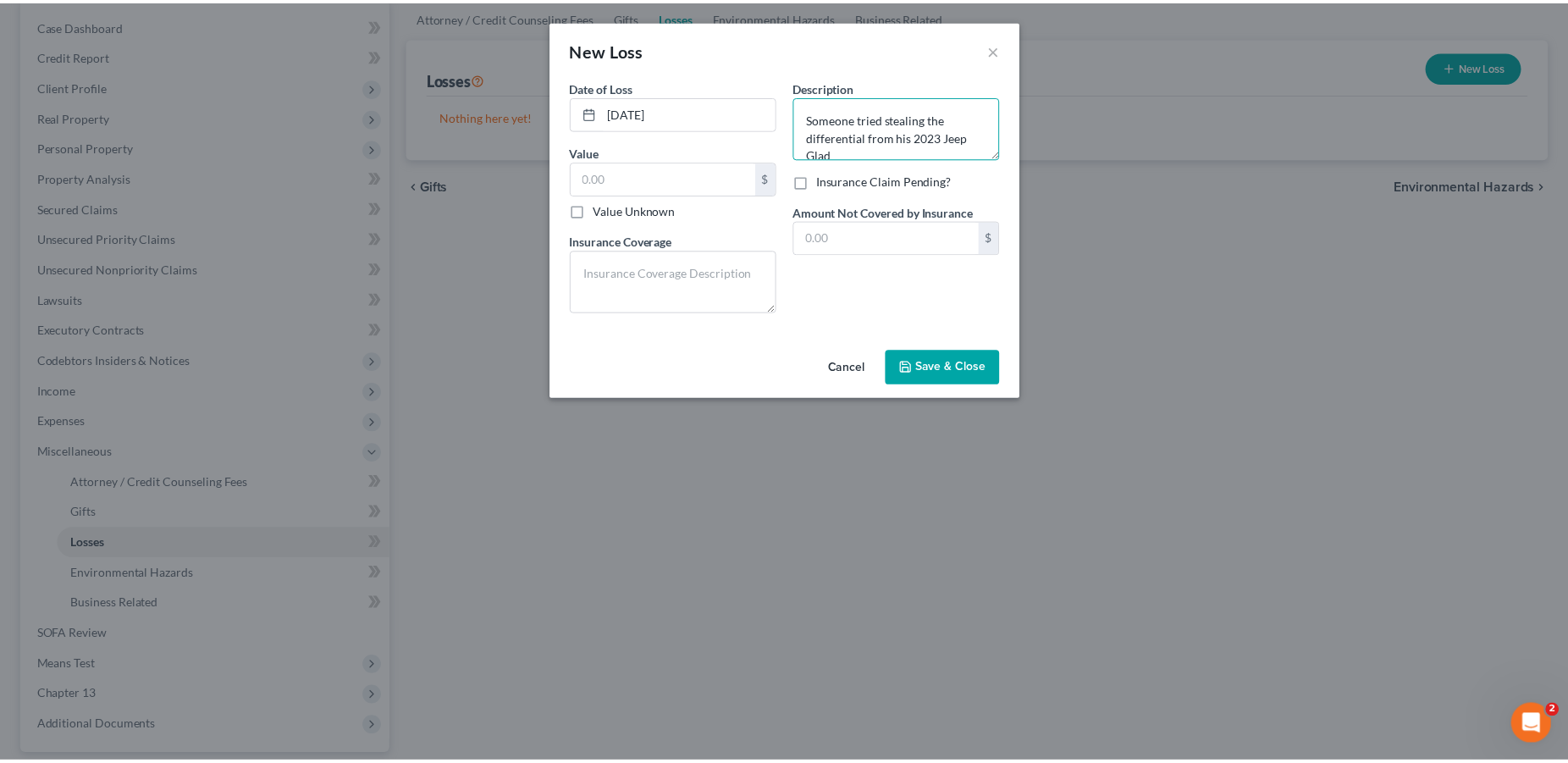
scroll to position [4, 0]
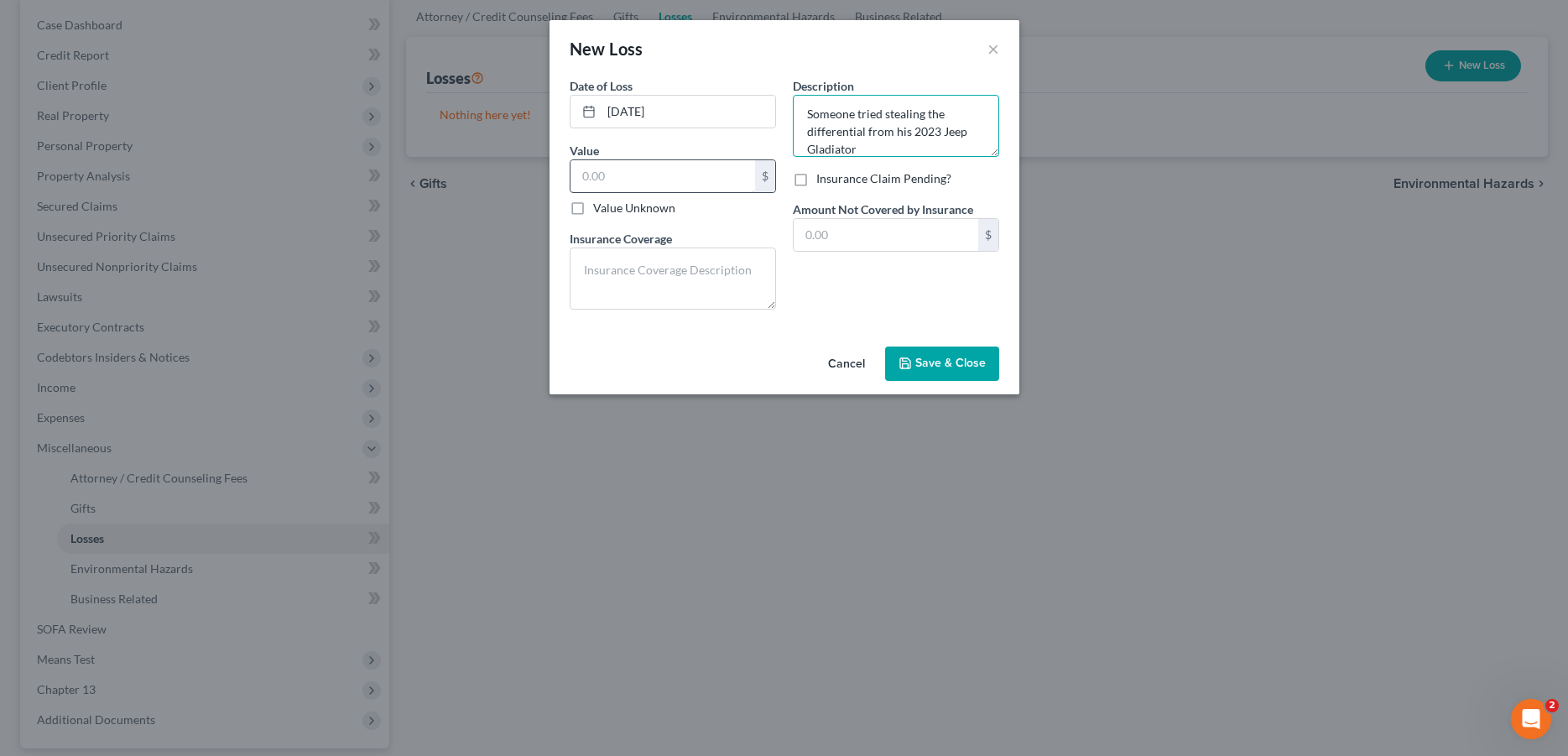
type textarea "Someone tried stealing the differential from his 2023 Jeep Gladiator"
click at [662, 184] on input "text" at bounding box center [662, 176] width 184 height 32
click at [628, 271] on textarea at bounding box center [672, 278] width 207 height 62
type textarea "None"
click at [636, 169] on input "text" at bounding box center [662, 176] width 184 height 32
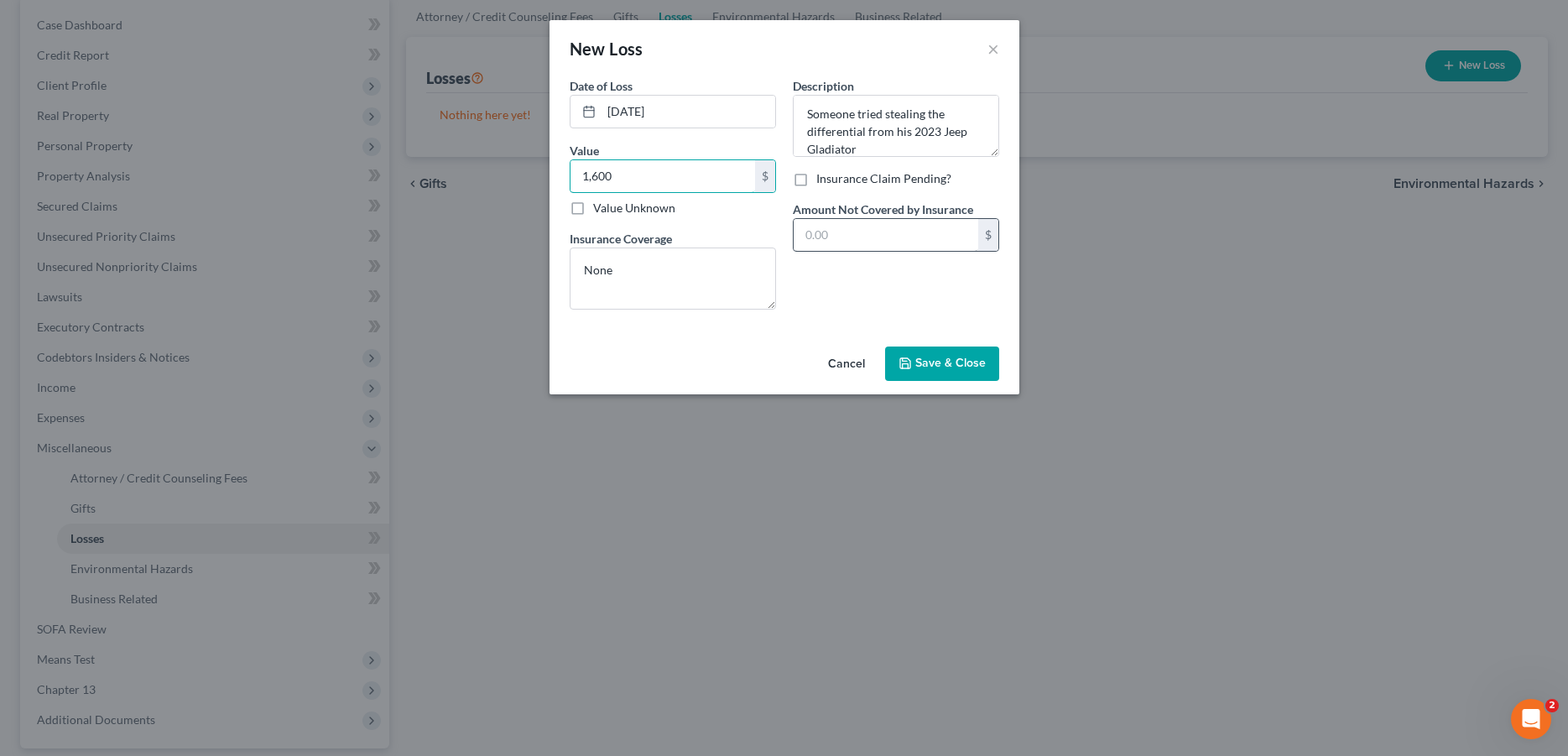
type input "1,600"
click at [843, 237] on input "text" at bounding box center [886, 235] width 184 height 32
type input "1,600.00"
click at [635, 181] on input "1,600" at bounding box center [662, 176] width 184 height 32
type input "1,600.00"
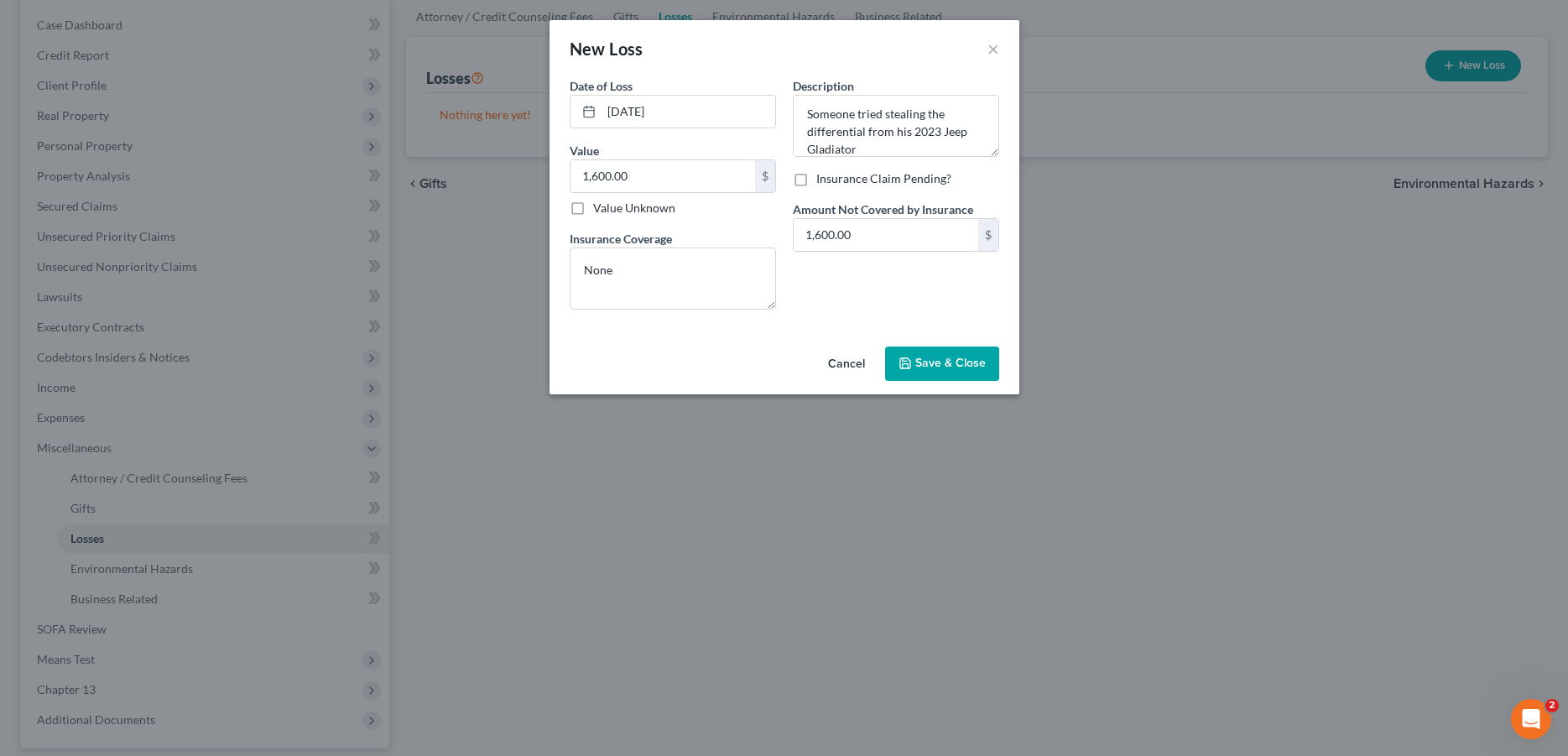
click at [954, 362] on span "Save & Close" at bounding box center [950, 364] width 71 height 14
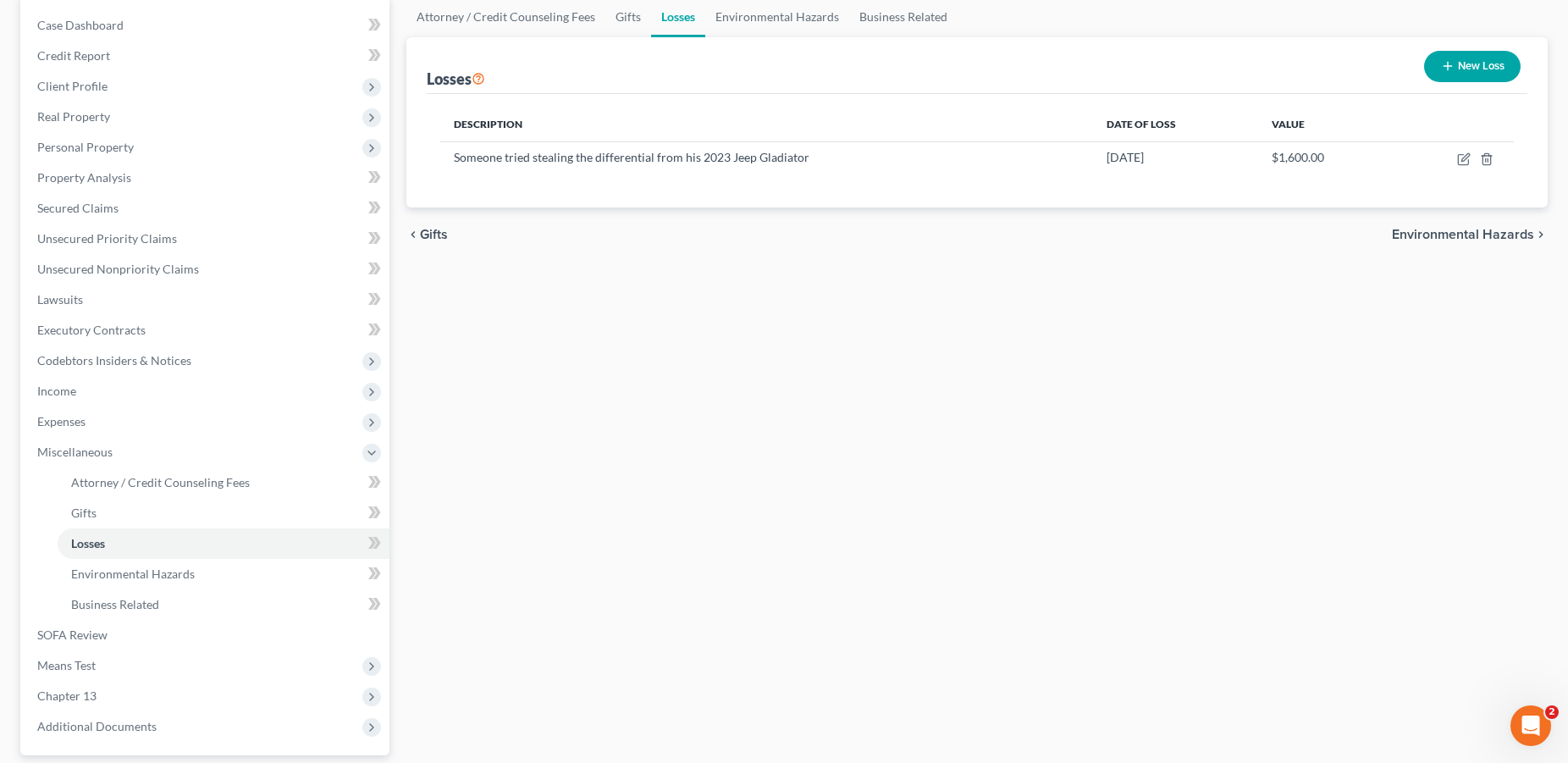
scroll to position [0, 0]
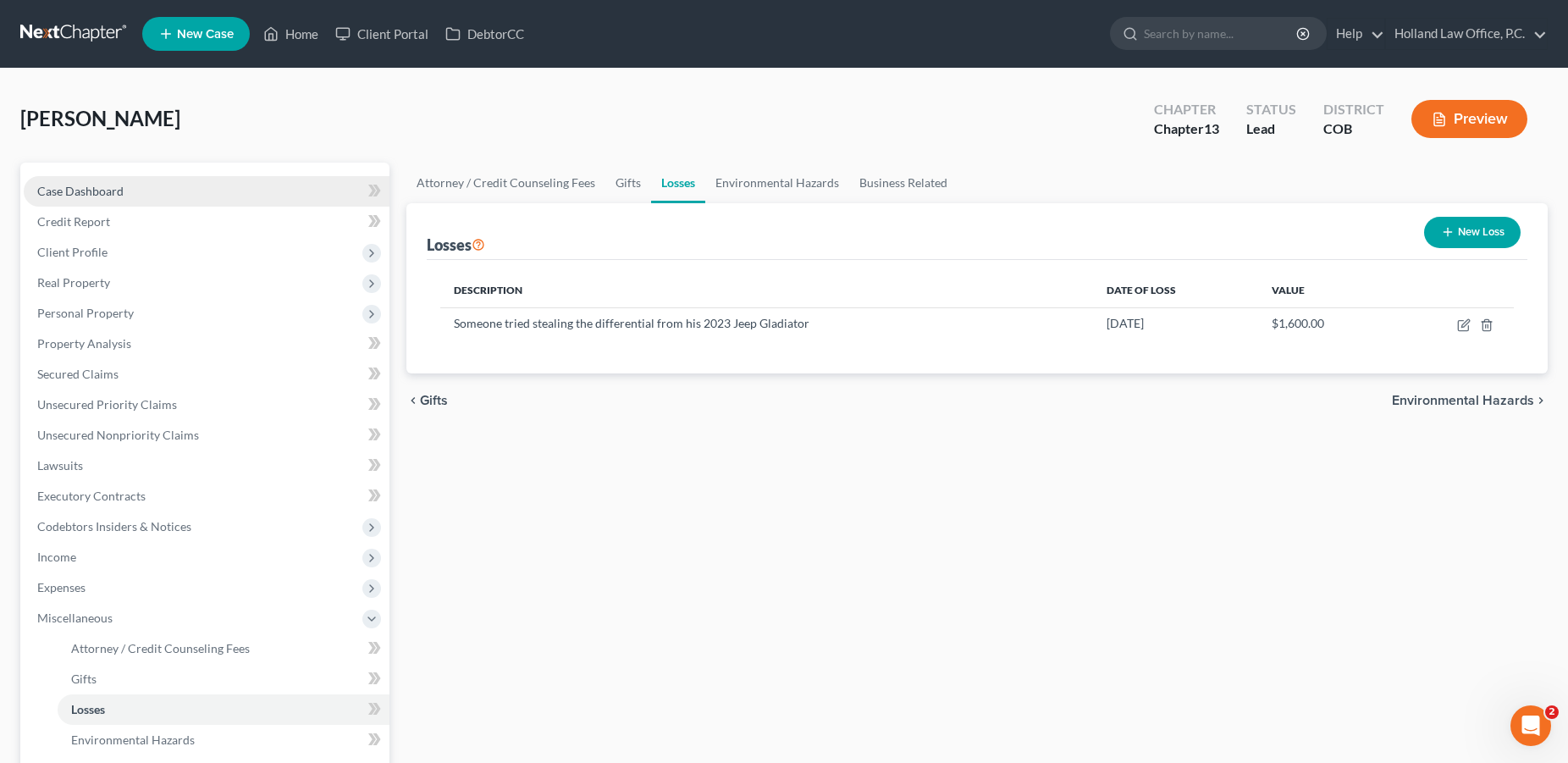
click at [151, 185] on link "Case Dashboard" at bounding box center [206, 191] width 365 height 31
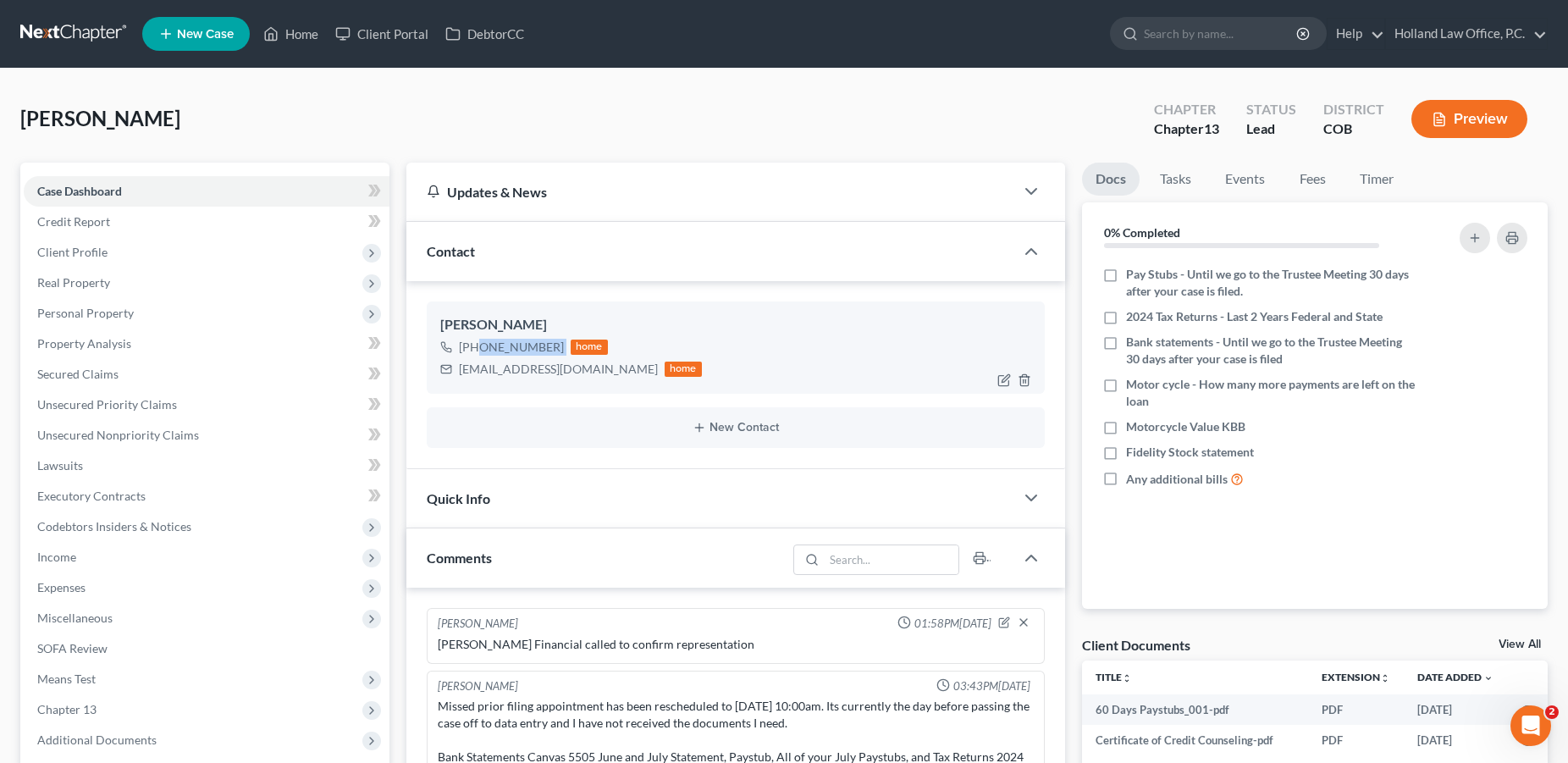
drag, startPoint x: 563, startPoint y: 342, endPoint x: 475, endPoint y: 350, distance: 88.4
click at [475, 350] on div "[PHONE_NUMBER] home" at bounding box center [571, 347] width 262 height 22
copy div "[PHONE_NUMBER]"
click at [308, 32] on link "Home" at bounding box center [291, 34] width 72 height 31
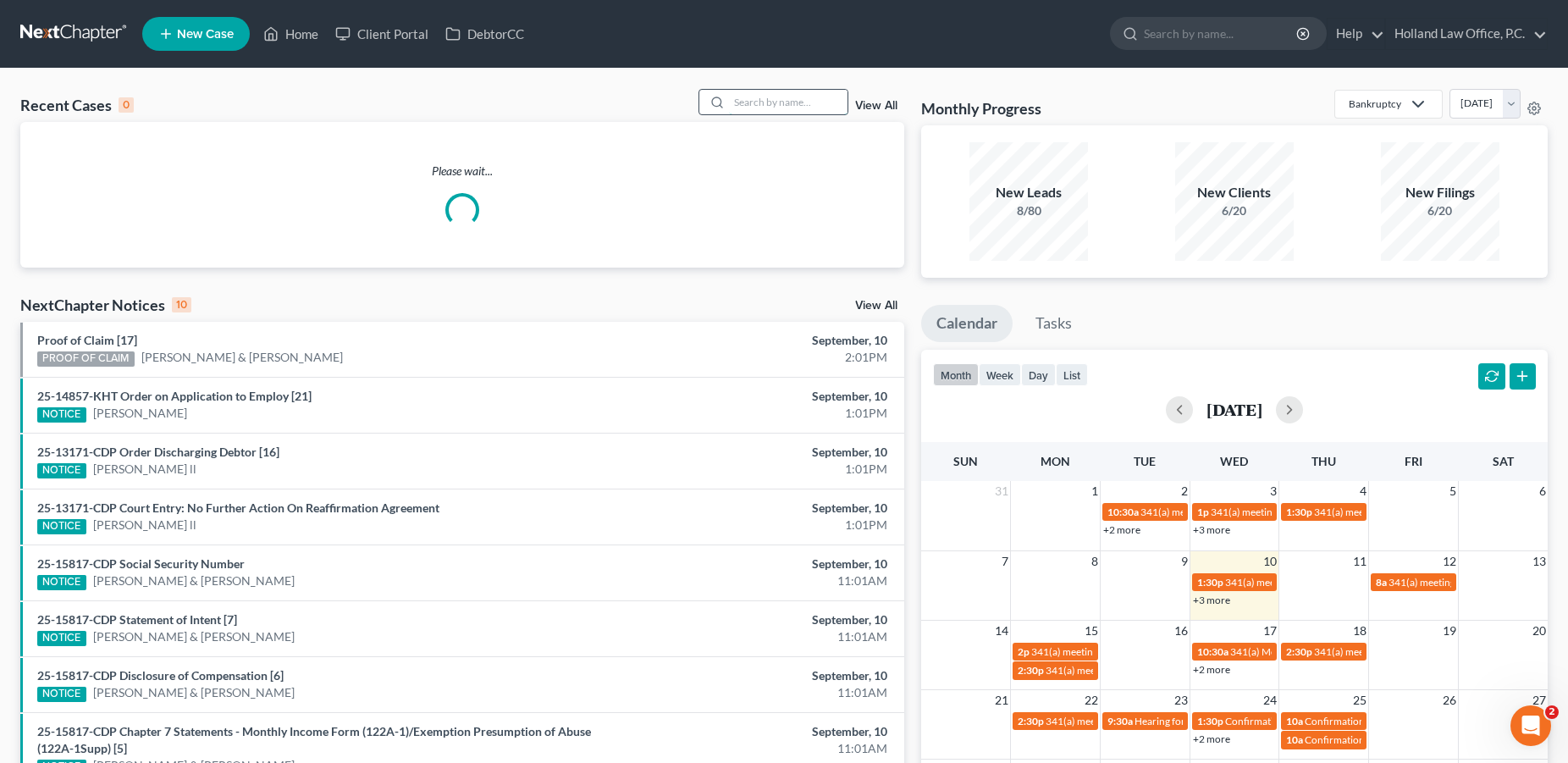
click at [733, 103] on input "search" at bounding box center [788, 101] width 118 height 24
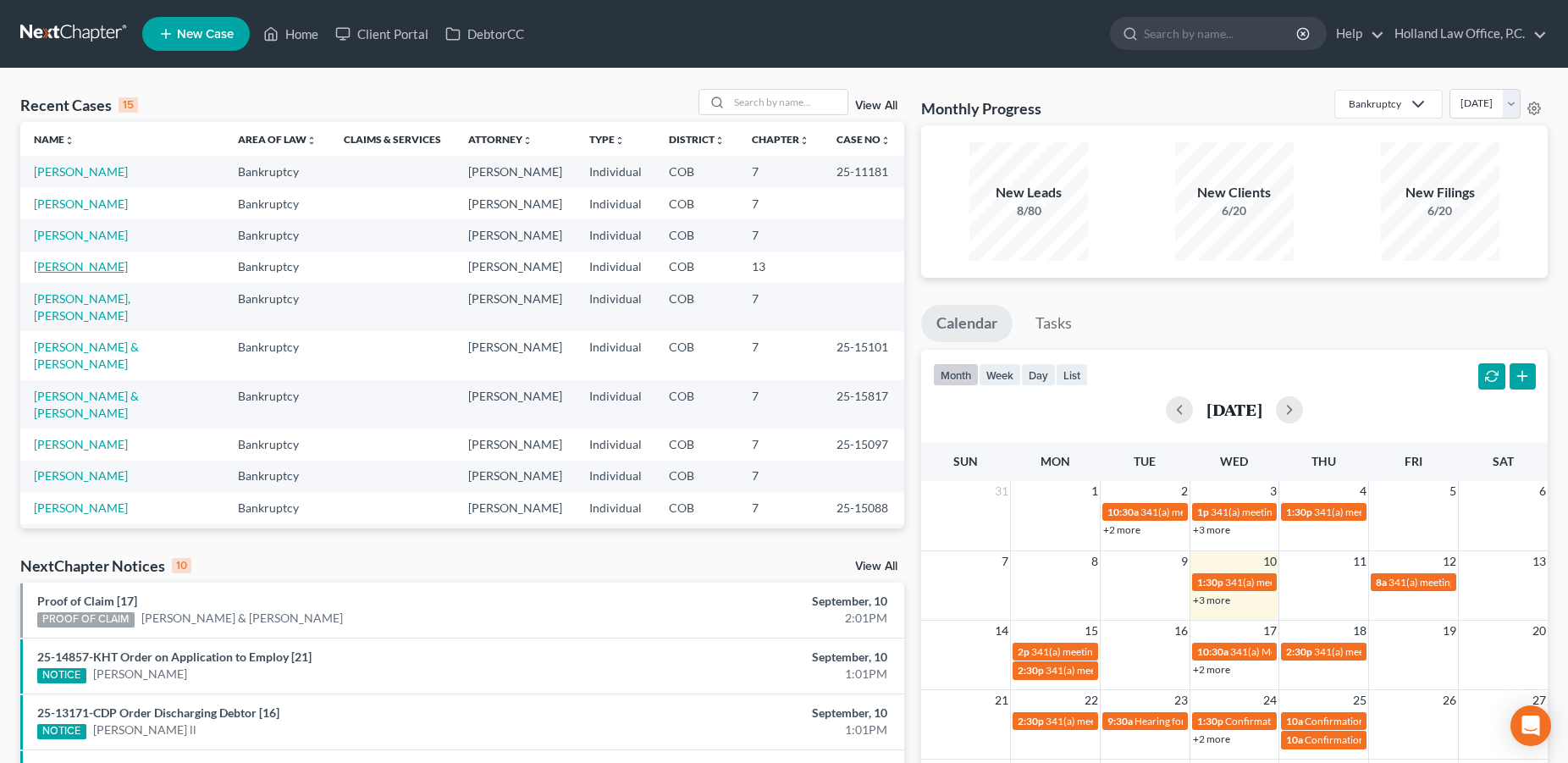
click at [66, 273] on link "[PERSON_NAME]" at bounding box center [81, 266] width 94 height 14
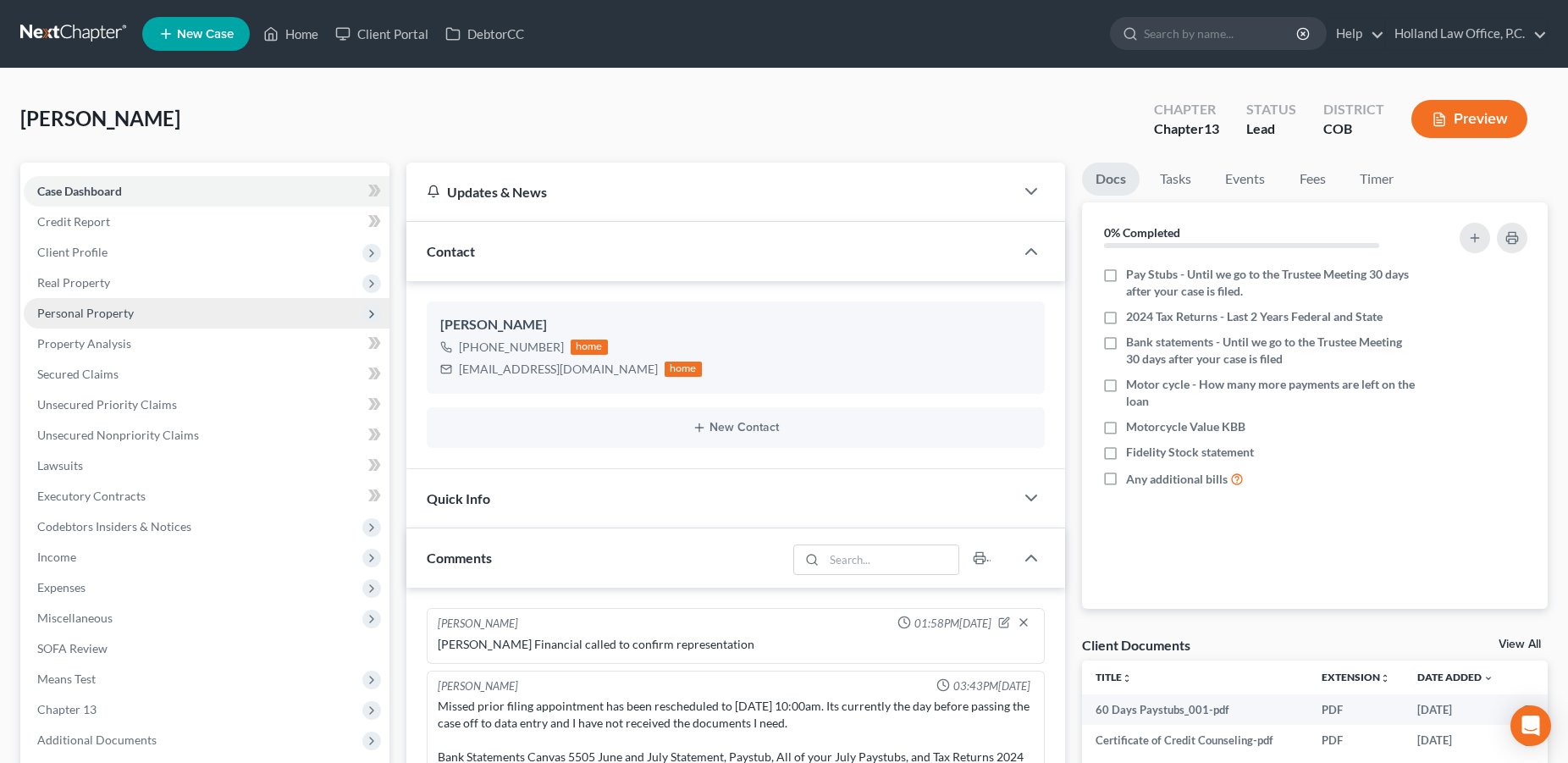
click at [72, 313] on span "Personal Property" at bounding box center [85, 313] width 97 height 14
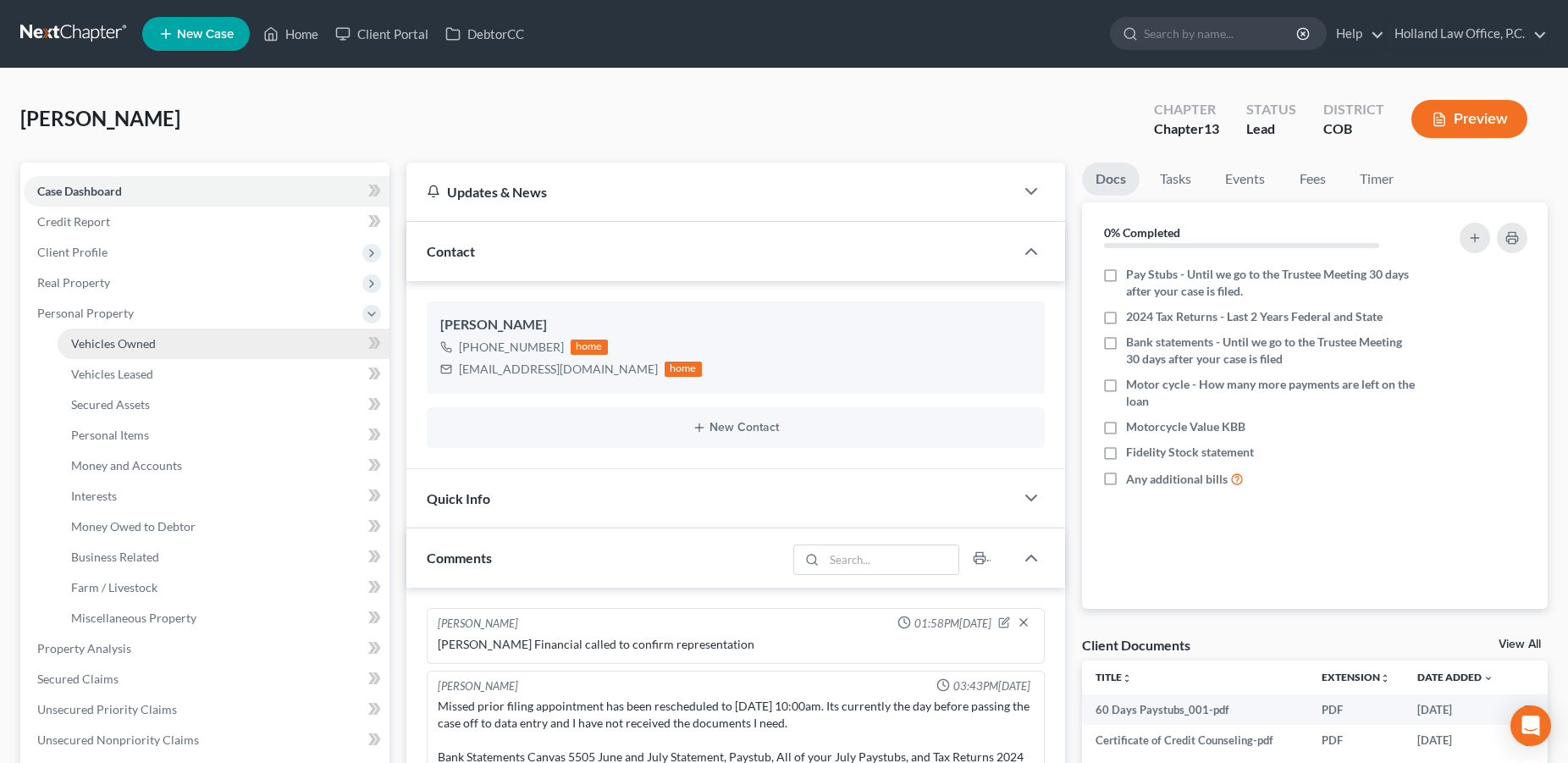
click at [106, 345] on span "Vehicles Owned" at bounding box center [114, 344] width 85 height 14
